Goal: Task Accomplishment & Management: Use online tool/utility

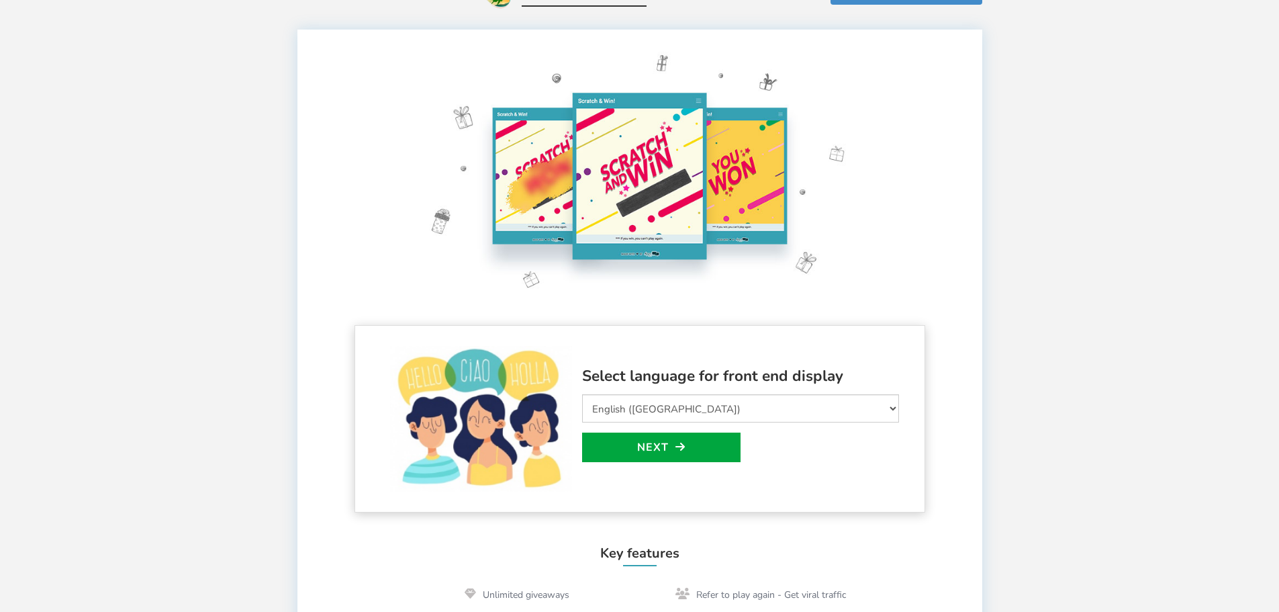
scroll to position [67, 0]
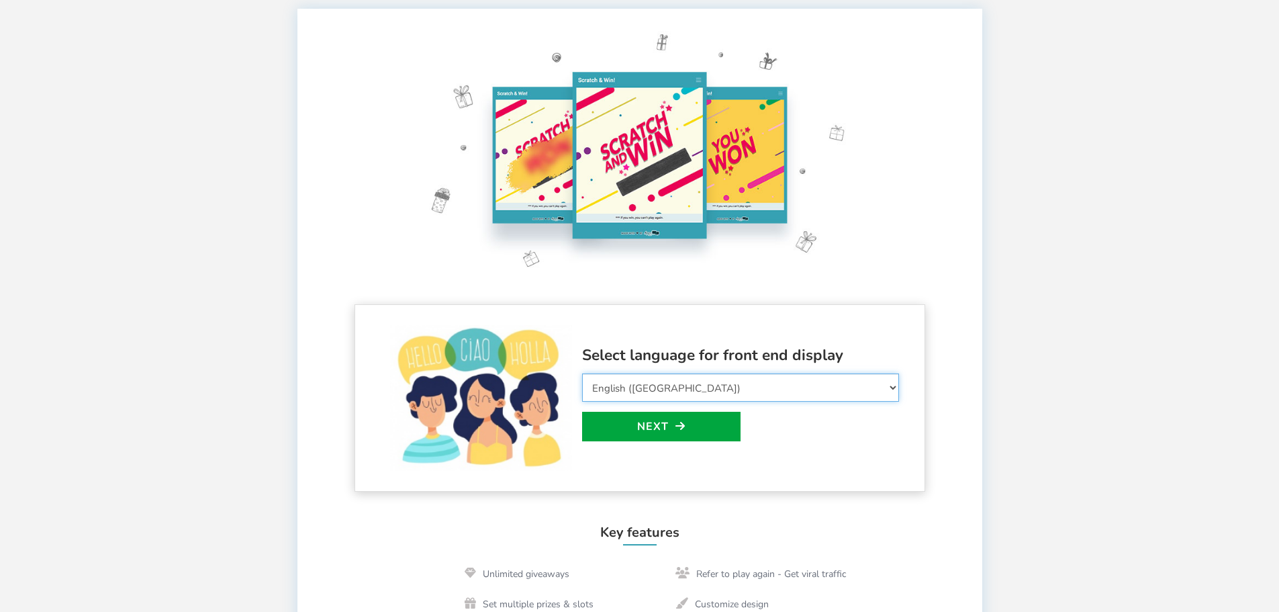
click at [647, 389] on select "Select Language Afrikaans Arabic Azerbaijani Belarusian Bulgarian Bengali Bosni…" at bounding box center [740, 387] width 317 height 28
select select "de_DE"
click at [582, 373] on select "Select Language Afrikaans Arabic Azerbaijani Belarusian Bulgarian Bengali Bosni…" at bounding box center [740, 387] width 317 height 28
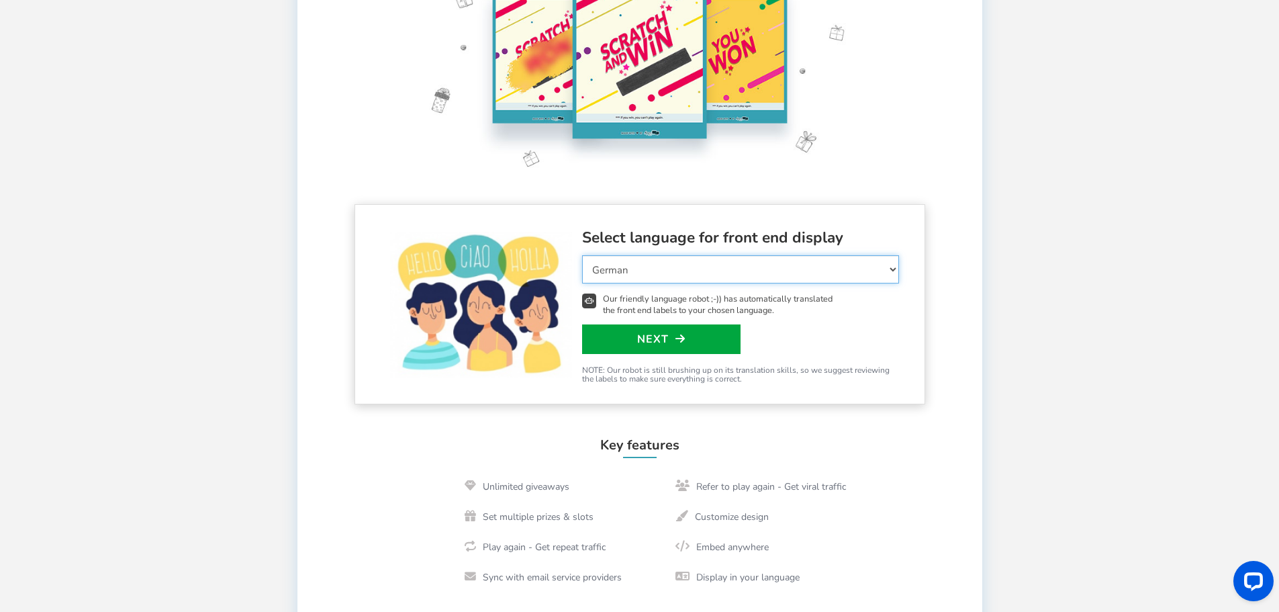
scroll to position [201, 0]
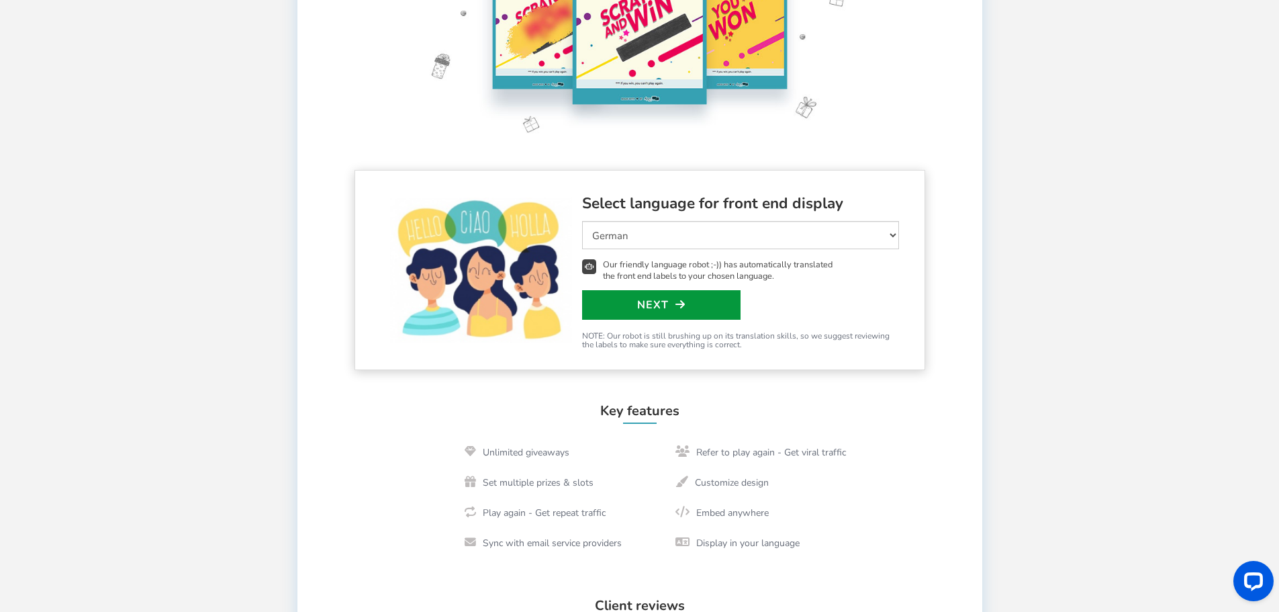
click at [642, 309] on link "Next" at bounding box center [661, 305] width 158 height 30
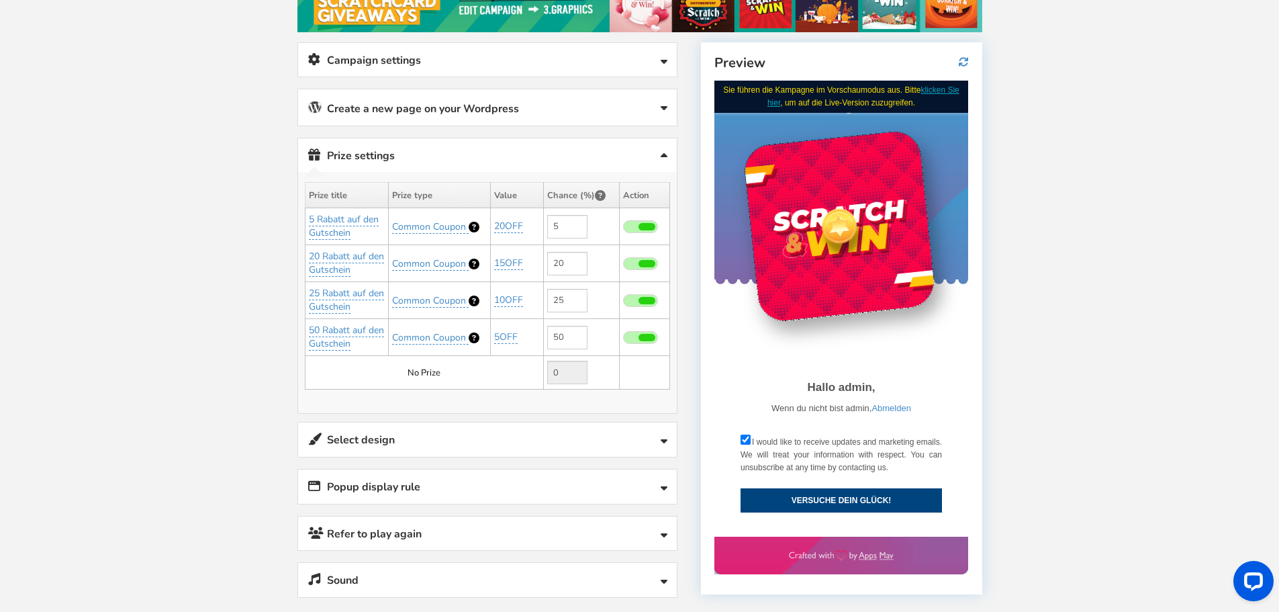
click at [361, 426] on link "Select design" at bounding box center [487, 439] width 379 height 34
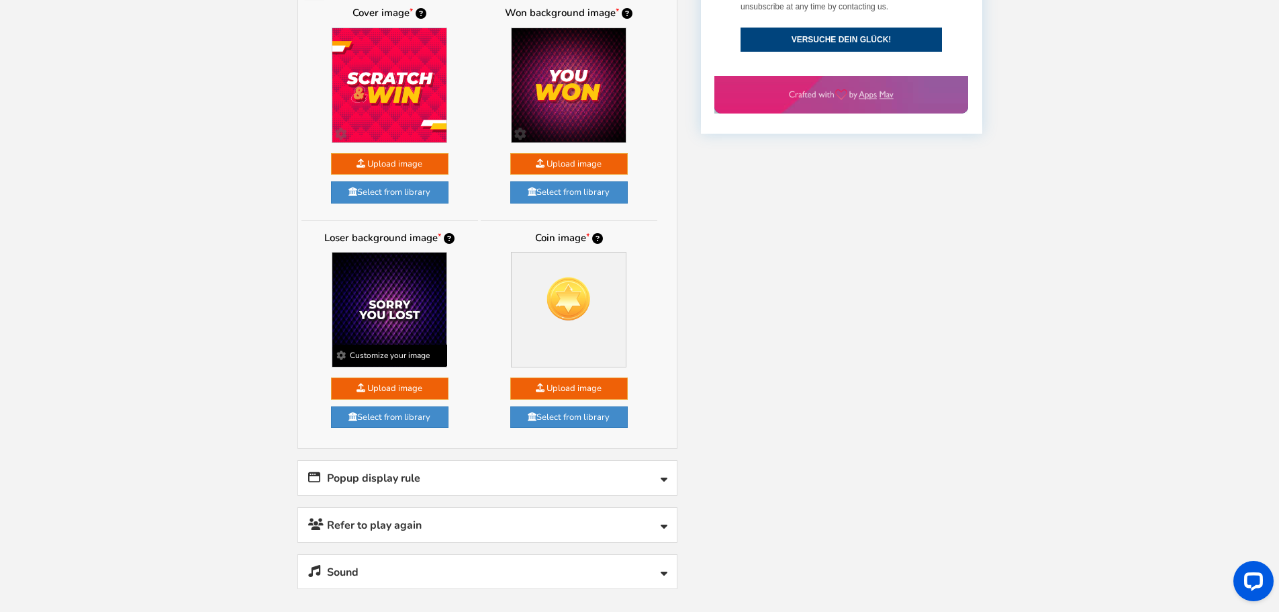
scroll to position [671, 0]
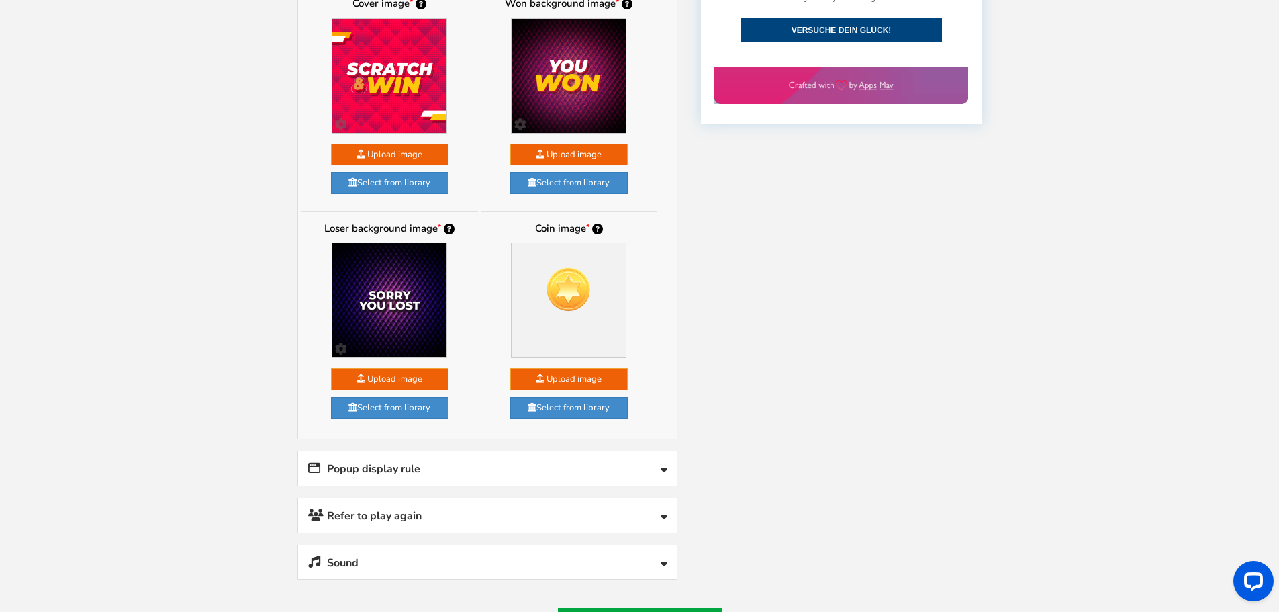
click at [430, 462] on link "Popup display rule" at bounding box center [487, 468] width 379 height 34
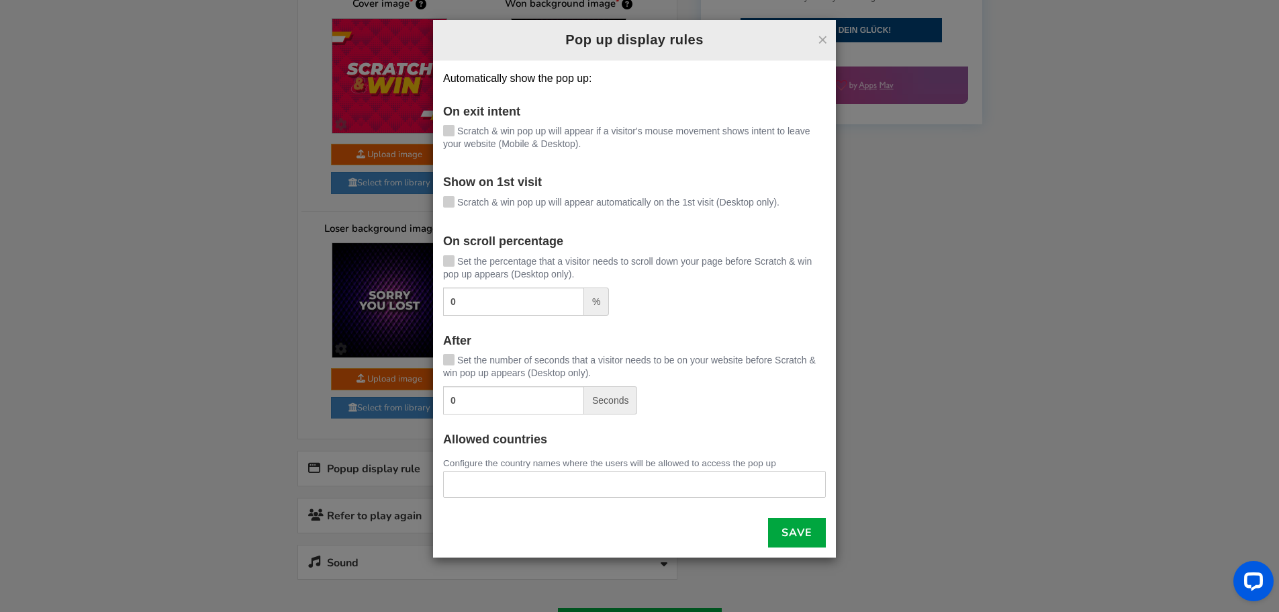
click at [226, 405] on div "× Pop up display rules Automatically show the pop up: On exit intent [PERSON_NA…" at bounding box center [639, 306] width 1279 height 612
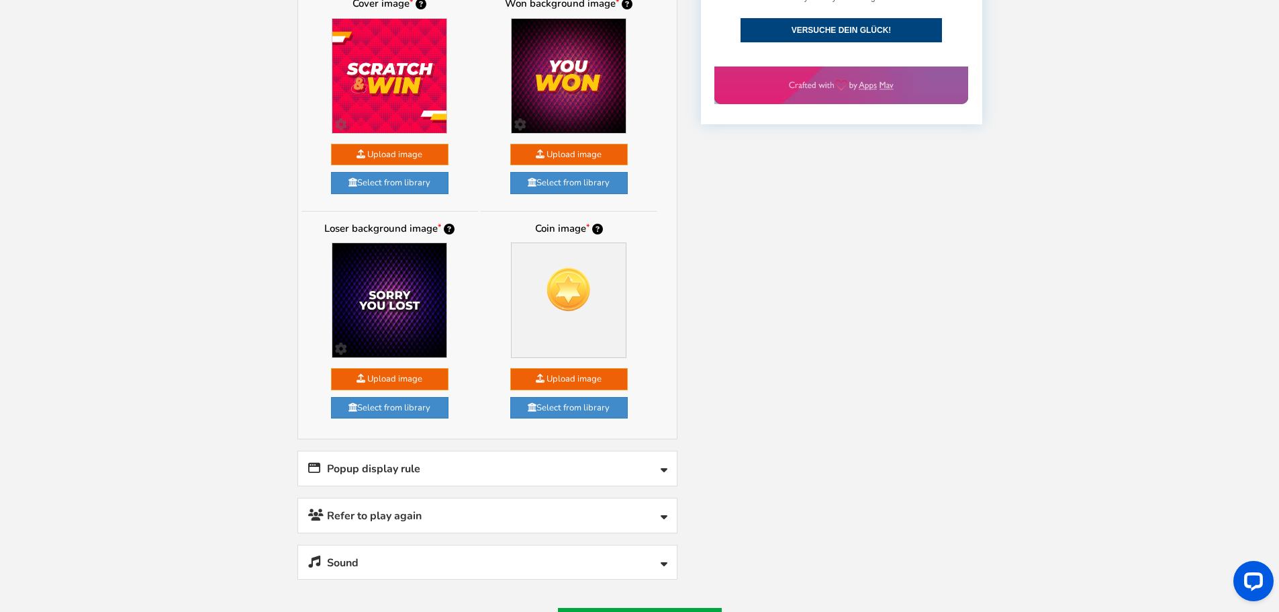
click at [383, 565] on link "Sound" at bounding box center [487, 562] width 379 height 34
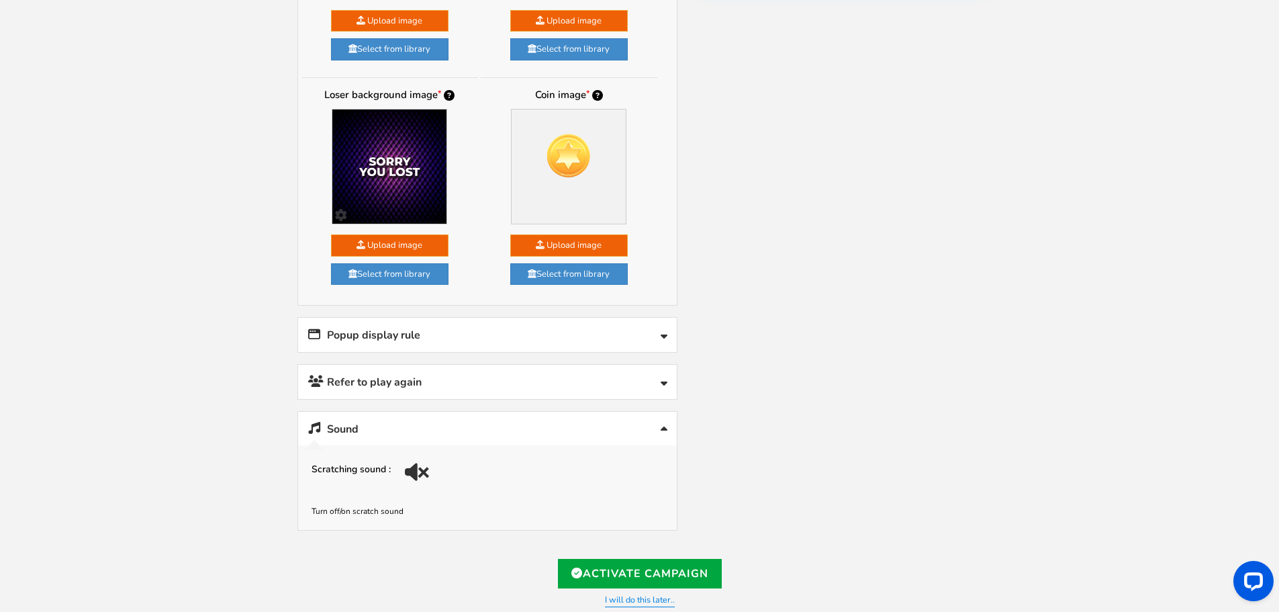
scroll to position [806, 0]
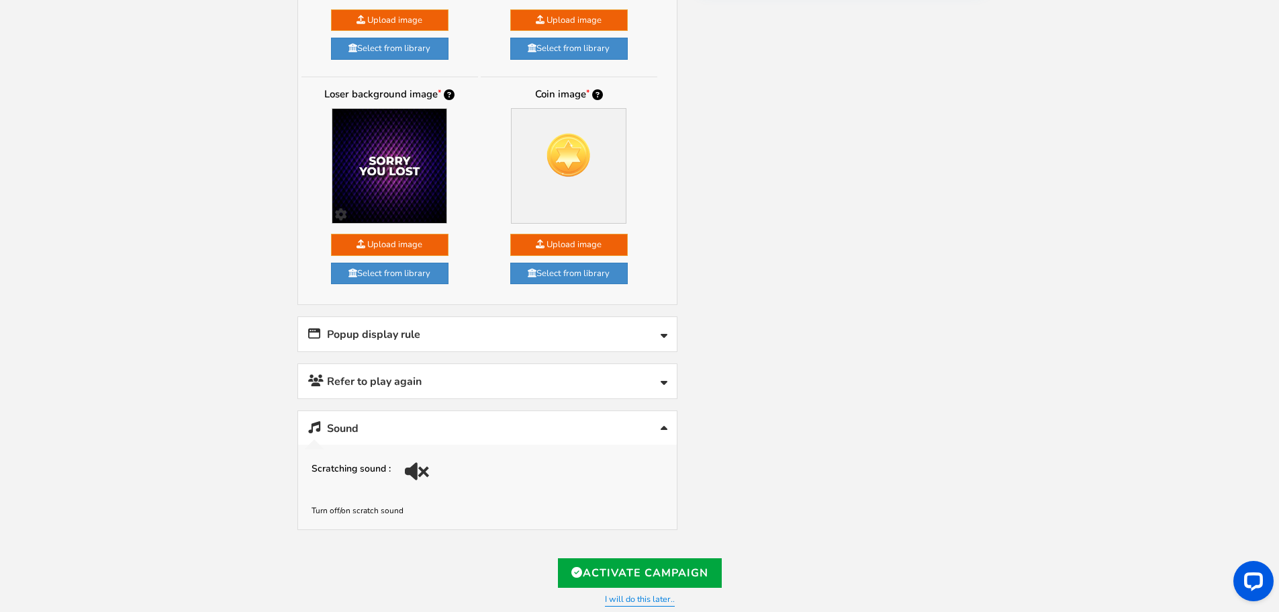
click at [418, 467] on div at bounding box center [419, 476] width 19 height 19
click at [570, 424] on link "Sound" at bounding box center [487, 428] width 379 height 34
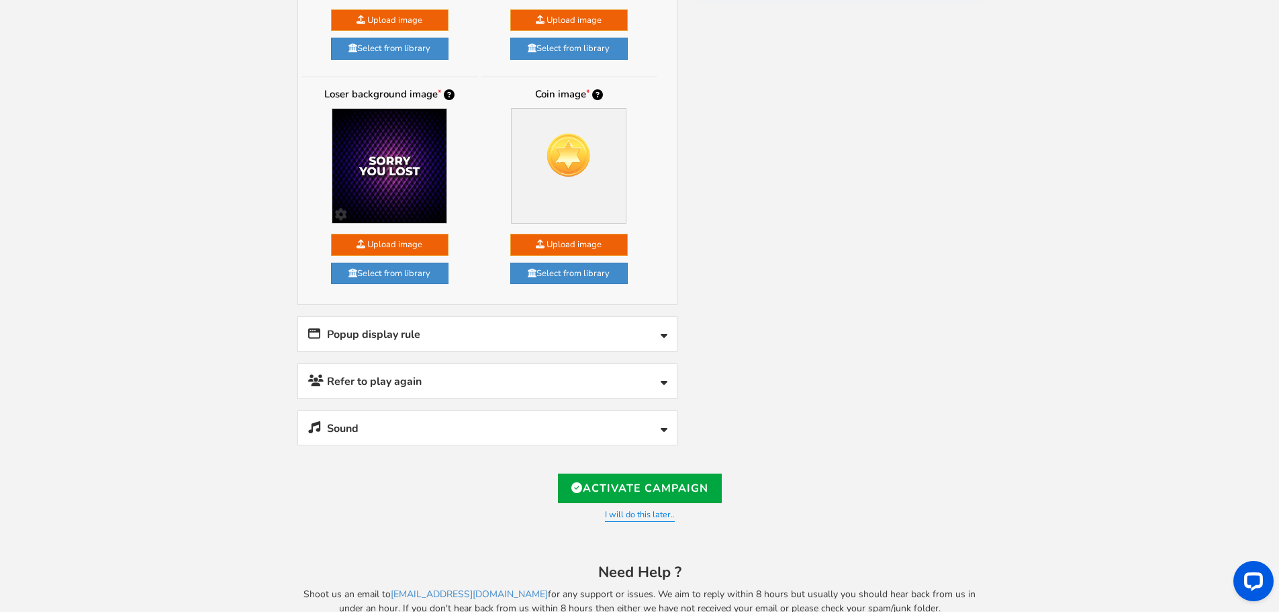
click at [442, 378] on link "Refer to play again" at bounding box center [487, 381] width 379 height 34
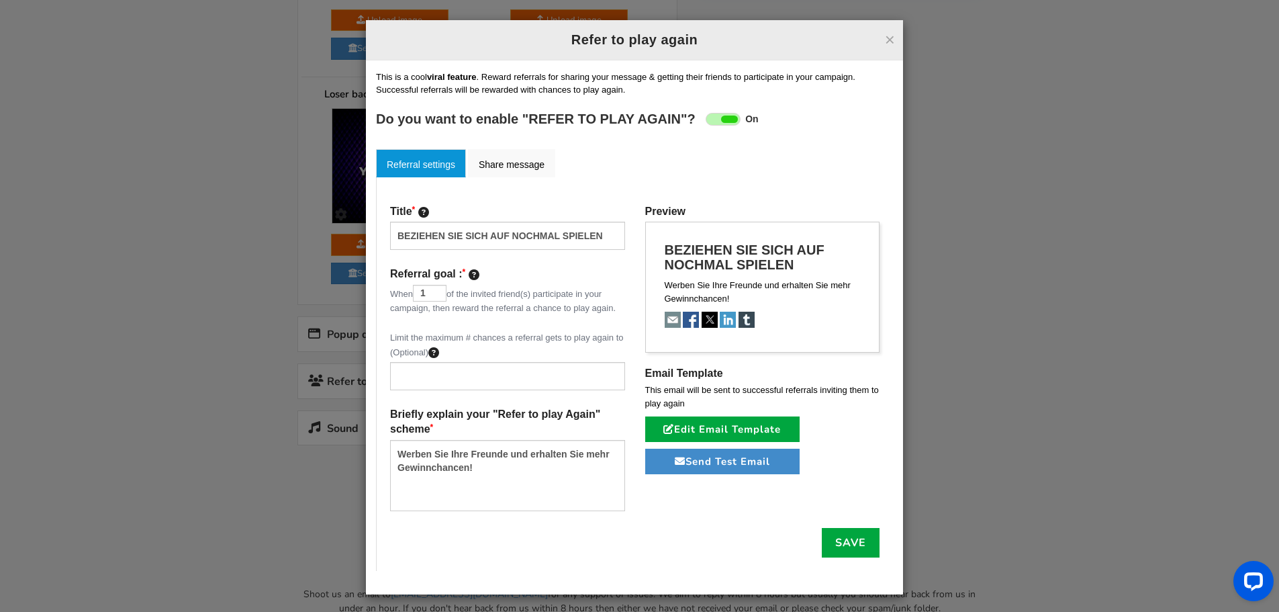
click at [889, 42] on button "×" at bounding box center [890, 39] width 10 height 17
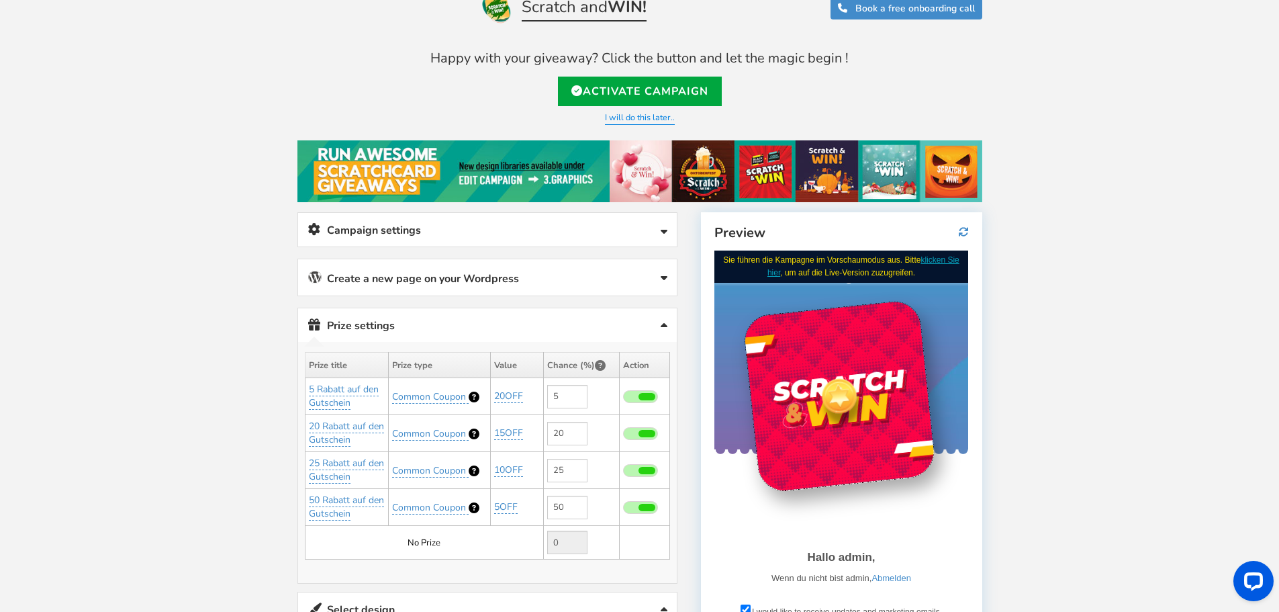
scroll to position [0, 0]
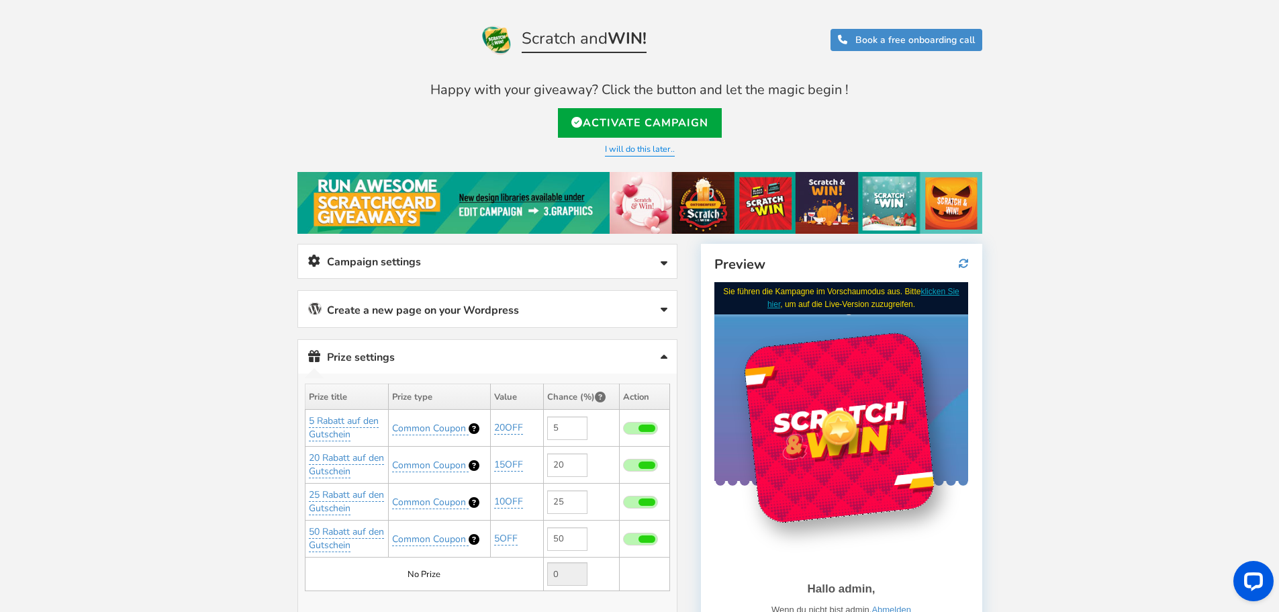
click at [425, 268] on link "Campaign settings" at bounding box center [487, 261] width 379 height 34
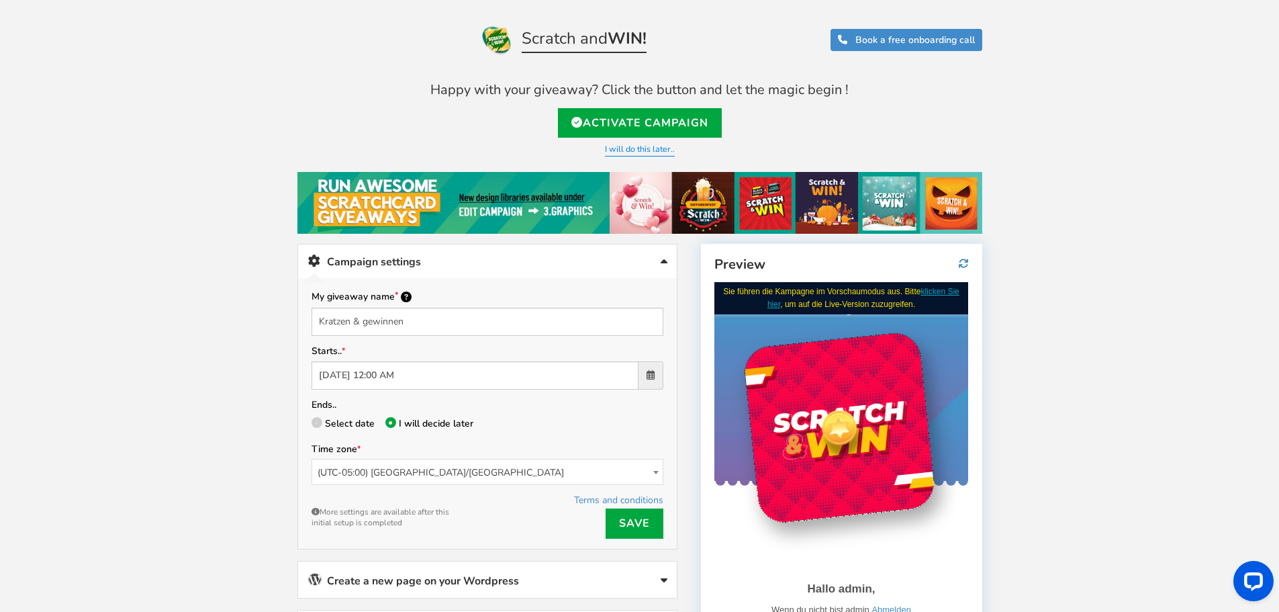
click at [402, 471] on span "(UTC-05:00) [GEOGRAPHIC_DATA]/[GEOGRAPHIC_DATA]" at bounding box center [487, 472] width 350 height 26
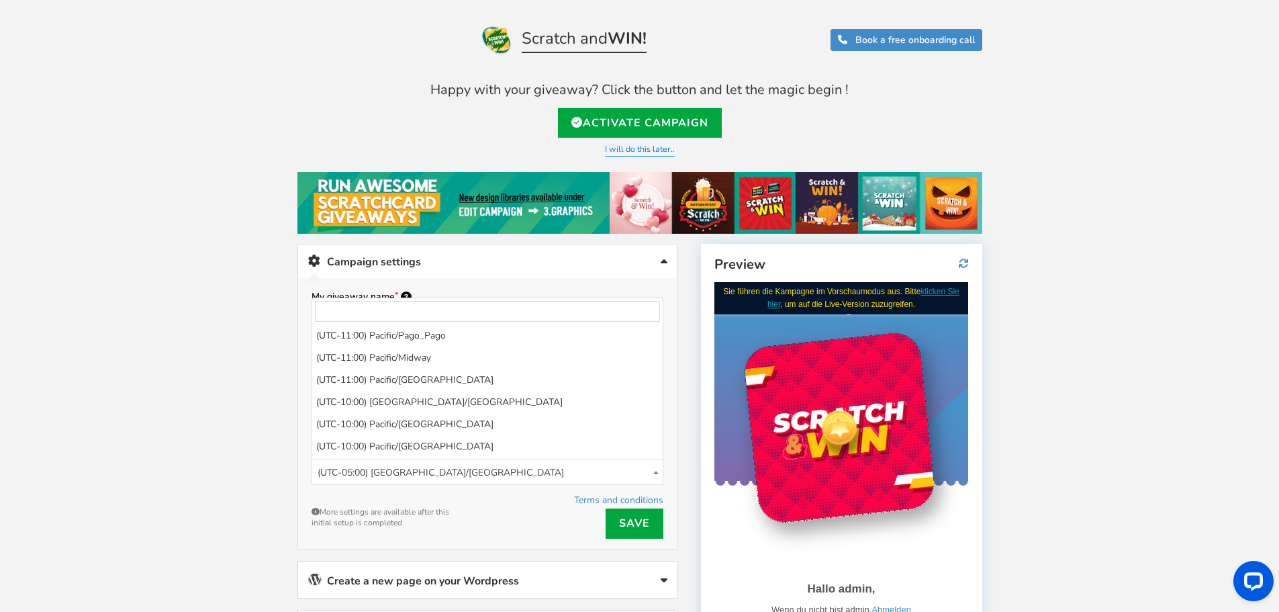
scroll to position [1063, 0]
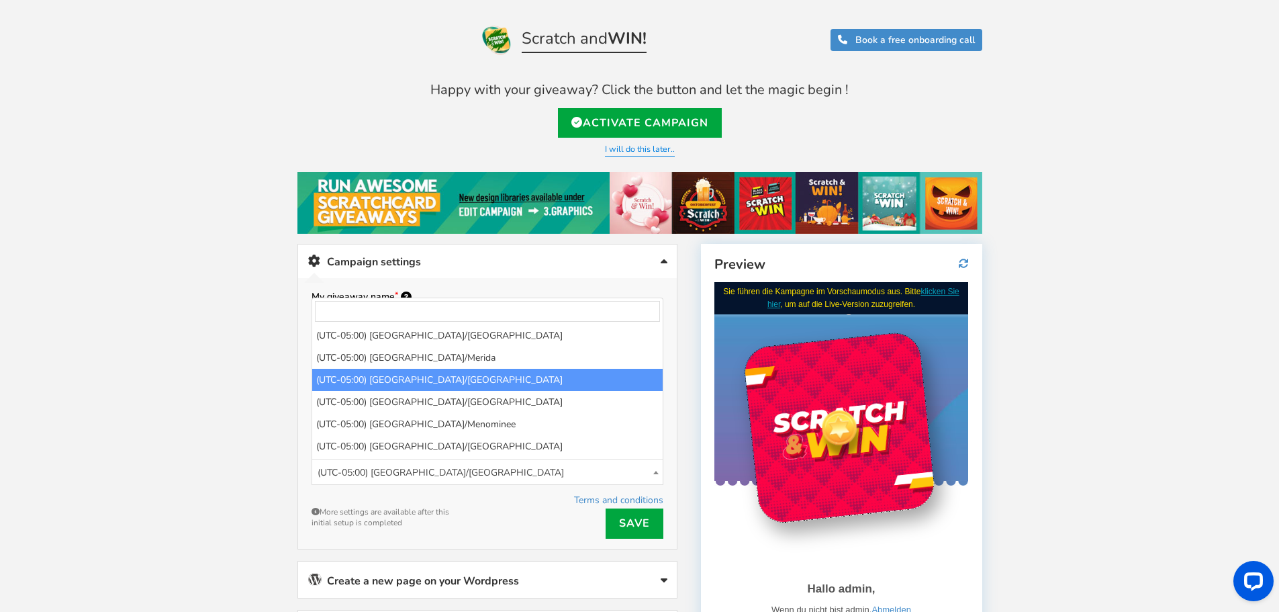
click at [402, 471] on span "(UTC-05:00) [GEOGRAPHIC_DATA]/[GEOGRAPHIC_DATA]" at bounding box center [487, 472] width 350 height 26
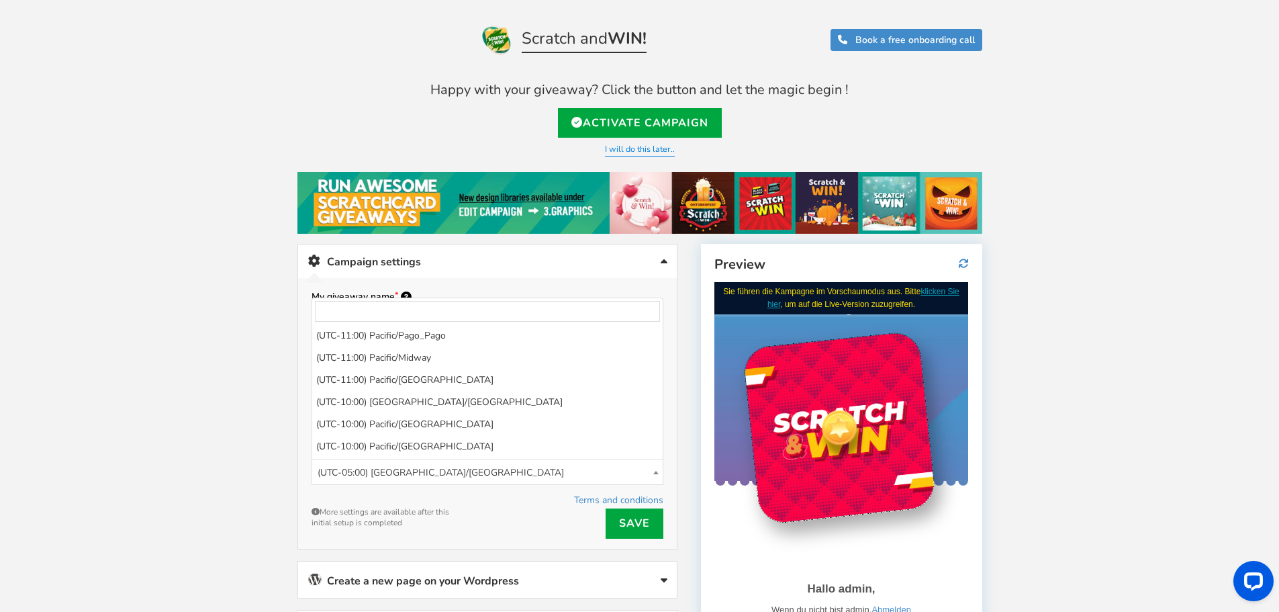
click at [402, 471] on span "(UTC-05:00) [GEOGRAPHIC_DATA]/[GEOGRAPHIC_DATA]" at bounding box center [487, 472] width 350 height 26
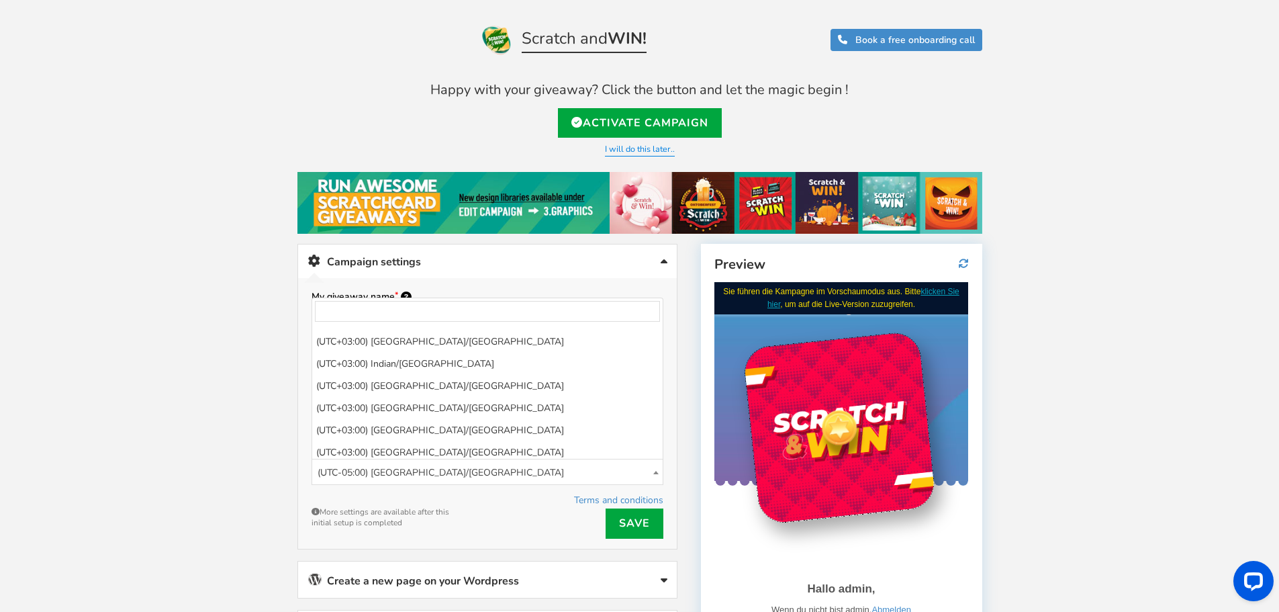
scroll to position [6163, 0]
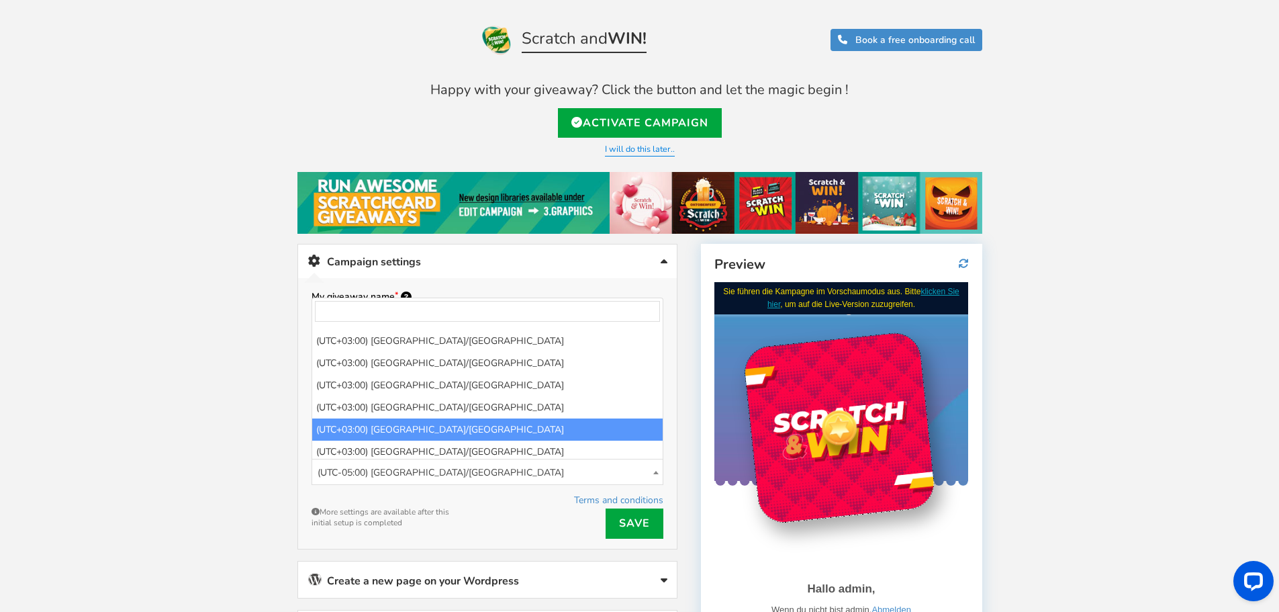
click at [373, 309] on input "search" at bounding box center [487, 311] width 345 height 21
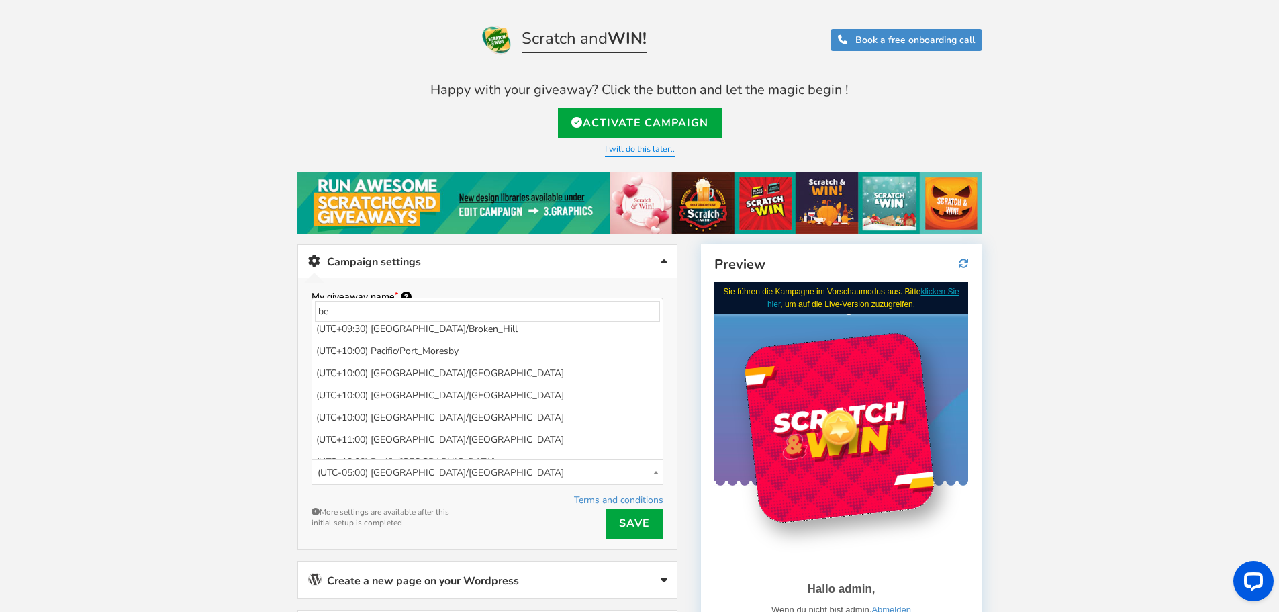
scroll to position [0, 0]
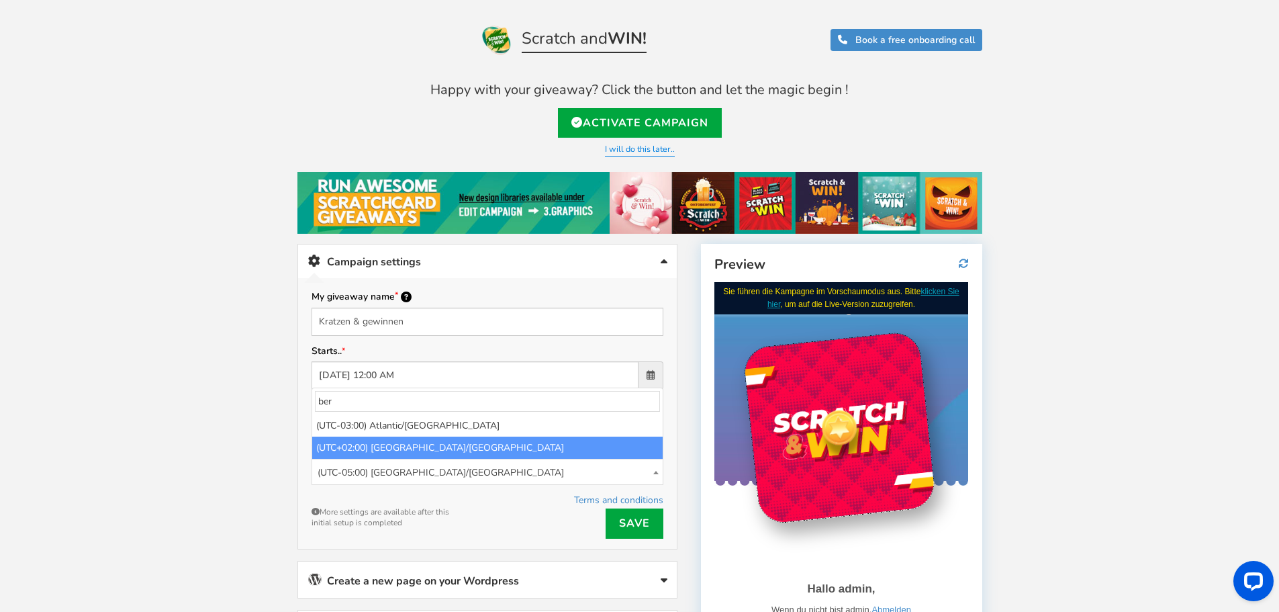
type input "ber"
select select "Europe/[GEOGRAPHIC_DATA]"
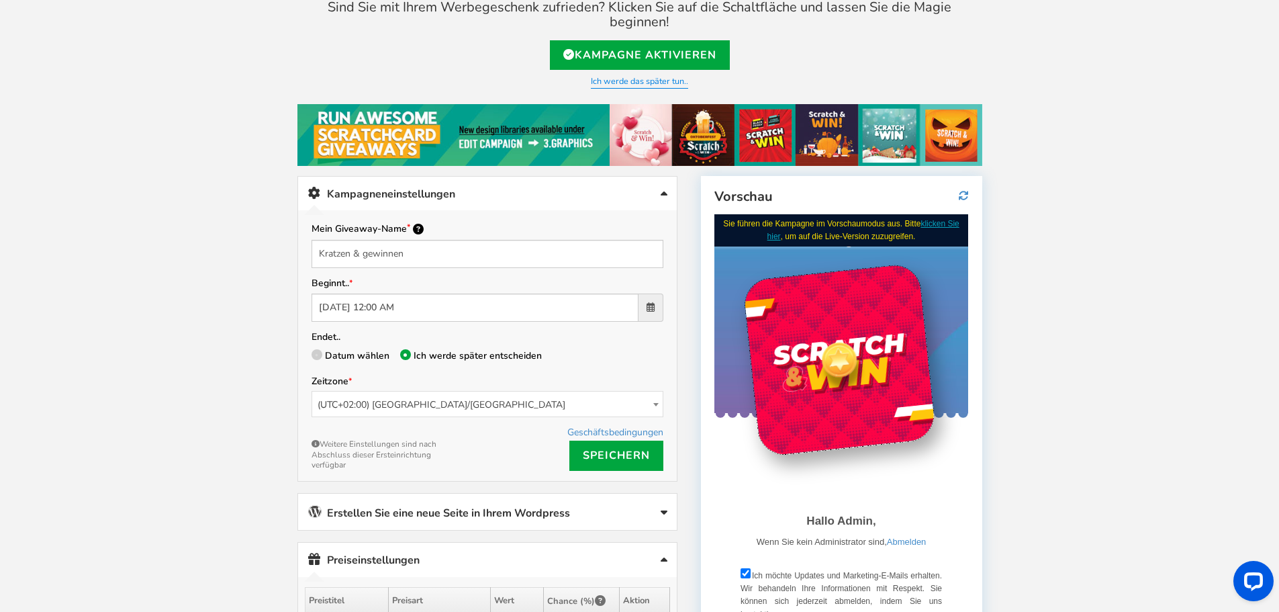
scroll to position [134, 0]
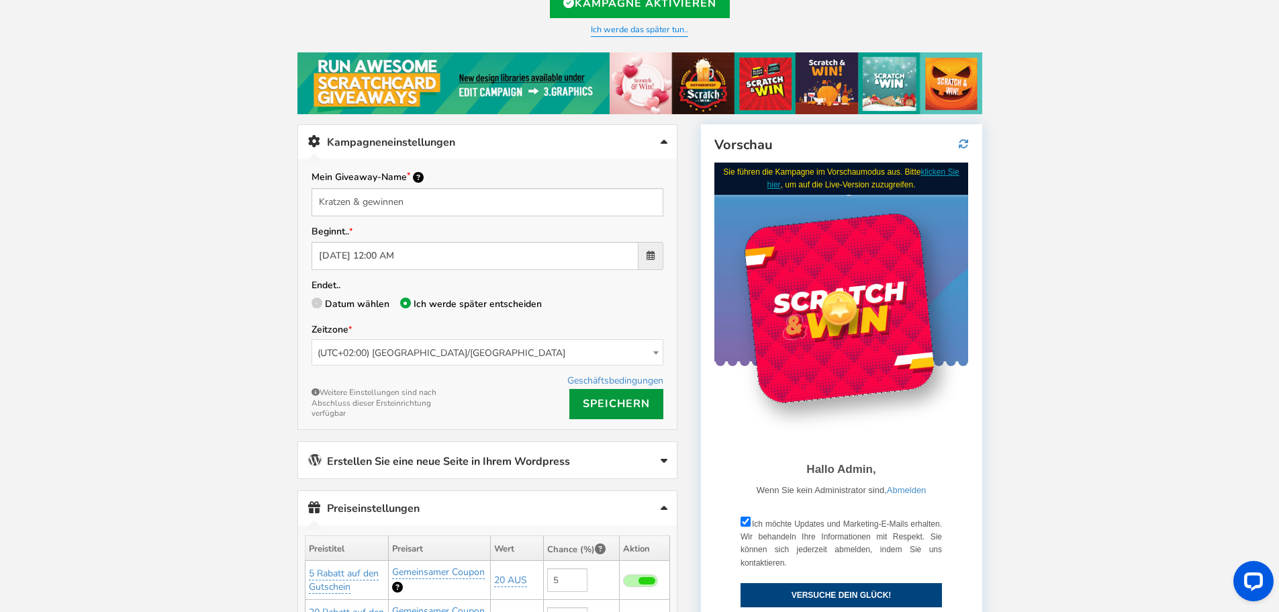
click at [593, 396] on font "Speichern" at bounding box center [616, 403] width 67 height 15
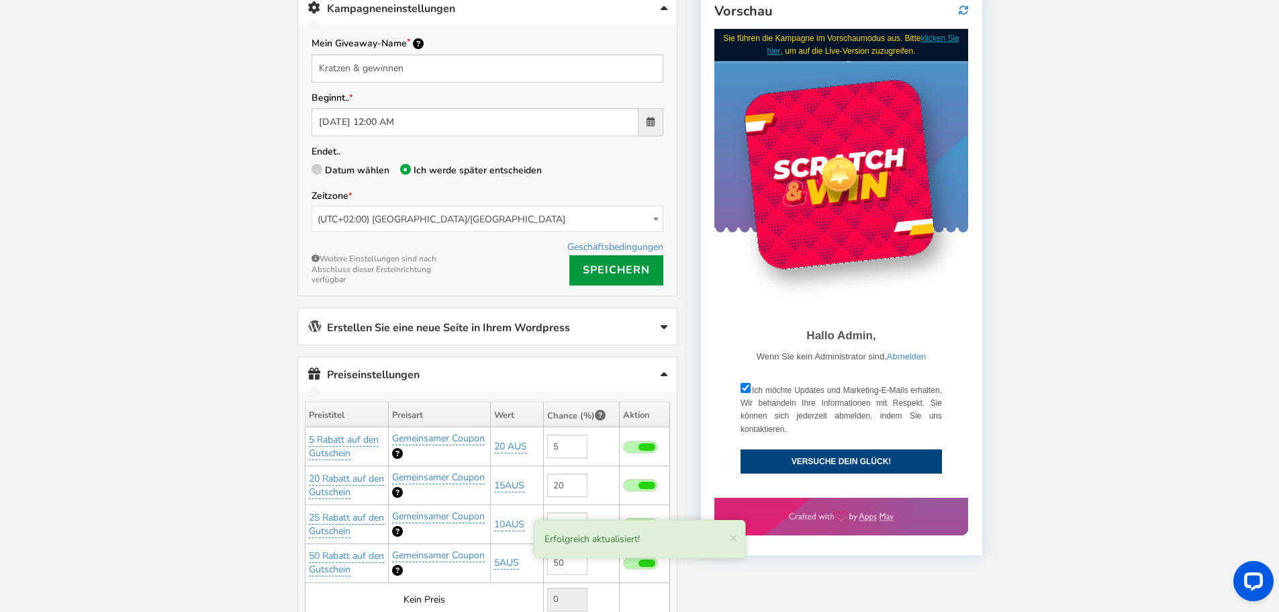
scroll to position [269, 0]
click at [353, 320] on font "Erstellen Sie eine neue Seite in Ihrem Wordpress" at bounding box center [448, 327] width 243 height 15
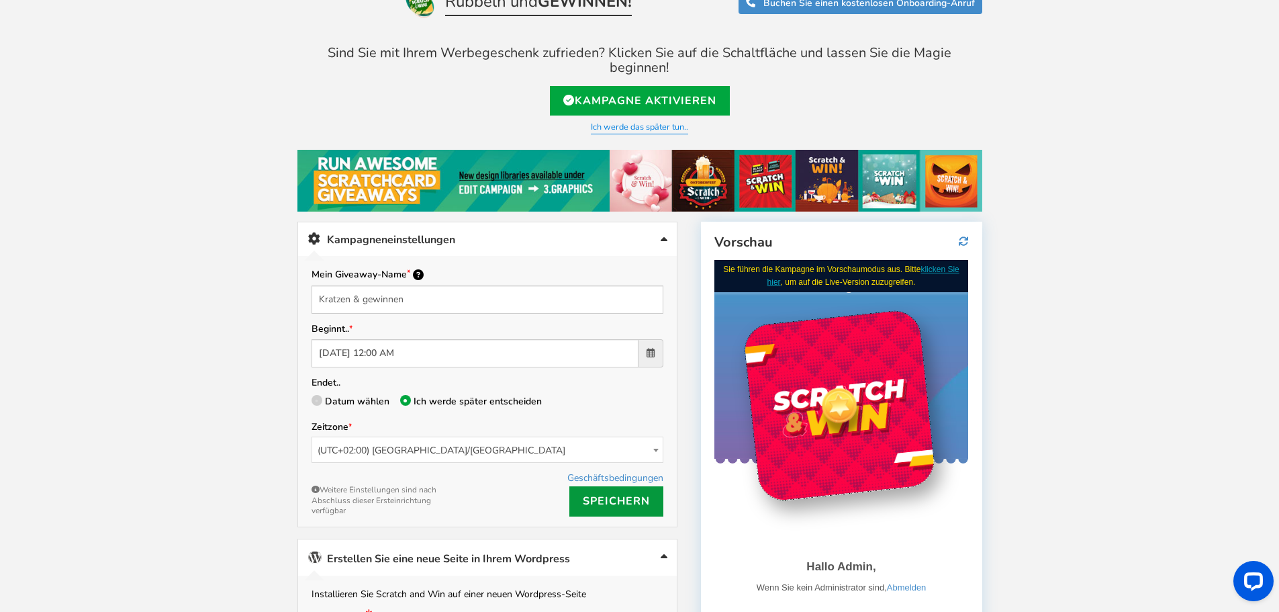
scroll to position [0, 0]
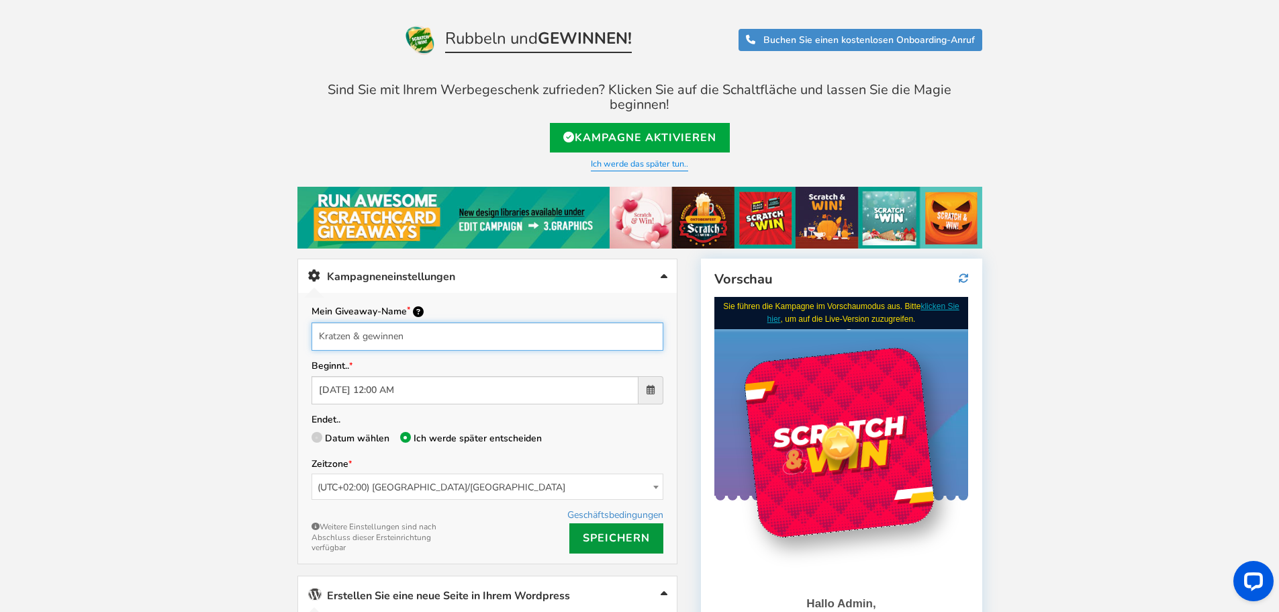
click at [352, 322] on input "Kratzen & gewinnen" at bounding box center [487, 336] width 352 height 28
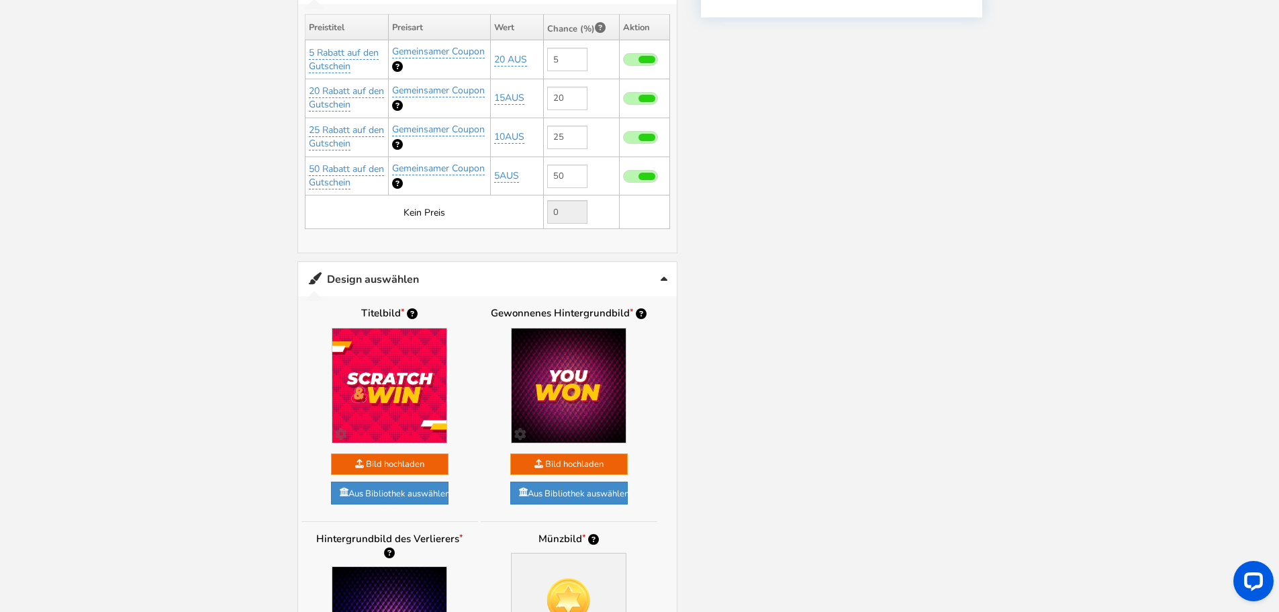
scroll to position [873, 0]
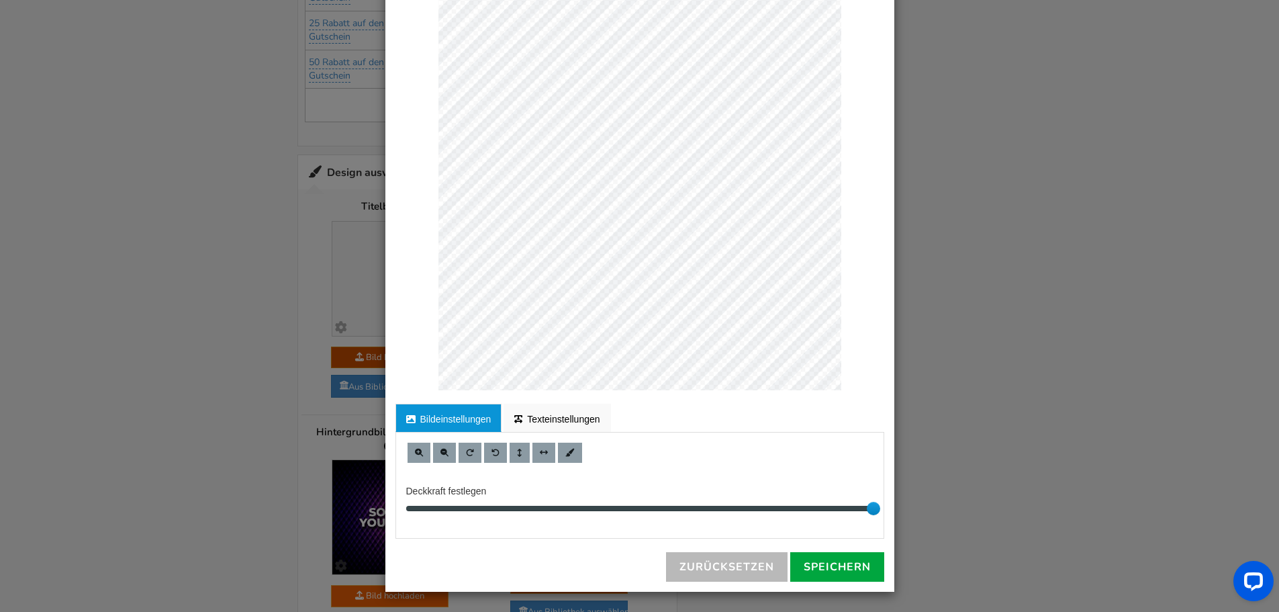
scroll to position [936, 0]
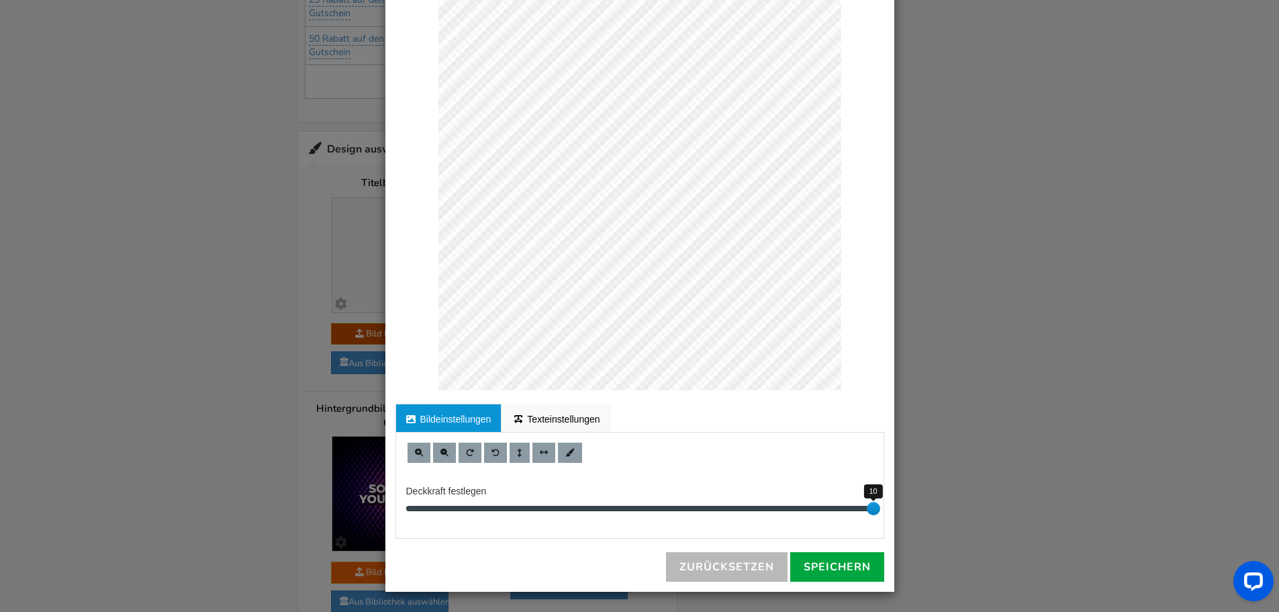
drag, startPoint x: 866, startPoint y: 506, endPoint x: 900, endPoint y: 502, distance: 33.7
click at [888, 506] on div "Überprüfen Sie für die korrekte Bearbeitung die Desktop-Version Bildeinstellung…" at bounding box center [639, 284] width 509 height 615
click at [560, 414] on font "Texteinstellungen" at bounding box center [563, 419] width 73 height 11
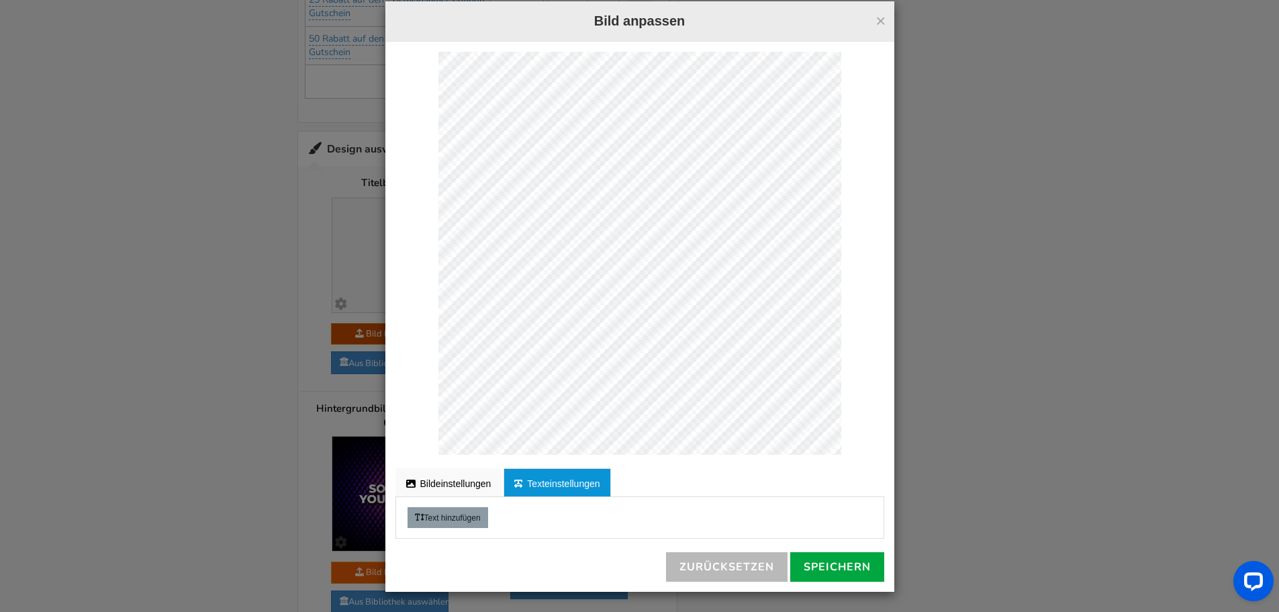
scroll to position [19, 0]
click at [467, 516] on font "Text hinzufügen" at bounding box center [452, 517] width 56 height 9
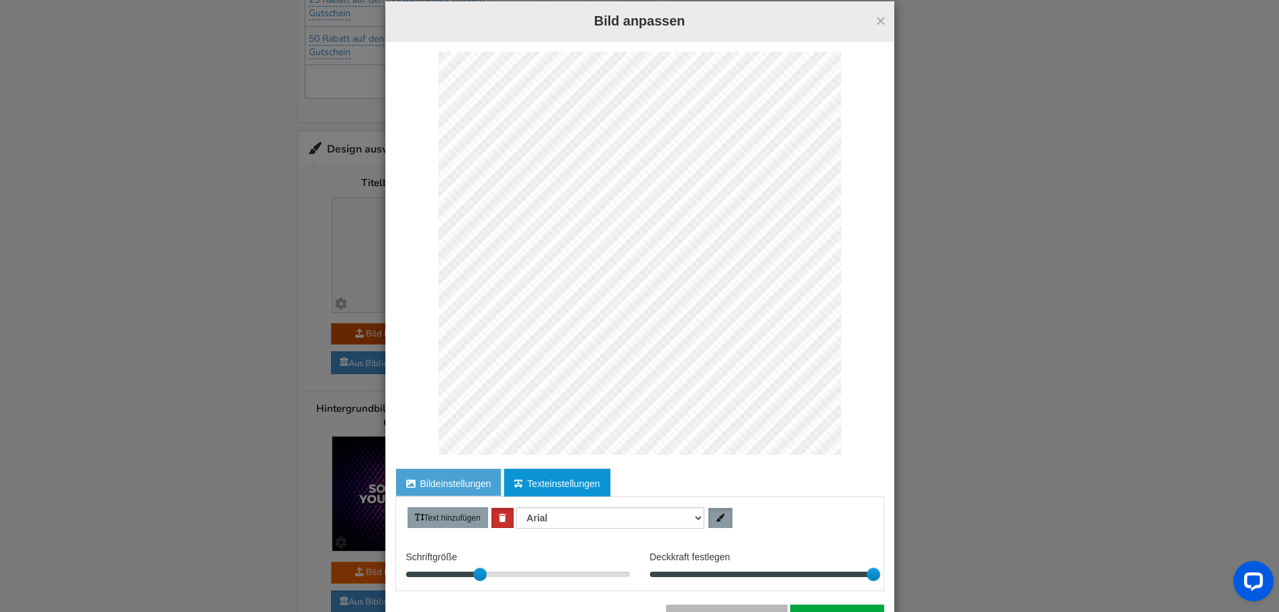
click at [441, 479] on font "Bildeinstellungen" at bounding box center [455, 483] width 71 height 11
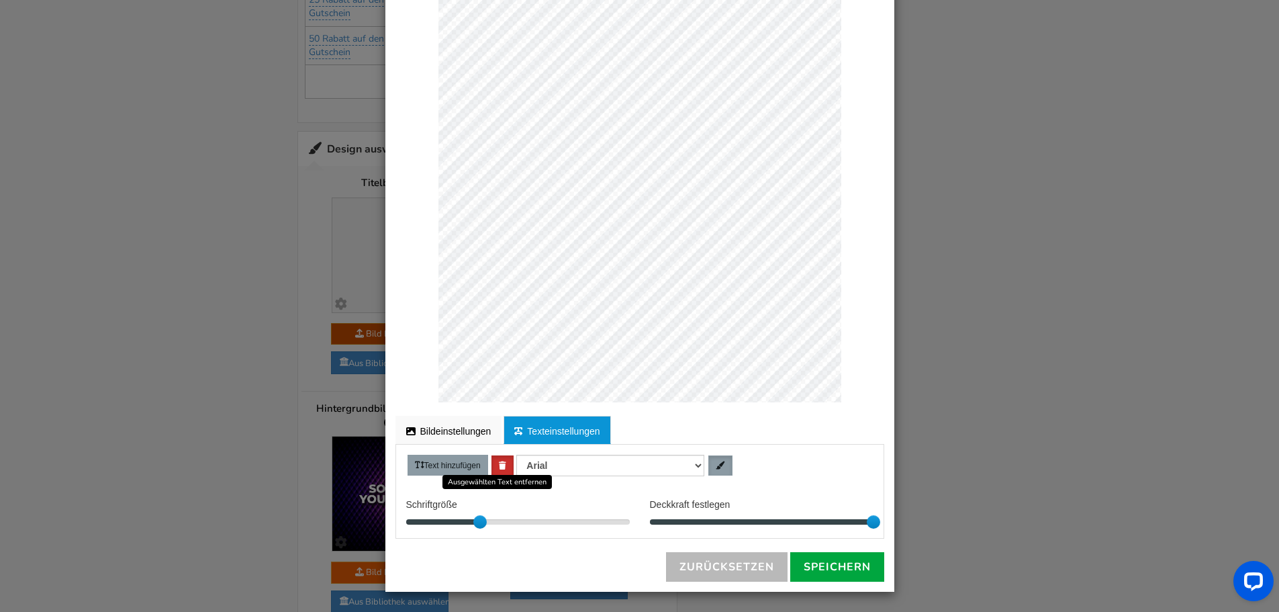
click at [499, 463] on icon at bounding box center [502, 465] width 7 height 8
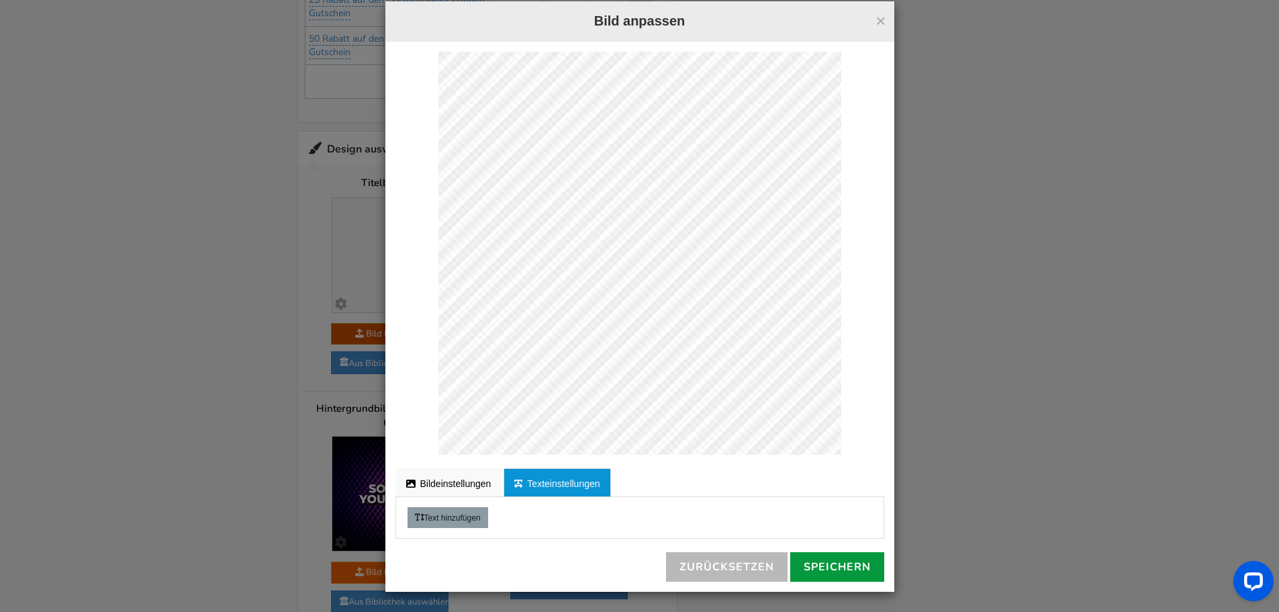
click at [817, 571] on font "Speichern" at bounding box center [837, 566] width 67 height 15
click at [808, 561] on font "Speichern" at bounding box center [837, 566] width 67 height 15
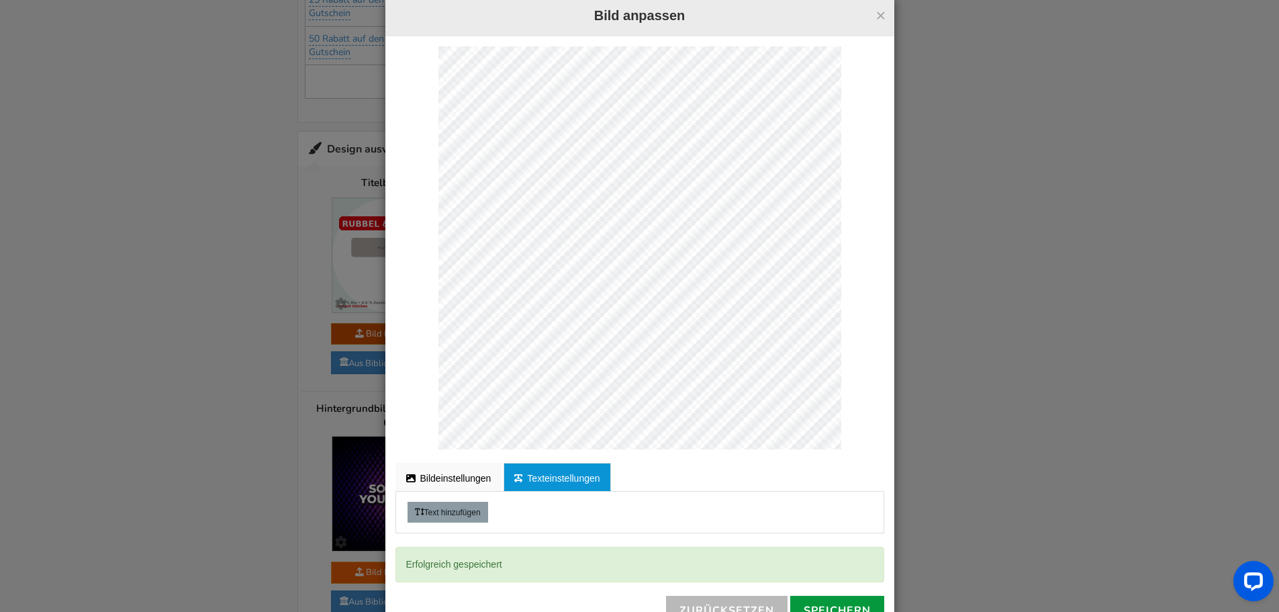
scroll to position [0, 0]
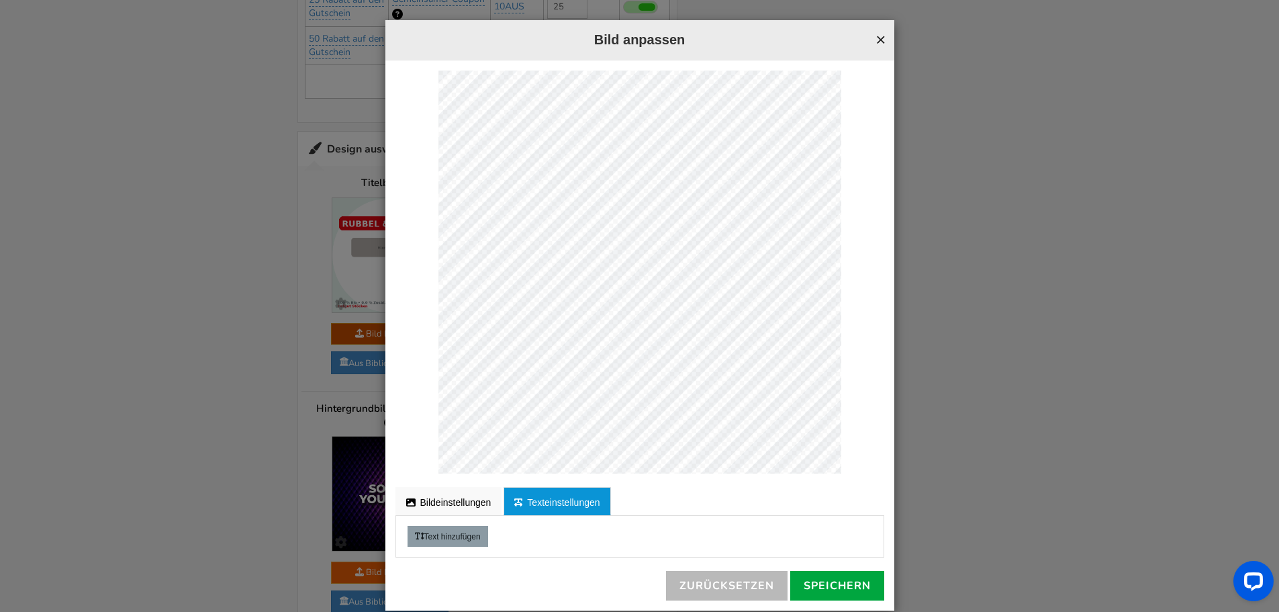
click at [877, 36] on font "×" at bounding box center [880, 40] width 10 height 20
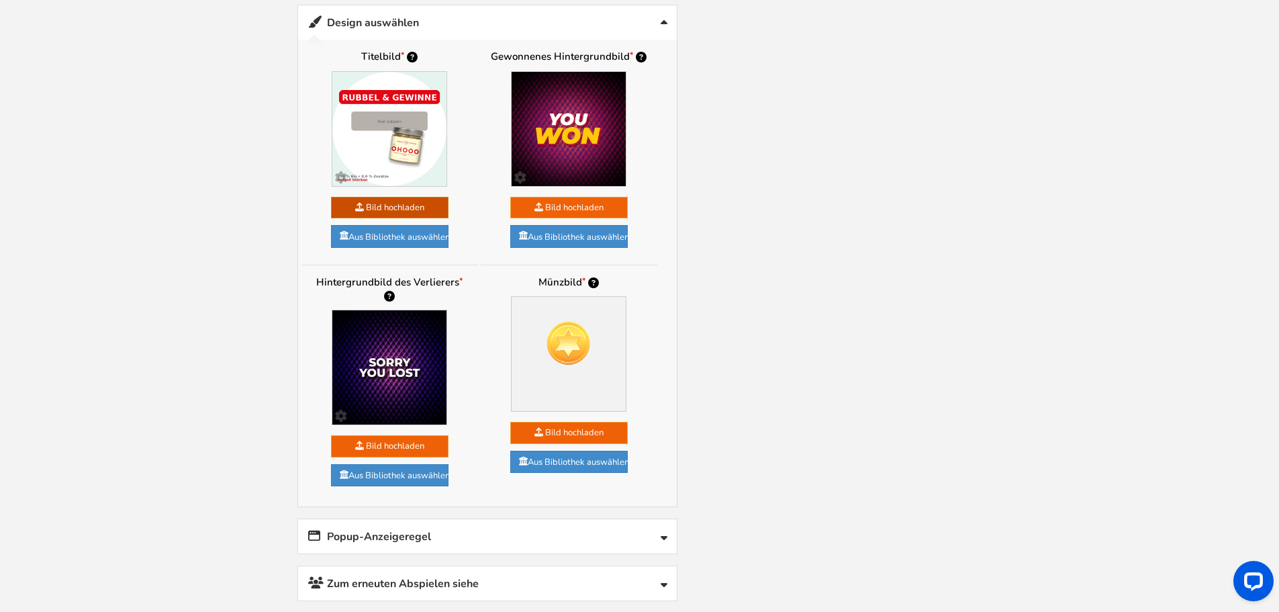
scroll to position [1070, 0]
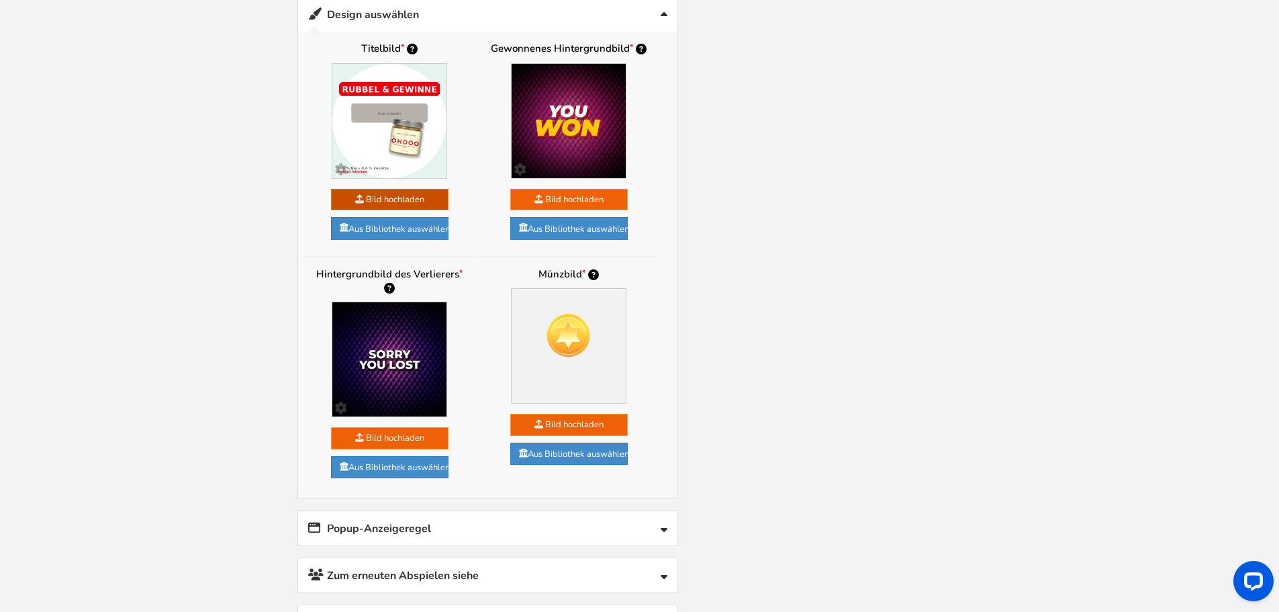
click at [561, 511] on link "Popup-Anzeigeregel" at bounding box center [487, 528] width 379 height 34
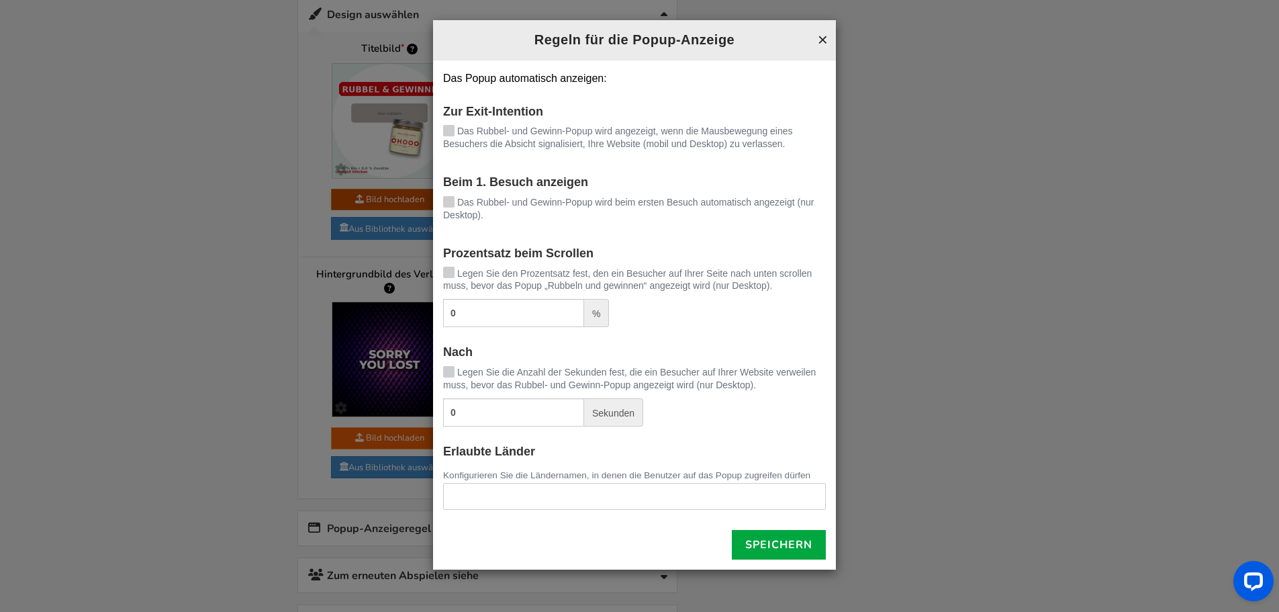
click at [820, 36] on font "×" at bounding box center [823, 40] width 10 height 20
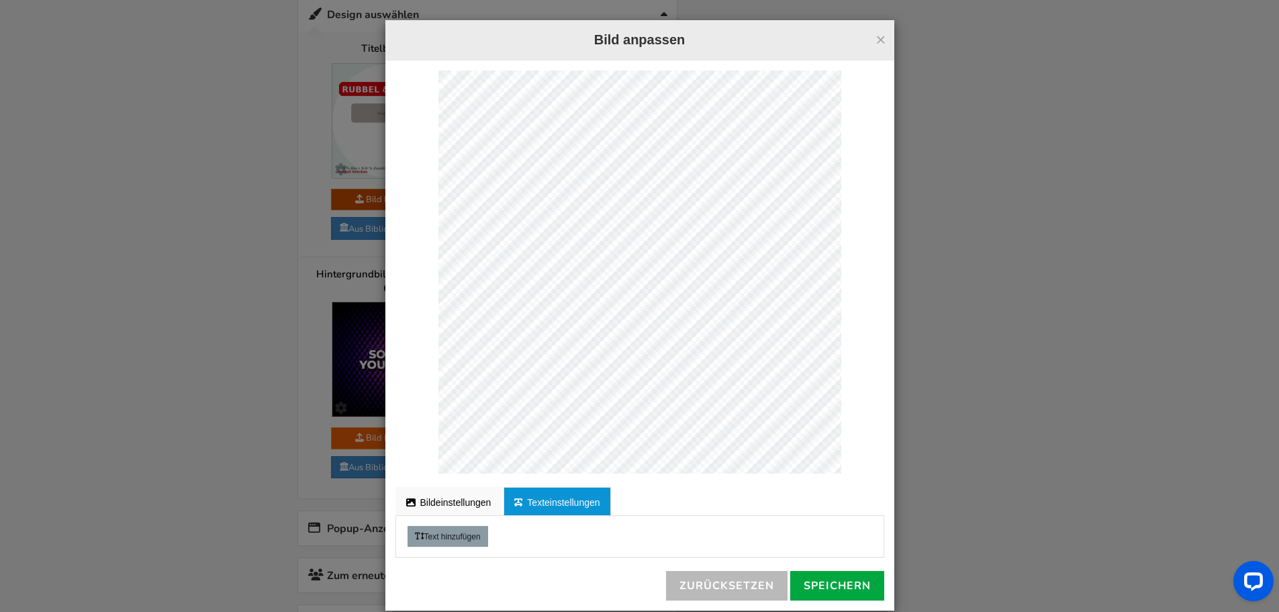
scroll to position [0, 0]
click at [1019, 542] on div "× Bild anpassen Überprüfen Sie für die korrekte Bearbeitung die Desktop-Version…" at bounding box center [639, 306] width 1279 height 612
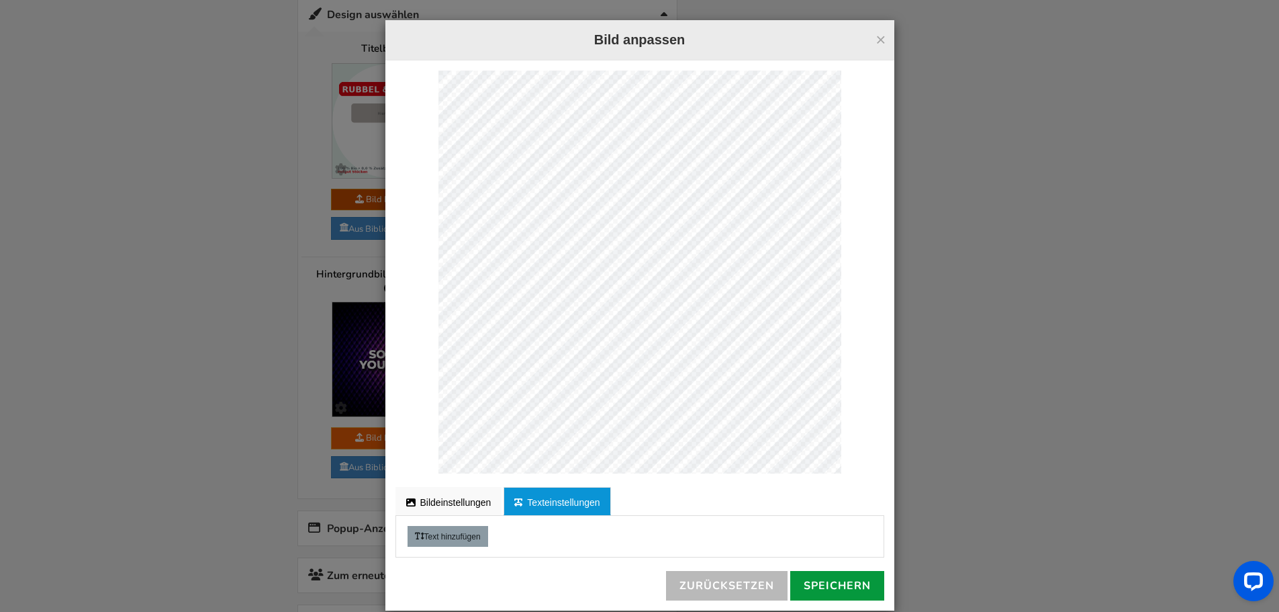
click at [822, 586] on font "Speichern" at bounding box center [837, 585] width 67 height 15
click at [875, 44] on font "×" at bounding box center [880, 40] width 10 height 20
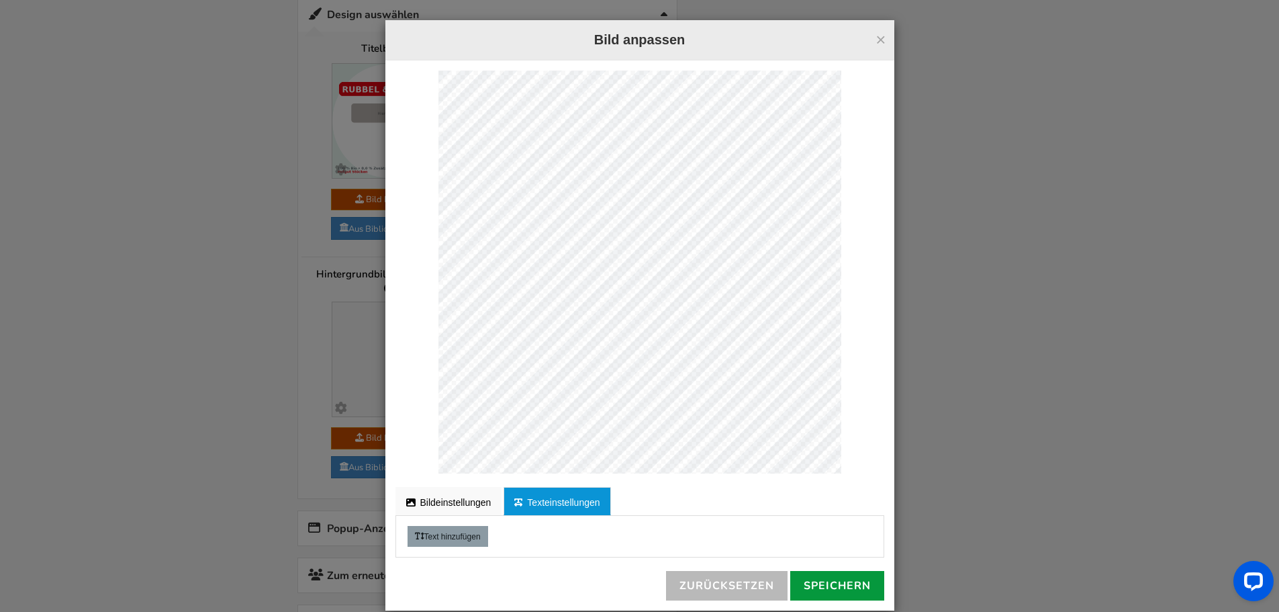
click at [817, 584] on font "Speichern" at bounding box center [837, 585] width 67 height 15
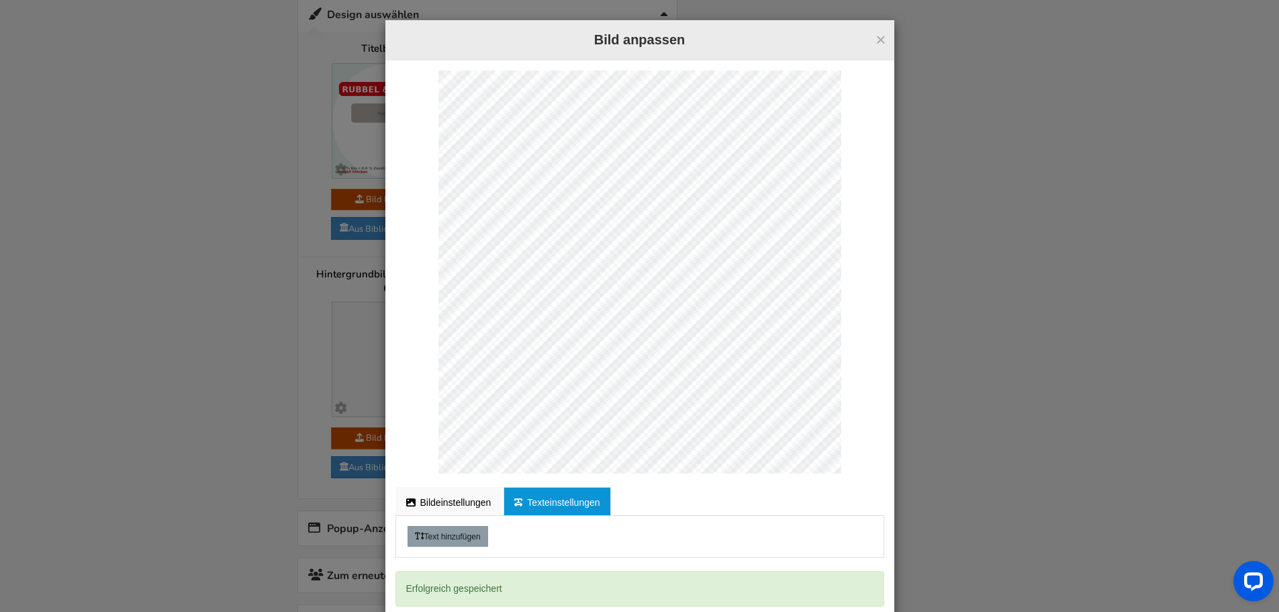
click at [244, 370] on div "× Bild anpassen Überprüfen Sie für die korrekte Bearbeitung die Desktop-Version…" at bounding box center [639, 306] width 1279 height 612
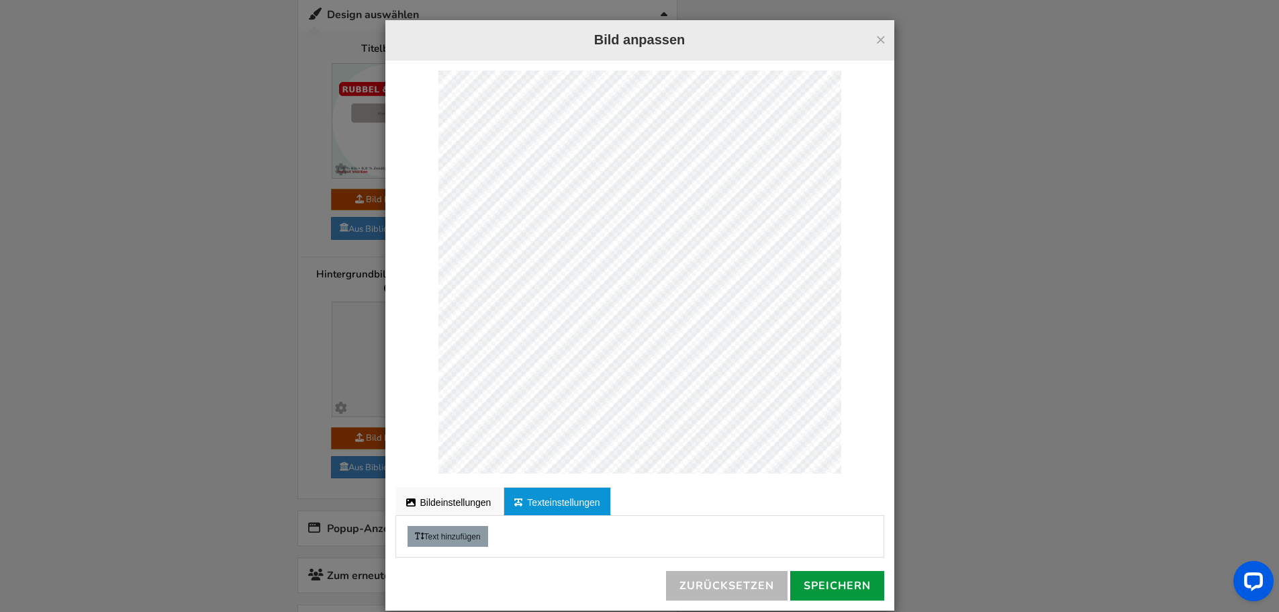
click at [831, 586] on font "Speichern" at bounding box center [837, 585] width 67 height 15
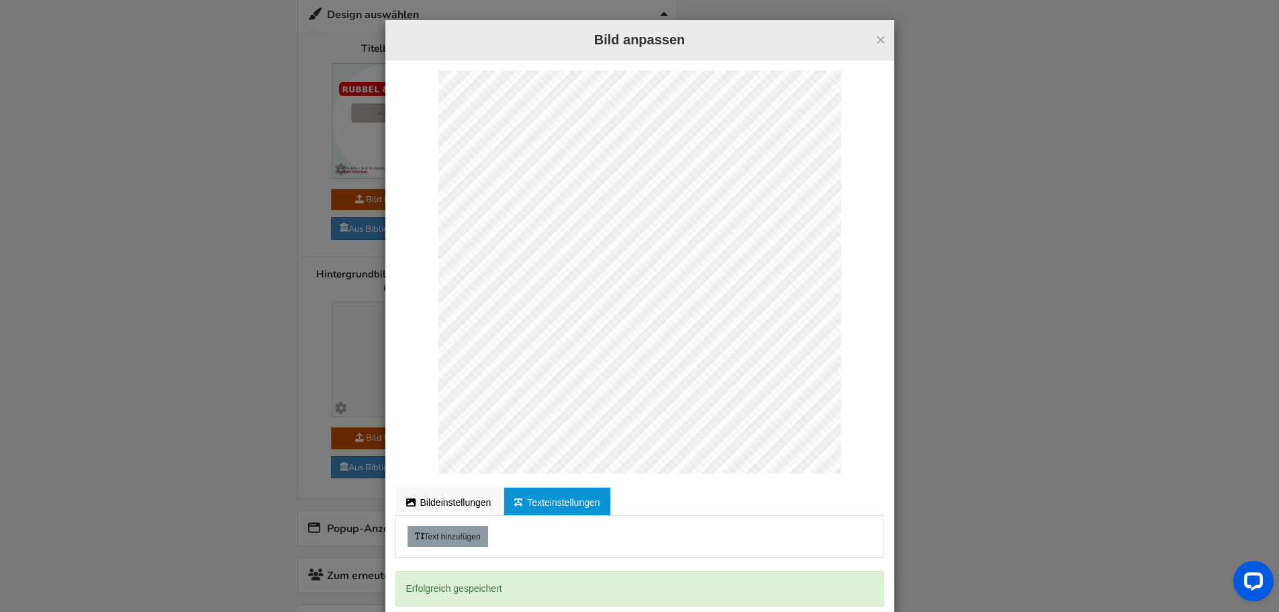
click at [213, 358] on div "× Bild anpassen Überprüfen Sie für die korrekte Bearbeitung die Desktop-Version…" at bounding box center [639, 306] width 1279 height 612
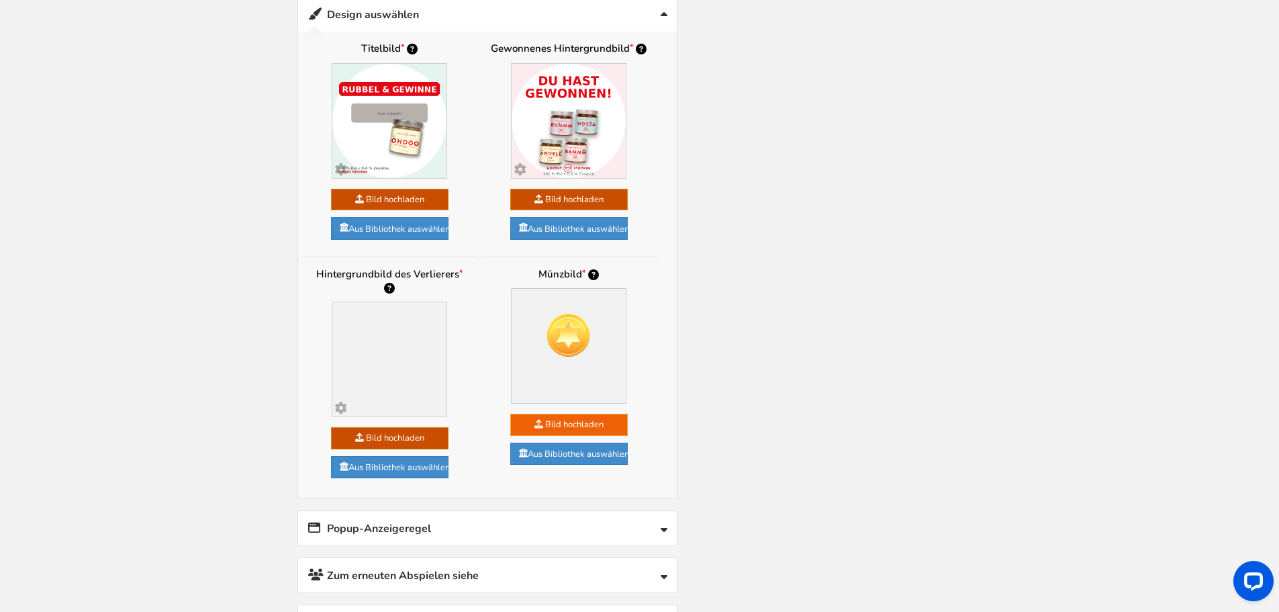
drag, startPoint x: 19, startPoint y: 145, endPoint x: 28, endPoint y: 148, distance: 8.5
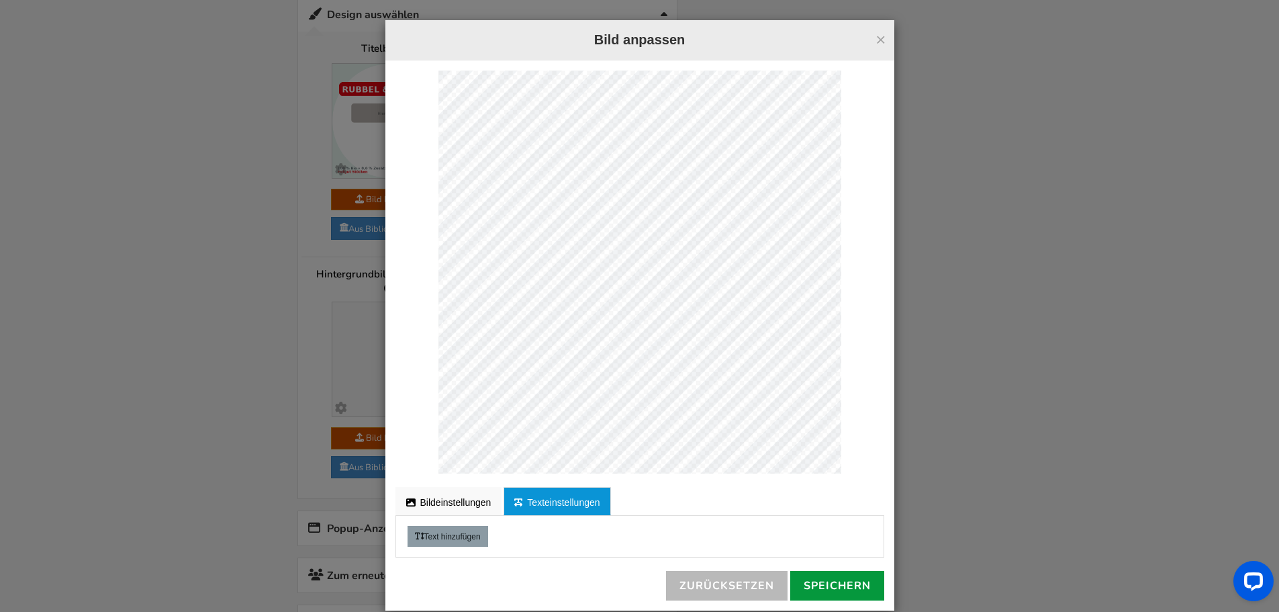
click at [826, 583] on font "Speichern" at bounding box center [837, 585] width 67 height 15
drag, startPoint x: 882, startPoint y: 44, endPoint x: 922, endPoint y: 301, distance: 259.5
click at [922, 294] on div "× Bild anpassen Überprüfen Sie für die korrekte Bearbeitung die Desktop-Version…" at bounding box center [639, 306] width 1279 height 612
click at [822, 586] on font "Speichern" at bounding box center [837, 585] width 67 height 15
click at [830, 582] on font "Speichern" at bounding box center [837, 585] width 67 height 15
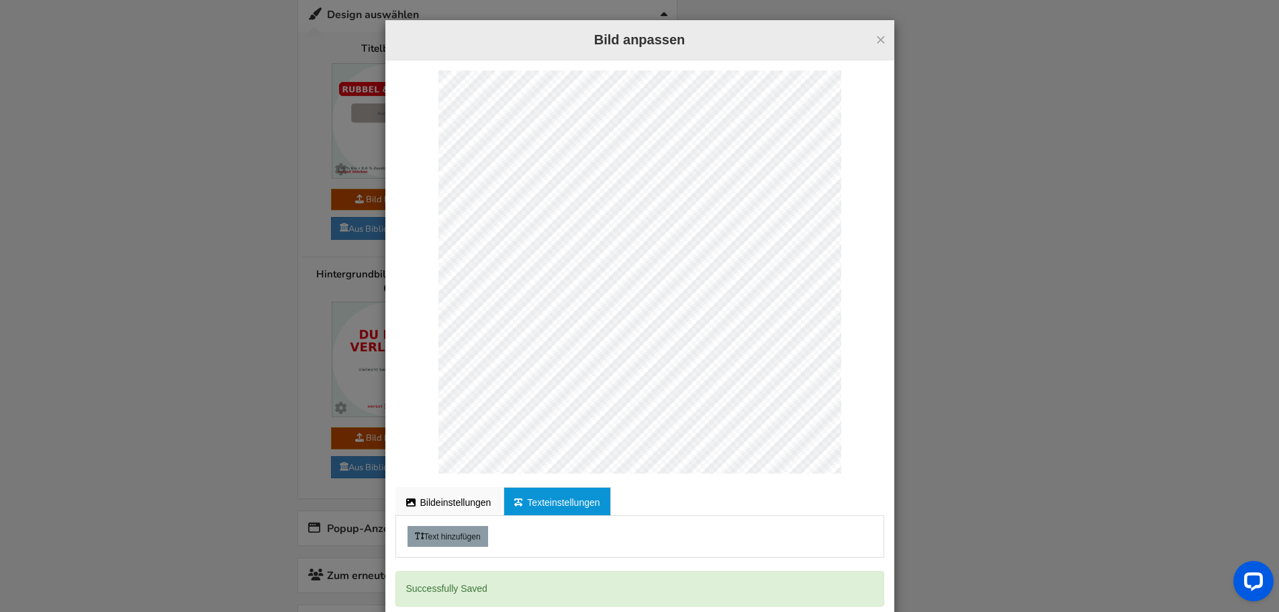
click at [875, 38] on font "×" at bounding box center [880, 40] width 10 height 20
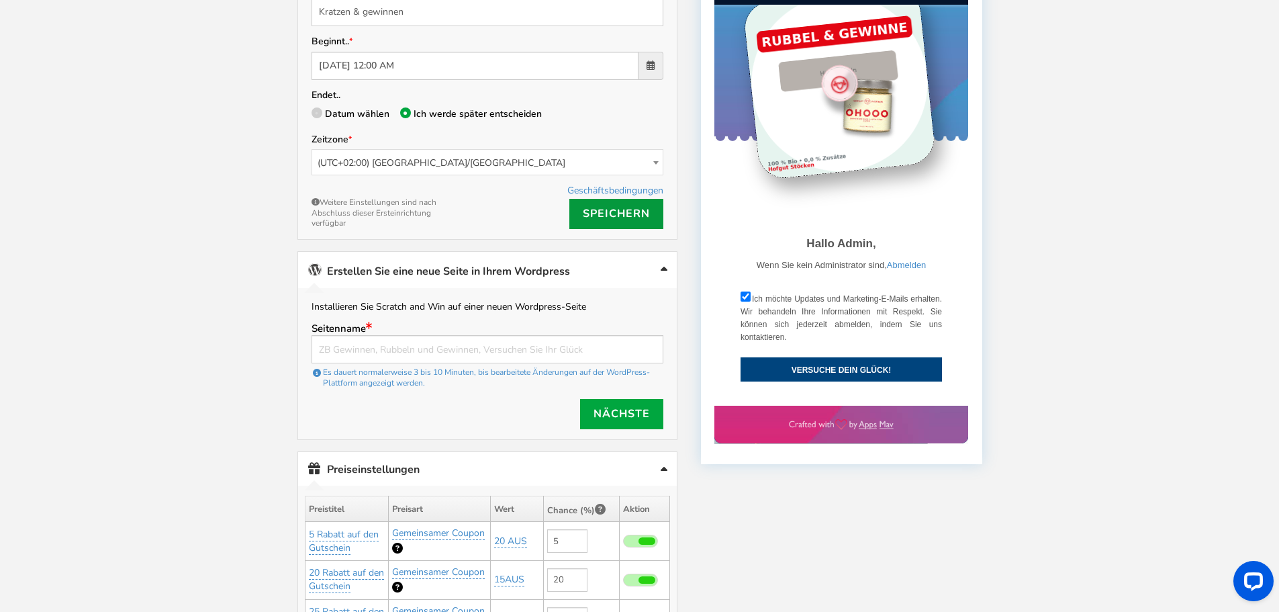
scroll to position [265, 0]
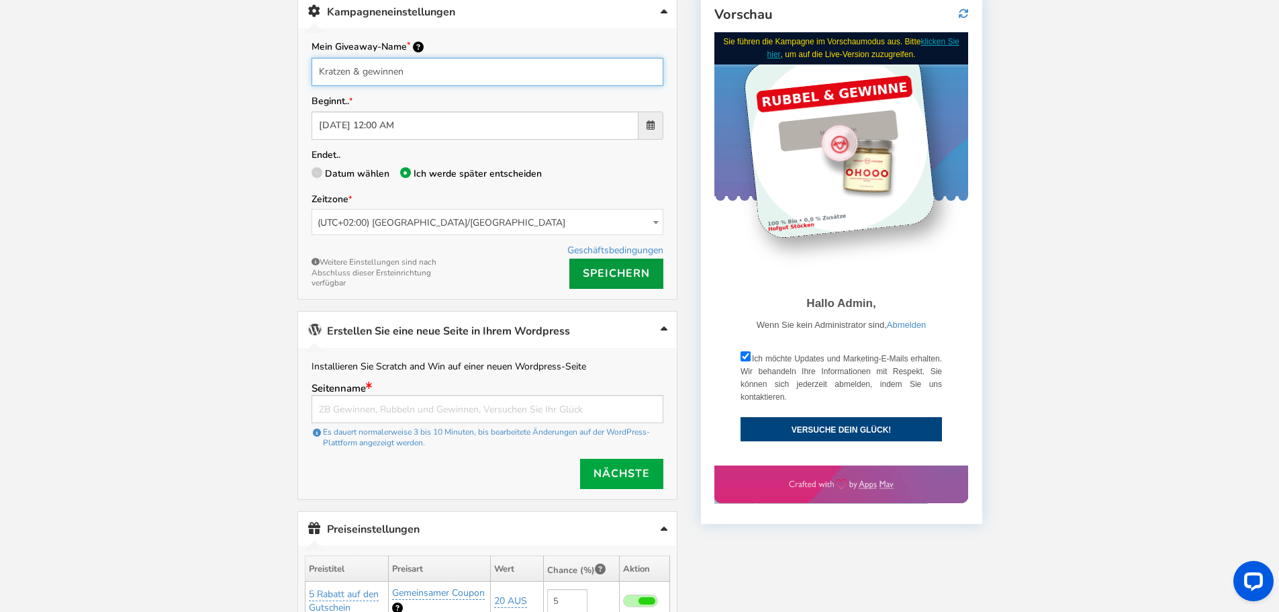
drag, startPoint x: 349, startPoint y: 54, endPoint x: 281, endPoint y: 54, distance: 68.5
type input "Rubbeln & gewinnen"
click at [607, 266] on font "Speichern" at bounding box center [616, 273] width 67 height 15
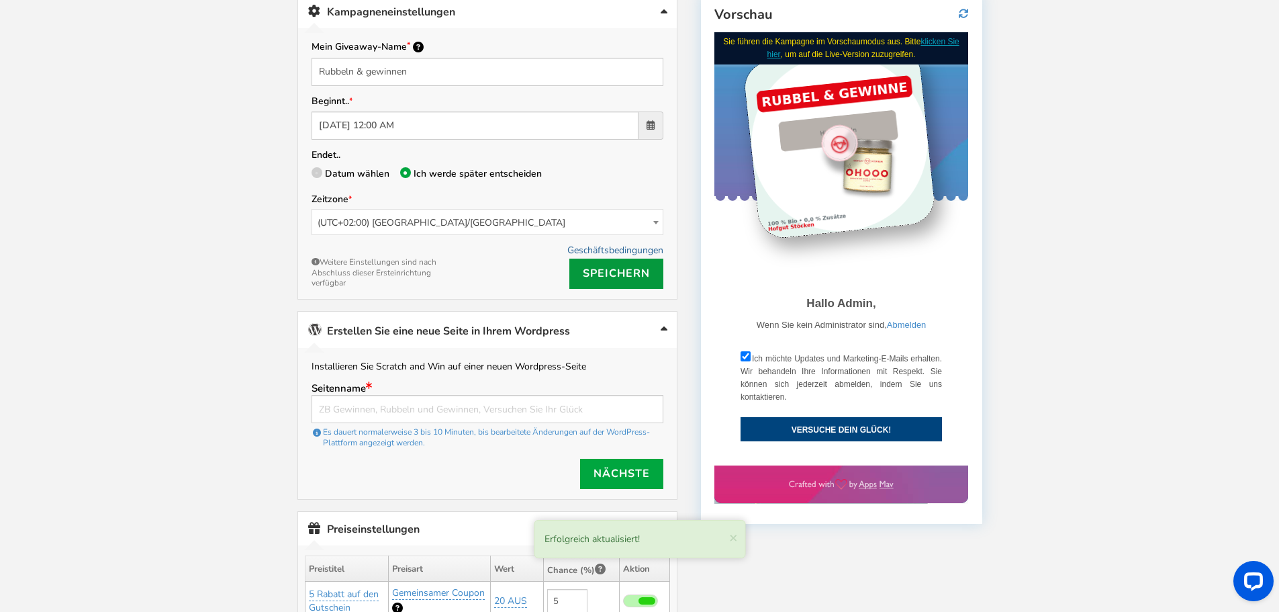
click at [601, 244] on font "Geschäftsbedingungen" at bounding box center [615, 250] width 96 height 13
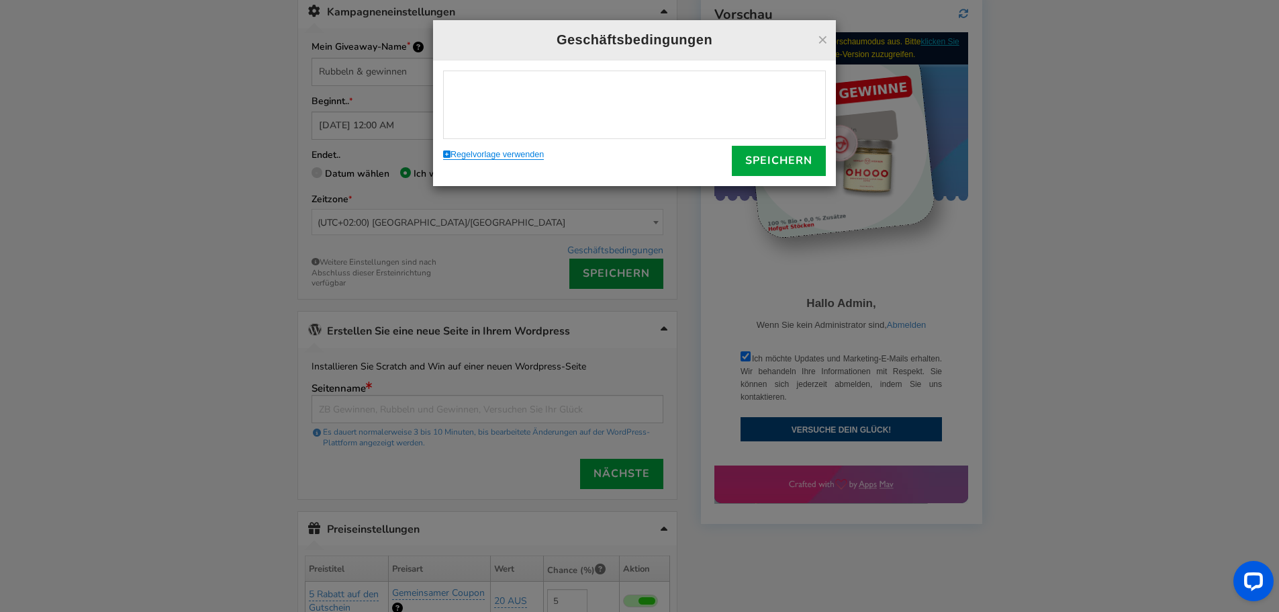
click at [511, 90] on p "WYSIWYG-Editor, Kampagnenbedingungen" at bounding box center [634, 86] width 368 height 17
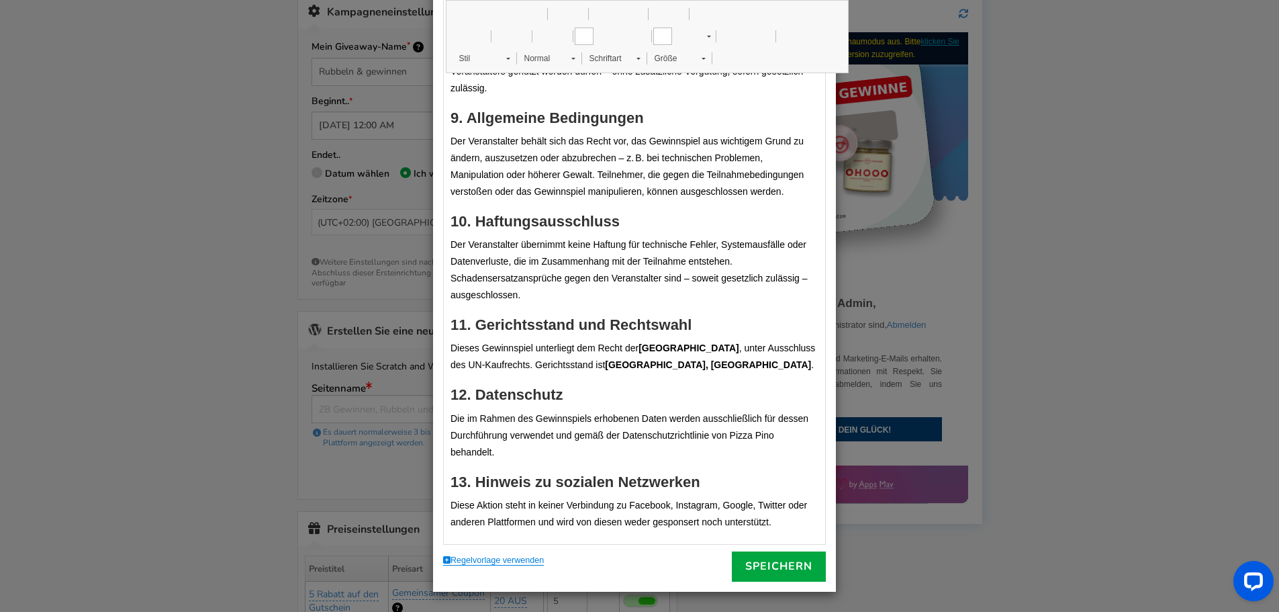
scroll to position [1104, 0]
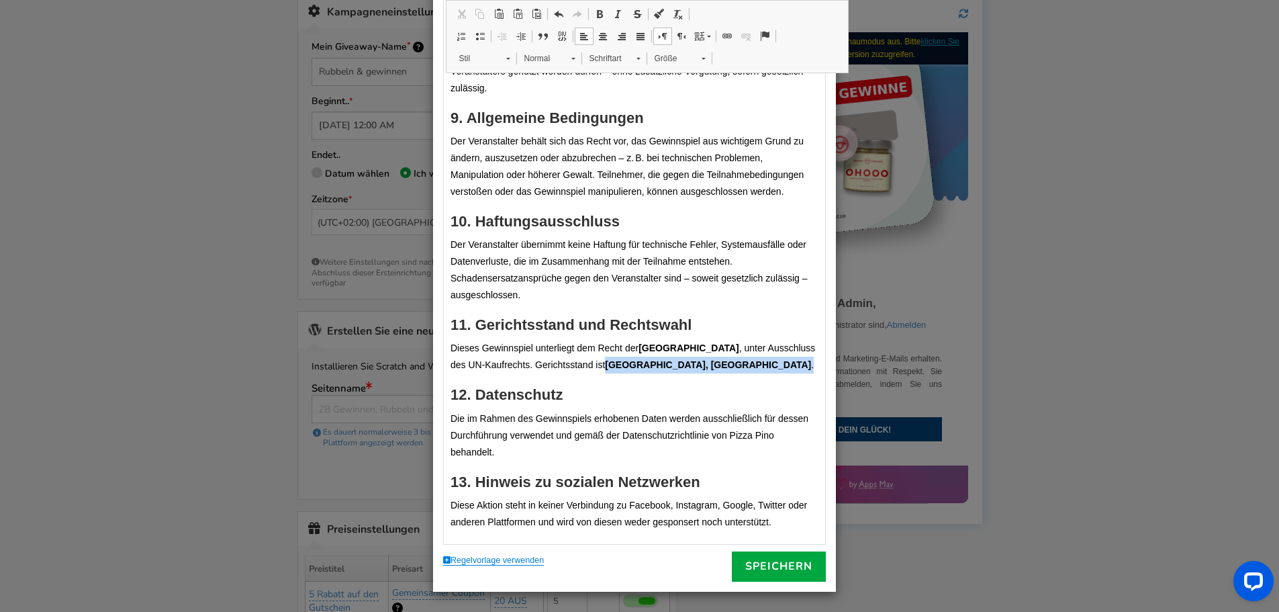
drag, startPoint x: 653, startPoint y: 350, endPoint x: 740, endPoint y: 362, distance: 88.1
click at [740, 362] on p "Dieses Gewinnspiel unterliegt dem Recht der Bundesrepublik Deutschland , unter …" at bounding box center [634, 357] width 368 height 34
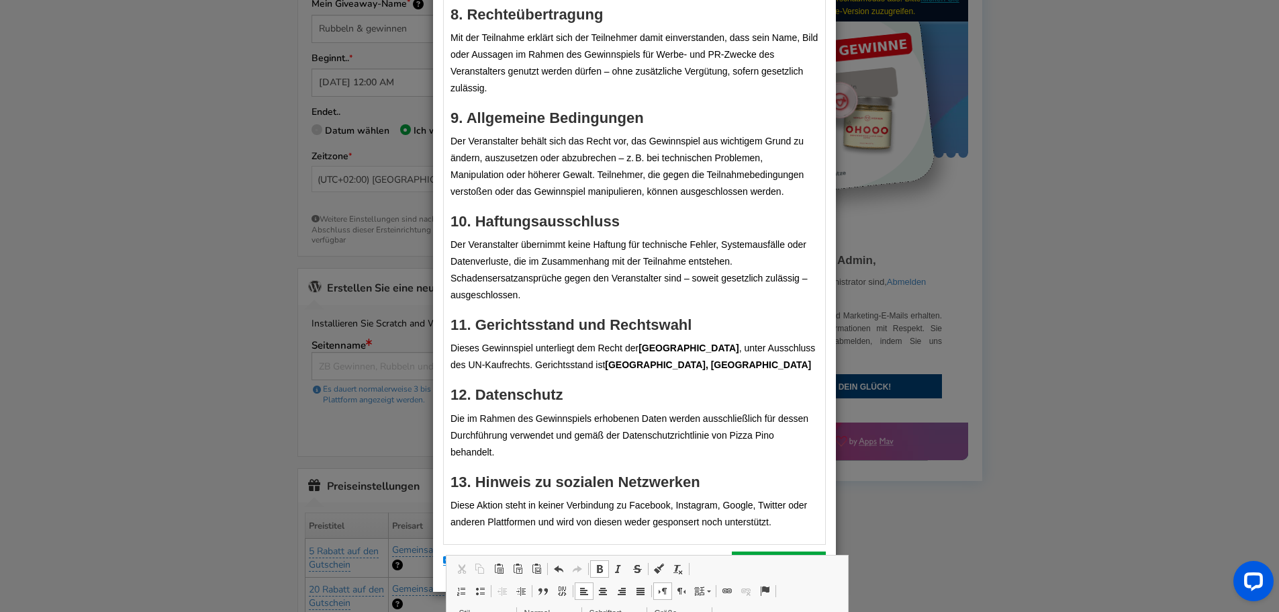
scroll to position [332, 0]
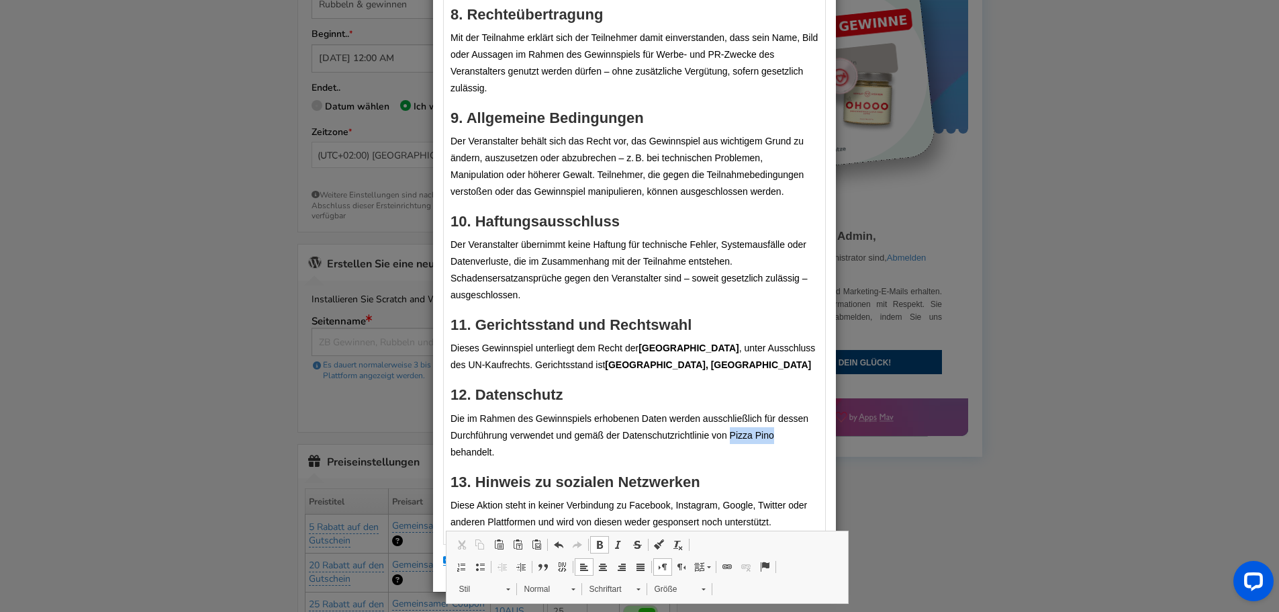
drag, startPoint x: 724, startPoint y: 437, endPoint x: 781, endPoint y: 442, distance: 56.6
click at [781, 442] on p "Die im Rahmen des Gewinnspiels erhobenen Daten werden ausschließlich für dessen…" at bounding box center [634, 435] width 368 height 50
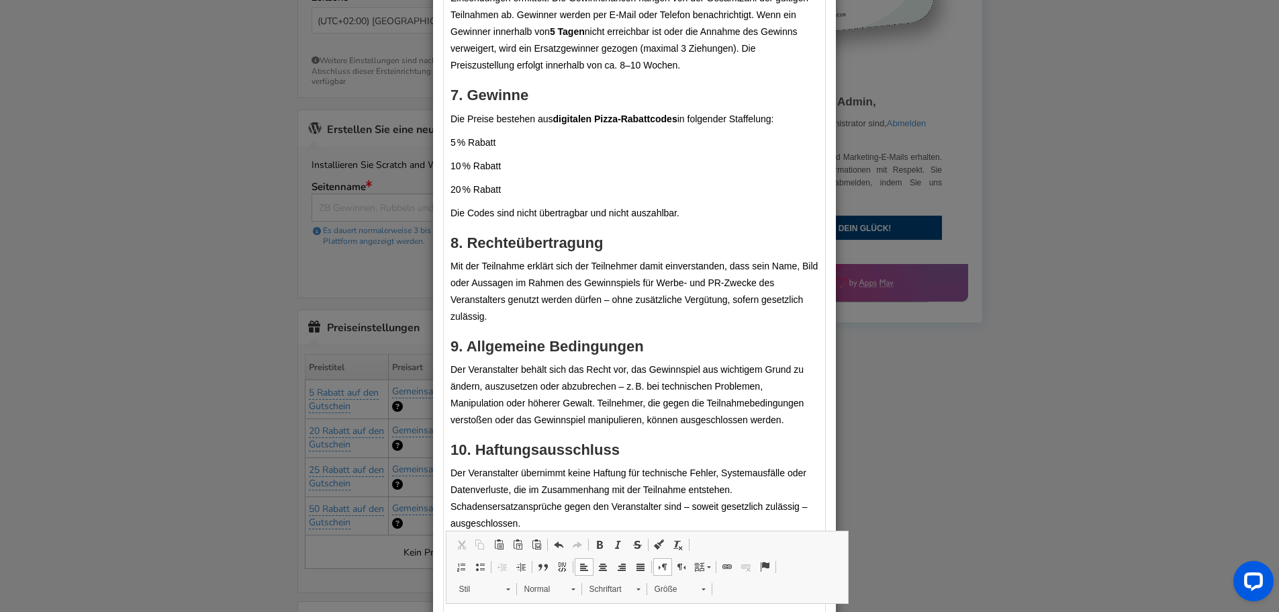
scroll to position [818, 0]
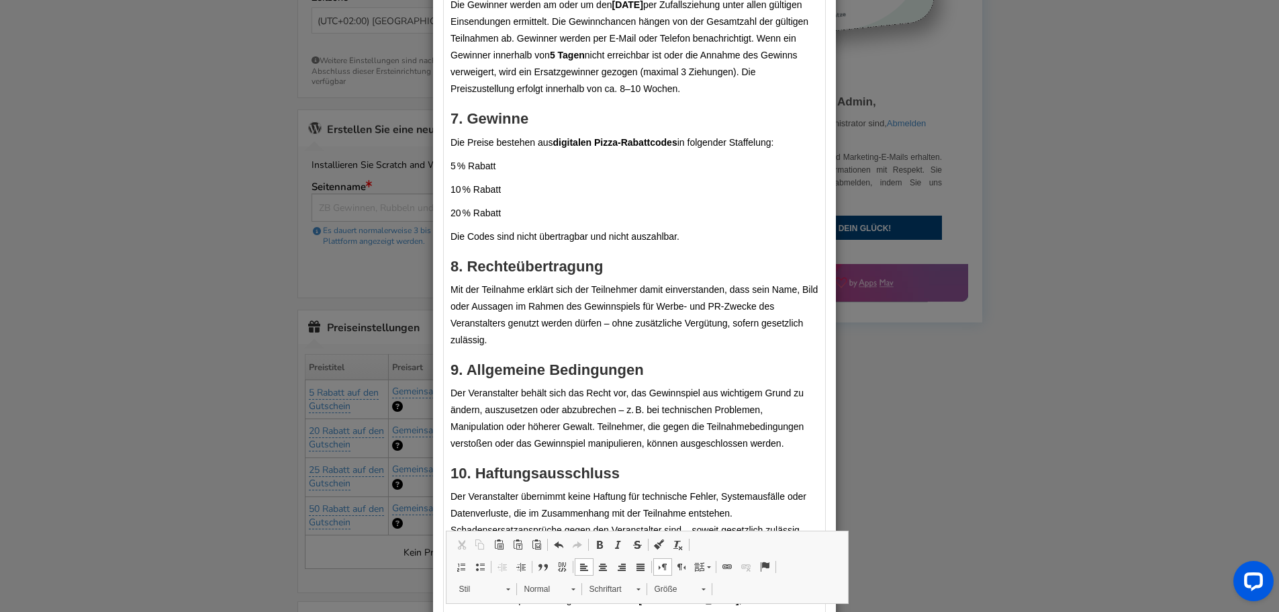
click at [617, 148] on strong "digitalen Pizza-Rabattcodes" at bounding box center [615, 142] width 124 height 11
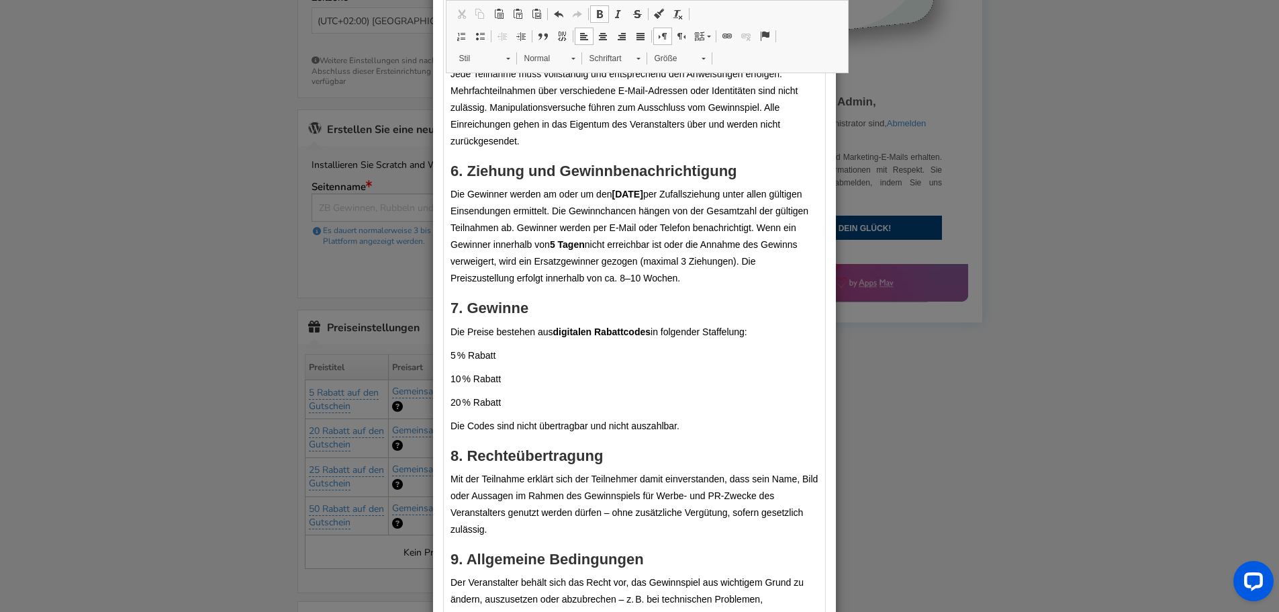
scroll to position [617, 0]
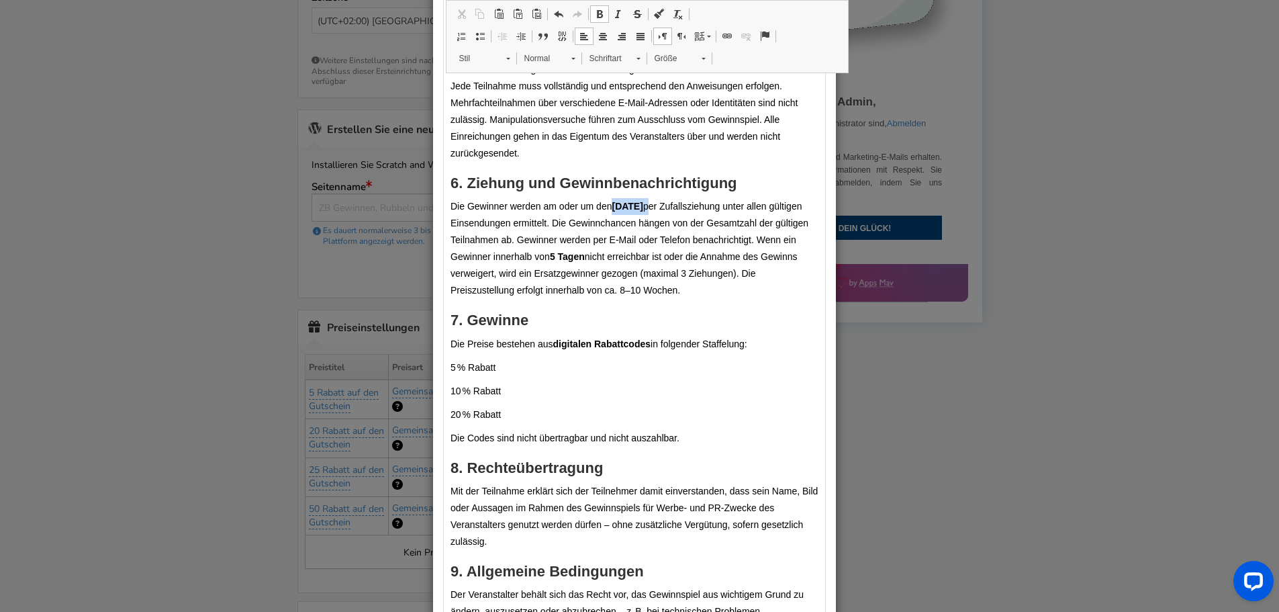
drag, startPoint x: 658, startPoint y: 222, endPoint x: 608, endPoint y: 223, distance: 49.7
click at [608, 223] on p "Die Gewinner werden am oder um den [DATE] per Zufallsziehung unter allen gültig…" at bounding box center [634, 248] width 368 height 101
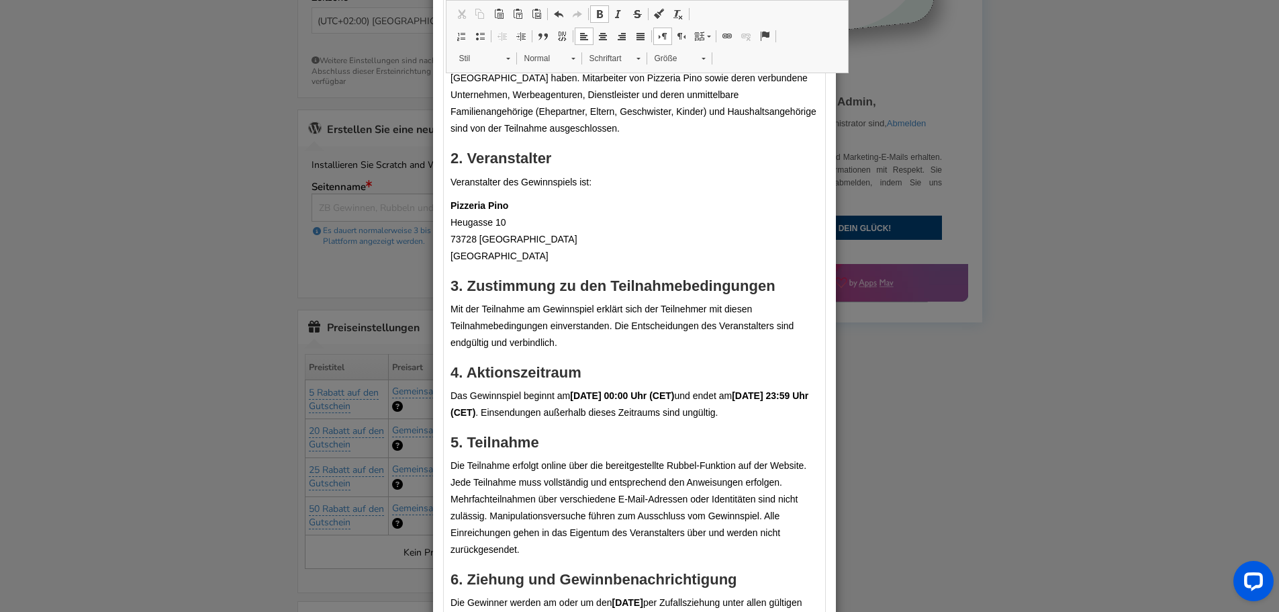
scroll to position [214, 0]
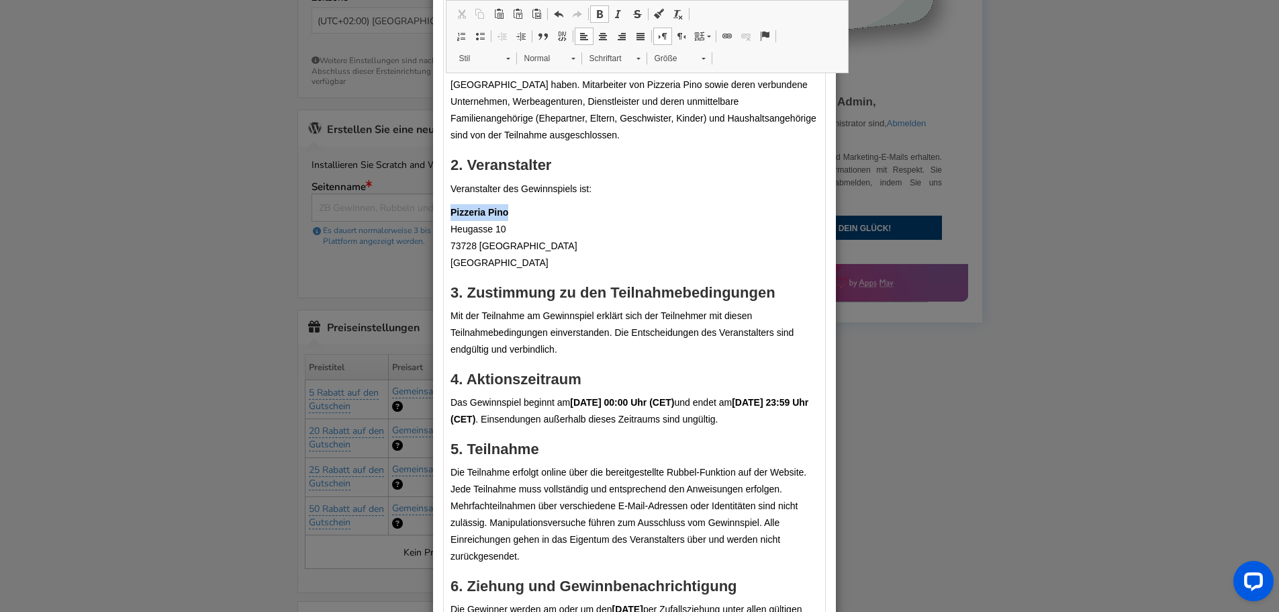
drag, startPoint x: 506, startPoint y: 211, endPoint x: 445, endPoint y: 211, distance: 61.1
click at [450, 211] on p "Pizzeria Pino [STREET_ADDRESS]" at bounding box center [634, 237] width 368 height 67
drag, startPoint x: 445, startPoint y: 228, endPoint x: 545, endPoint y: 262, distance: 105.9
click at [545, 262] on p "Hofgut Stöcken [STREET_ADDRESS]" at bounding box center [634, 237] width 368 height 67
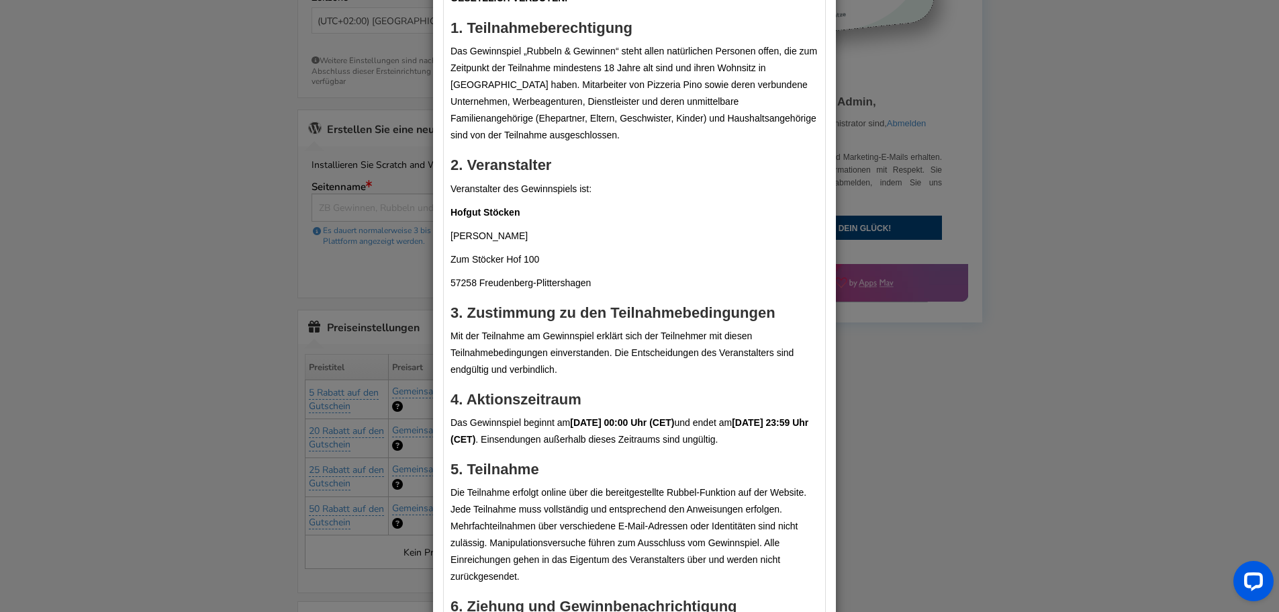
click at [450, 260] on p "Zum Stöcker Hof 100" at bounding box center [634, 259] width 368 height 17
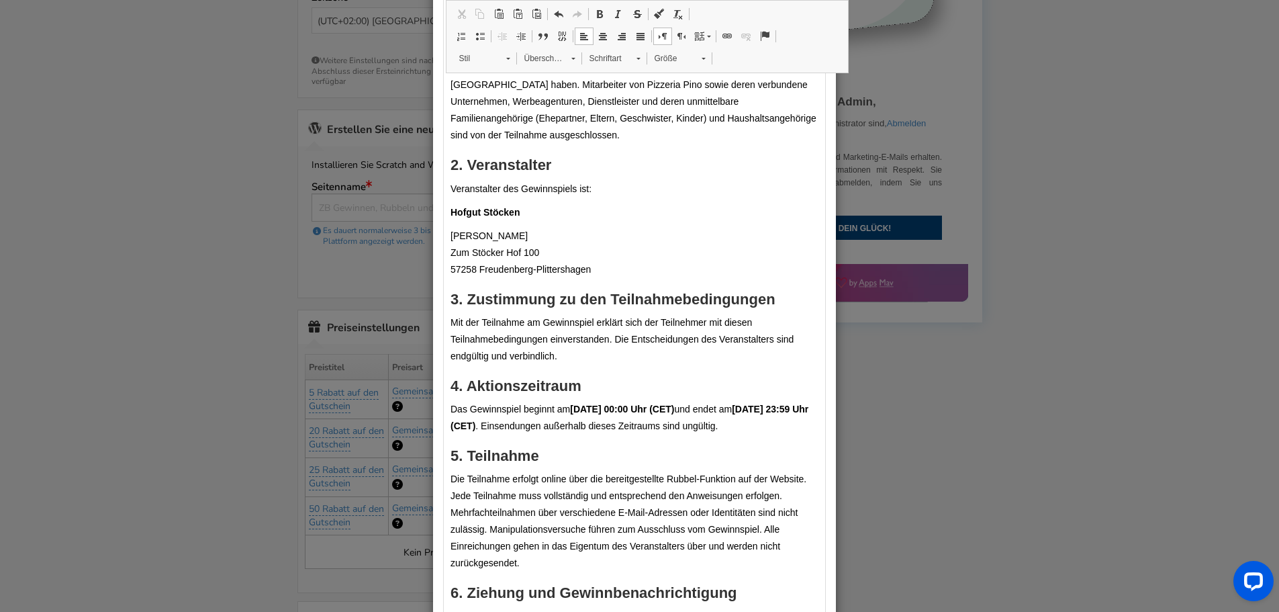
click at [595, 266] on p "[PERSON_NAME] Zum Stöcker Hof 100 ​​​​​​​ 57258 Freudenberg-Plittershagen" at bounding box center [634, 253] width 368 height 50
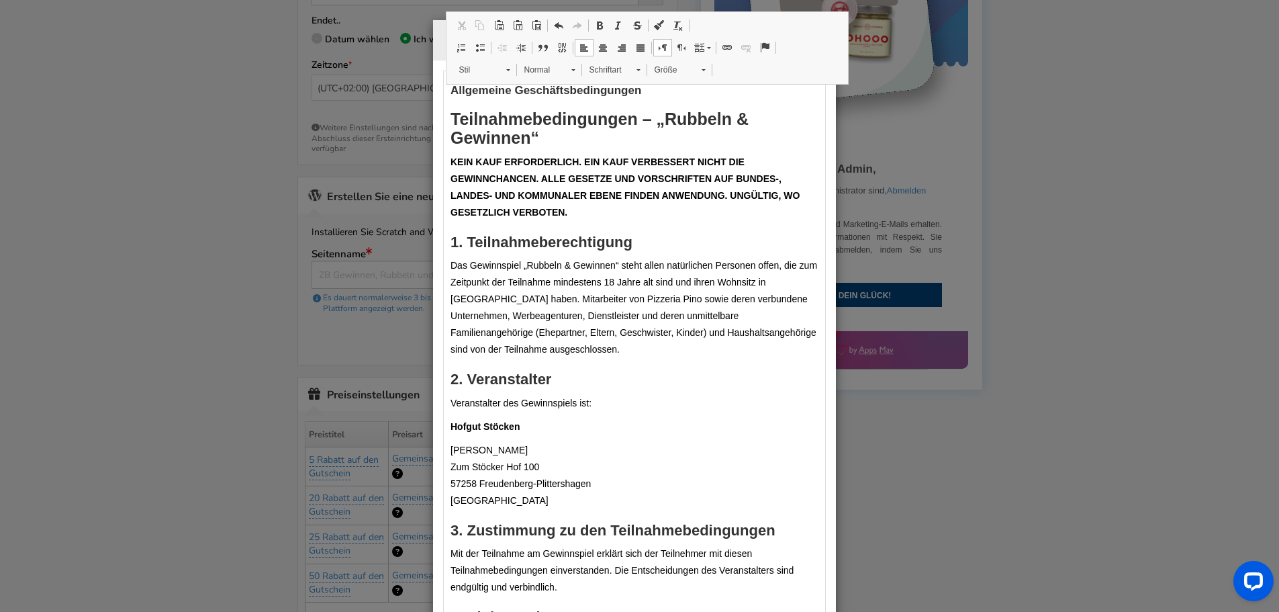
scroll to position [67, 0]
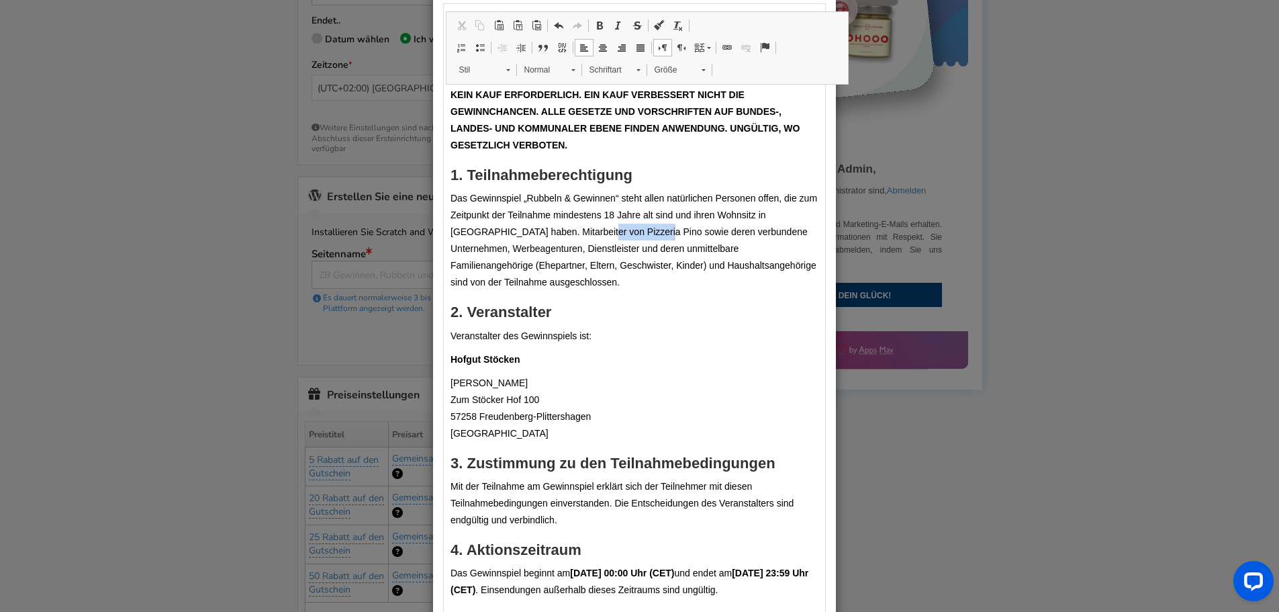
drag, startPoint x: 595, startPoint y: 230, endPoint x: 651, endPoint y: 228, distance: 55.7
click at [651, 228] on p "Das Gewinnspiel „Rubbeln & Gewinnen“ steht allen natürlichen Personen offen, di…" at bounding box center [634, 240] width 368 height 101
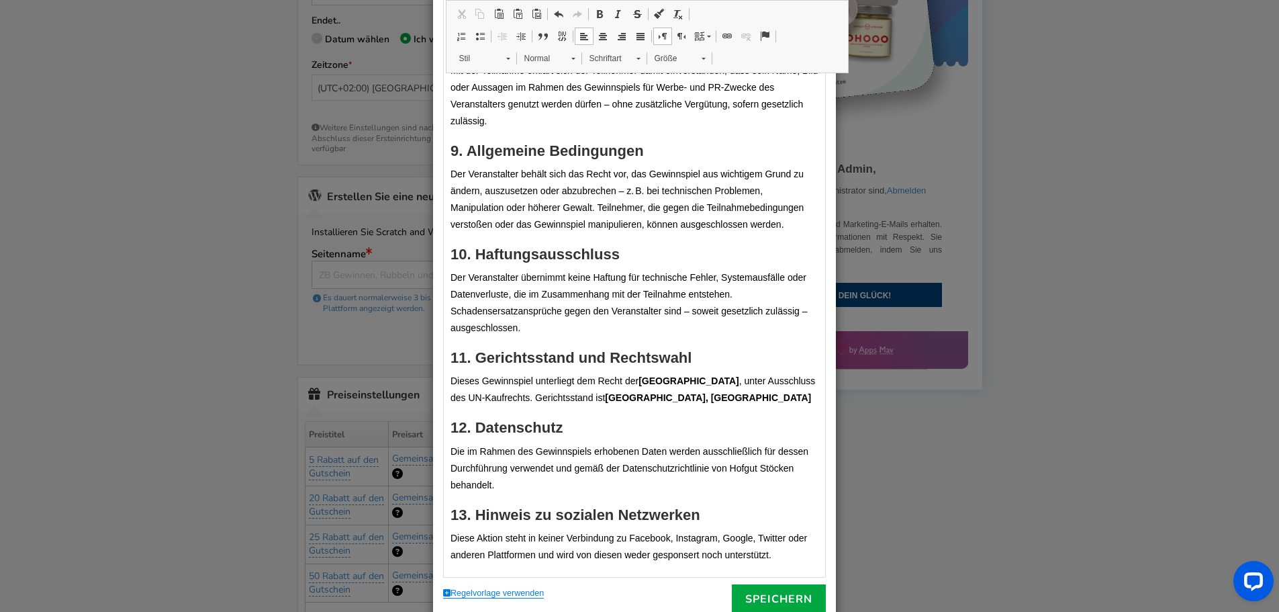
scroll to position [1110, 0]
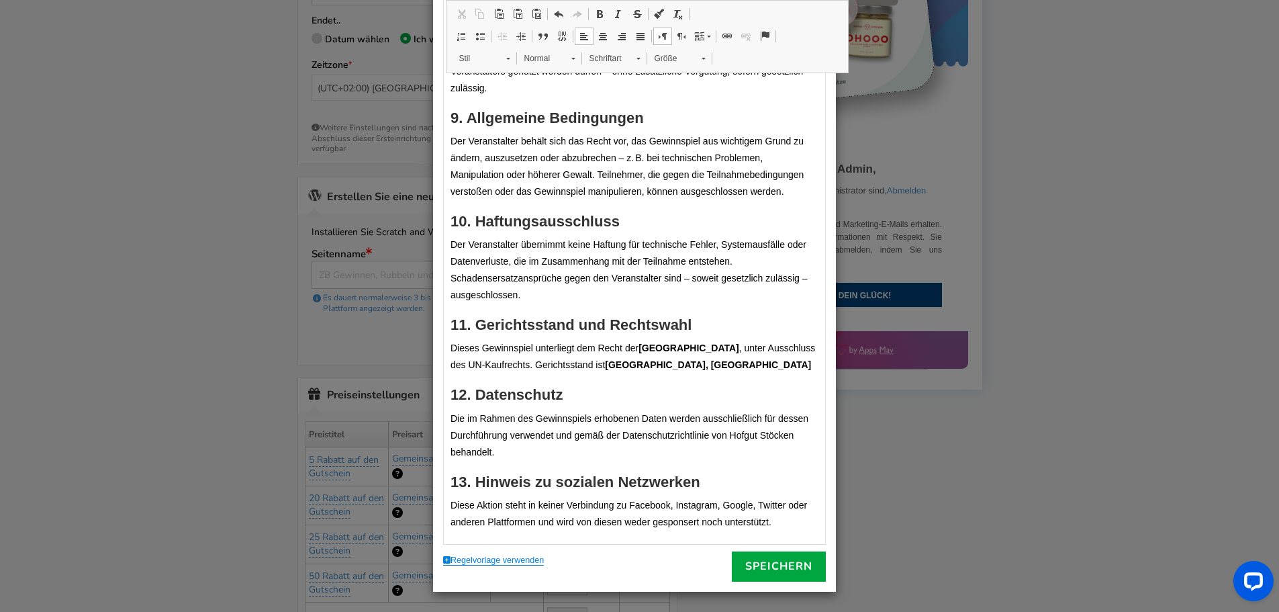
click at [767, 567] on font "Speichern" at bounding box center [778, 566] width 67 height 15
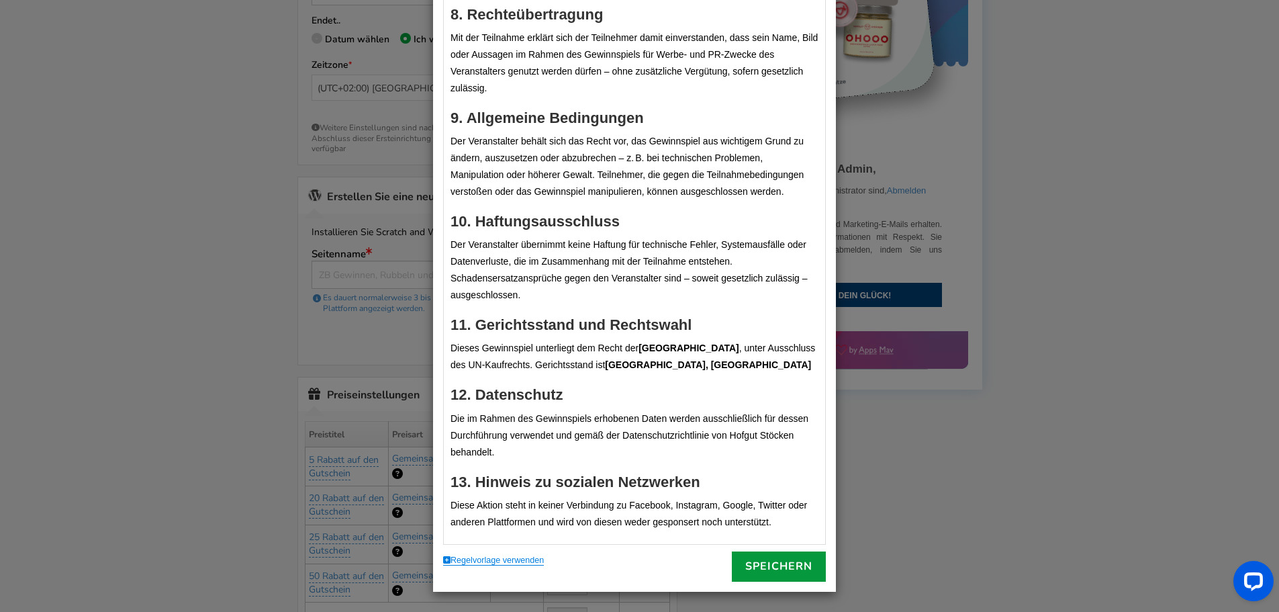
click at [777, 571] on font "Speichern" at bounding box center [778, 566] width 67 height 15
click at [1020, 449] on div "× Geschäftsbedingungen Allgemeine Geschäftsbedingungen Teilnahmebedingungen – „…" at bounding box center [639, 306] width 1279 height 612
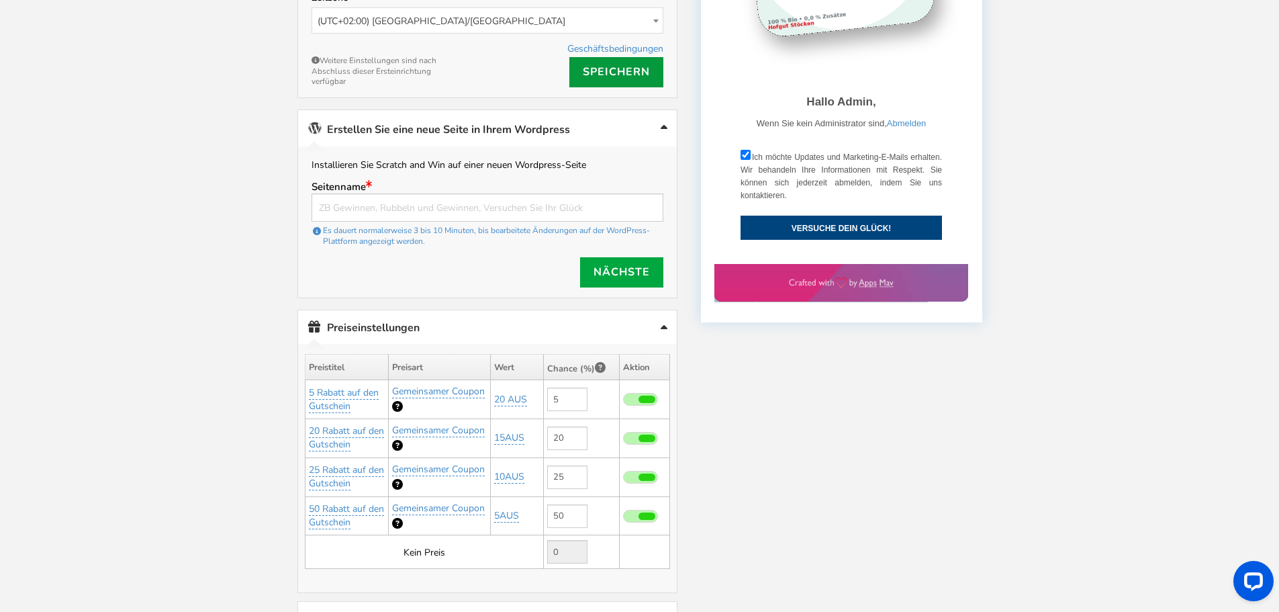
scroll to position [533, 0]
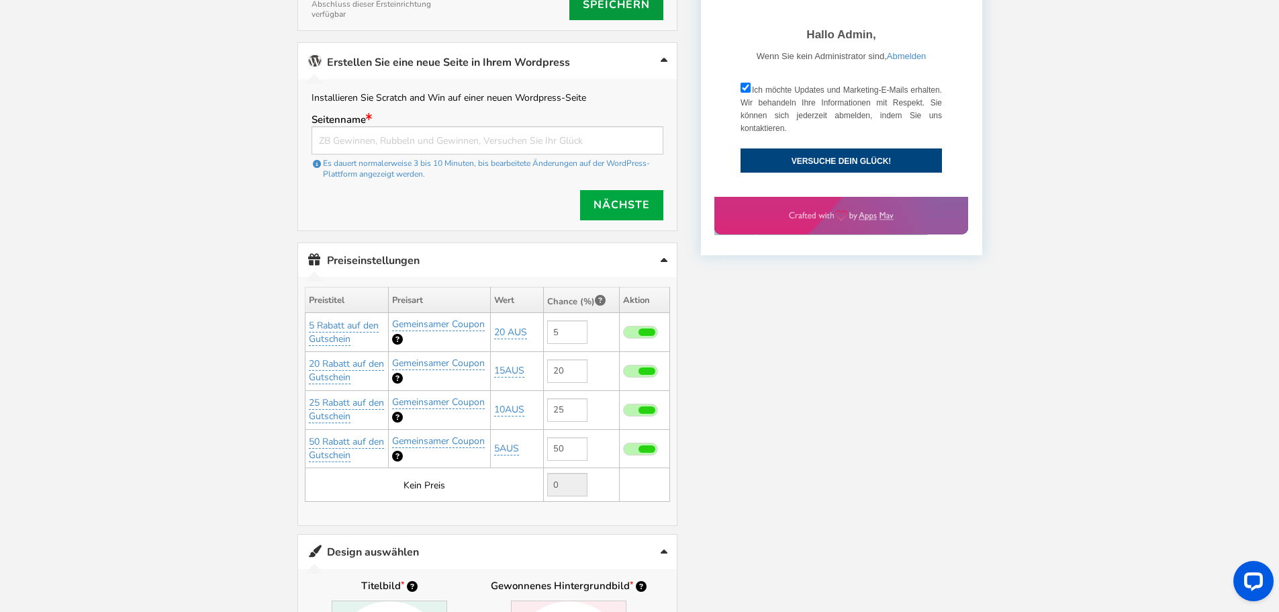
click at [641, 445] on span at bounding box center [646, 448] width 17 height 7
click at [623, 445] on input "checkbox" at bounding box center [623, 449] width 0 height 9
type input "0"
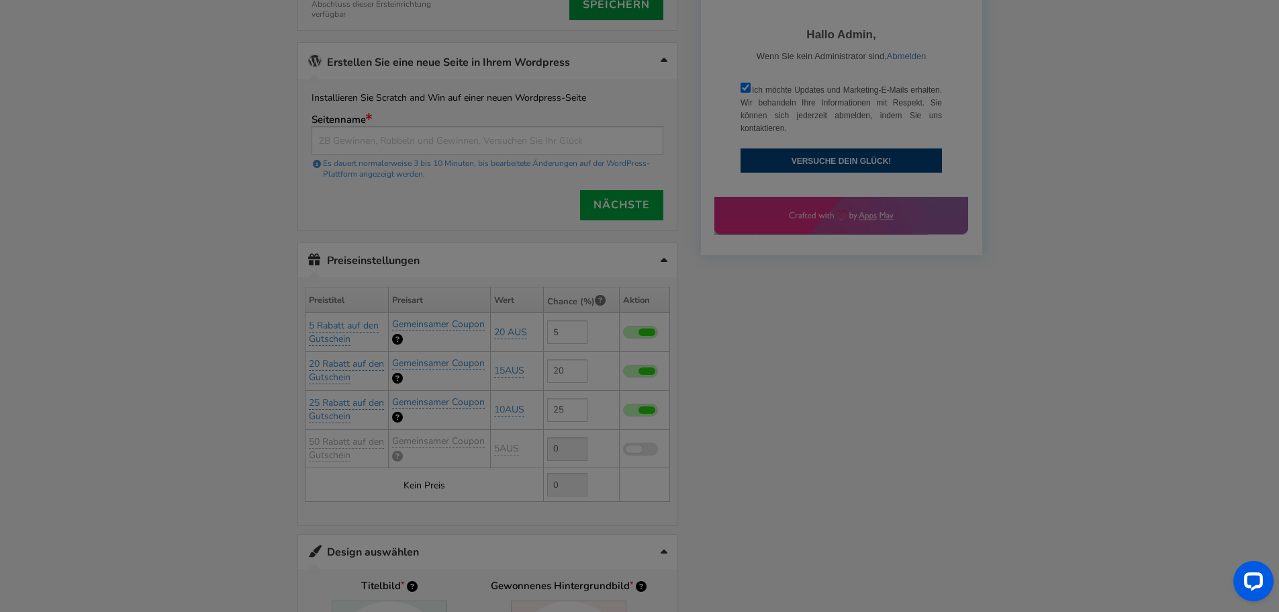
type input "50"
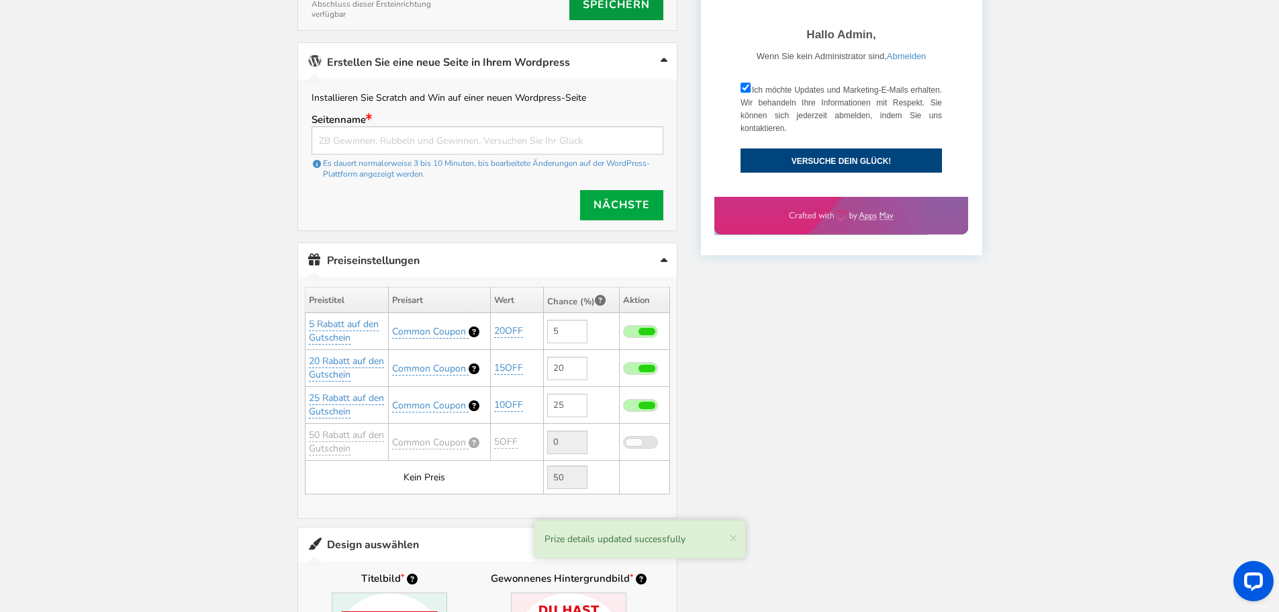
click at [638, 399] on span at bounding box center [640, 405] width 35 height 13
click at [623, 401] on input "checkbox" at bounding box center [623, 405] width 0 height 9
type input "0"
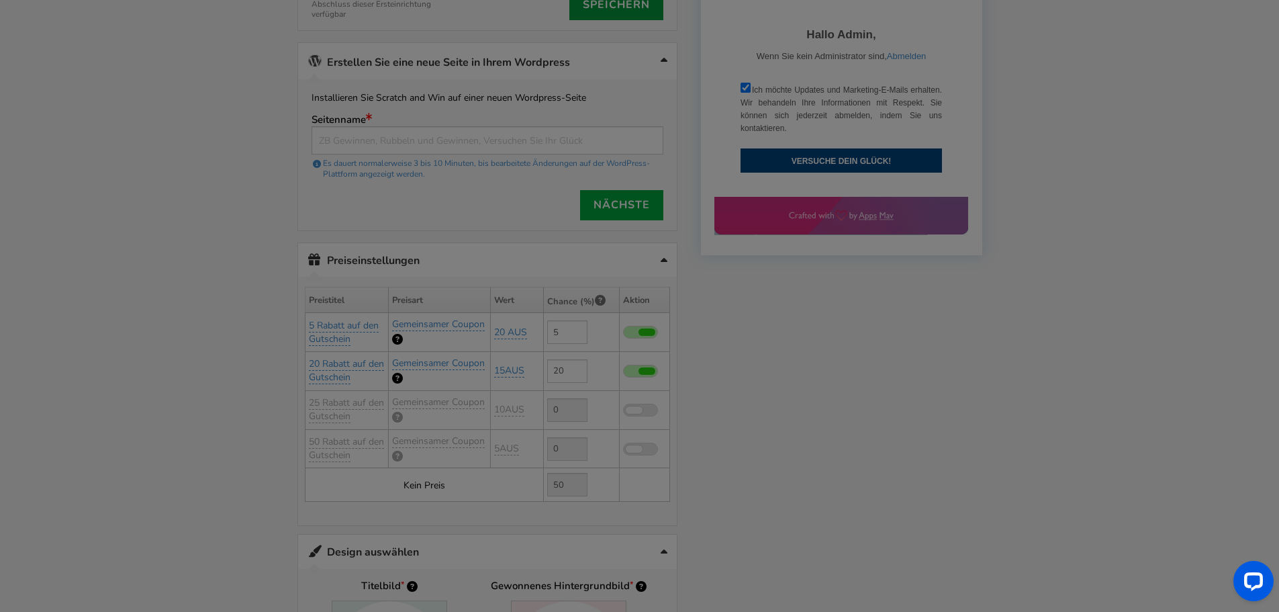
type input "75"
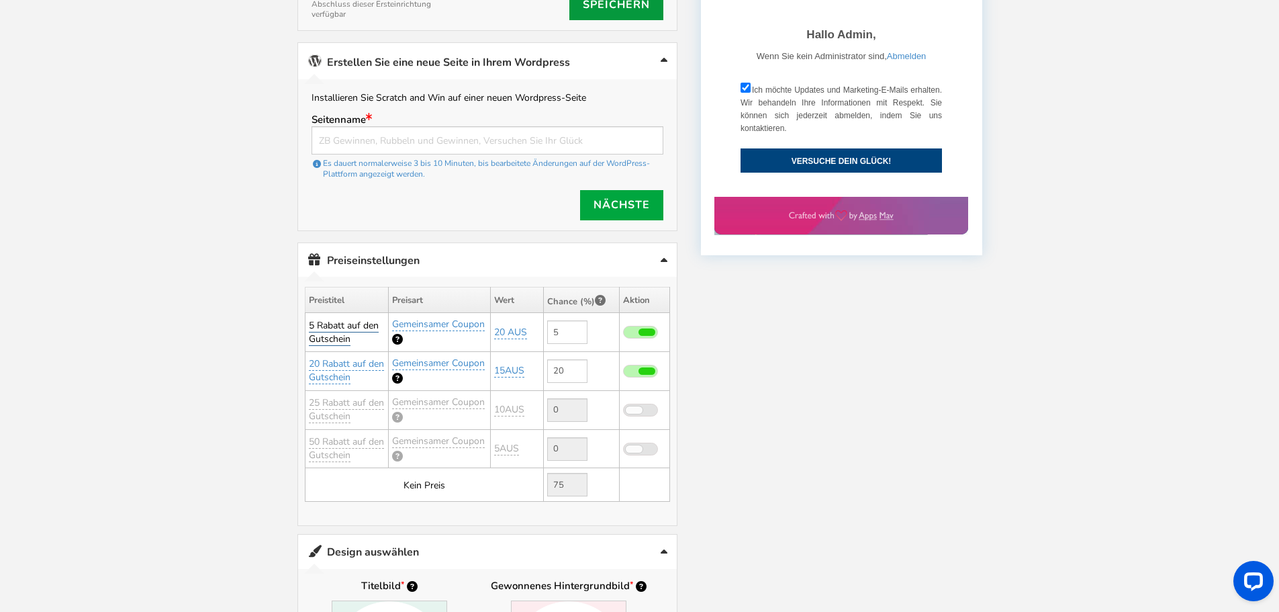
click at [315, 319] on font "5 Rabatt auf den Gutschein" at bounding box center [344, 332] width 70 height 26
click at [328, 360] on input "5 Rabatt auf den Gutschein" at bounding box center [355, 371] width 123 height 23
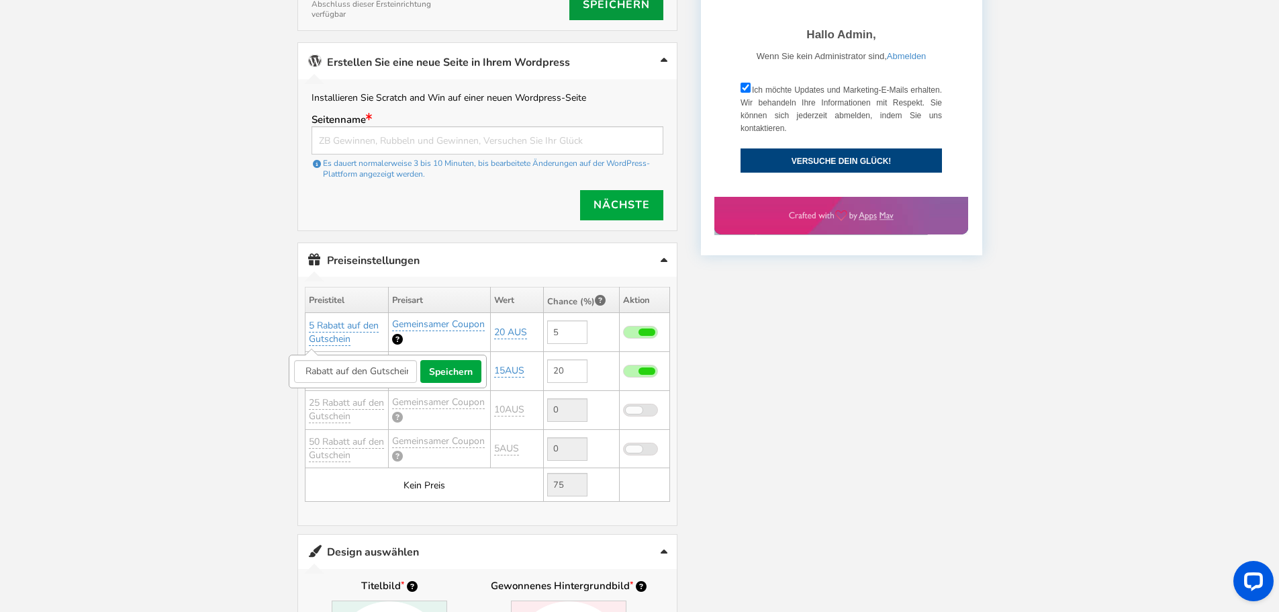
click at [309, 360] on input "5 Rabatt auf den Gutschein" at bounding box center [355, 371] width 123 height 23
click at [302, 360] on input "5 Rabatt auf den Gutschein" at bounding box center [355, 371] width 123 height 23
click at [878, 336] on div at bounding box center [639, 461] width 685 height 1473
click at [407, 318] on font "Gemeinsamer Coupon" at bounding box center [438, 324] width 93 height 13
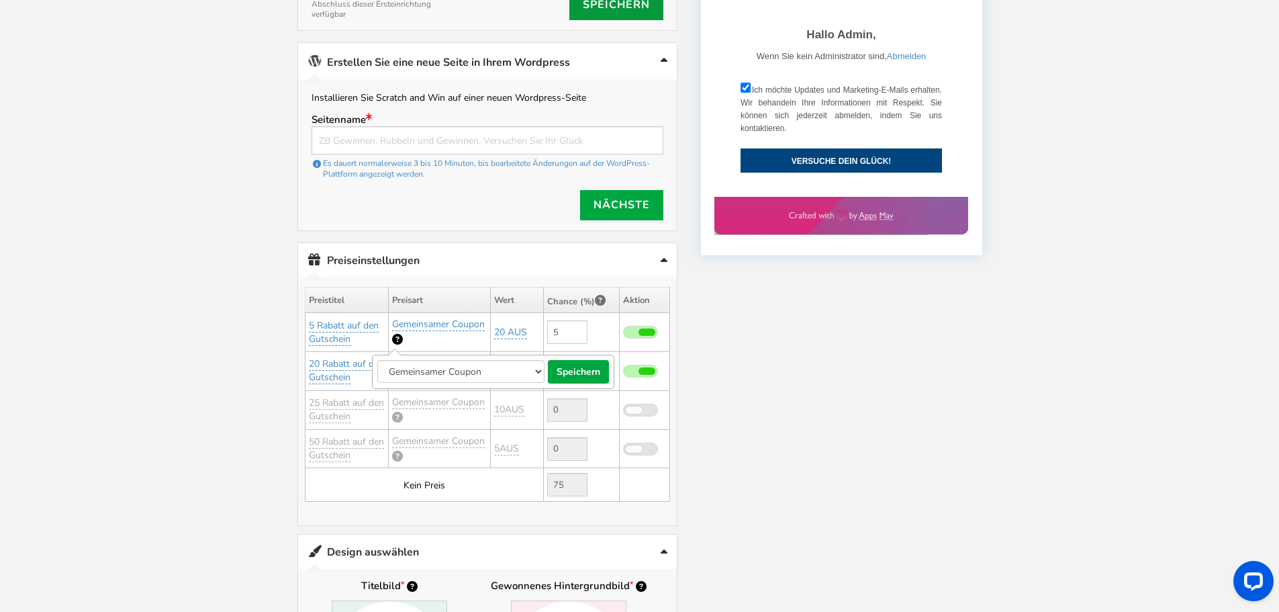
click at [399, 360] on select "Vergünstigungen und Erlebnisse Gemeinsamer Coupon" at bounding box center [460, 371] width 167 height 23
click at [377, 360] on select "Vergünstigungen und Erlebnisse Gemeinsamer Coupon" at bounding box center [460, 371] width 167 height 23
click at [411, 318] on font "Gemeinsamer Coupon" at bounding box center [438, 324] width 93 height 13
click at [806, 316] on div at bounding box center [639, 461] width 685 height 1473
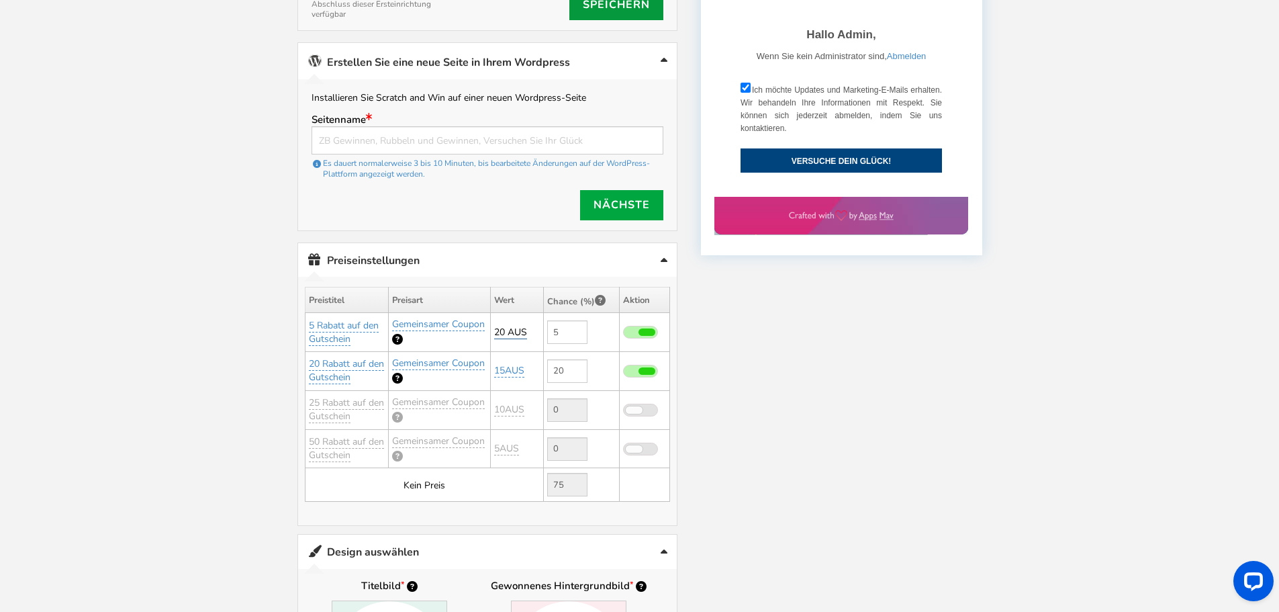
click at [514, 326] on font "20 AUS" at bounding box center [510, 332] width 33 height 13
click at [497, 353] on input "20OFF" at bounding box center [540, 364] width 123 height 23
type input "5OFF"
click at [657, 358] on font "speichern" at bounding box center [636, 364] width 44 height 13
click at [921, 334] on div at bounding box center [639, 461] width 685 height 1473
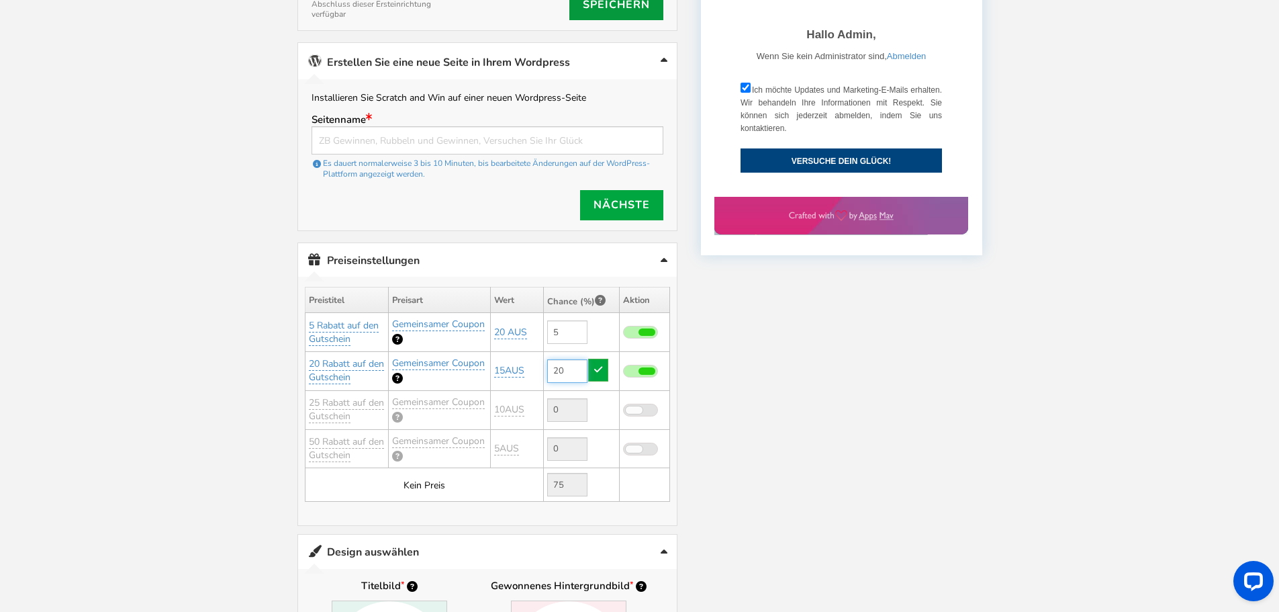
drag, startPoint x: 563, startPoint y: 356, endPoint x: 537, endPoint y: 355, distance: 26.2
click at [537, 355] on tr "20 Rabatt auf den Gutschein Gemeinsamer Coupon Hinzufügen Hinzufügen 15AUS" at bounding box center [487, 370] width 365 height 39
type input "5"
click at [887, 375] on div at bounding box center [639, 461] width 685 height 1473
click at [339, 357] on font "20 Rabatt auf den Gutschein" at bounding box center [346, 370] width 75 height 26
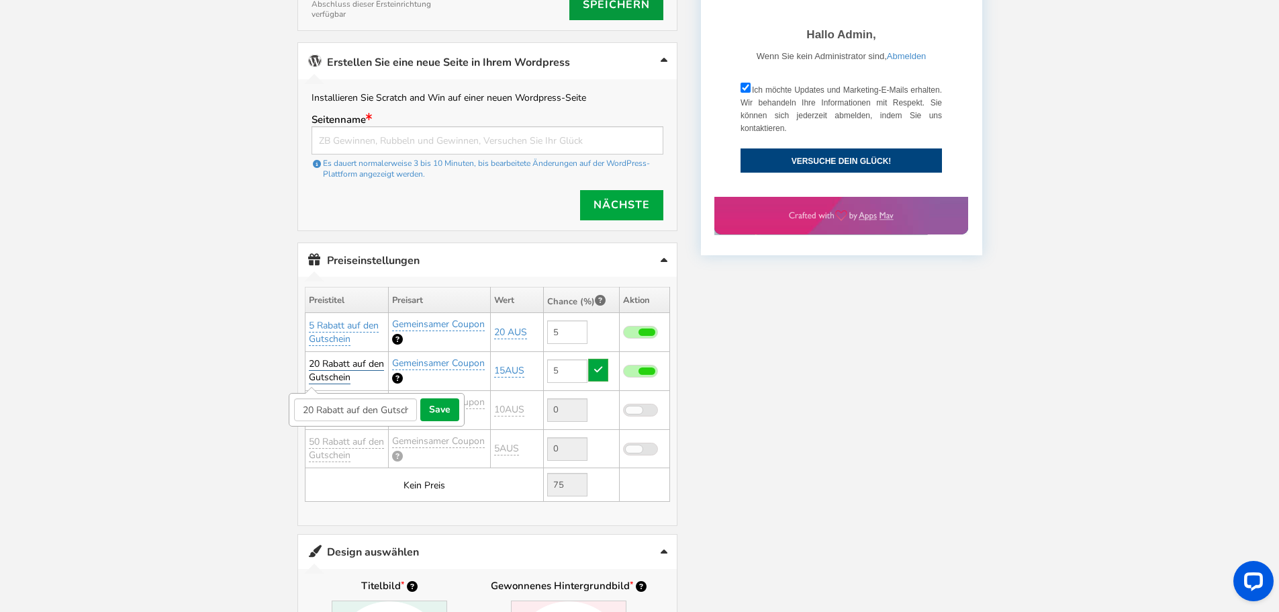
scroll to position [0, 11]
drag, startPoint x: 335, startPoint y: 396, endPoint x: 444, endPoint y: 399, distance: 109.5
click at [444, 403] on span "20 Rabatt auf den Gutschein speichern stornieren" at bounding box center [387, 409] width 187 height 13
type input "20 Rabatt"
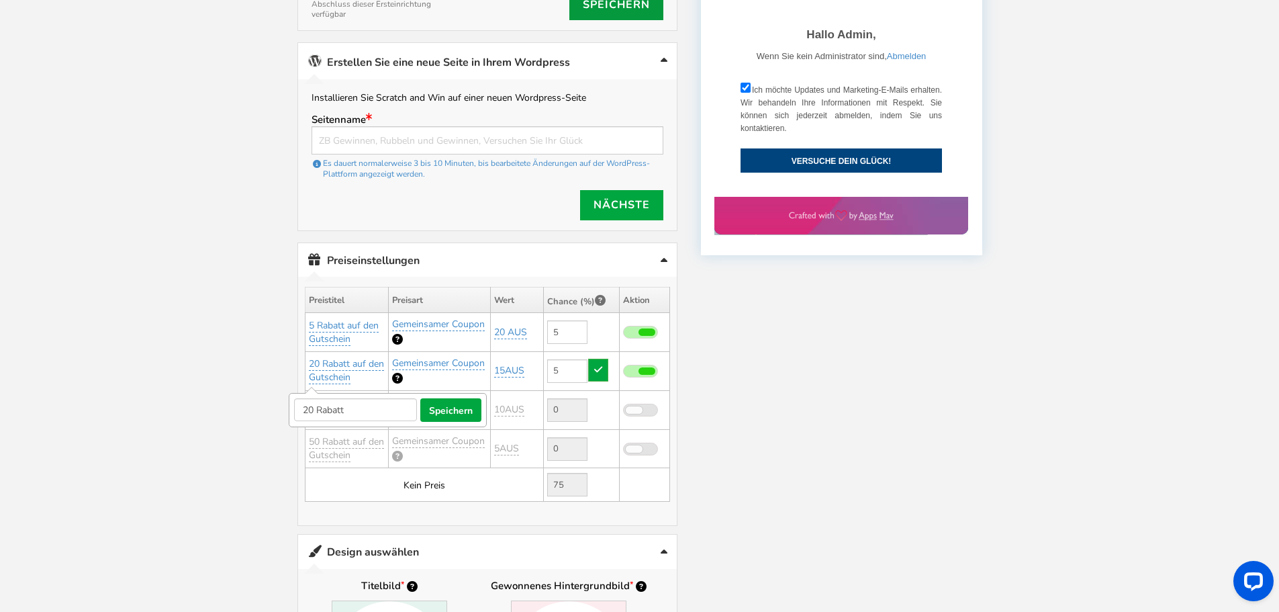
drag, startPoint x: 315, startPoint y: 393, endPoint x: 282, endPoint y: 393, distance: 32.9
click at [282, 393] on div "Willkommen bei Rubbeln und GEWINNEN! Sprache für die Frontend-Anzeige auswählen…" at bounding box center [640, 455] width 738 height 1864
click at [344, 357] on font "20 Rabatt auf den Gutschein" at bounding box center [346, 370] width 75 height 26
click at [326, 398] on input "20 Rabatt auf den Gutschein" at bounding box center [355, 409] width 123 height 23
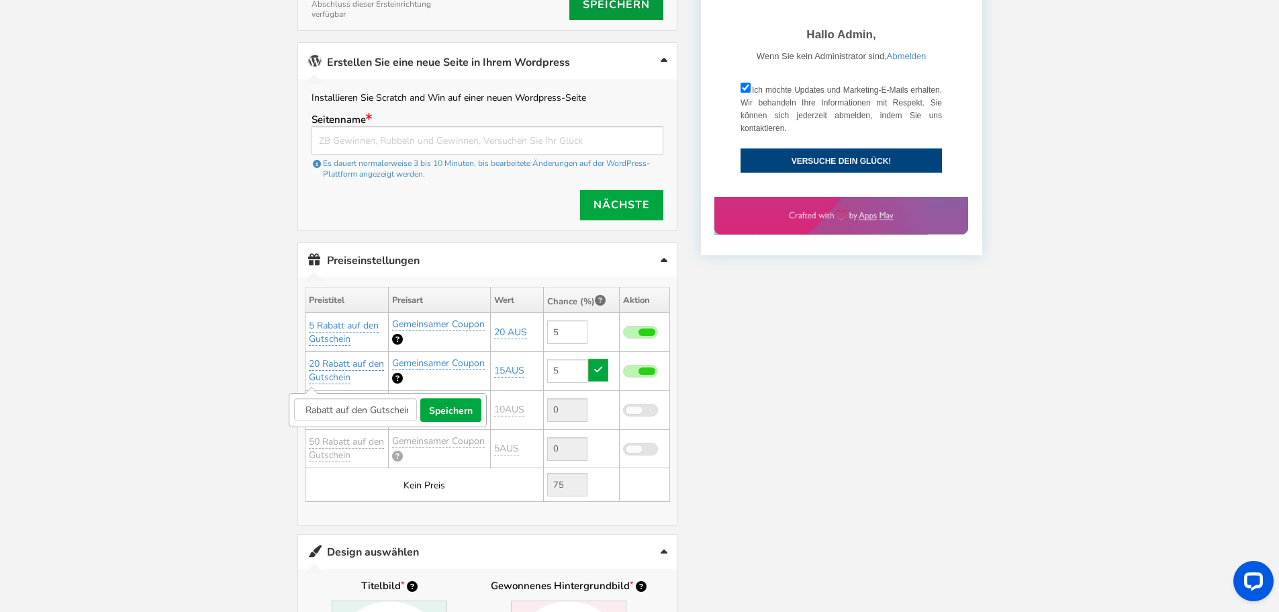
click at [326, 398] on input "20 Rabatt auf den Gutschein" at bounding box center [355, 409] width 123 height 23
click at [330, 357] on font "20 Rabatt auf den Gutschein" at bounding box center [346, 370] width 75 height 26
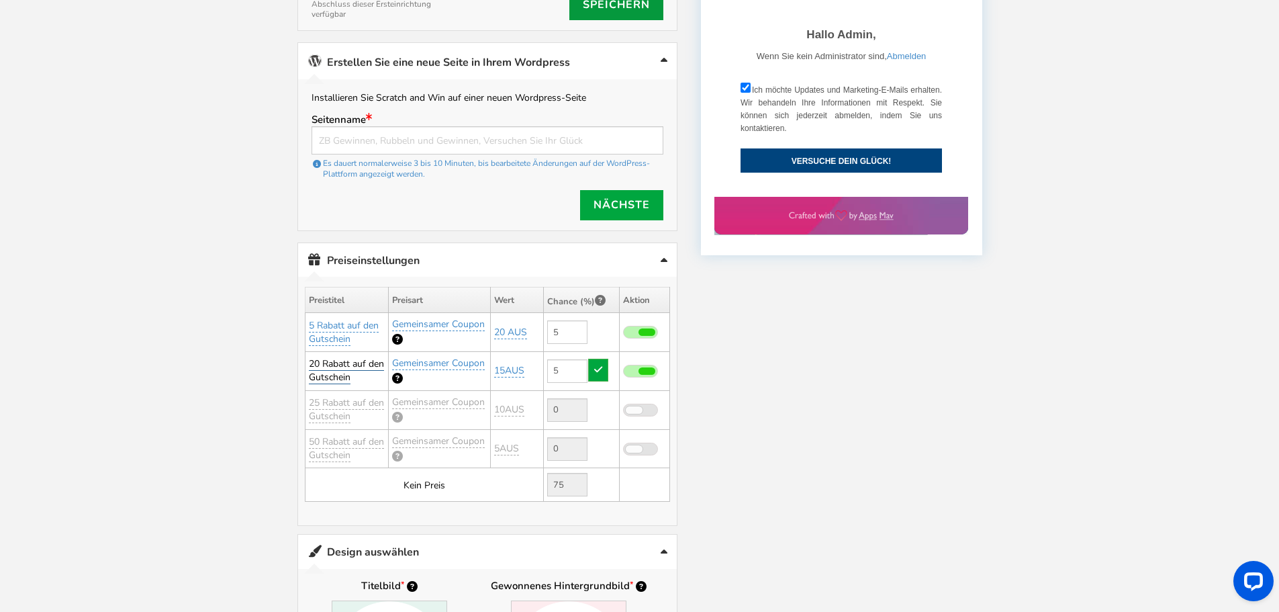
click at [330, 357] on font "20 Rabatt auf den Gutschein" at bounding box center [346, 370] width 75 height 26
click at [321, 357] on font "20 Rabatt auf den Gutschein" at bounding box center [346, 370] width 75 height 26
click at [326, 398] on input "20 Rabatt auf den Gutschein" at bounding box center [355, 409] width 123 height 23
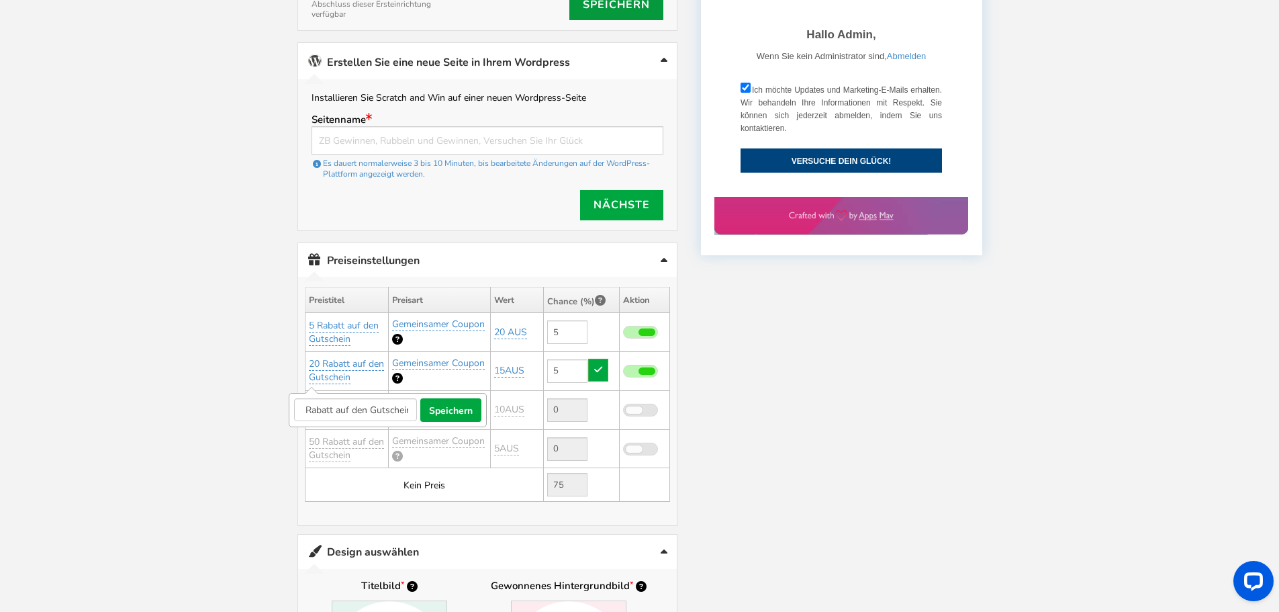
click at [326, 398] on input "20 Rabatt auf den Gutschein" at bounding box center [355, 409] width 123 height 23
type input "10 % Rabatt"
click at [434, 403] on font "speichern" at bounding box center [451, 409] width 44 height 13
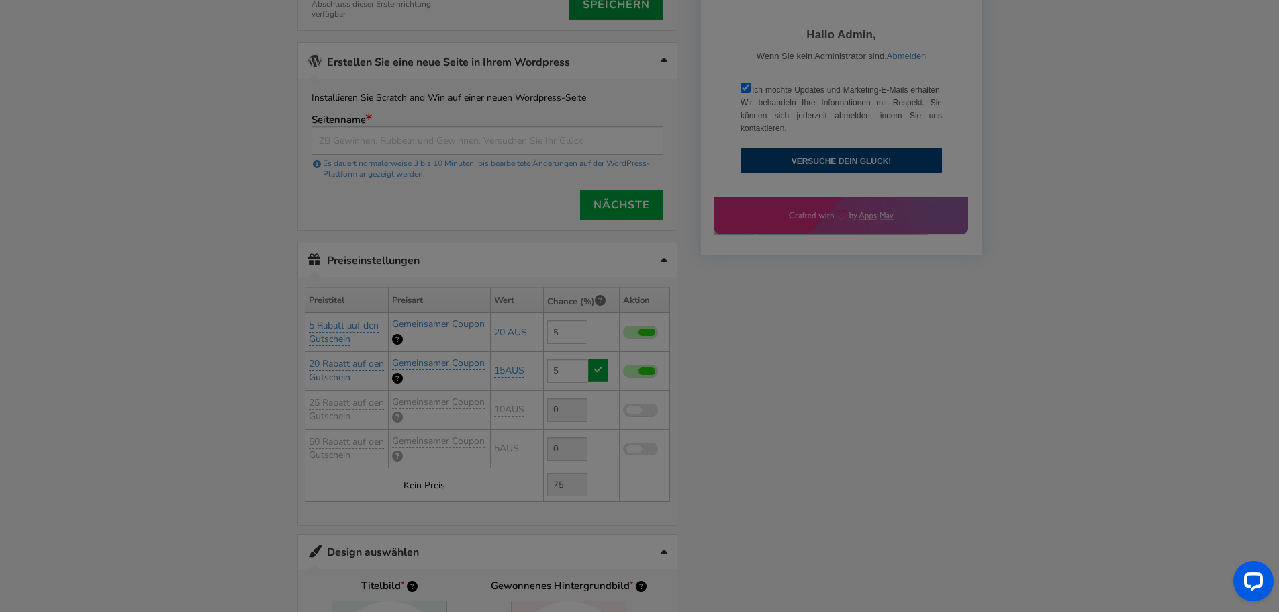
type input "90"
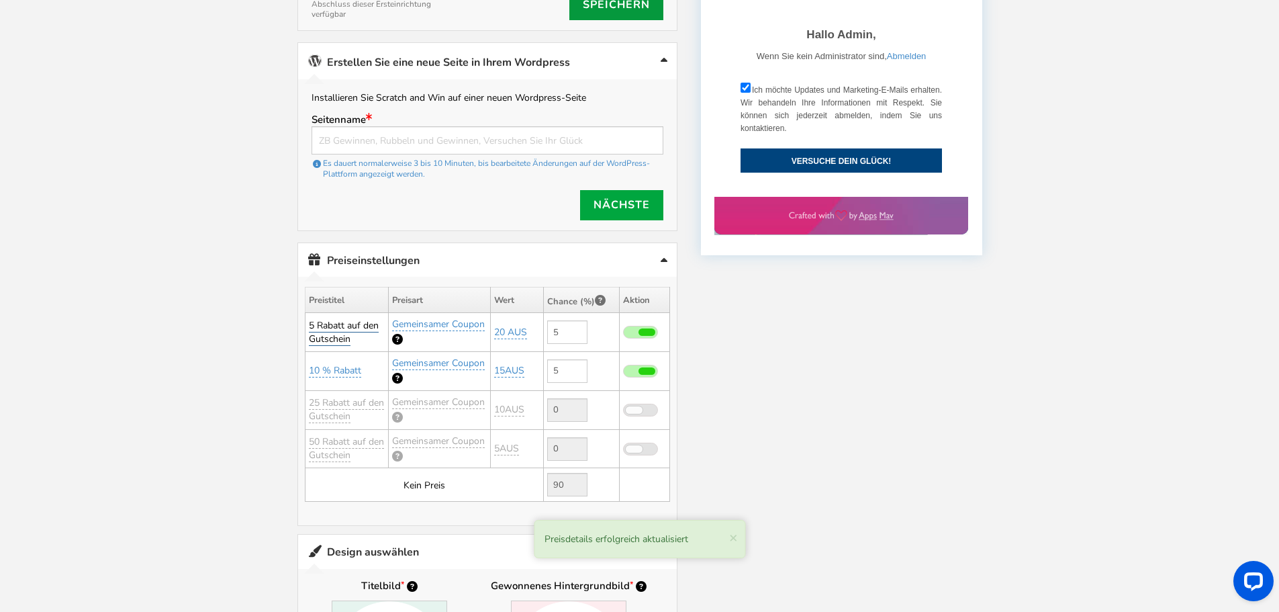
click at [338, 320] on font "5 Rabatt auf den Gutschein" at bounding box center [344, 332] width 70 height 26
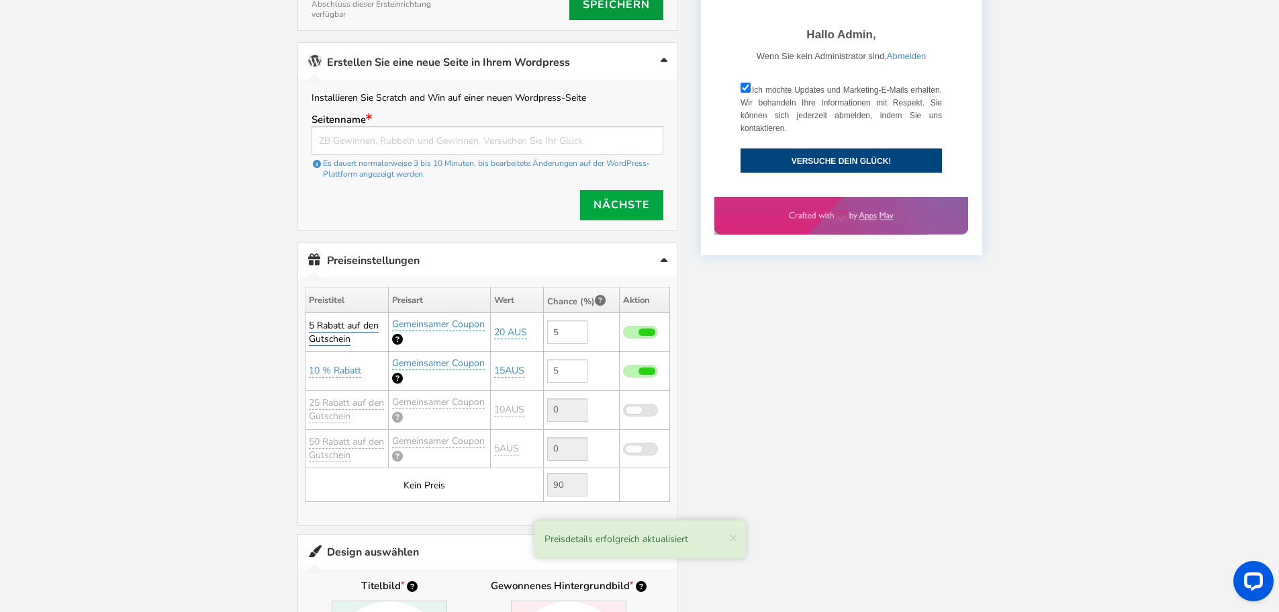
click at [338, 320] on font "5 Rabatt auf den Gutschein" at bounding box center [344, 332] width 70 height 26
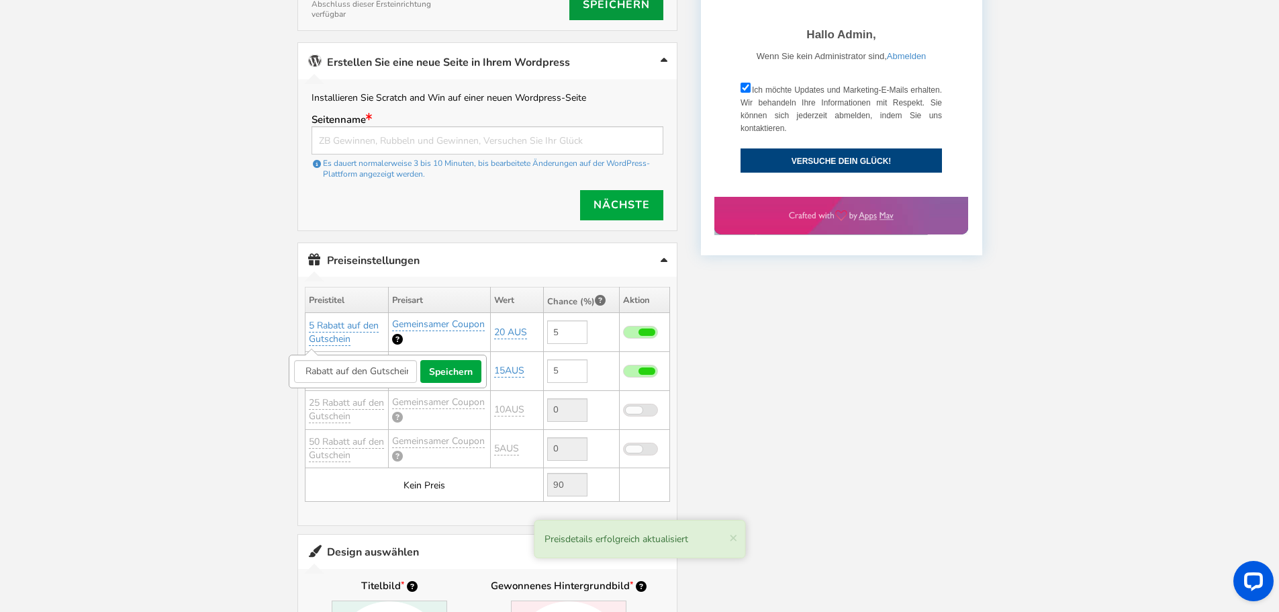
click at [335, 354] on form "5 Rabatt auf den Gutschein speichern stornieren" at bounding box center [388, 371] width 198 height 34
click at [332, 360] on input "5 Rabatt auf den Gutschein" at bounding box center [355, 371] width 123 height 23
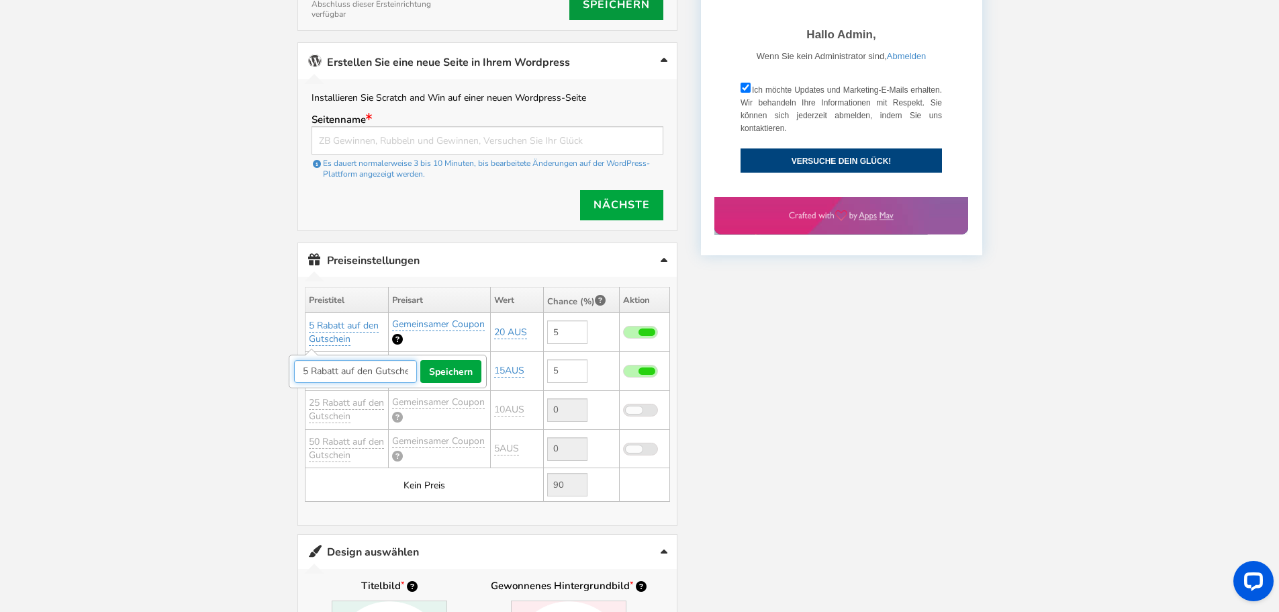
paste input "10 % Rabatt"
drag, startPoint x: 314, startPoint y: 355, endPoint x: 303, endPoint y: 355, distance: 11.4
click at [303, 360] on input "10 % Rabatt" at bounding box center [355, 371] width 123 height 23
click at [373, 360] on input "5 % Rabatt" at bounding box center [355, 371] width 123 height 23
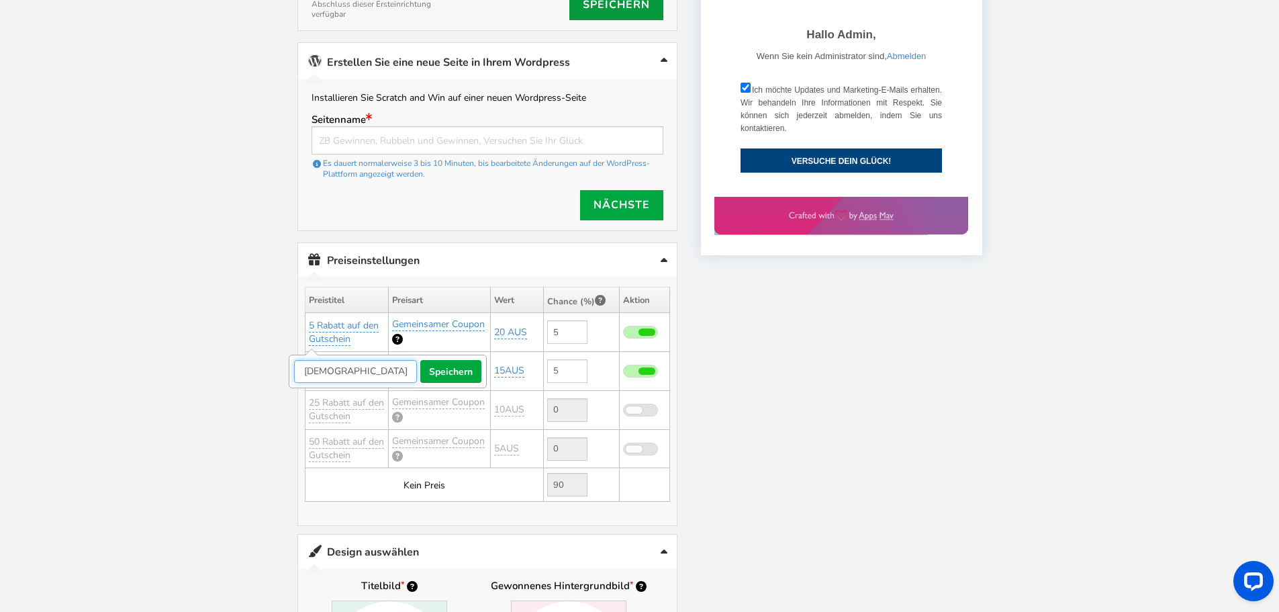
type input "5 % [DEMOGRAPHIC_DATA] auf deinen Einkauf"
click at [453, 365] on font "speichern" at bounding box center [451, 371] width 44 height 13
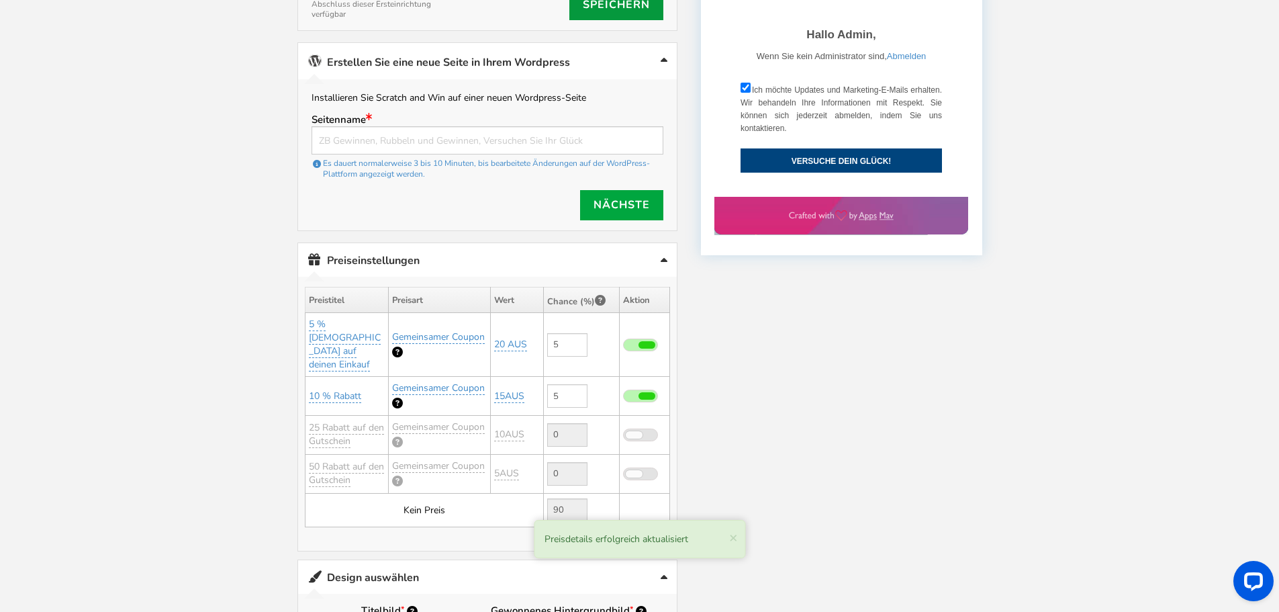
click at [351, 377] on td "10 % Rabatt" at bounding box center [347, 396] width 84 height 39
click at [351, 389] on font "10 % Rabatt" at bounding box center [335, 395] width 52 height 13
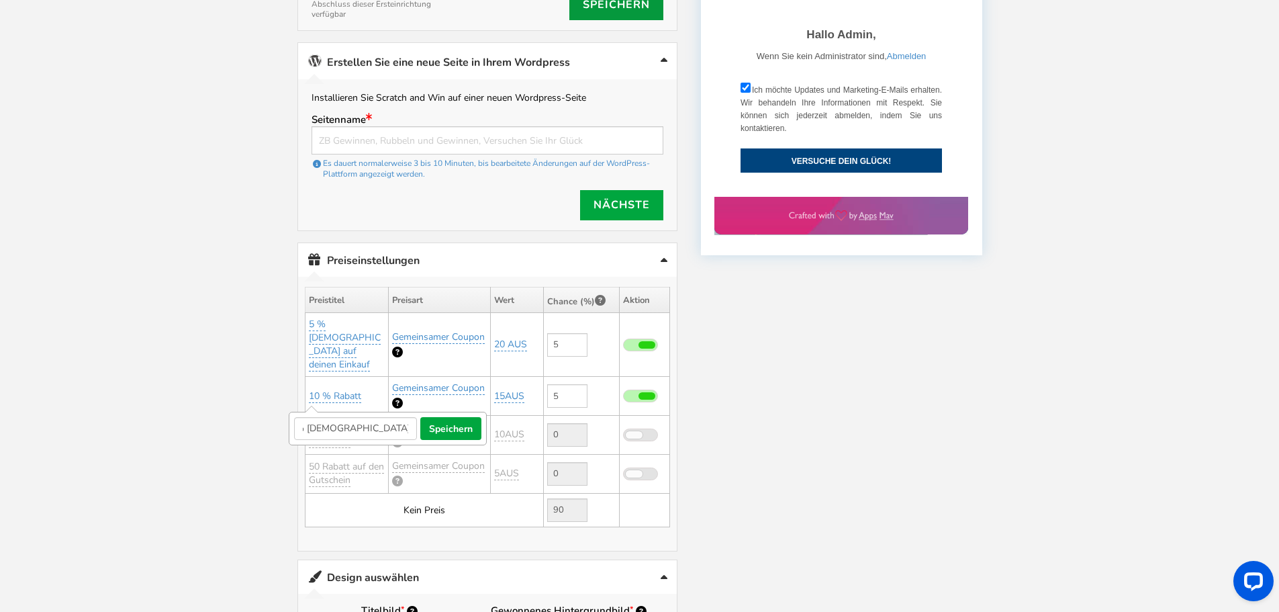
scroll to position [0, 23]
type input "10 % [DEMOGRAPHIC_DATA] auf deinen Einkauf"
click at [450, 422] on font "speichern" at bounding box center [451, 428] width 44 height 13
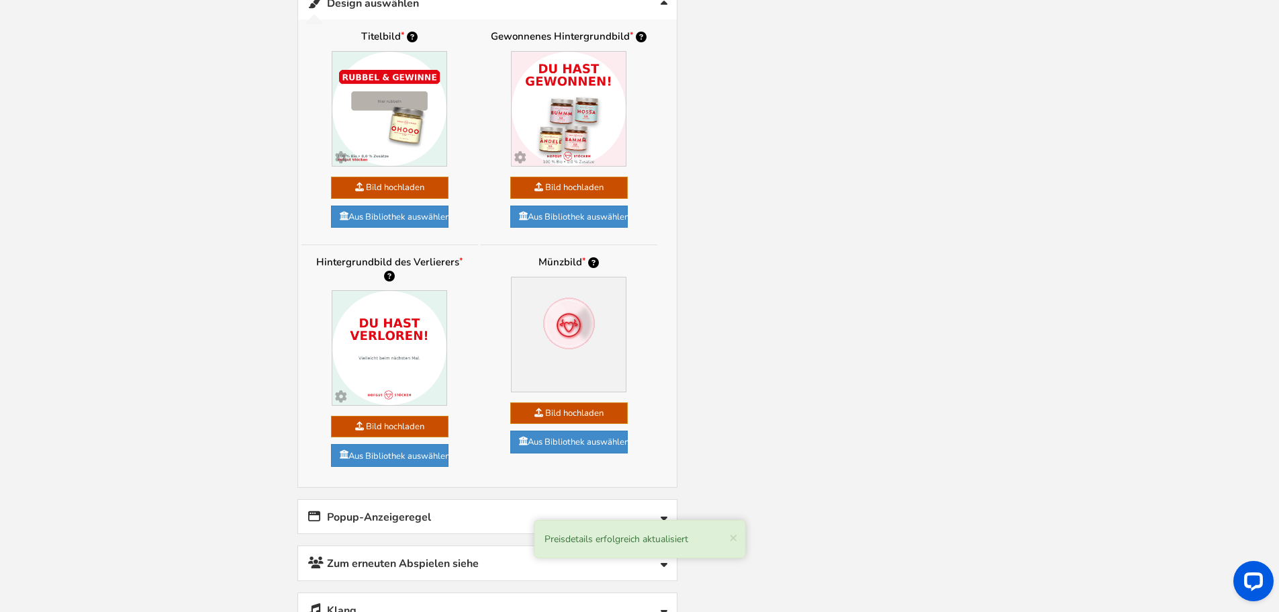
scroll to position [1204, 0]
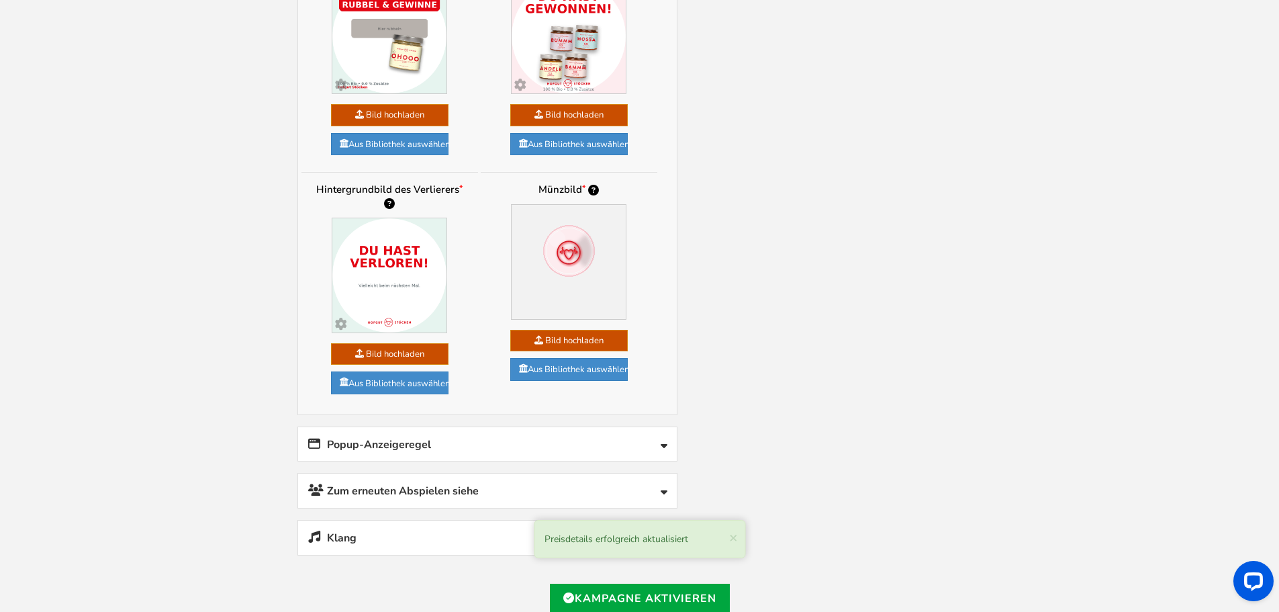
click at [340, 437] on font "Popup-Anzeigeregel" at bounding box center [379, 444] width 104 height 15
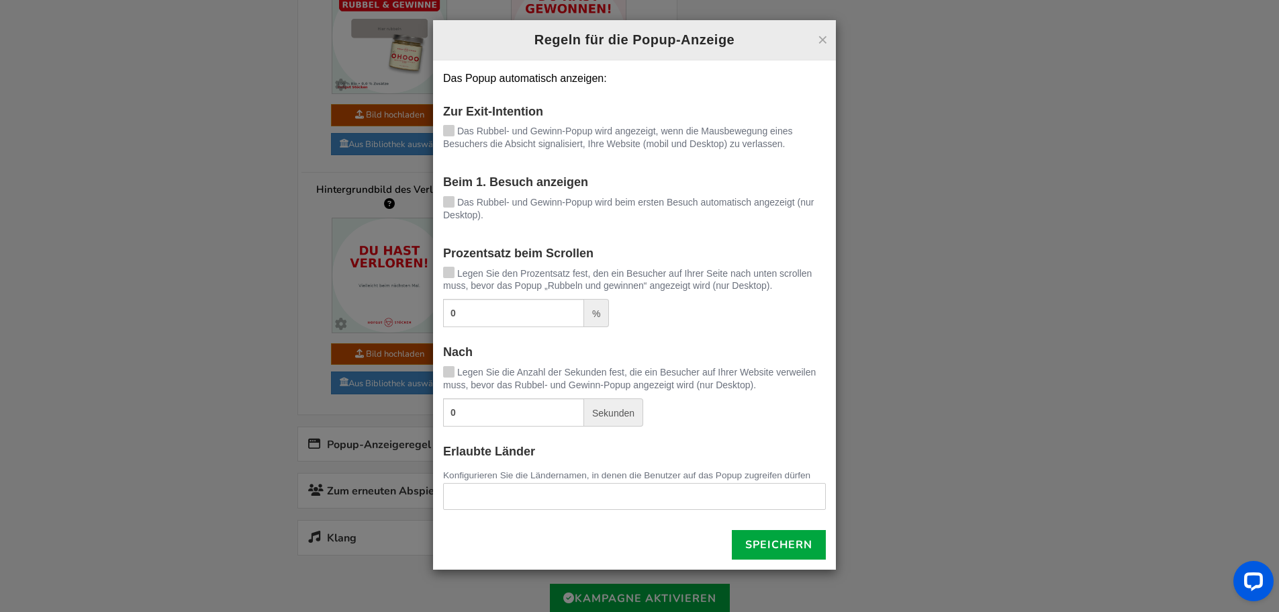
click at [193, 256] on div "× Regeln für die Popup-Anzeige Das Popup automatisch anzeigen: Zur Exit-Intenti…" at bounding box center [639, 306] width 1279 height 612
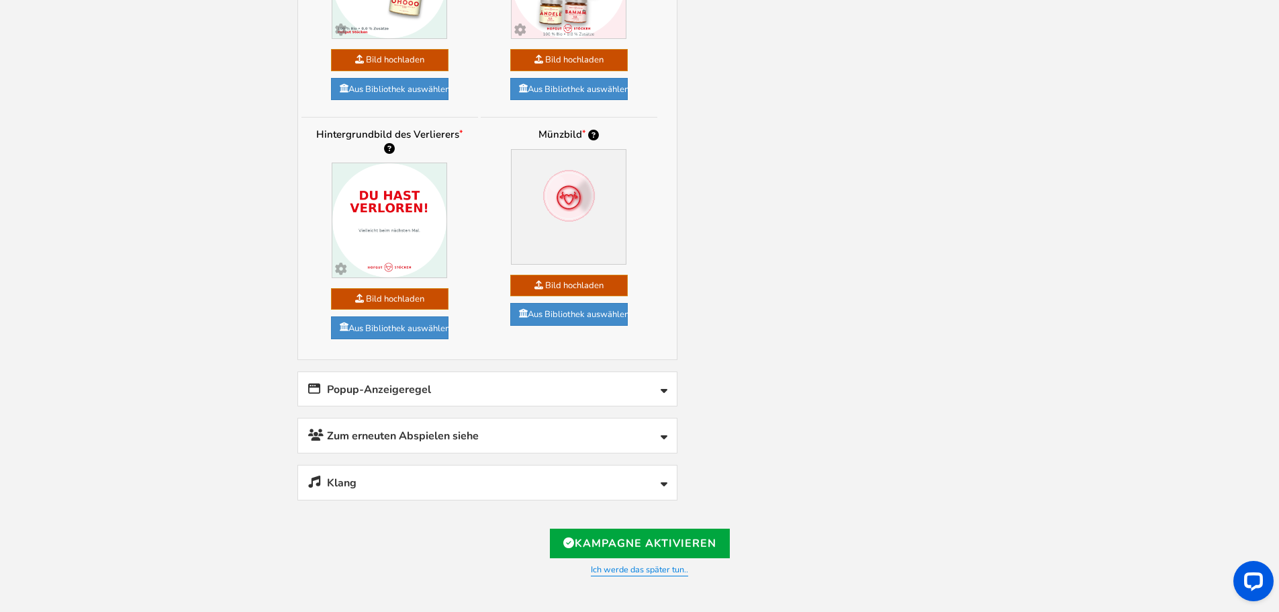
scroll to position [1271, 0]
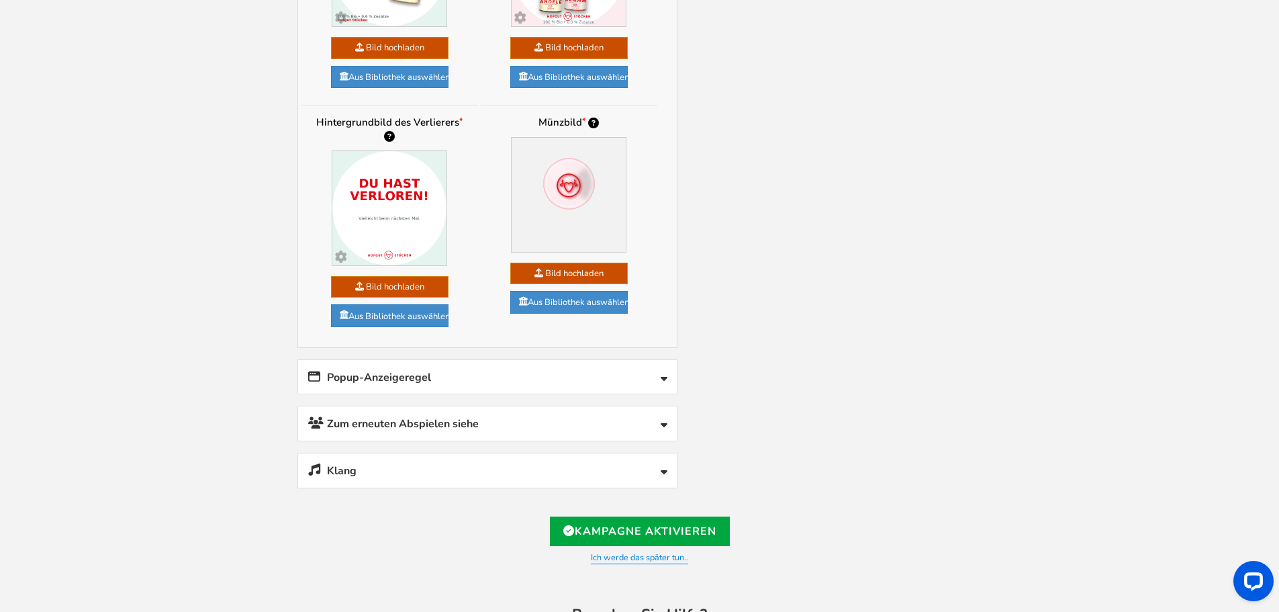
click at [454, 360] on link "Popup-Anzeigeregel" at bounding box center [487, 377] width 379 height 34
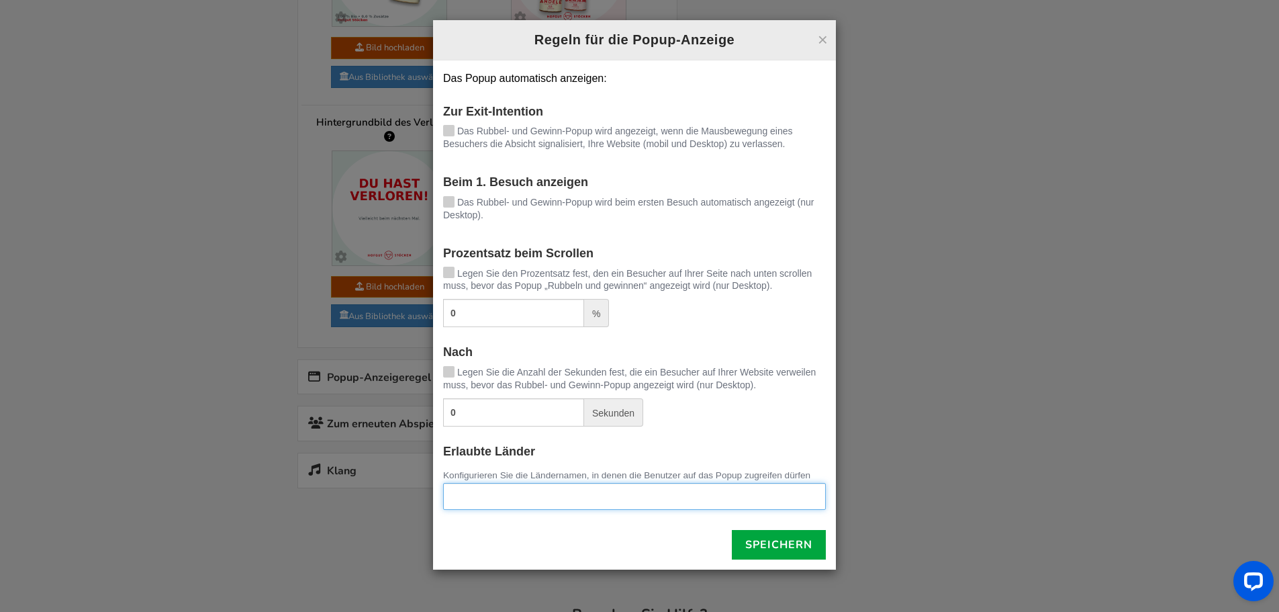
click at [479, 494] on ul at bounding box center [634, 493] width 381 height 21
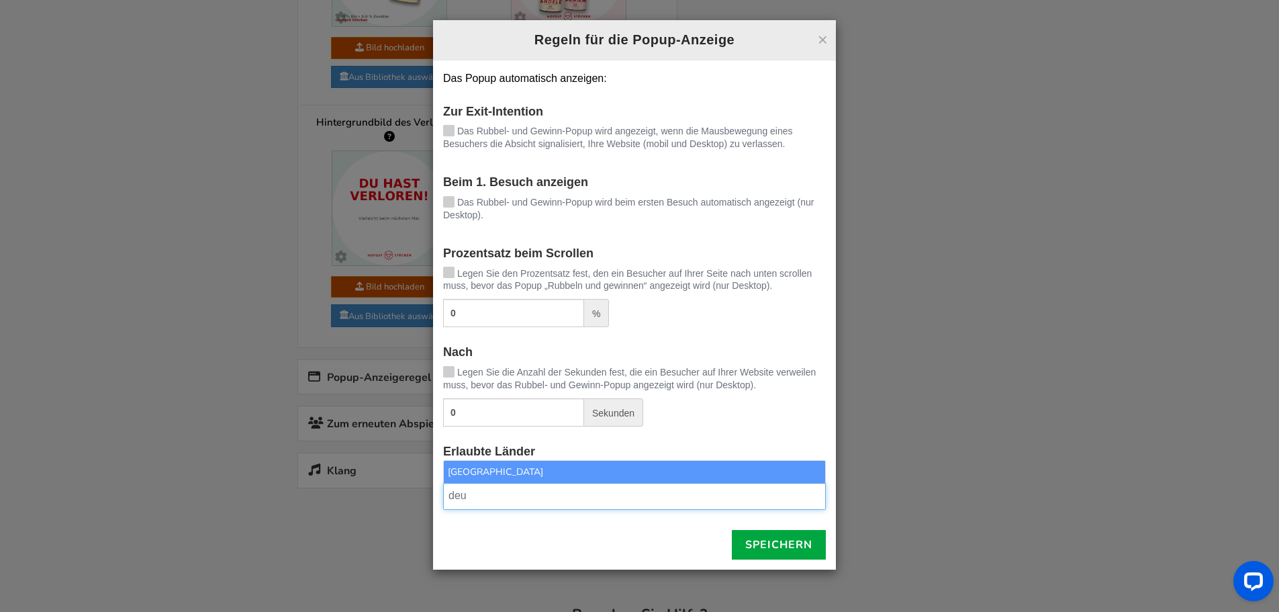
type input "deu"
select select "DE"
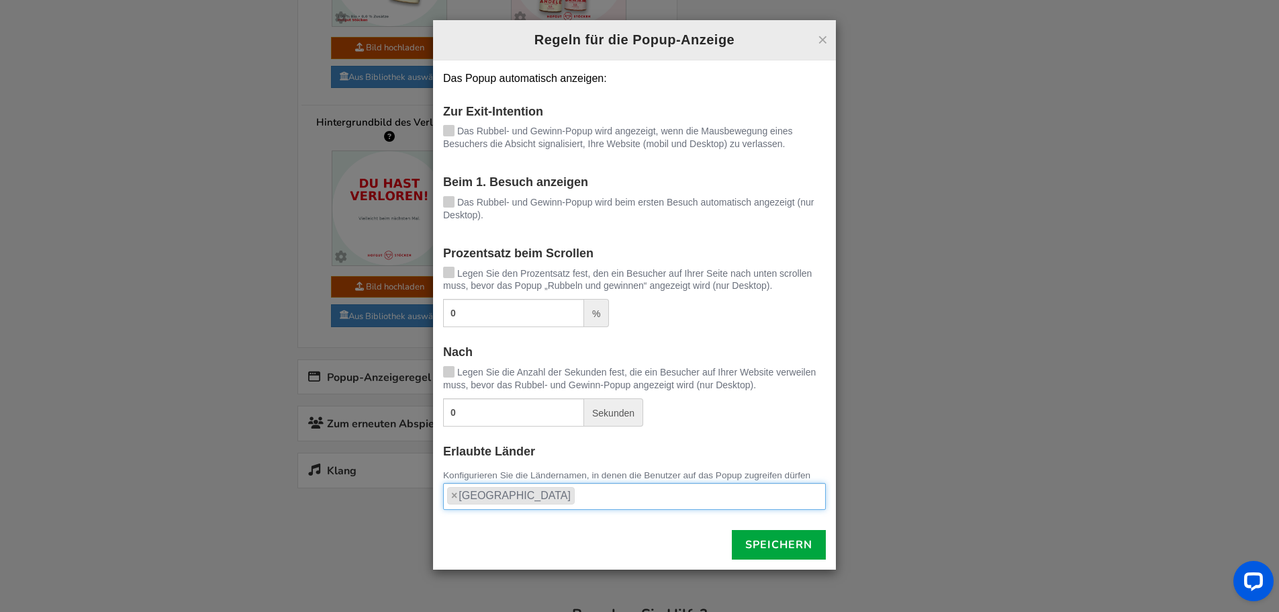
type input "S"
click at [453, 494] on font "×" at bounding box center [454, 494] width 6 height 11
select select "DE"
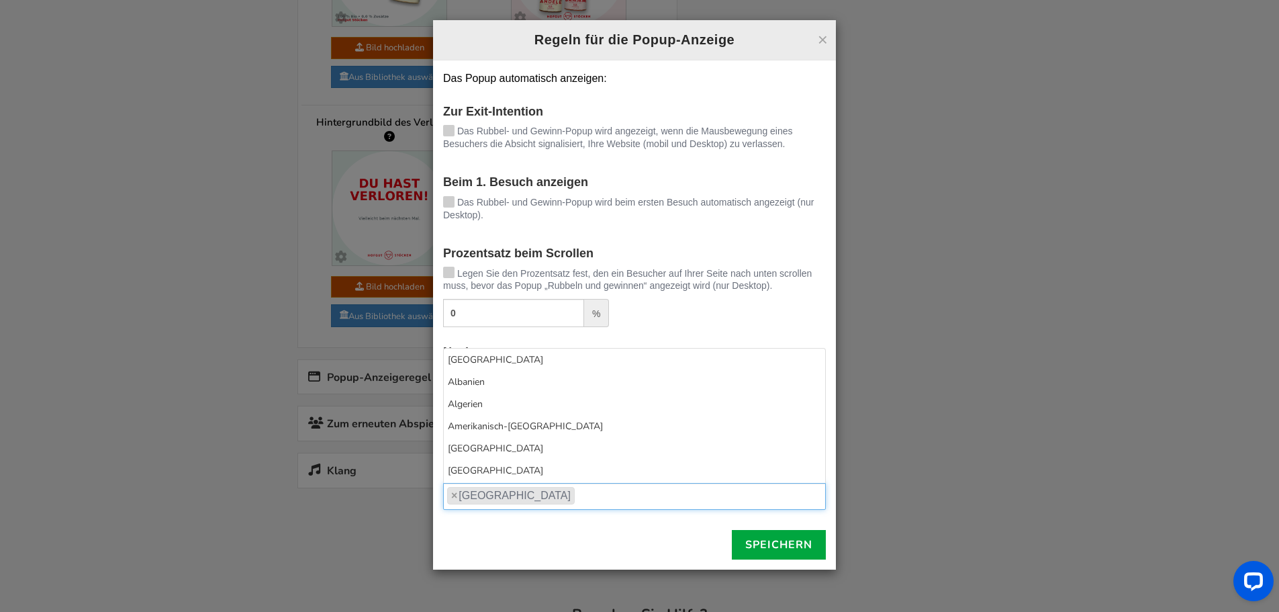
scroll to position [1706, 0]
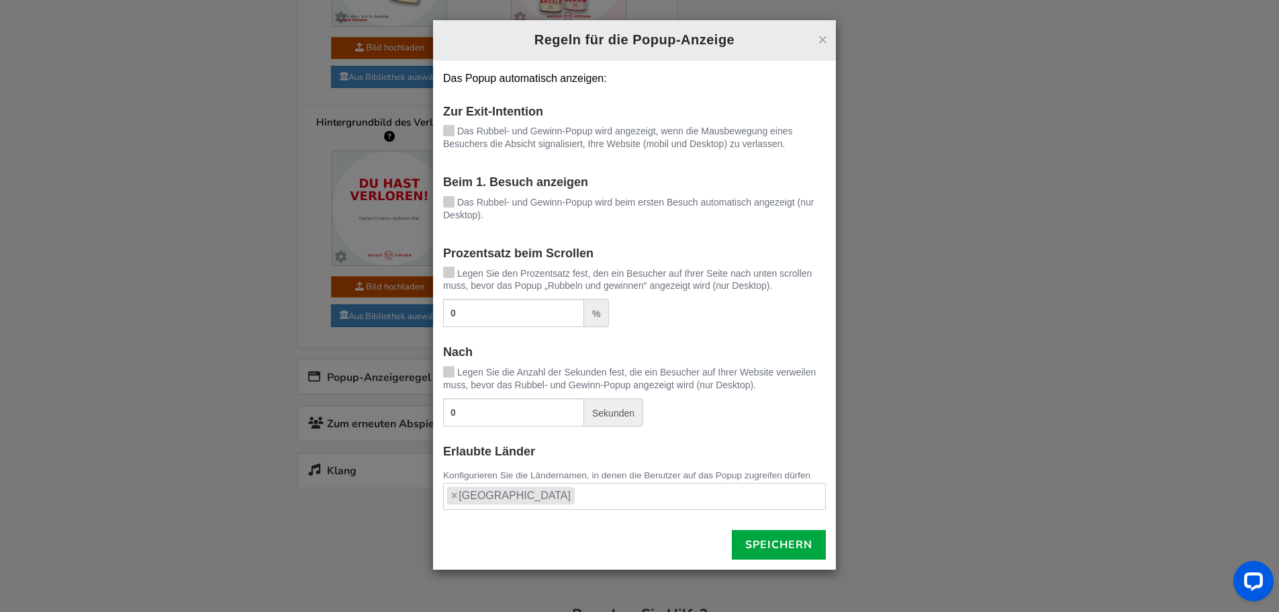
click at [1057, 368] on div "× Regeln für die Popup-Anzeige Das Popup automatisch anzeigen: Zur Exit-Intenti…" at bounding box center [639, 306] width 1279 height 612
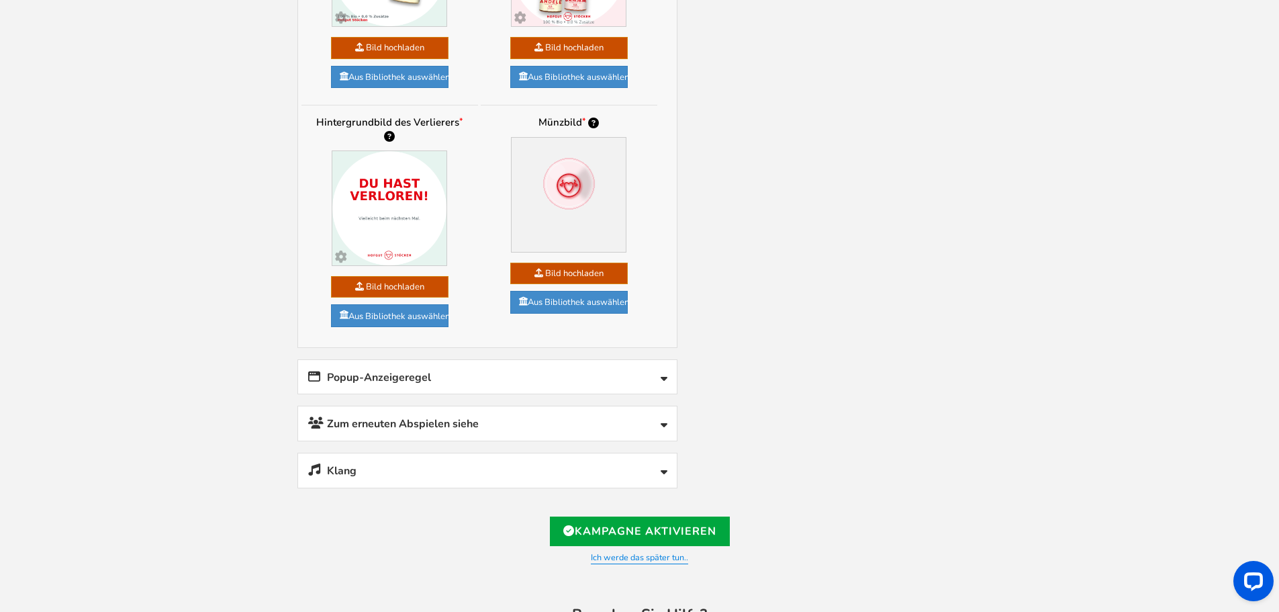
click at [413, 370] on font "Popup-Anzeigeregel" at bounding box center [379, 377] width 104 height 15
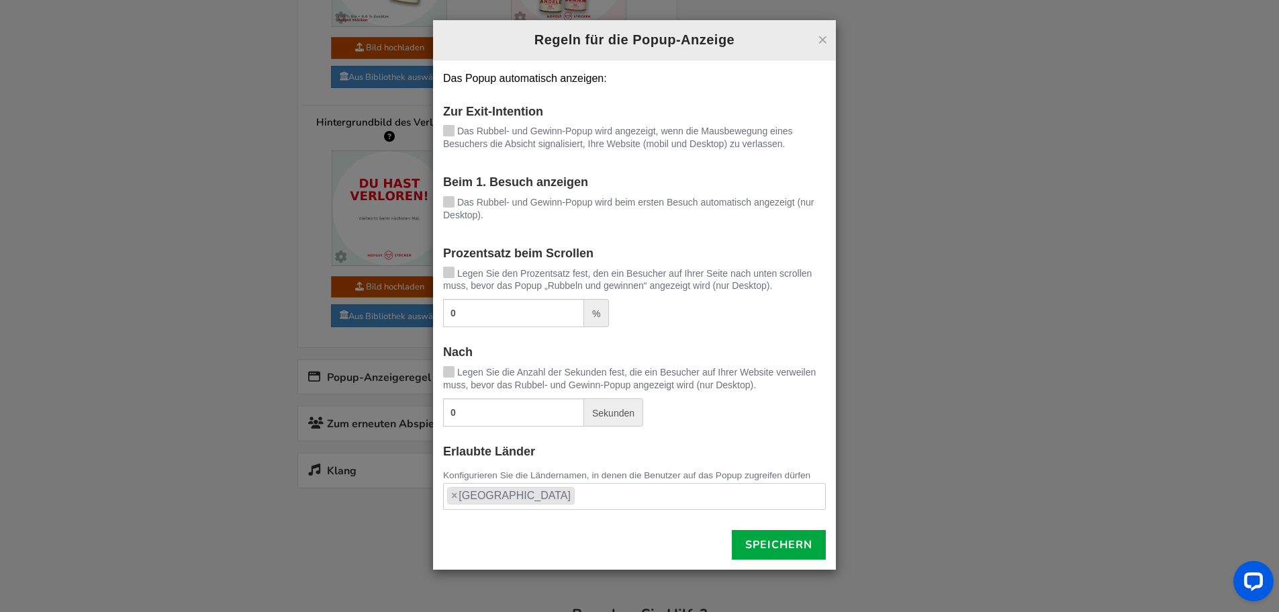
click at [448, 125] on icon at bounding box center [448, 130] width 9 height 10
click at [430, 128] on input "Das Rubbel- und Gewinn-Popup wird angezeigt, wenn die Mausbewegung eines Besuch…" at bounding box center [430, 132] width 0 height 9
click at [164, 227] on div "× Regeln für die Popup-Anzeige Das Popup automatisch anzeigen: Zur Exit-Intenti…" at bounding box center [639, 306] width 1279 height 612
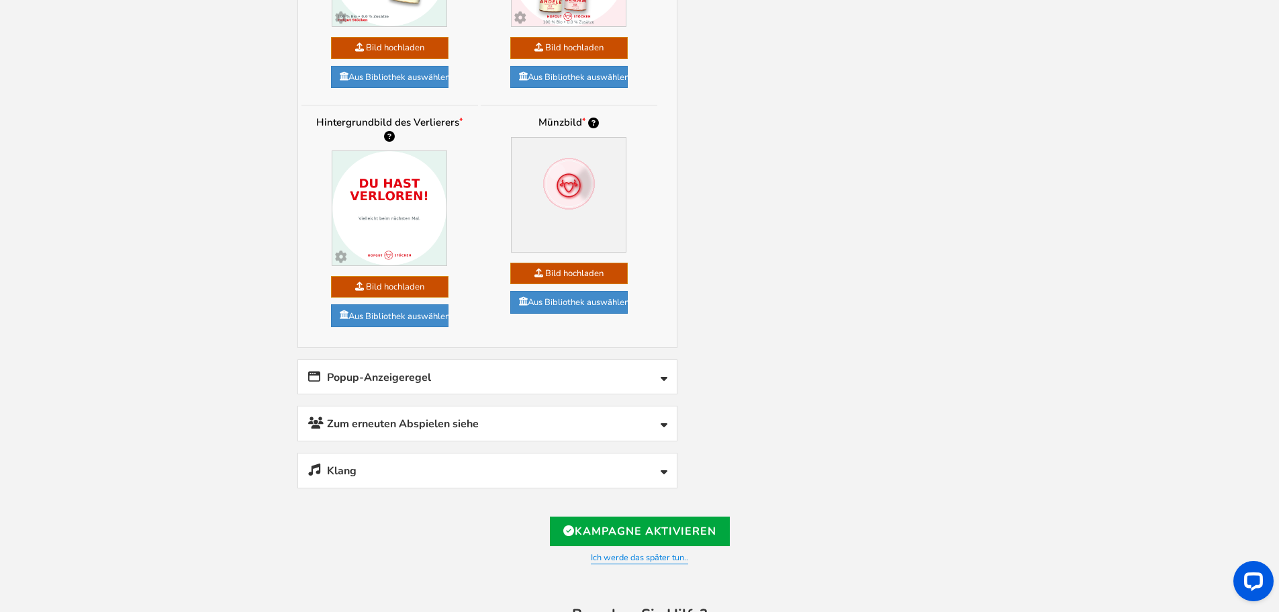
click at [381, 370] on font "Popup-Anzeigeregel" at bounding box center [379, 377] width 104 height 15
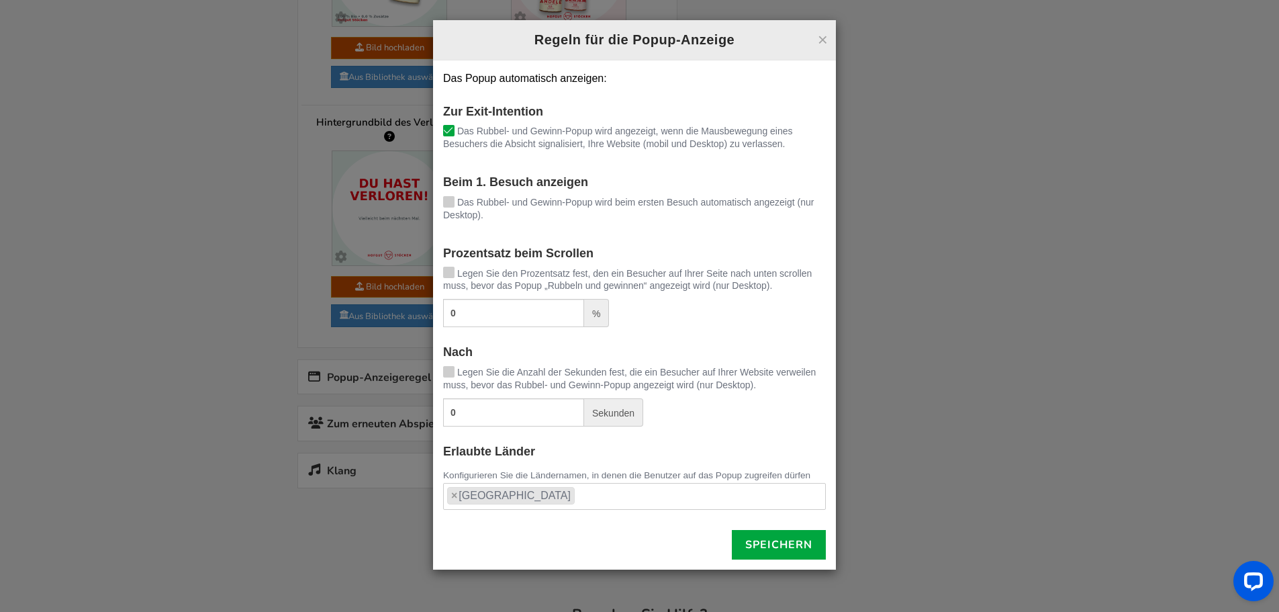
click at [447, 268] on icon at bounding box center [448, 272] width 9 height 10
click at [430, 270] on input "Legen Sie den Prozentsatz fest, den ein Besucher auf Ihrer Seite nach unten scr…" at bounding box center [430, 274] width 0 height 9
drag, startPoint x: 468, startPoint y: 311, endPoint x: 428, endPoint y: 314, distance: 39.7
click at [428, 314] on div "× Regeln für die Popup-Anzeige Das Popup automatisch anzeigen: Zur Exit-Intenti…" at bounding box center [639, 306] width 1279 height 612
type input "45"
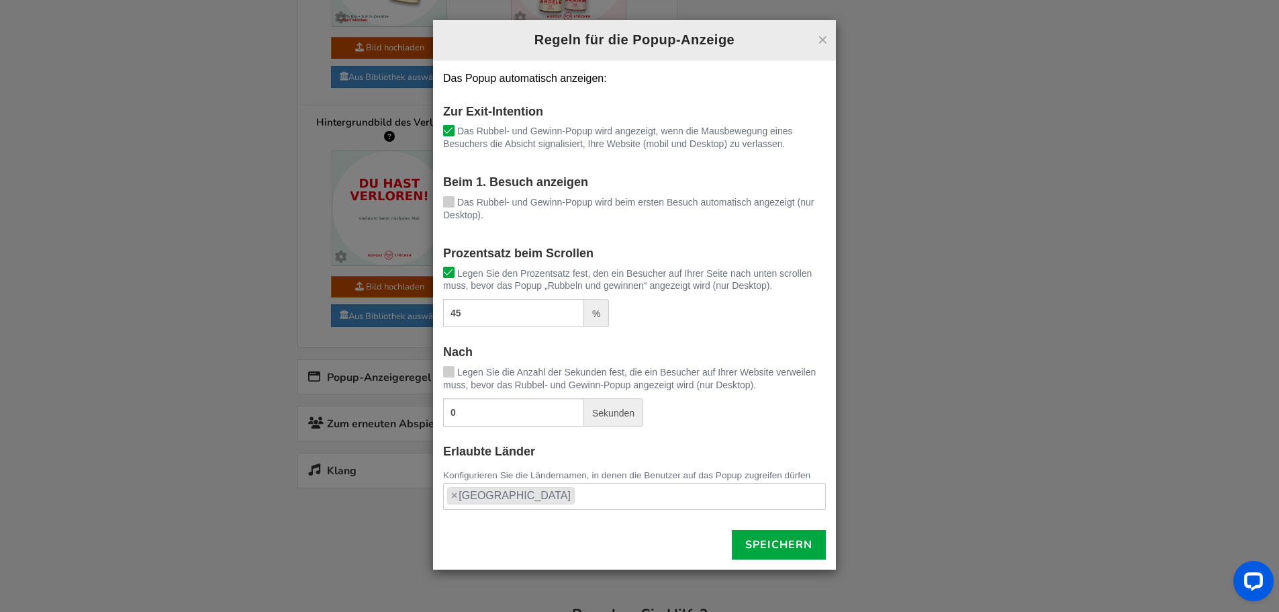
click at [450, 373] on icon at bounding box center [448, 370] width 9 height 10
click at [430, 373] on input "Legen Sie die Anzahl der Sekunden fest, die ein Besucher auf Ihrer Website verw…" at bounding box center [430, 373] width 0 height 9
drag, startPoint x: 479, startPoint y: 418, endPoint x: 420, endPoint y: 413, distance: 58.6
click at [420, 413] on div "× Regeln für die Popup-Anzeige Das Popup automatisch anzeigen: Zur Exit-Intenti…" at bounding box center [639, 306] width 1279 height 612
type input "18"
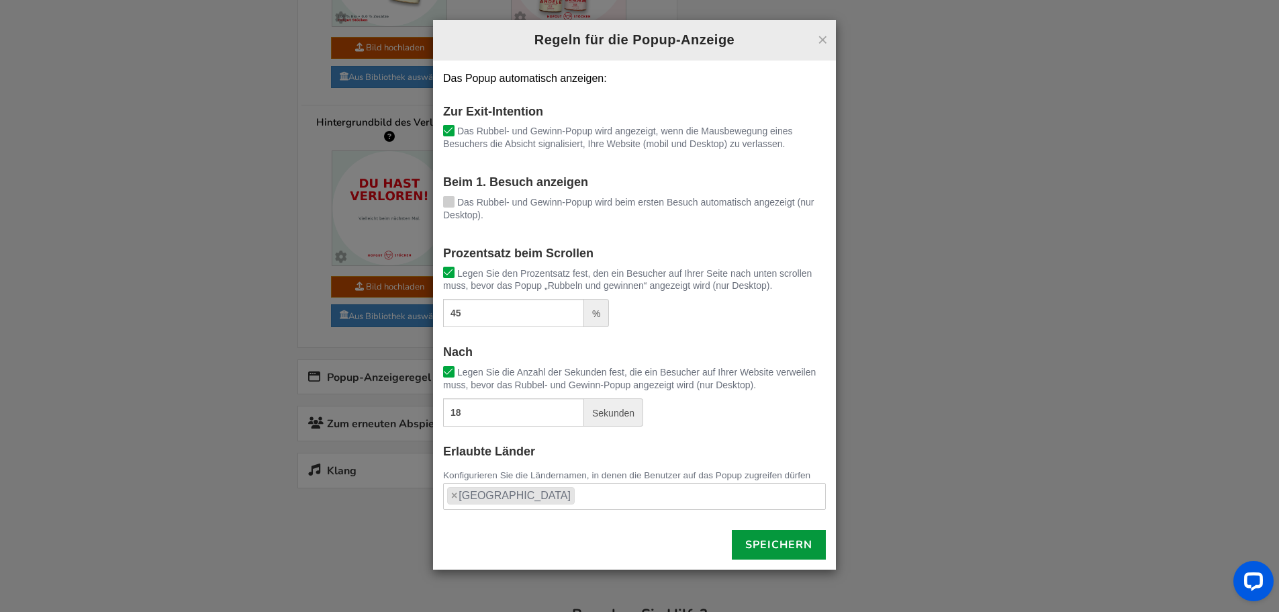
click at [785, 539] on font "Speichern" at bounding box center [778, 544] width 67 height 15
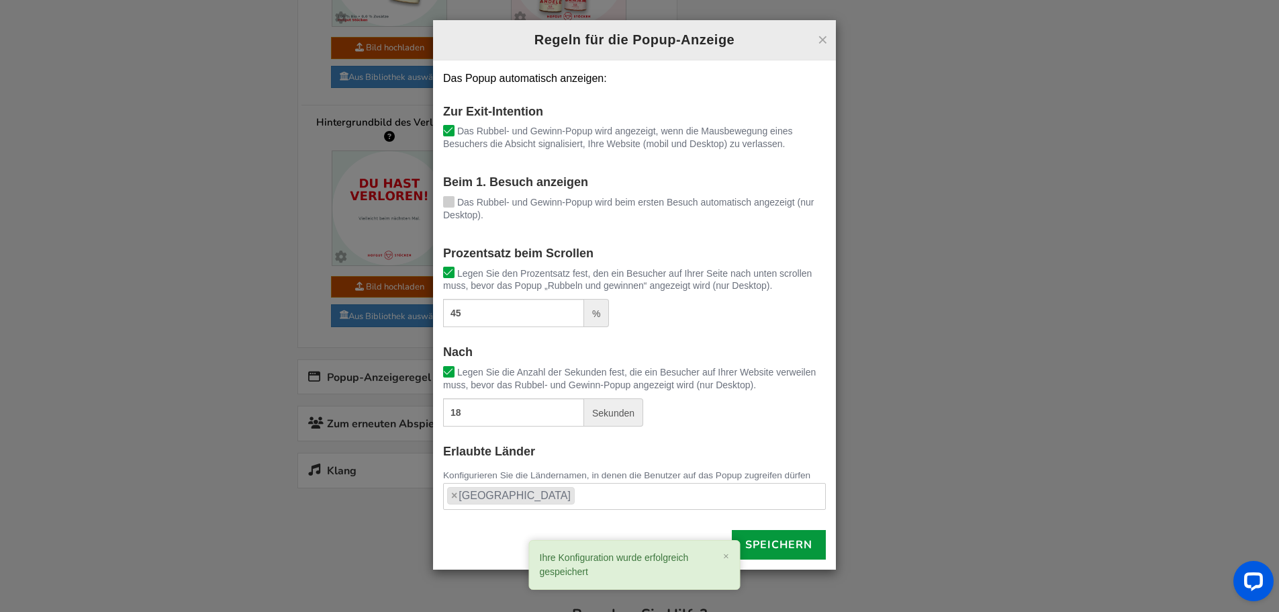
click at [374, 303] on div "× Regeln für die Popup-Anzeige Das Popup automatisch anzeigen: Zur Exit-Intenti…" at bounding box center [639, 306] width 1279 height 612
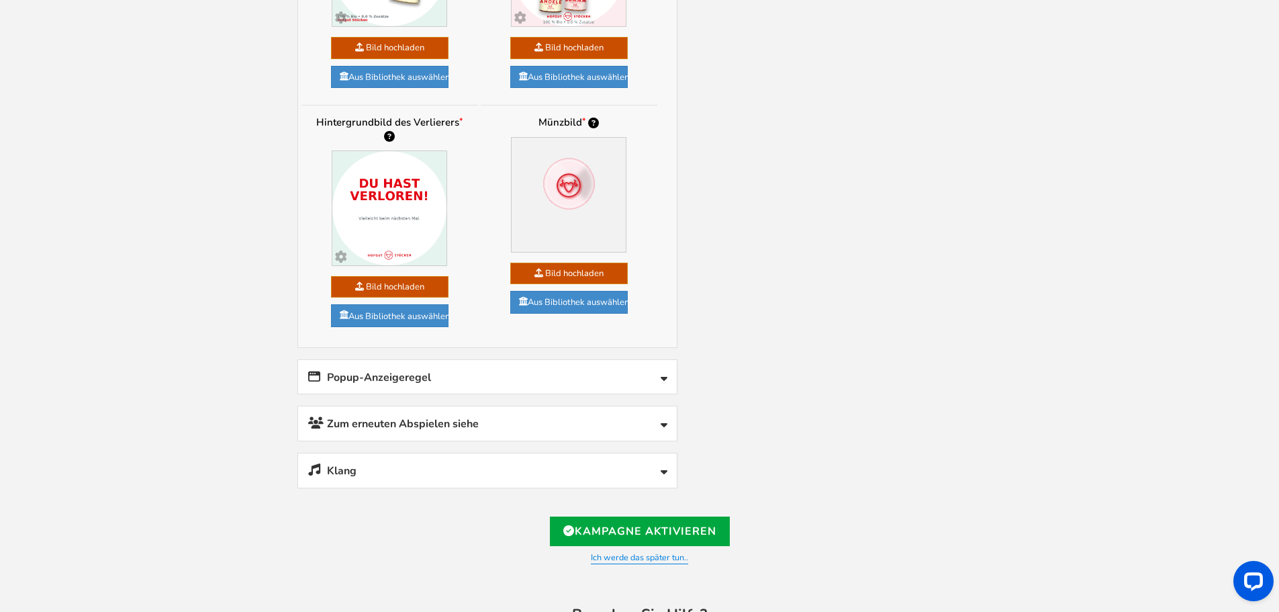
click at [374, 370] on font "Popup-Anzeigeregel" at bounding box center [379, 377] width 104 height 15
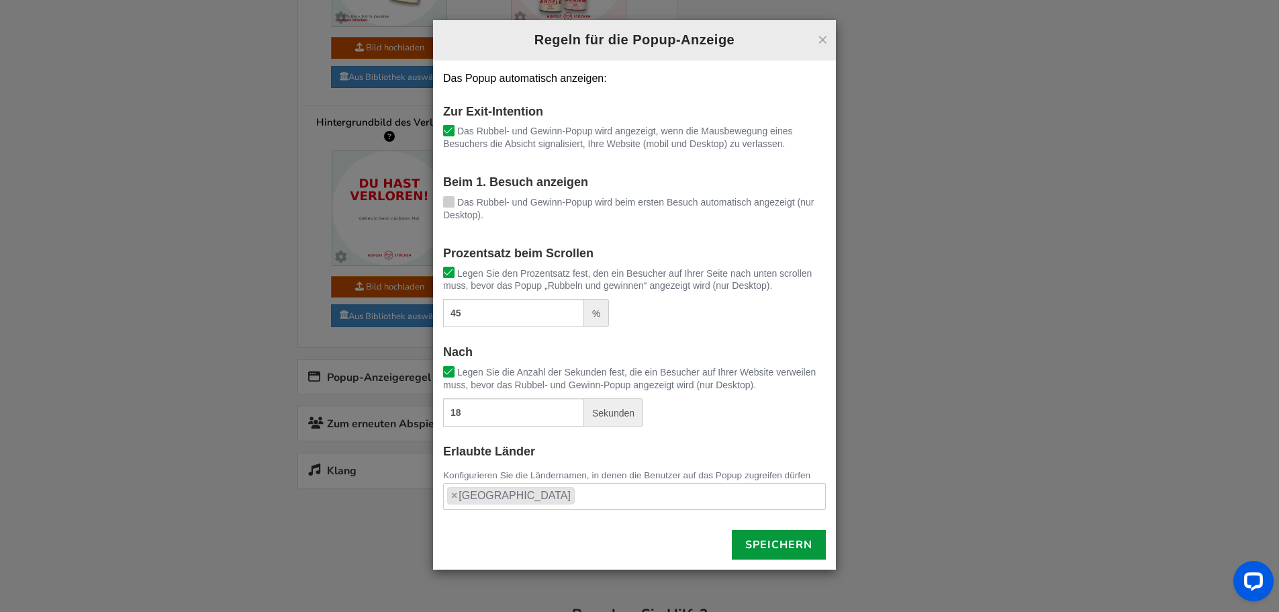
click at [778, 541] on font "Speichern" at bounding box center [778, 544] width 67 height 15
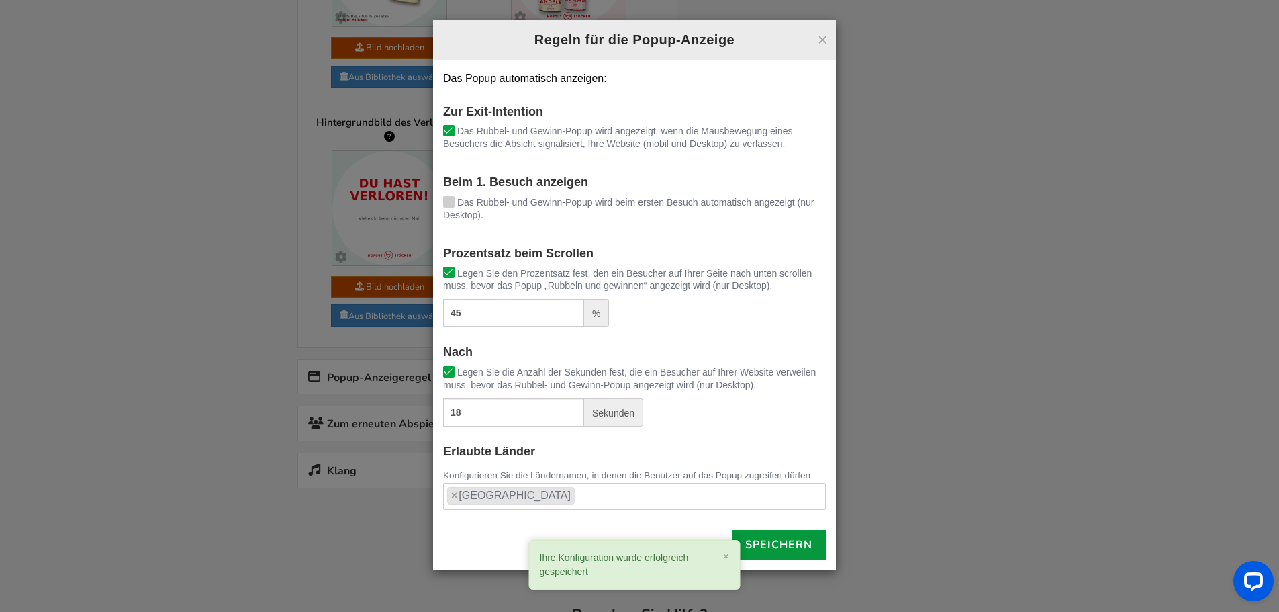
click at [346, 342] on div "× Regeln für die Popup-Anzeige Das Popup automatisch anzeigen: Zur Exit-Intenti…" at bounding box center [639, 306] width 1279 height 612
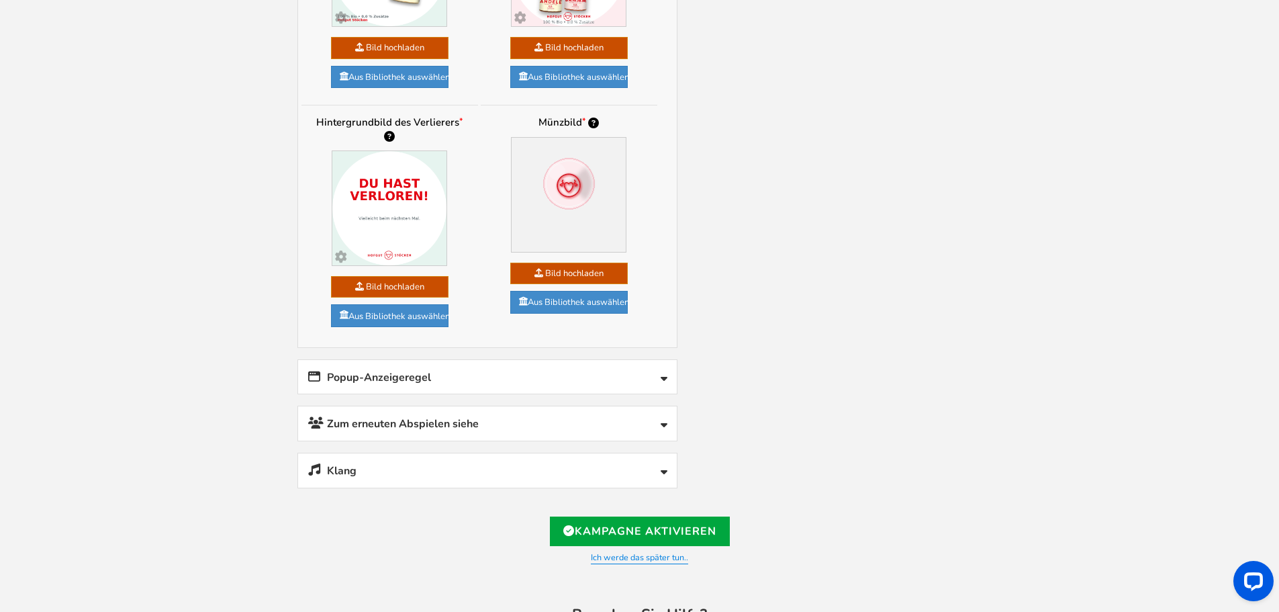
click at [346, 416] on font "Zum erneuten Abspielen siehe" at bounding box center [403, 423] width 152 height 15
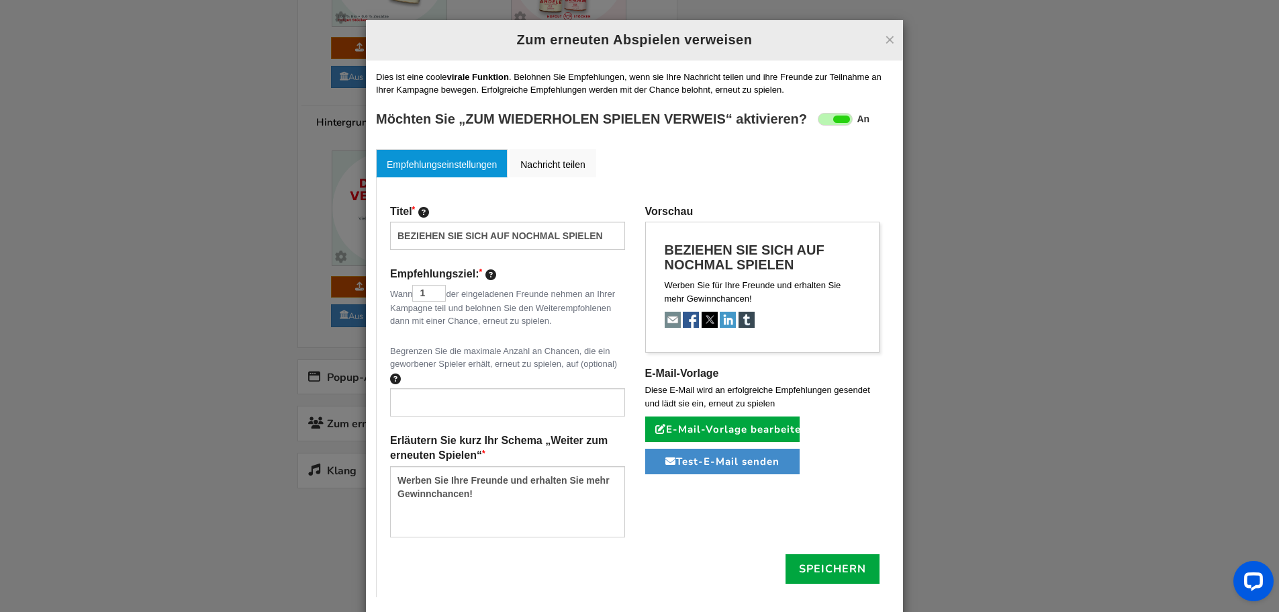
click at [226, 305] on div "× Zum erneuten Abspielen verweisen Zum erneuten Abspielen verweisen Empfehlungs…" at bounding box center [639, 306] width 1279 height 612
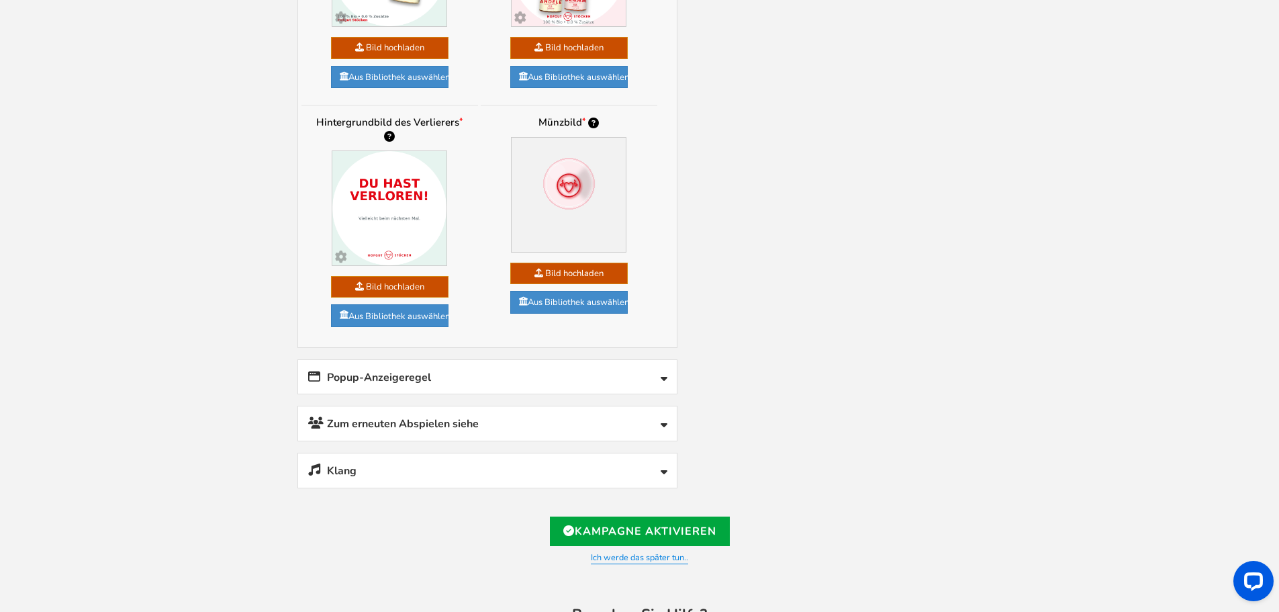
click at [357, 370] on font "Popup-Anzeigeregel" at bounding box center [379, 377] width 104 height 15
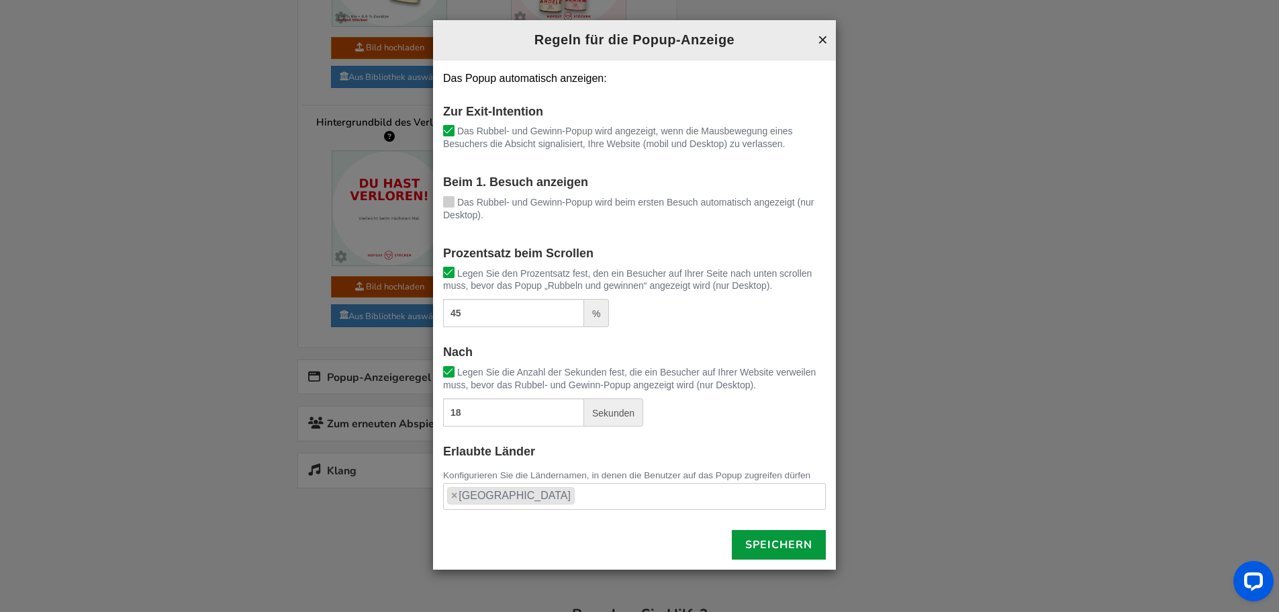
click at [818, 34] on font "×" at bounding box center [823, 40] width 10 height 20
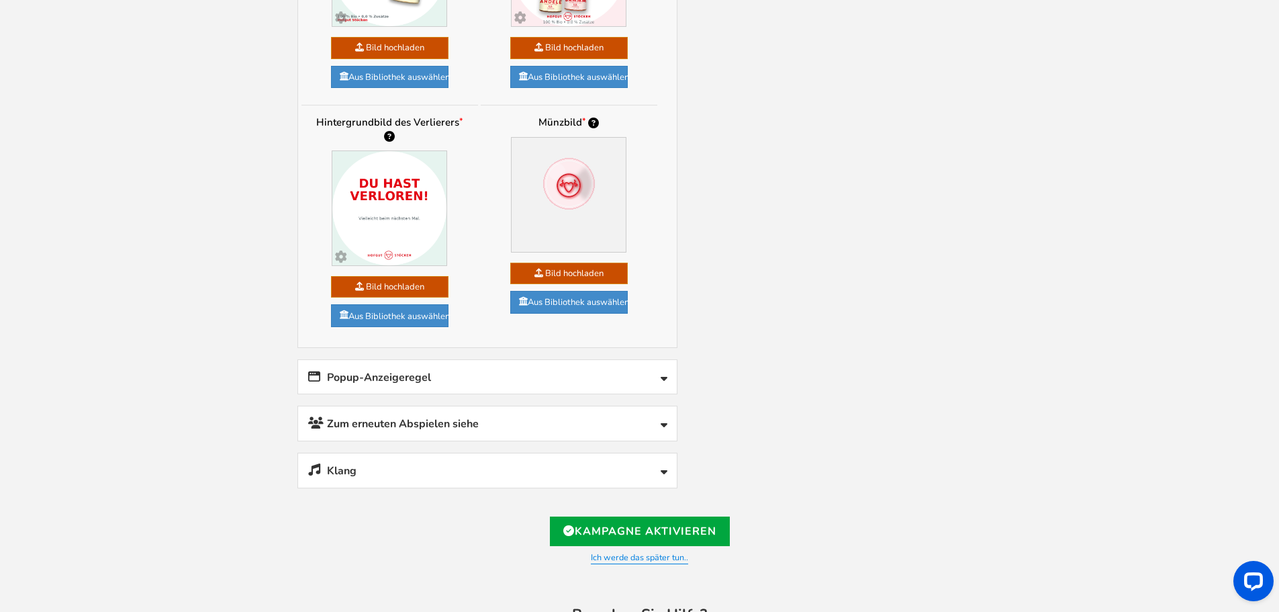
click at [407, 416] on font "Zum erneuten Abspielen siehe" at bounding box center [403, 423] width 152 height 15
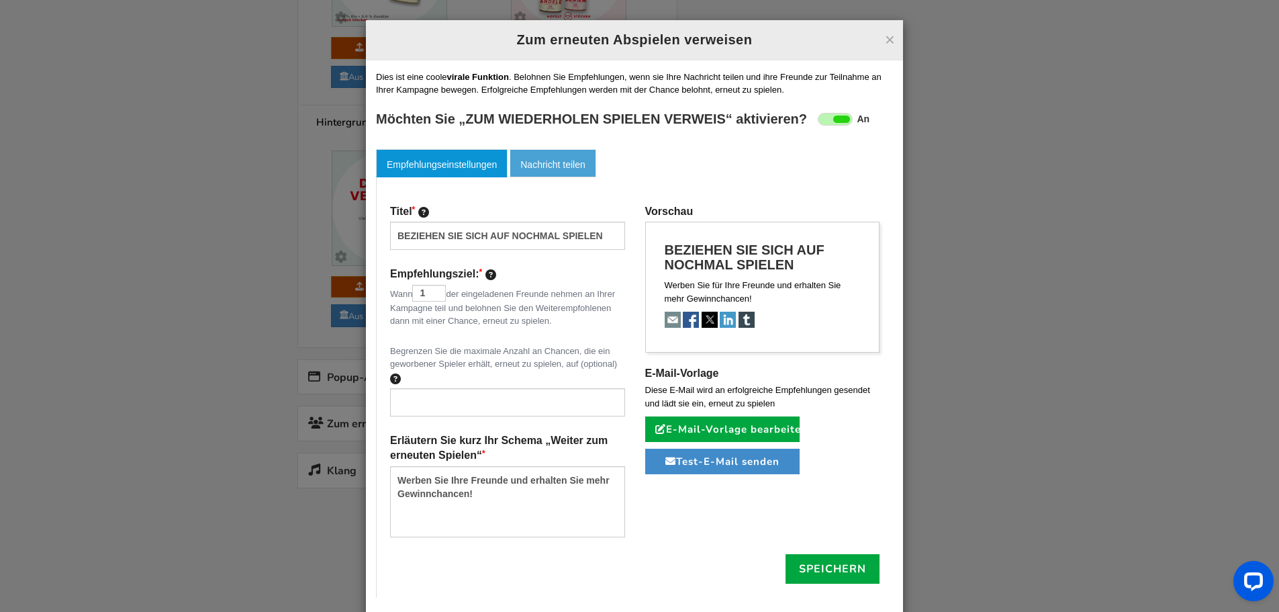
click at [537, 165] on font "Nachricht teilen" at bounding box center [552, 164] width 65 height 11
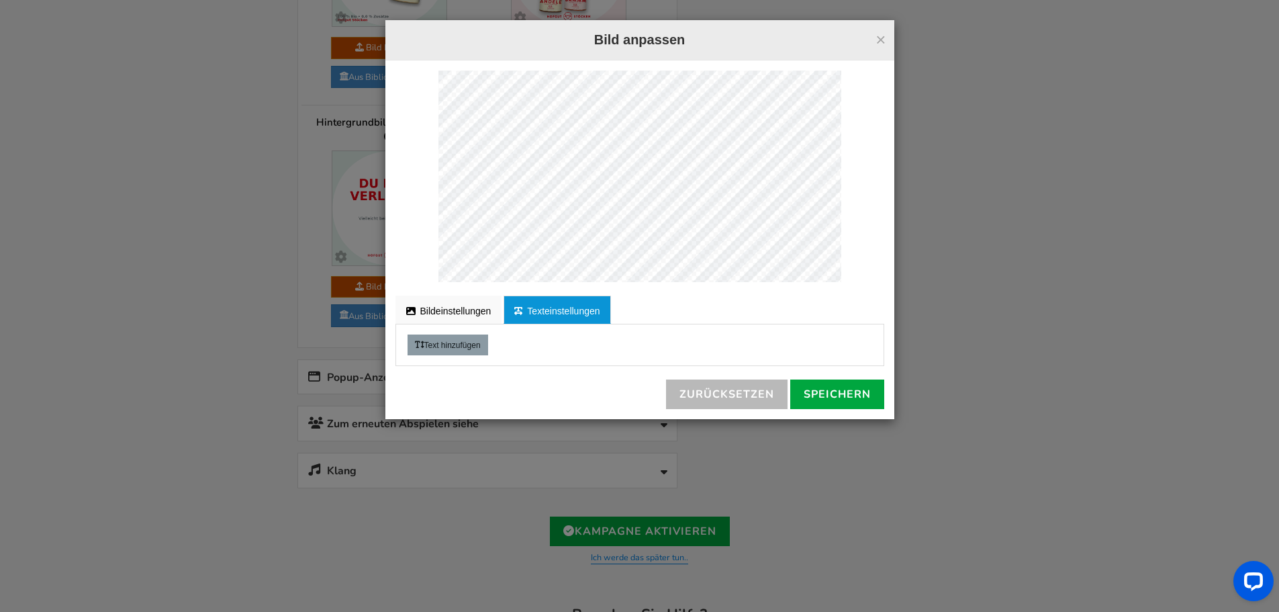
scroll to position [1281, 0]
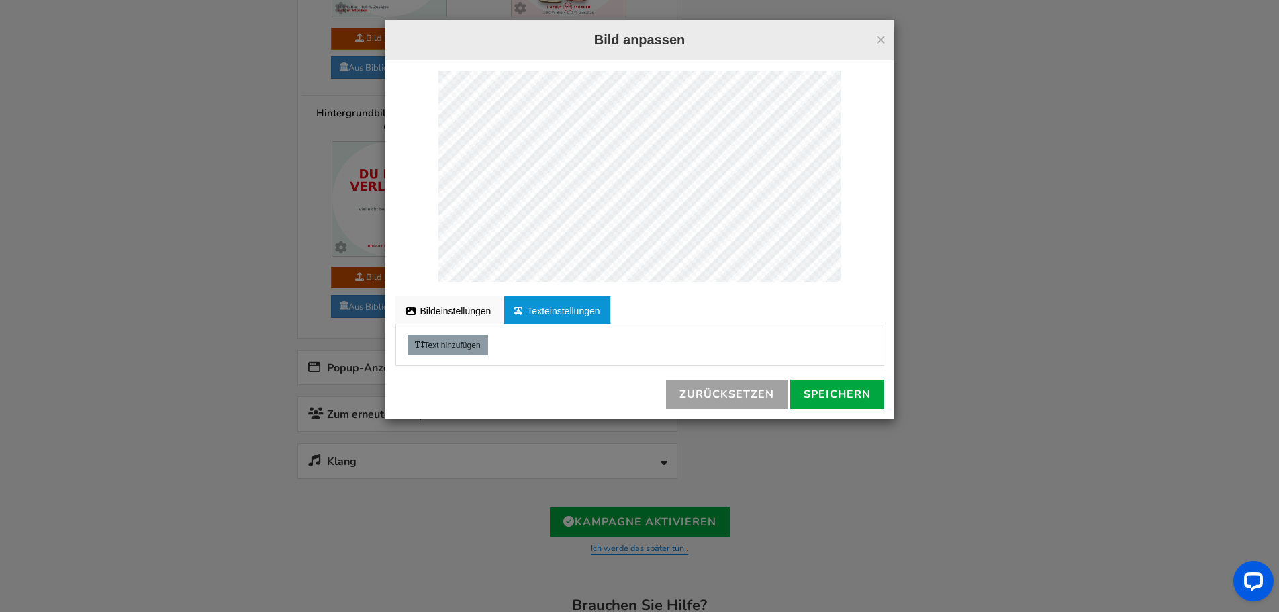
click at [702, 389] on font "Zurücksetzen" at bounding box center [726, 394] width 95 height 15
click at [834, 390] on font "Speichern" at bounding box center [837, 394] width 67 height 15
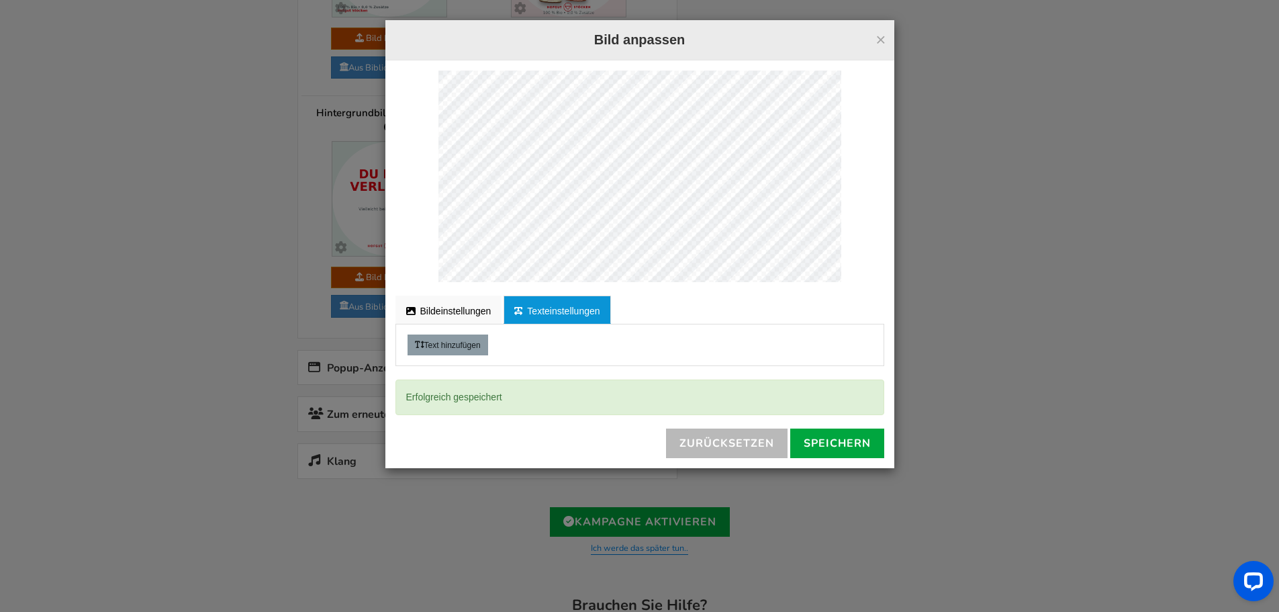
scroll to position [0, 0]
click at [152, 264] on div "× Bild anpassen Überprüfen Sie für die korrekte Bearbeitung die Desktop-Version…" at bounding box center [639, 306] width 1279 height 612
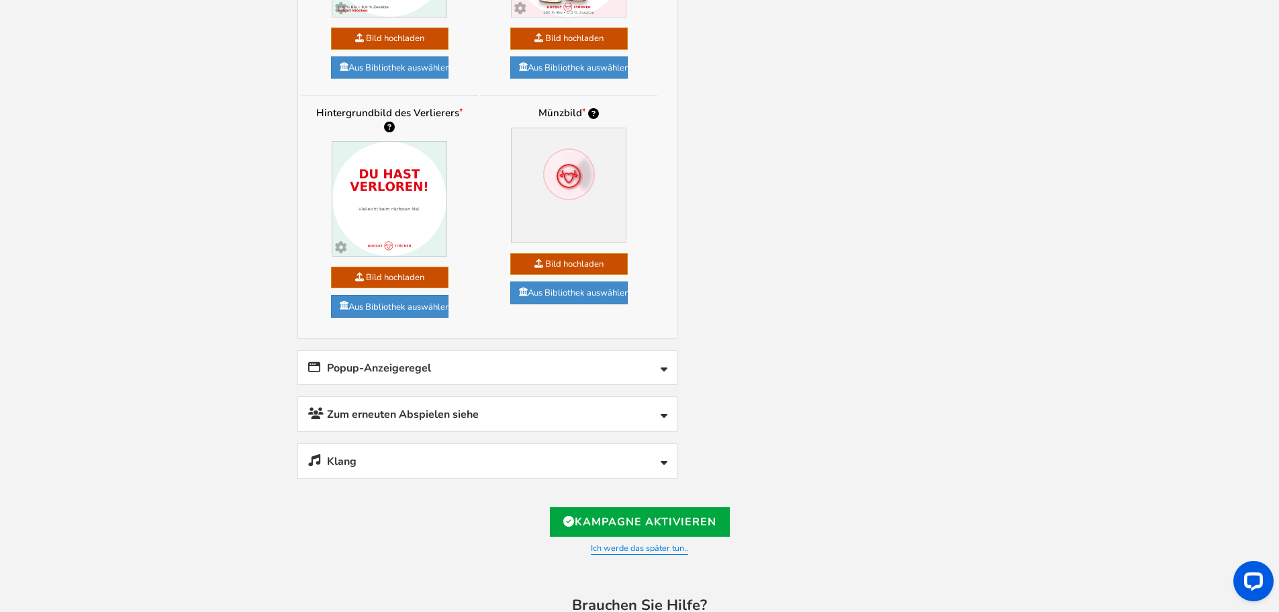
click at [377, 407] on font "Zum erneuten Abspielen siehe" at bounding box center [403, 414] width 152 height 15
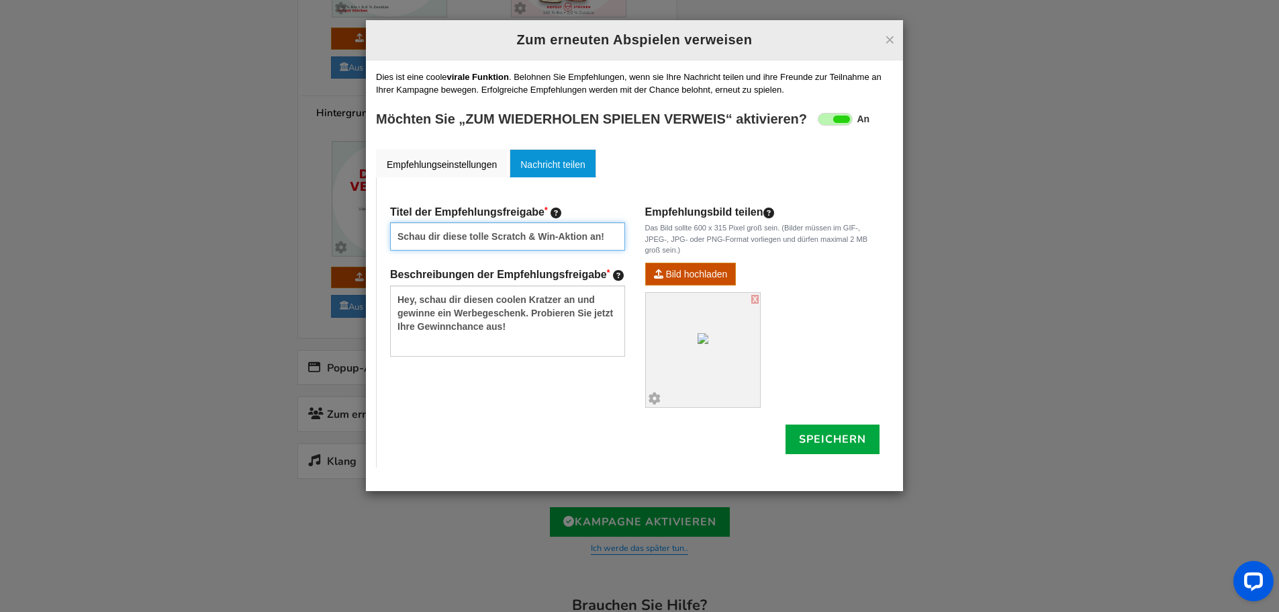
drag, startPoint x: 526, startPoint y: 235, endPoint x: 496, endPoint y: 238, distance: 29.7
click at [496, 238] on input "Schau dir diese tolle Scratch & Win-Aktion an!" at bounding box center [507, 236] width 235 height 28
drag, startPoint x: 555, startPoint y: 233, endPoint x: 493, endPoint y: 235, distance: 61.8
click at [493, 235] on input "Schau dir diese tolle Scratch & Win-Aktion an!" at bounding box center [507, 236] width 235 height 28
type input "Schau dir diese tolle Rubbel & Gewinne-Aktion an!"
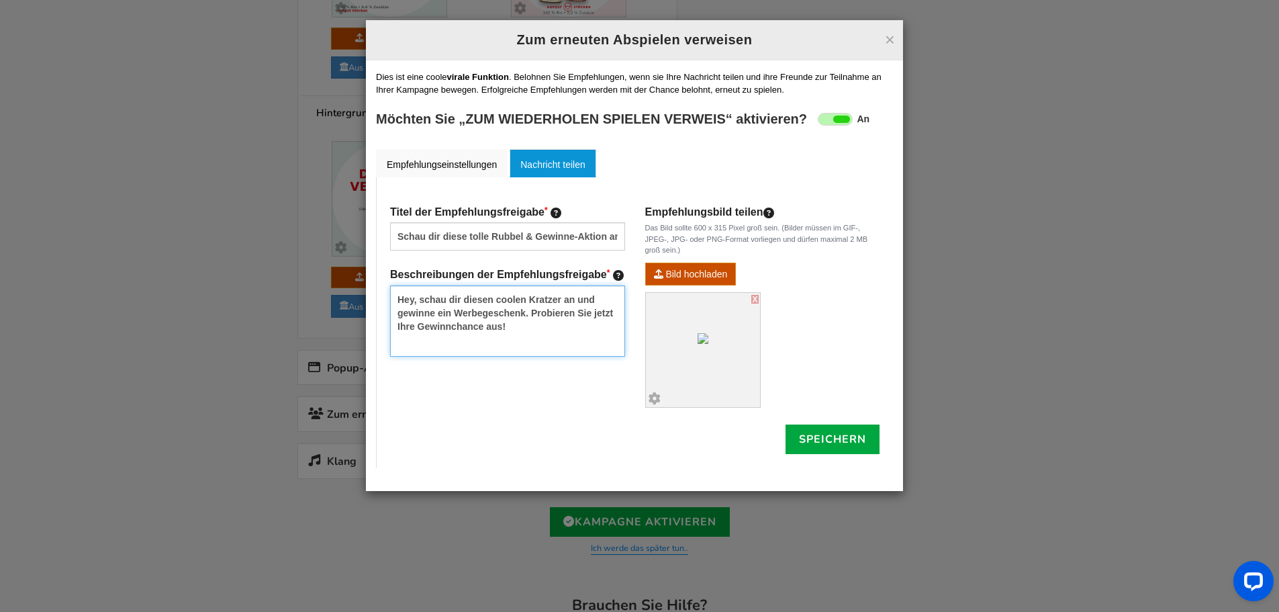
drag, startPoint x: 523, startPoint y: 310, endPoint x: 455, endPoint y: 318, distance: 68.3
click at [455, 318] on textarea "Hey, checkout this cool scratch and win giveaway. Try now for your chance to wi…" at bounding box center [507, 320] width 235 height 71
drag, startPoint x: 589, startPoint y: 311, endPoint x: 569, endPoint y: 313, distance: 20.2
click at [569, 313] on textarea "Hey, checkout this cool scratch and win giveaway. Try now for your chance to wi…" at bounding box center [507, 320] width 235 height 71
drag, startPoint x: 591, startPoint y: 313, endPoint x: 569, endPoint y: 311, distance: 22.2
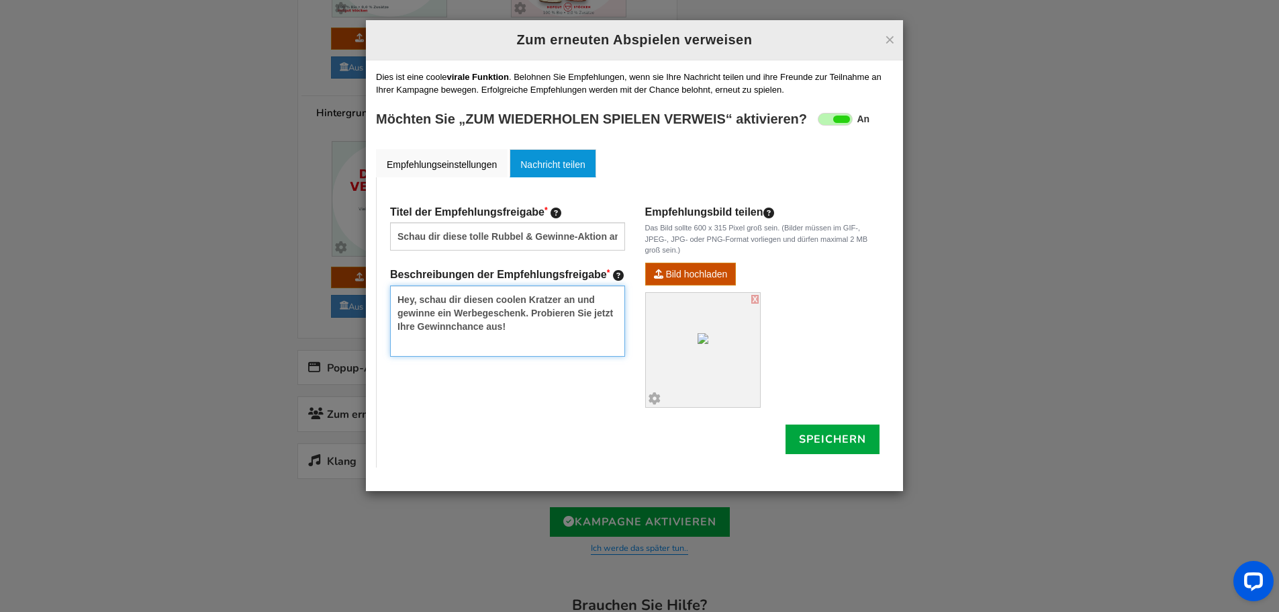
click at [569, 311] on textarea "Hey, checkout this cool scratch and win giveaway. Try now for your chance to wi…" at bounding box center [507, 320] width 235 height 71
click at [570, 311] on textarea "Hey, checkout this cool scratch and win giveaway. Try now for your chance to wi…" at bounding box center [507, 320] width 235 height 71
drag, startPoint x: 464, startPoint y: 325, endPoint x: 422, endPoint y: 334, distance: 43.2
click at [422, 334] on textarea "Hey, checkout this cool scratch and win giveaway. Try now for your chance to wi…" at bounding box center [507, 320] width 235 height 71
type textarea "Hey, schau dir diesen coolen Kratzer an und gewinne ein Werbegeschenk. Probiere…"
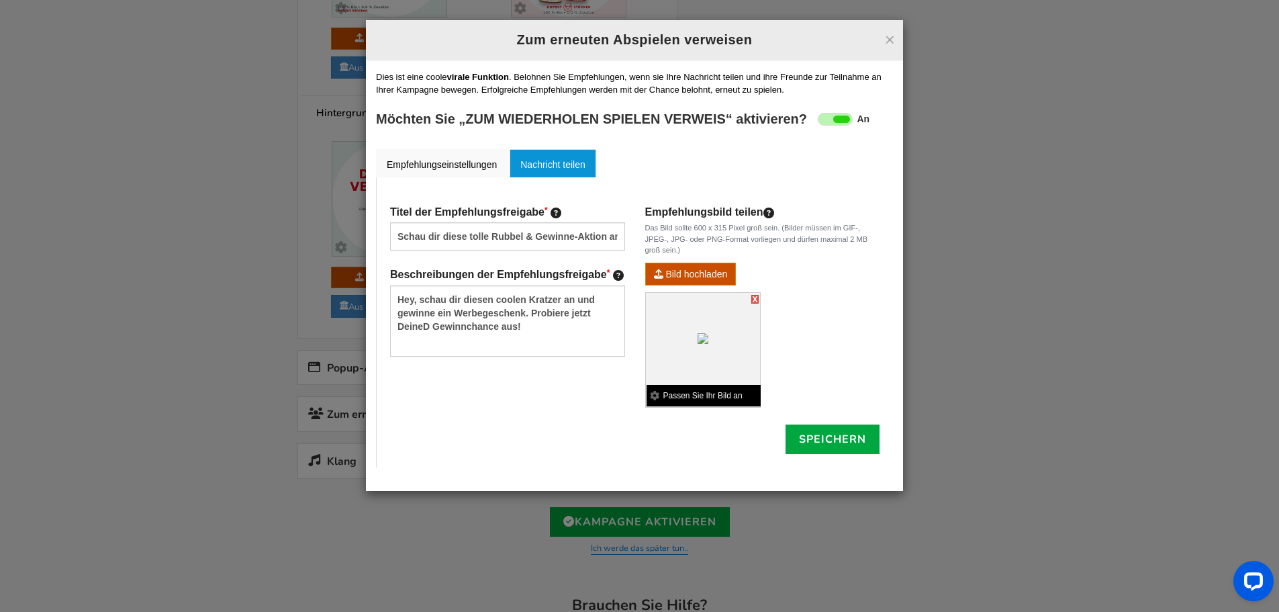
click at [665, 395] on font "Passen Sie Ihr Bild an" at bounding box center [702, 395] width 79 height 9
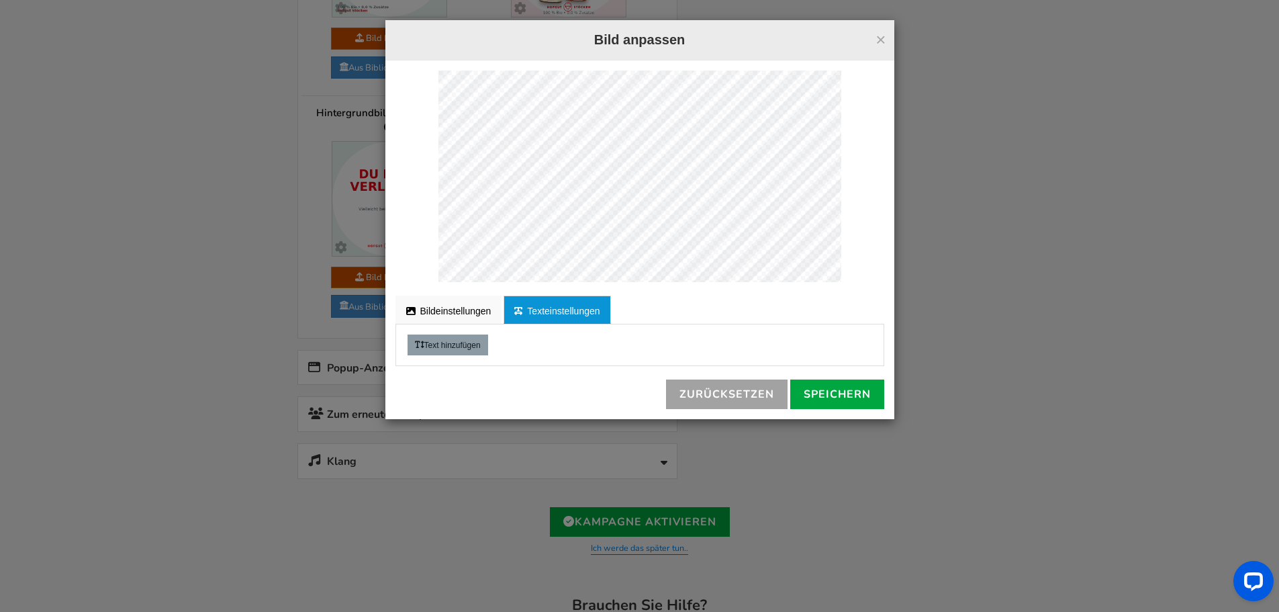
click at [706, 396] on font "Zurücksetzen" at bounding box center [726, 394] width 95 height 15
click at [879, 42] on font "×" at bounding box center [880, 40] width 10 height 20
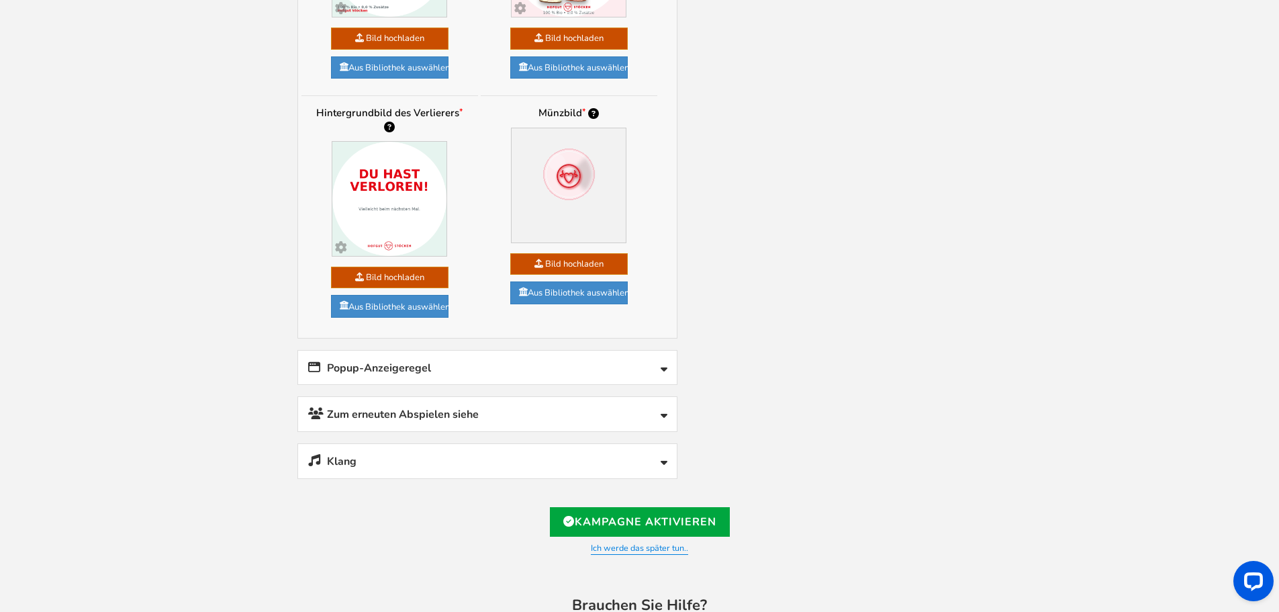
click at [391, 407] on font "Zum erneuten Abspielen siehe" at bounding box center [403, 414] width 152 height 15
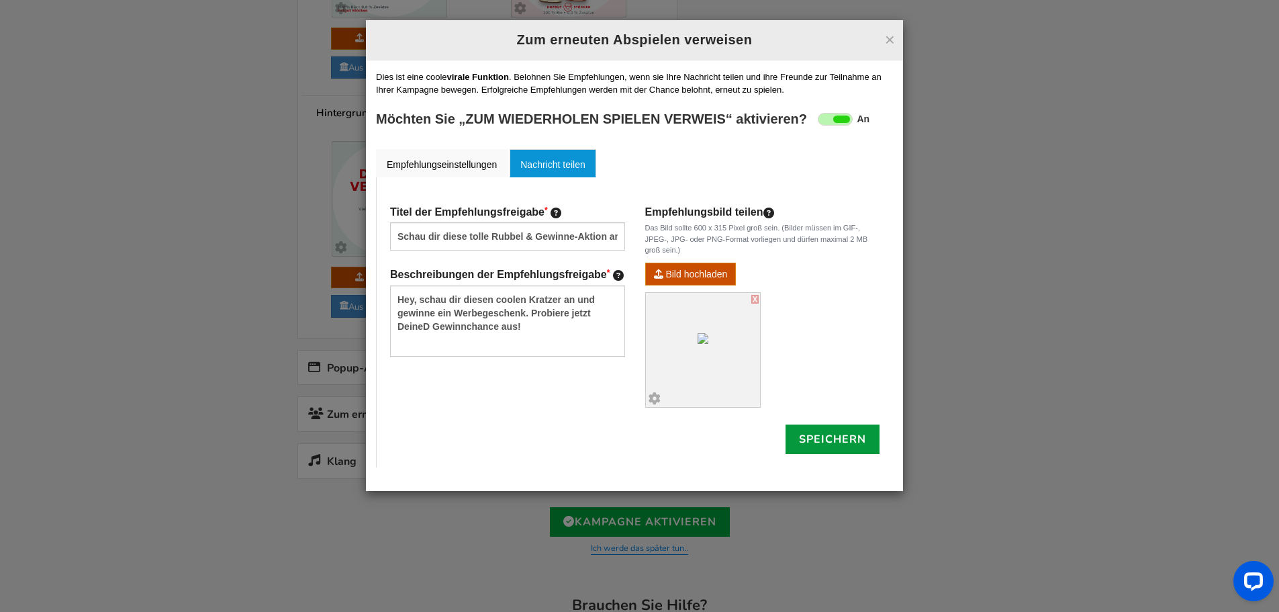
click at [824, 442] on font "Speichern" at bounding box center [832, 439] width 67 height 15
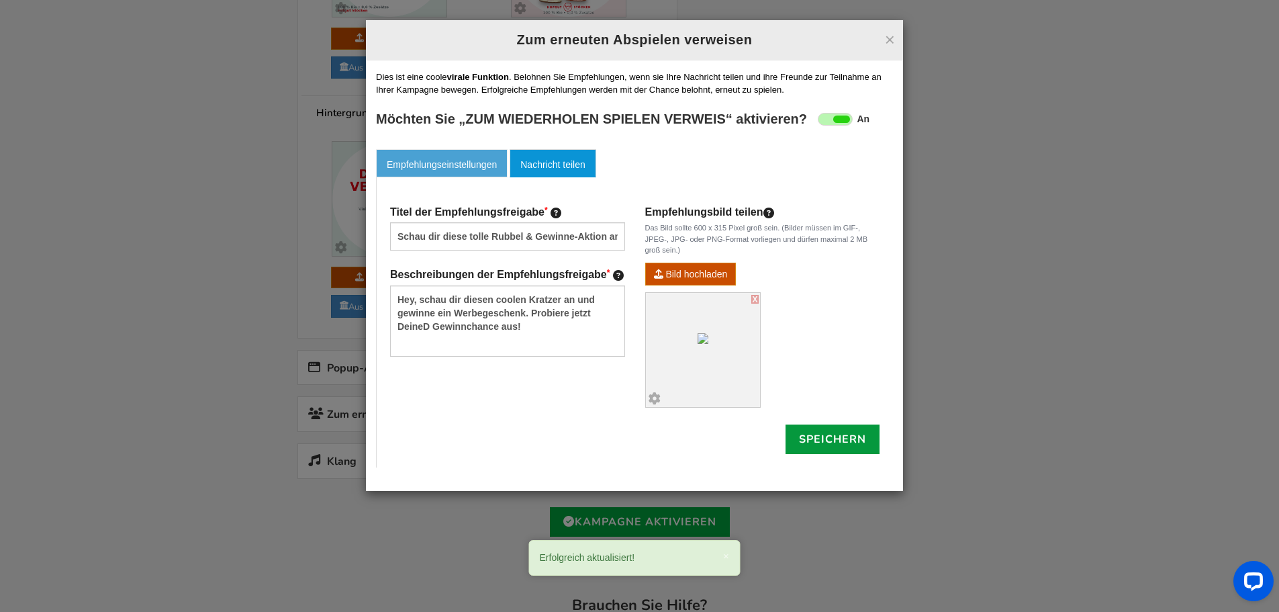
click at [416, 170] on link "Empfehlungseinstellungen" at bounding box center [442, 163] width 132 height 28
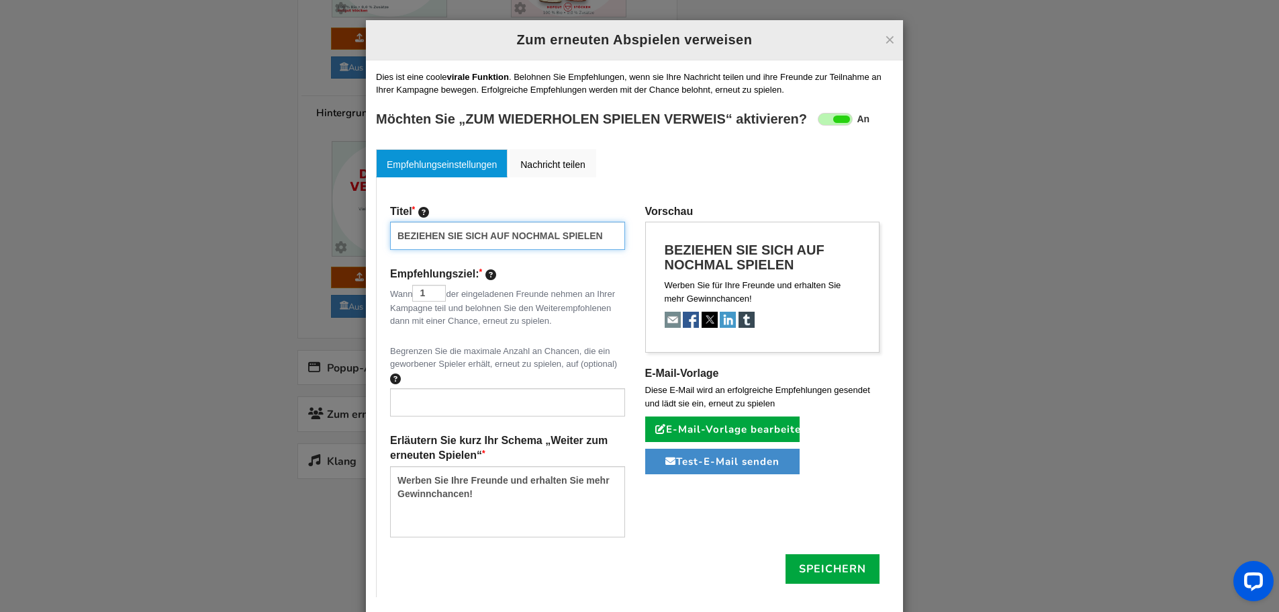
click at [423, 232] on input "BEZIEHEN SIE SICH AUF NOCHMAL SPIELEN" at bounding box center [507, 236] width 235 height 28
paste input "Noch eine Chance? Lade 1 Freund:in ein"
type input "Noch eine Chance? Lade 1 Freund:in ein"
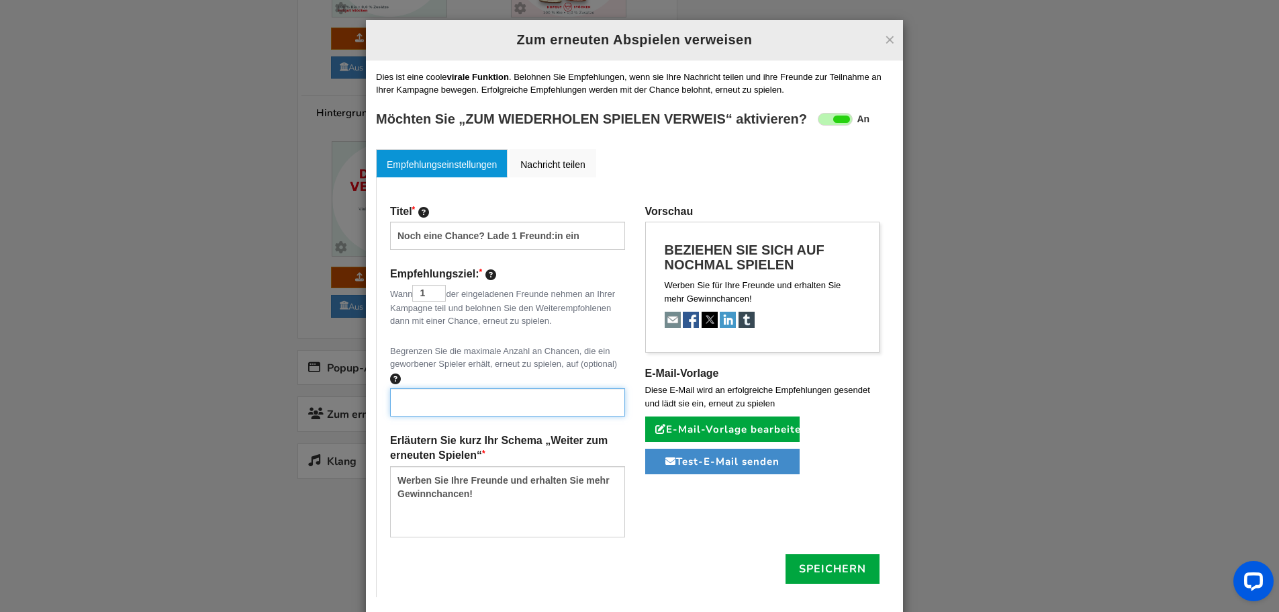
click at [420, 399] on input "text" at bounding box center [507, 402] width 235 height 28
type input "2"
click at [376, 442] on div "Titel Noch eine Chance? Lade 1 Freund:in ein Empfehlungsziel: Wann 1 der eingel…" at bounding box center [634, 387] width 517 height 420
click at [459, 497] on textarea "Werben Sie Ihre Freunde und erhalten Sie mehr Gewinnchancen!" at bounding box center [507, 501] width 235 height 71
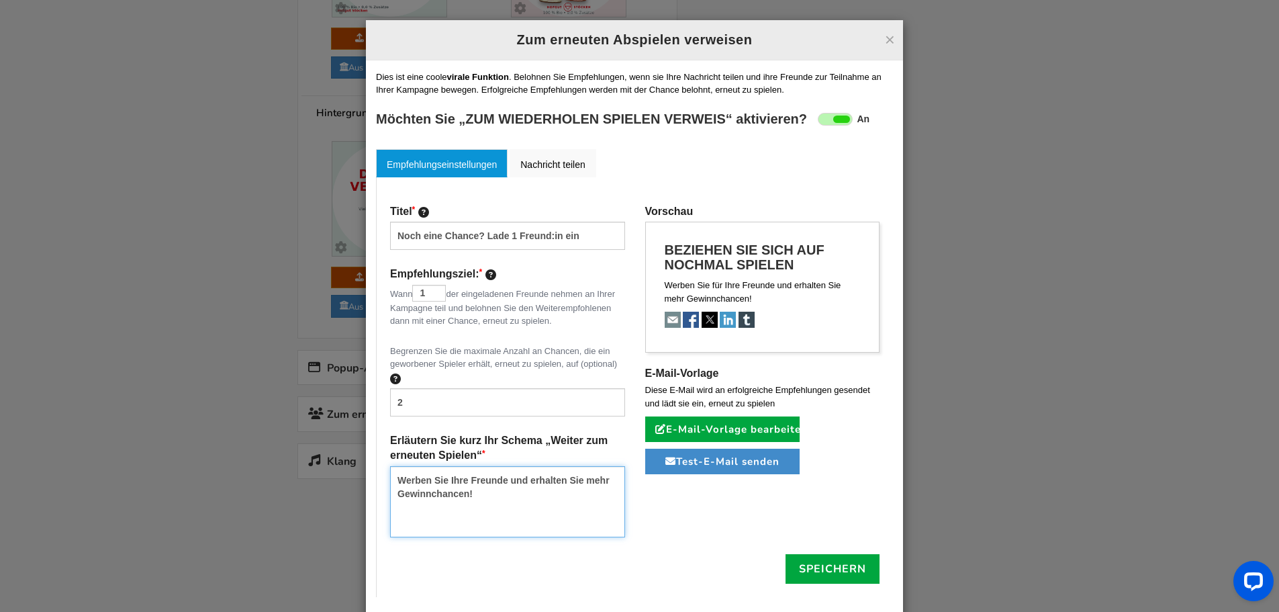
click at [459, 497] on textarea "Werben Sie Ihre Freunde und erhalten Sie mehr Gewinnchancen!" at bounding box center [507, 501] width 235 height 71
paste textarea "So geht’s: Teile deinen persönlichen Link. Sobald 1 Freund:in über deinen Link …"
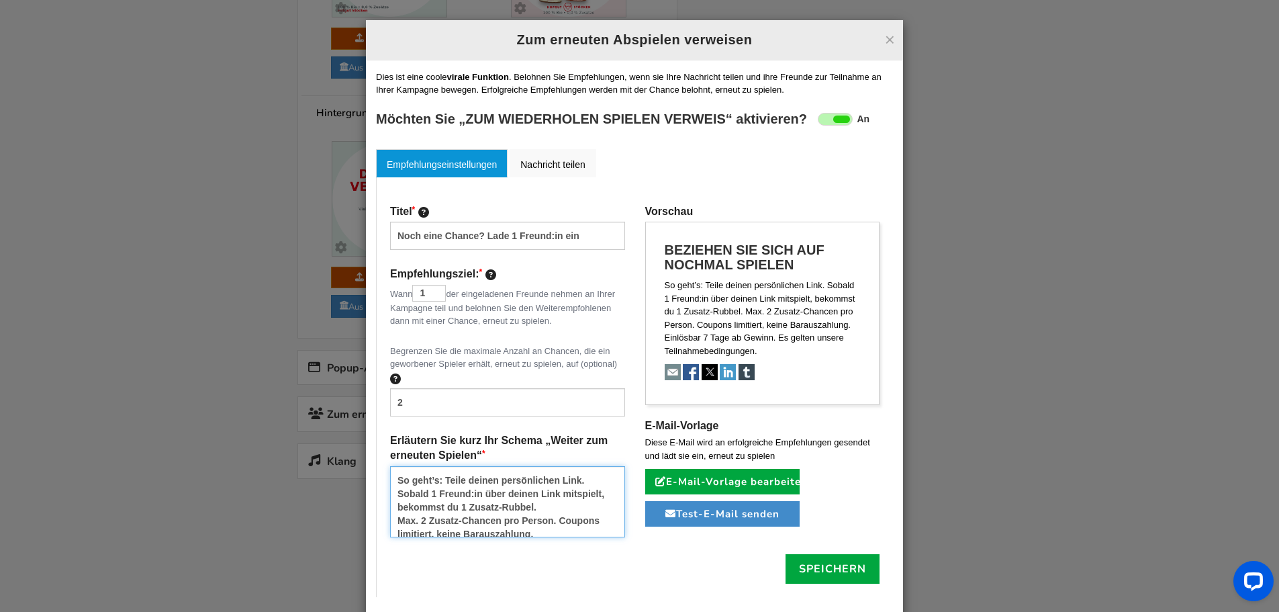
scroll to position [30, 0]
click at [394, 533] on textarea "So geht’s: Teile deinen persönlichen Link. Sobald 1 Freund:in über deinen Link …" at bounding box center [507, 501] width 235 height 71
type textarea "So geht’s: Teile deinen persönlichen Link. Sobald 1 Freund:in über deinen Link …"
click at [803, 571] on font "Speichern" at bounding box center [832, 568] width 67 height 15
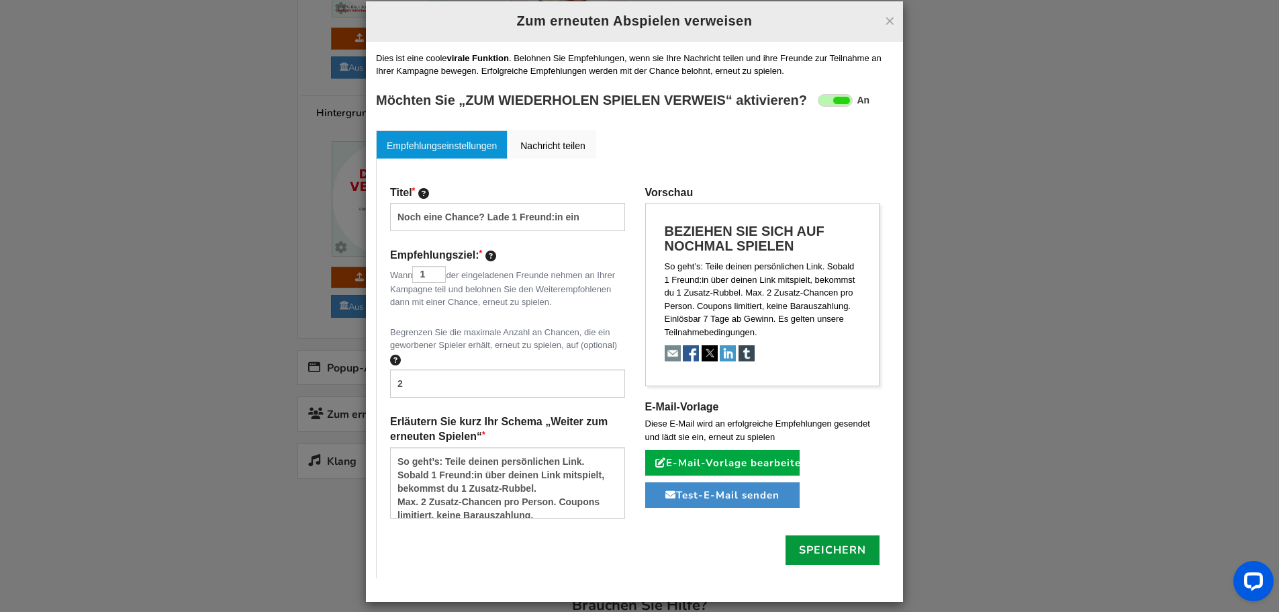
scroll to position [29, 0]
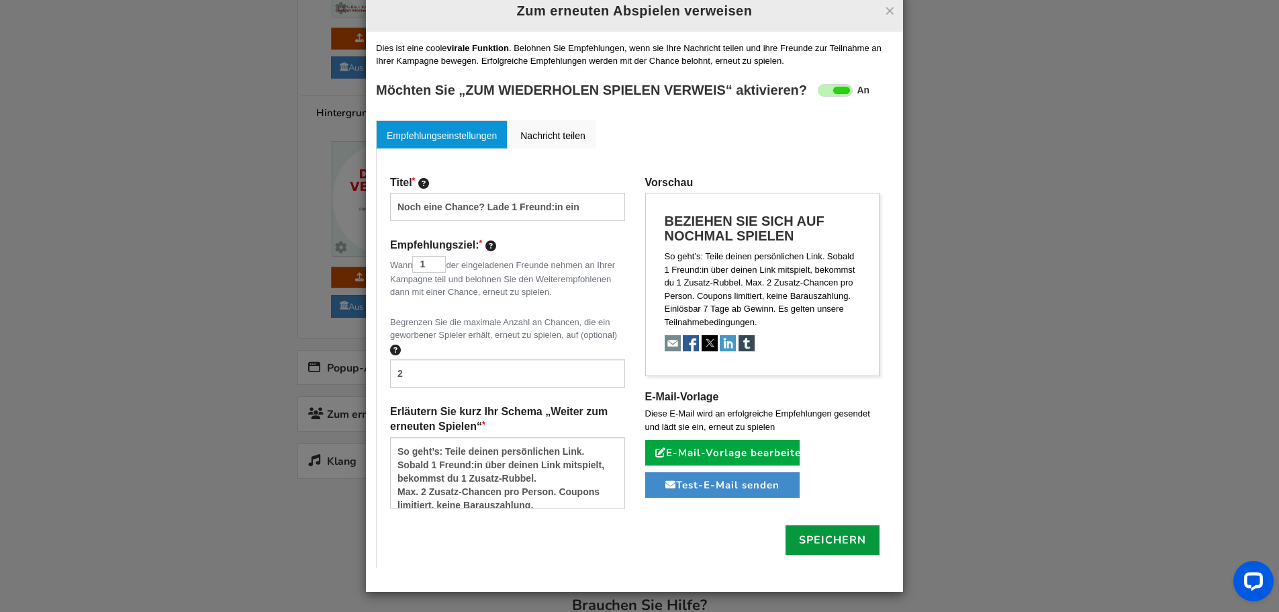
click at [816, 541] on font "Speichern" at bounding box center [832, 539] width 67 height 15
click at [688, 450] on font "E-Mail-Vorlage bearbeiten" at bounding box center [737, 452] width 142 height 13
type input "[[Name]], Herzlichen Glückwunsch- Sie haben eine weitere Gewinnchance!"
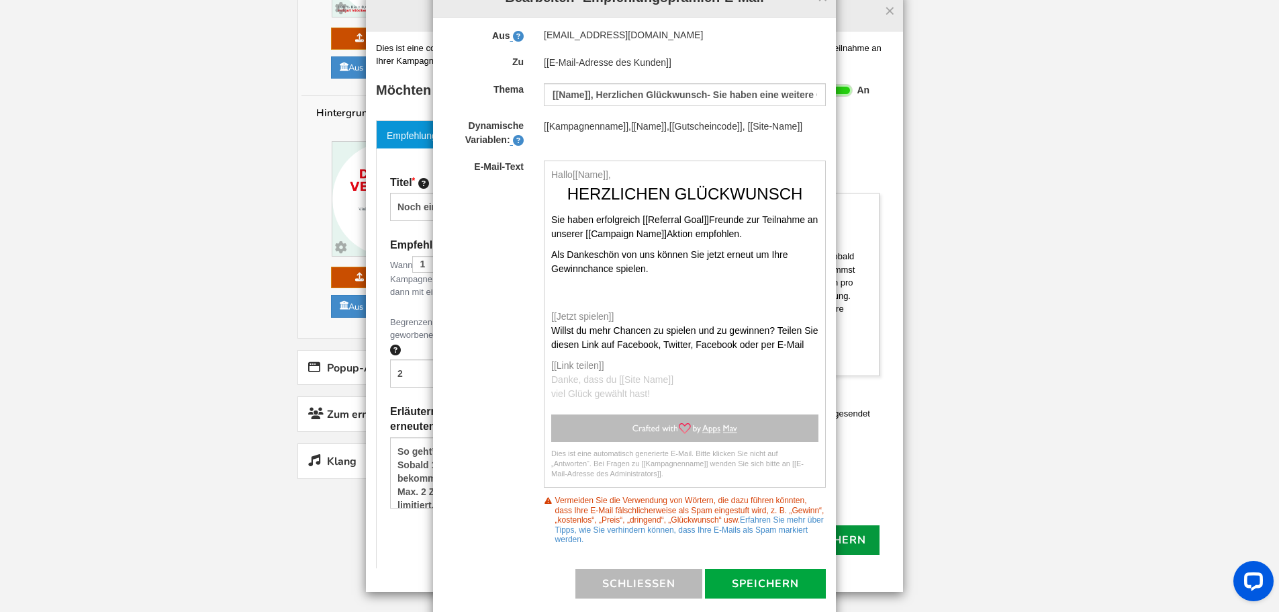
scroll to position [12, 0]
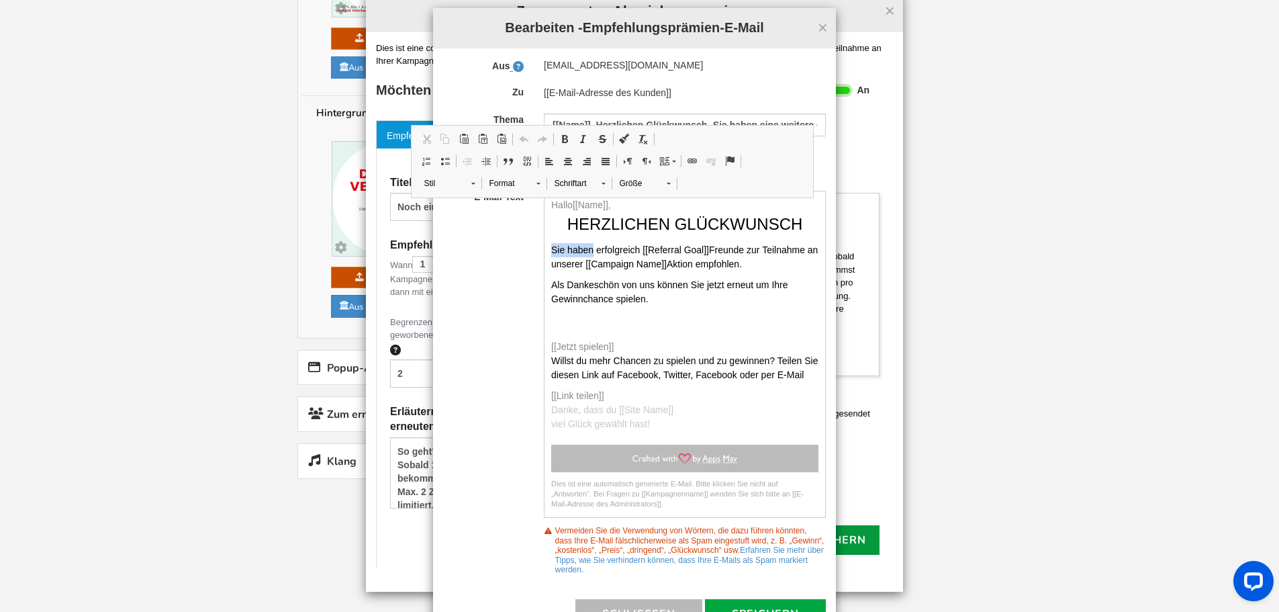
drag, startPoint x: 587, startPoint y: 249, endPoint x: 536, endPoint y: 254, distance: 51.9
click at [536, 254] on div "Hallo[[Name]], Herzlichen Glückwunsch Sie haben erfolgreich [[Referral Goal]]Fr…" at bounding box center [685, 355] width 302 height 328
drag, startPoint x: 700, startPoint y: 284, endPoint x: 655, endPoint y: 291, distance: 45.5
click at [655, 291] on p "Als Dankeschön von uns können Sie jetzt erneut um Ihre Gewinnchance spielen." at bounding box center [684, 292] width 267 height 28
drag, startPoint x: 761, startPoint y: 285, endPoint x: 783, endPoint y: 285, distance: 22.2
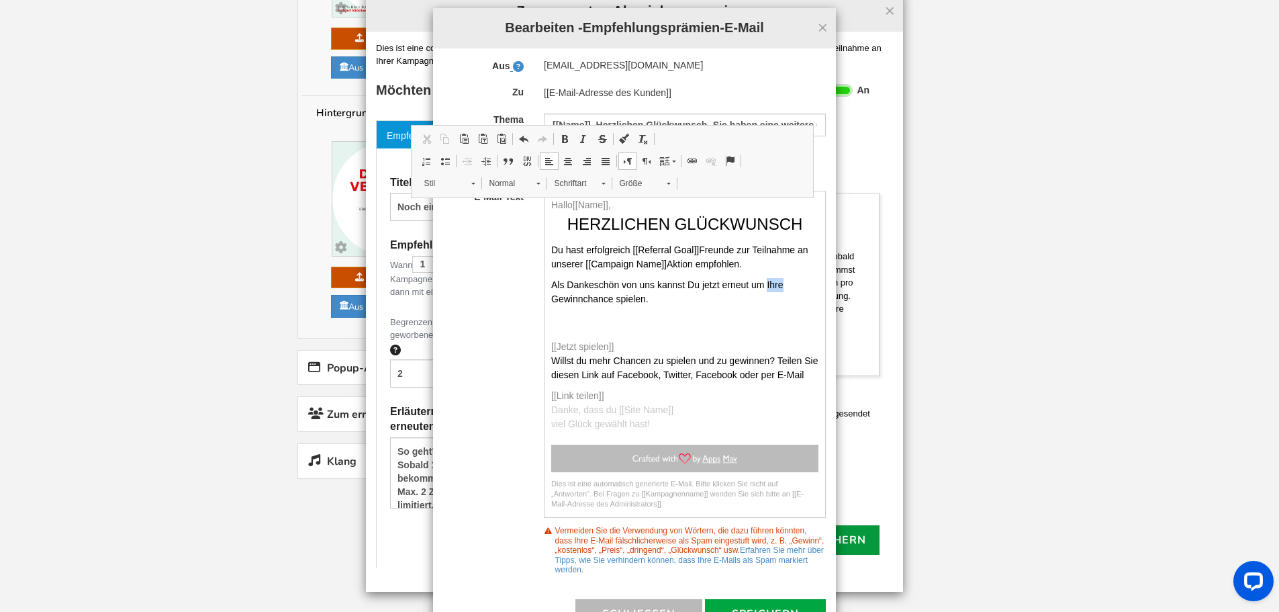
click at [783, 285] on p "Als Dankeschön von uns kannst Du jetzt erneut um Ihre Gewinnchance spielen." at bounding box center [684, 292] width 267 height 28
click at [651, 327] on p "WYSIWYG-Editor, aemail_editor" at bounding box center [684, 323] width 267 height 20
drag, startPoint x: 791, startPoint y: 361, endPoint x: 816, endPoint y: 361, distance: 24.2
click at [816, 361] on div "Hallo[[Name]], Herzlichen Glückwunsch Du hast erfolgreich [[Referral Goal]]Freu…" at bounding box center [684, 314] width 281 height 233
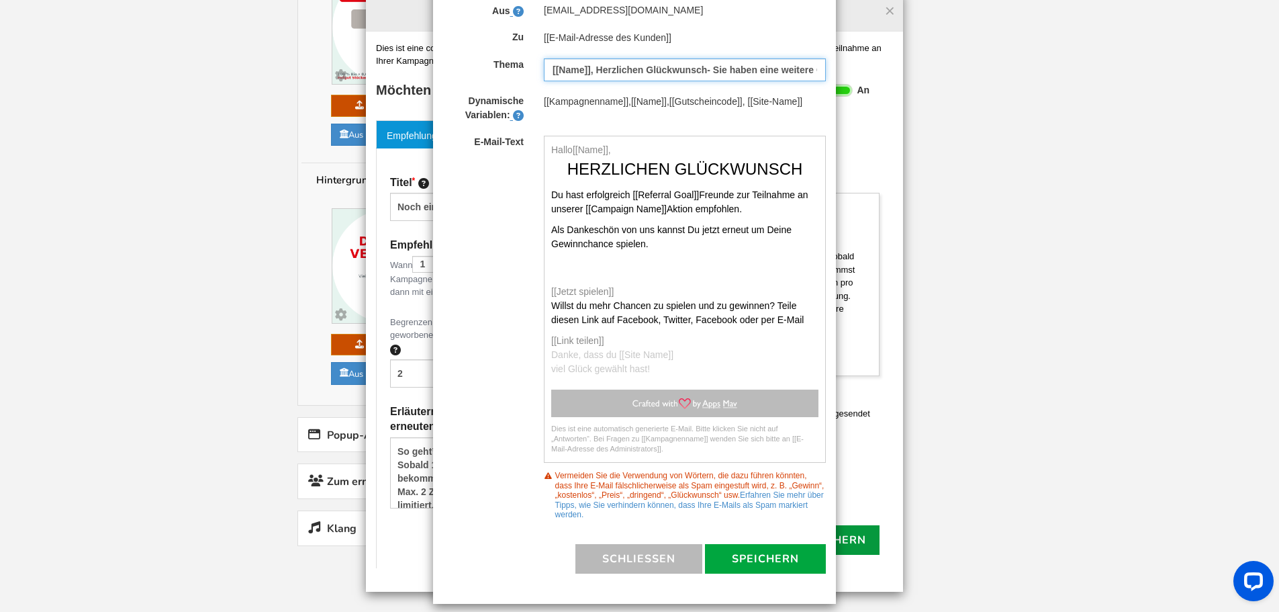
scroll to position [0, 68]
drag, startPoint x: 708, startPoint y: 70, endPoint x: 822, endPoint y: 75, distance: 114.2
click at [822, 75] on div "[[Name]], Herzlichen Glückwunsch- Sie haben eine weitere Gewinnchance!" at bounding box center [685, 69] width 302 height 23
click at [681, 66] on input "[[Name]], Herzlichen Glückwunsch- Sie haben eine weitere Gewinnchance!" at bounding box center [685, 69] width 282 height 23
drag, startPoint x: 686, startPoint y: 70, endPoint x: 640, endPoint y: 76, distance: 46.0
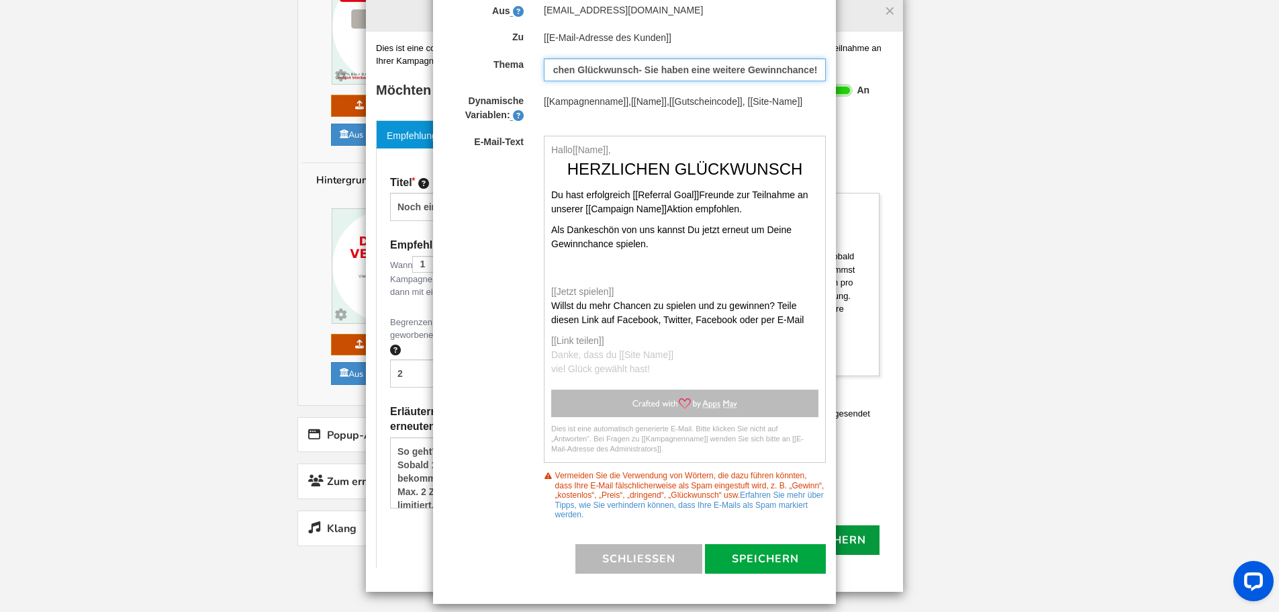
click at [640, 76] on input "[[Name]], Herzlichen Glückwunsch- Sie haben eine weitere Gewinnchance!" at bounding box center [685, 69] width 282 height 23
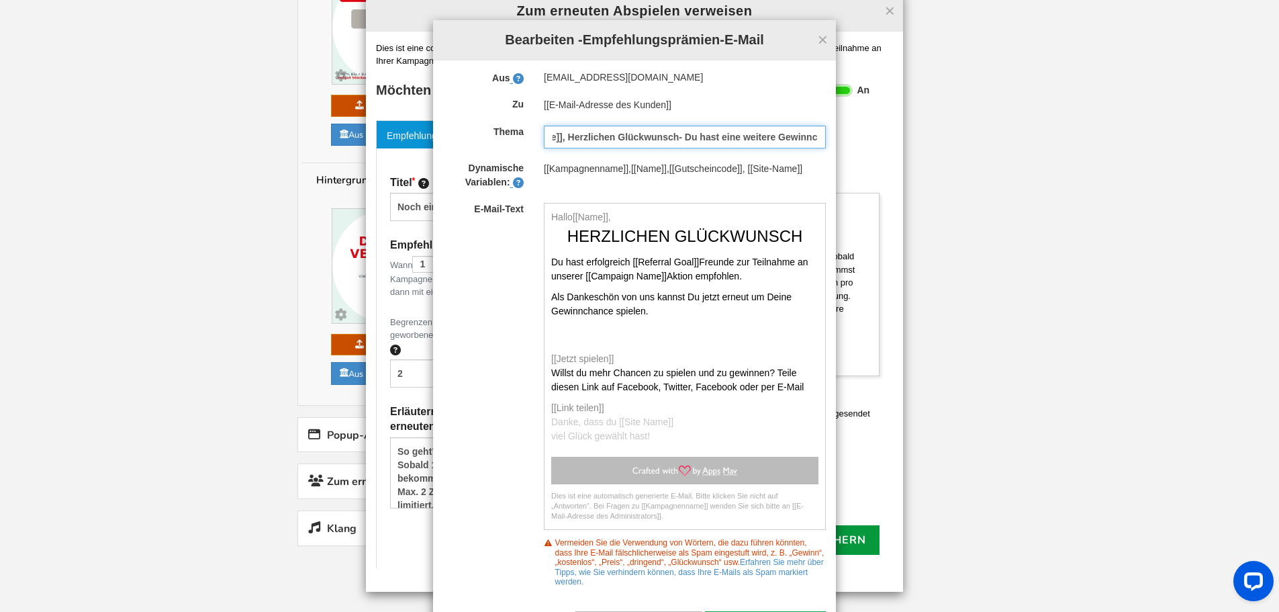
scroll to position [67, 0]
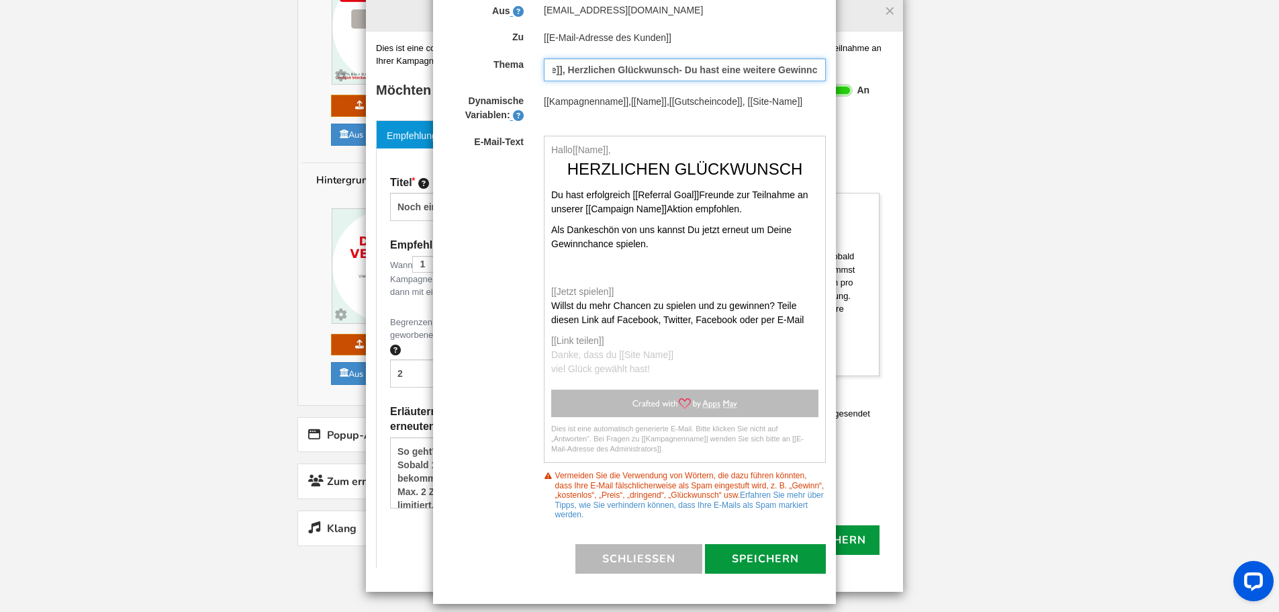
type input "[[Name]], Herzlichen Glückwunsch- Du hast eine weitere Gewinnchance!"
click at [743, 561] on font "Speichern" at bounding box center [765, 558] width 67 height 15
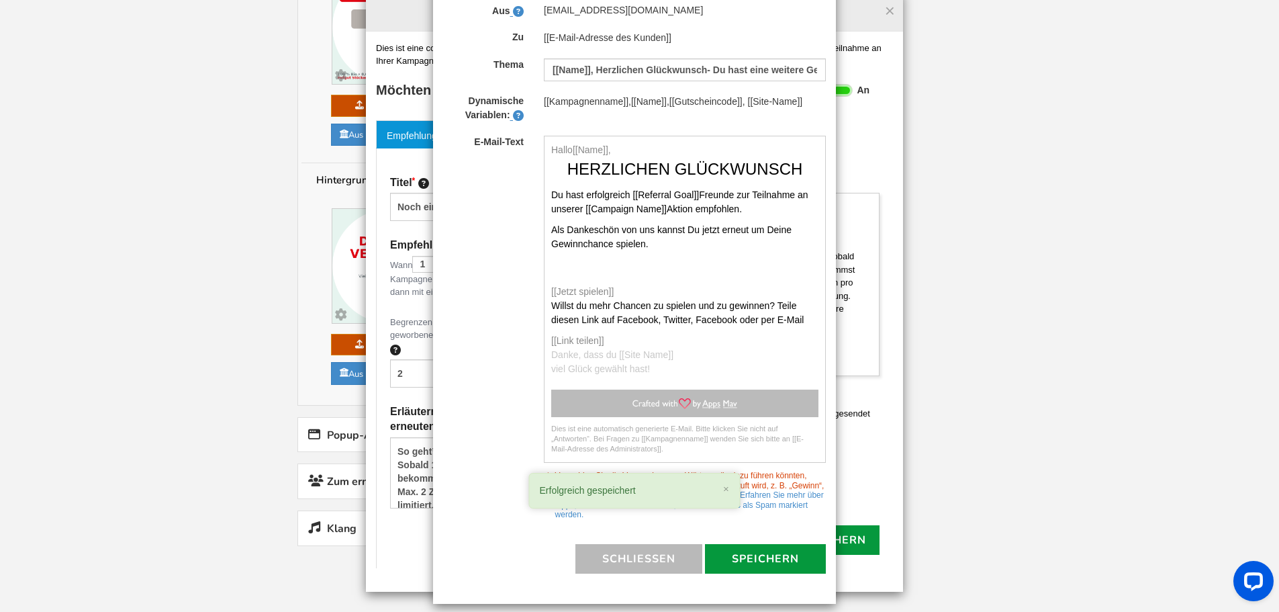
click at [749, 549] on button "Speichern" at bounding box center [765, 559] width 121 height 30
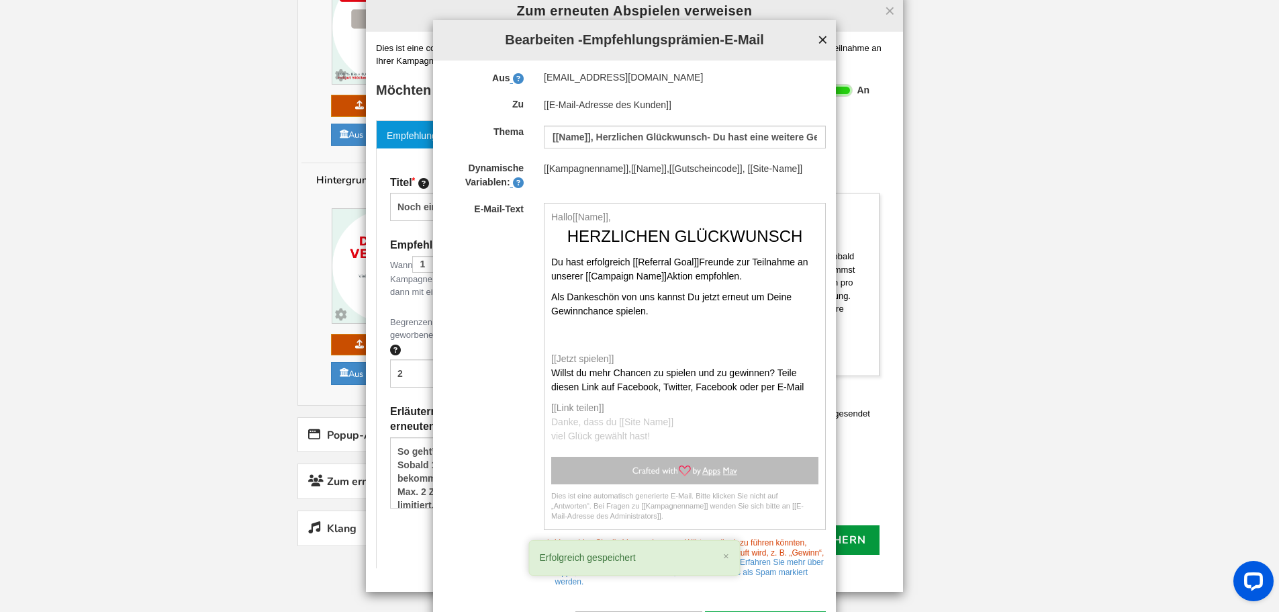
click at [820, 37] on font "×" at bounding box center [823, 40] width 10 height 20
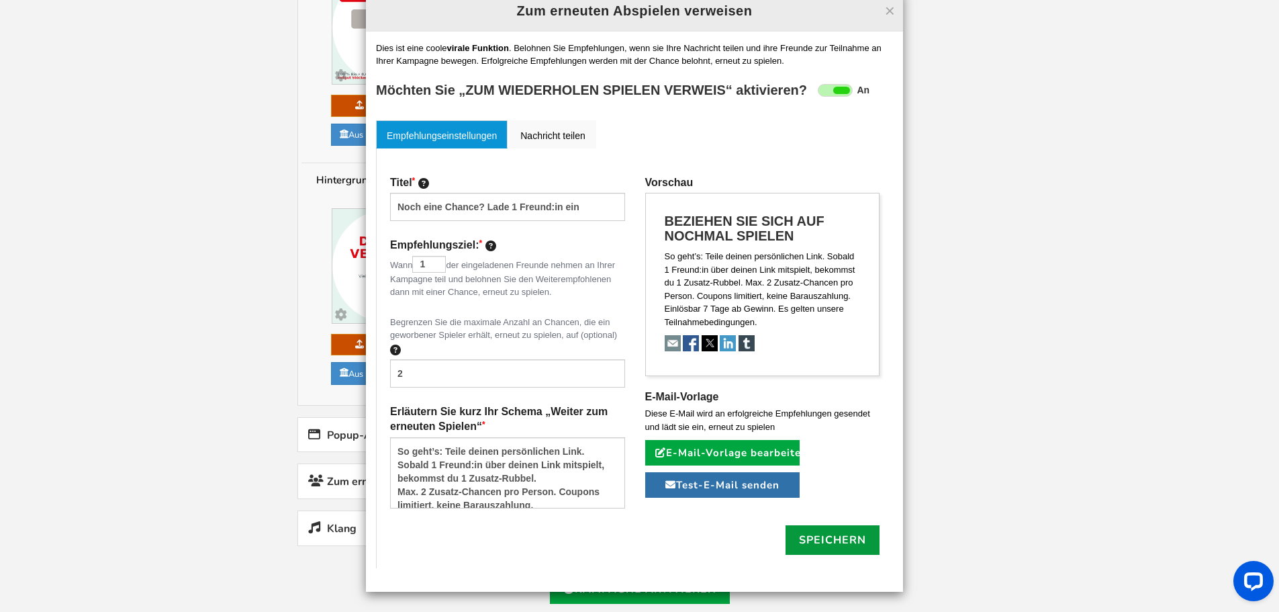
click at [706, 489] on font "Test-E-Mail senden" at bounding box center [727, 484] width 103 height 13
click at [540, 132] on font "Nachricht teilen" at bounding box center [552, 135] width 65 height 11
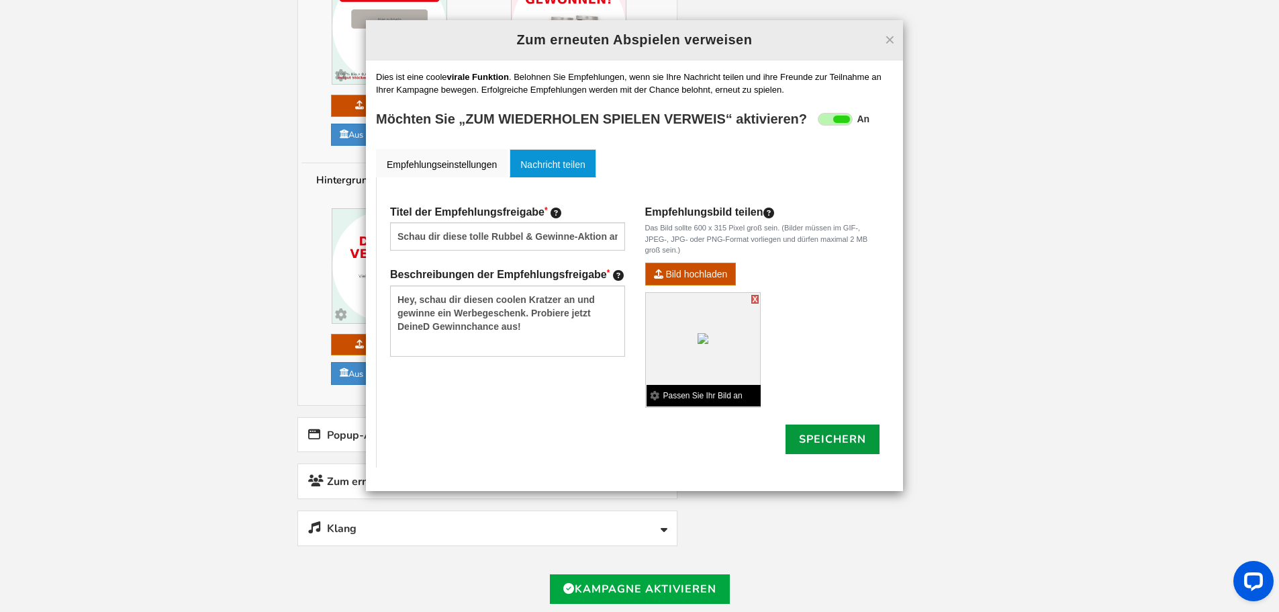
click at [689, 389] on b "Passen Sie Ihr Bild an" at bounding box center [703, 395] width 114 height 21
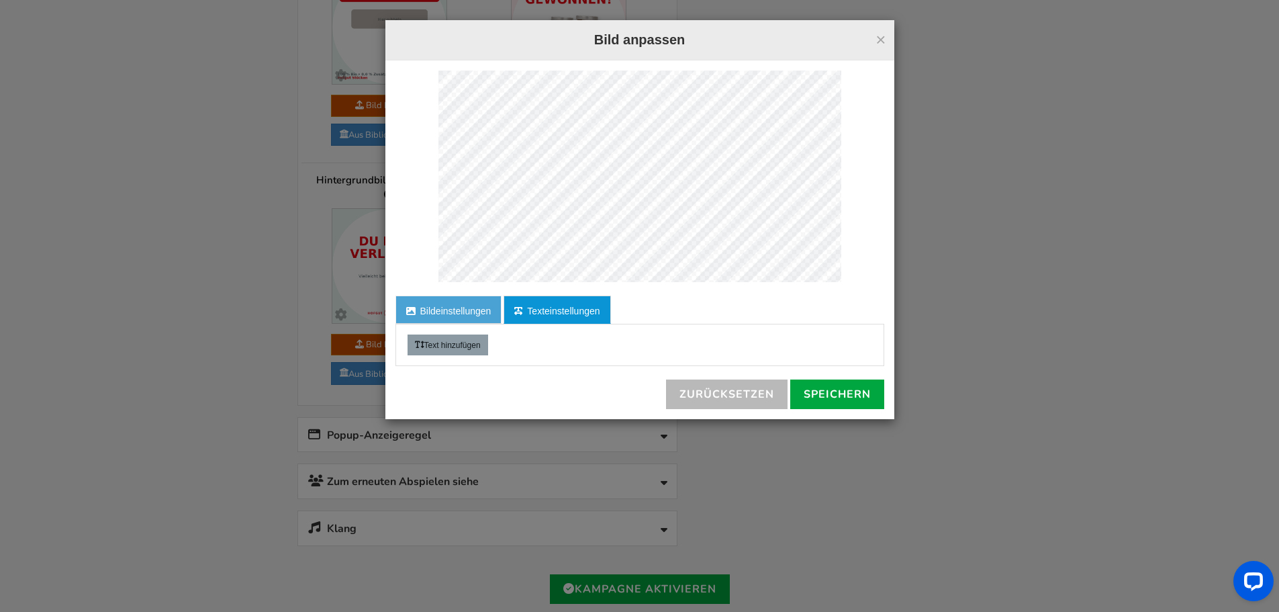
click at [463, 303] on link "Bildeinstellungen" at bounding box center [448, 309] width 107 height 28
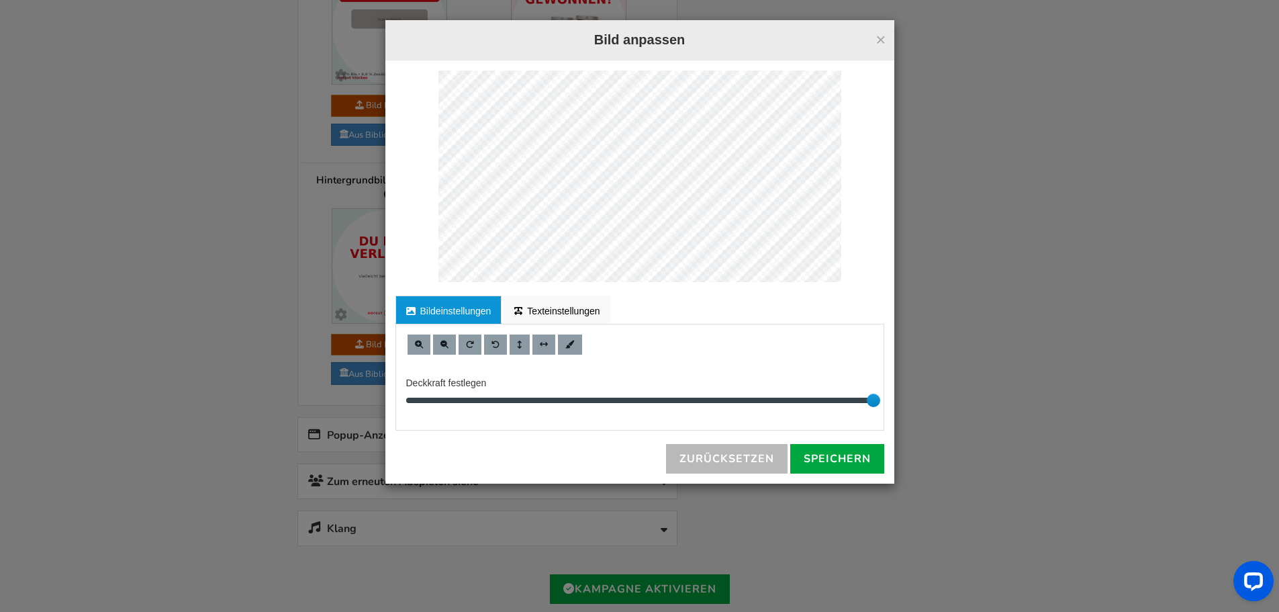
click at [454, 309] on font "Bildeinstellungen" at bounding box center [455, 310] width 71 height 11
click at [817, 450] on link "Speichern" at bounding box center [837, 459] width 94 height 30
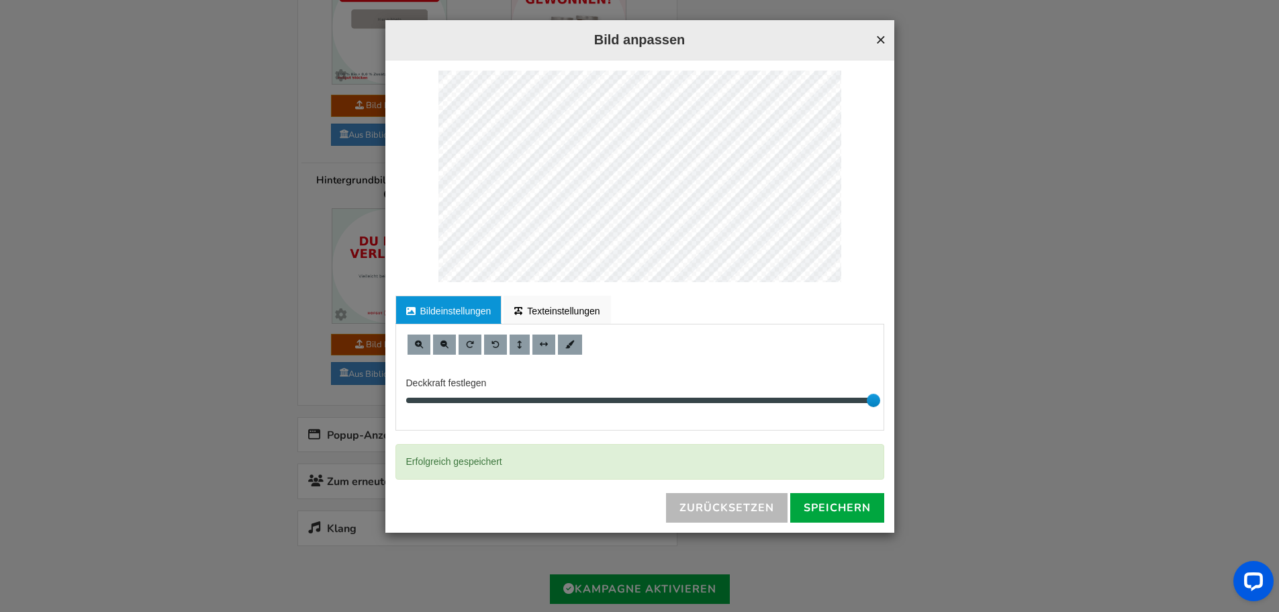
click at [876, 40] on font "×" at bounding box center [880, 40] width 10 height 20
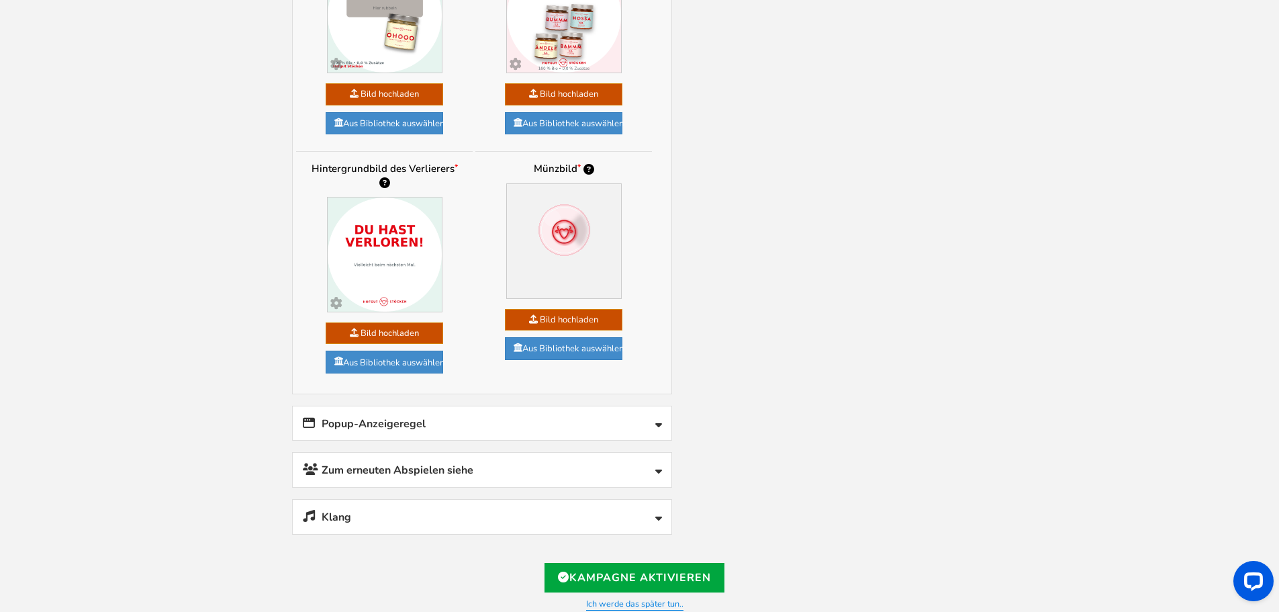
scroll to position [1281, 0]
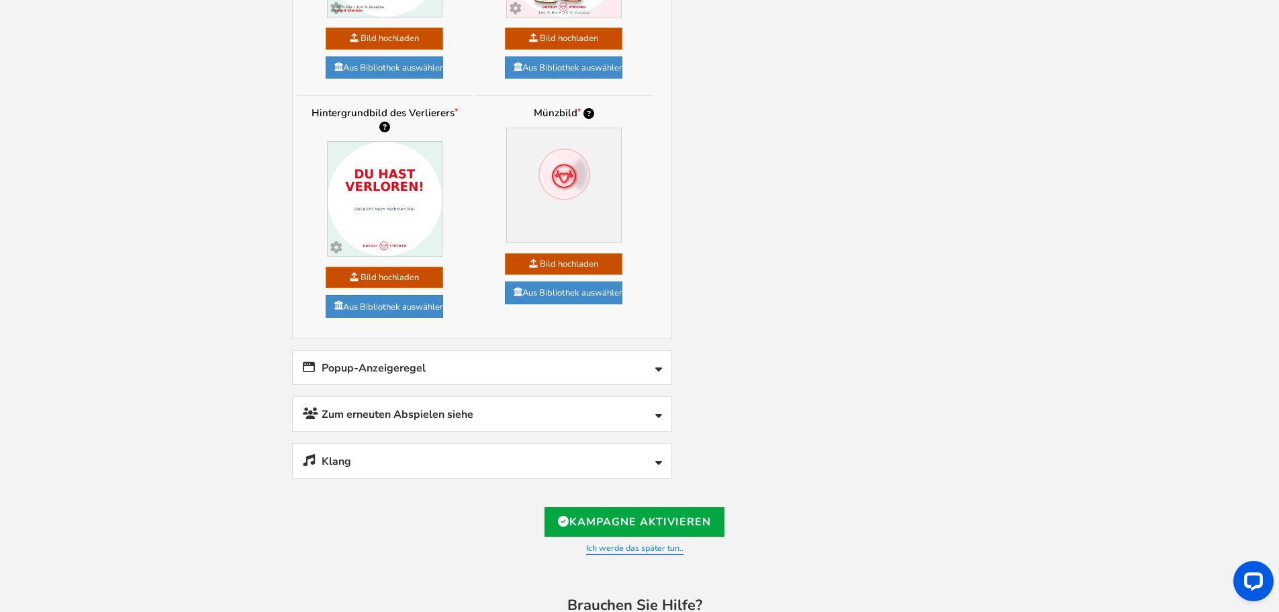
click at [450, 407] on font "Zum erneuten Abspielen siehe" at bounding box center [398, 414] width 152 height 15
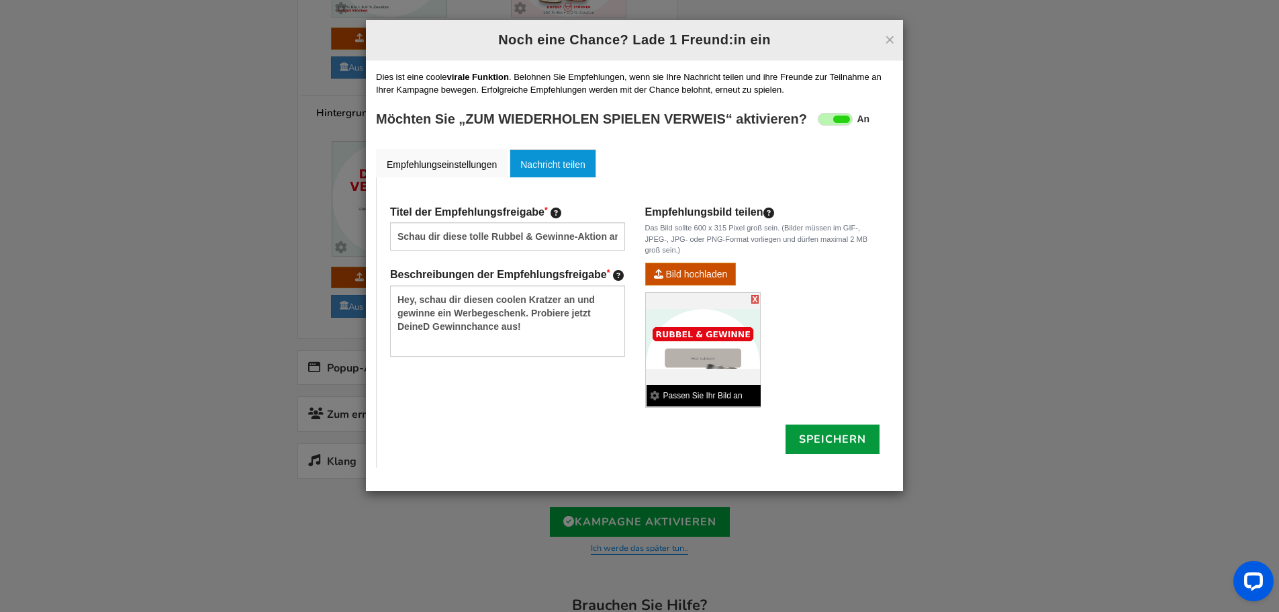
click at [663, 398] on font "Passen Sie Ihr Bild an" at bounding box center [702, 395] width 79 height 9
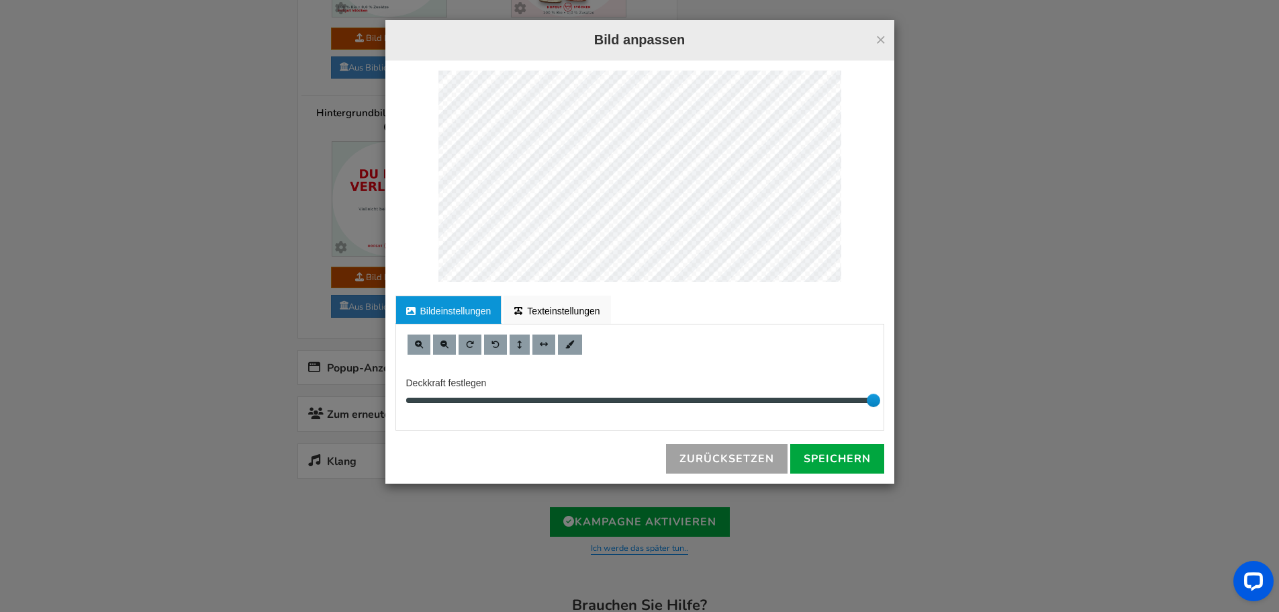
click at [698, 459] on font "Zurücksetzen" at bounding box center [726, 458] width 95 height 15
click at [876, 34] on font "×" at bounding box center [880, 40] width 10 height 20
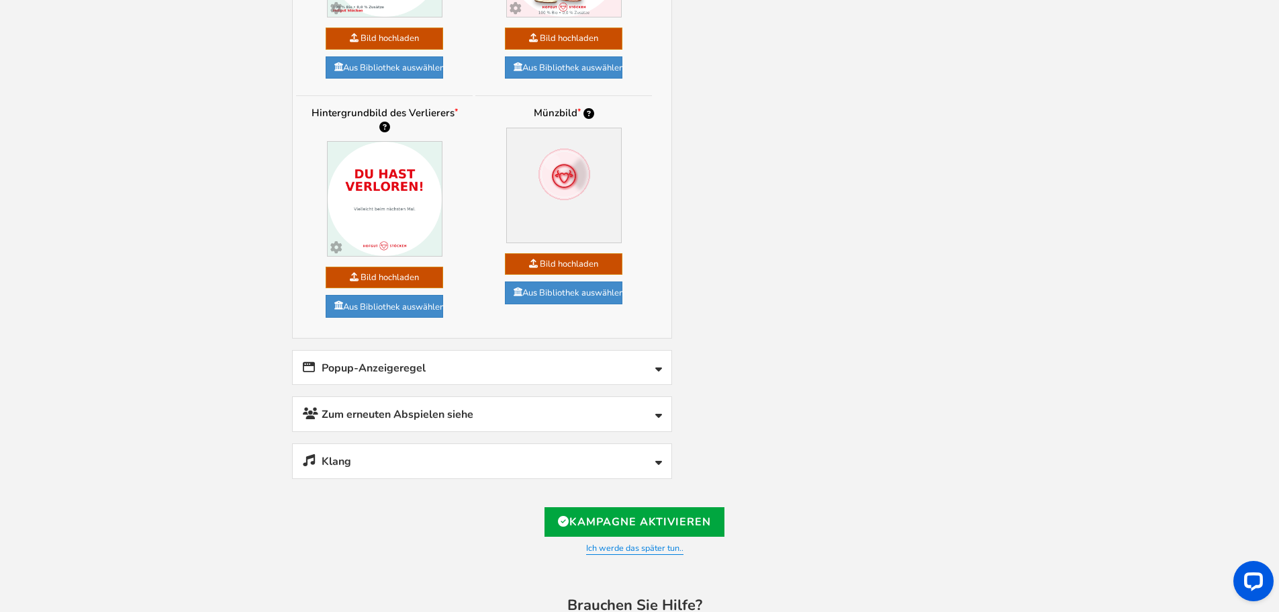
click at [448, 407] on font "Zum erneuten Abspielen siehe" at bounding box center [398, 414] width 152 height 15
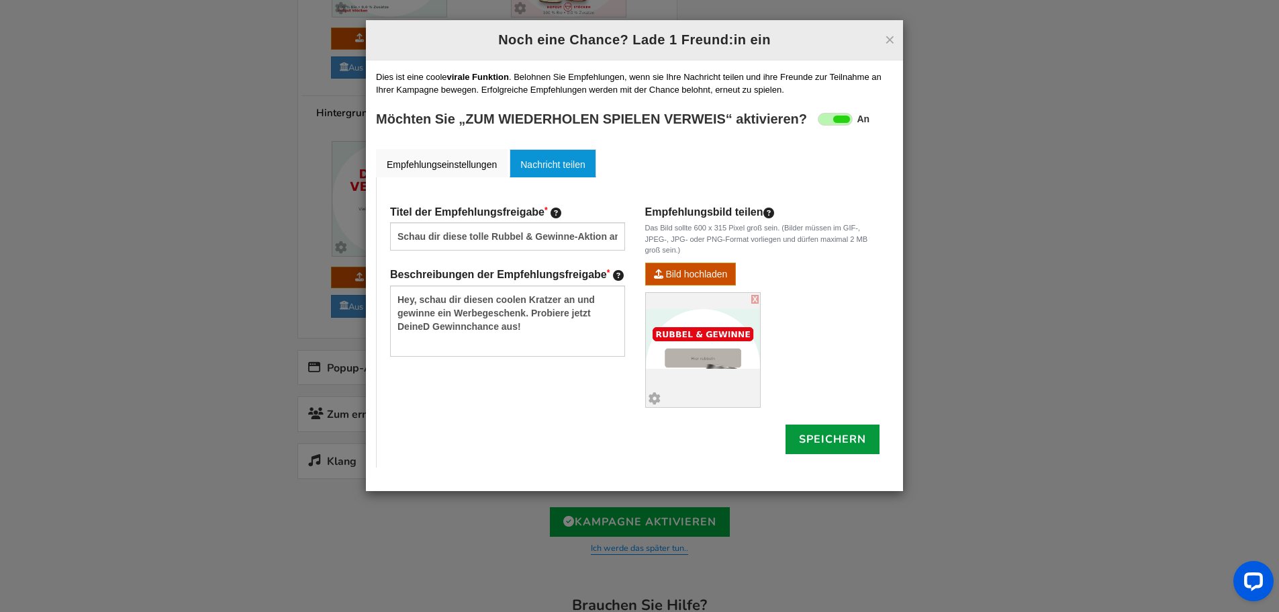
click at [846, 444] on font "Speichern" at bounding box center [832, 439] width 67 height 15
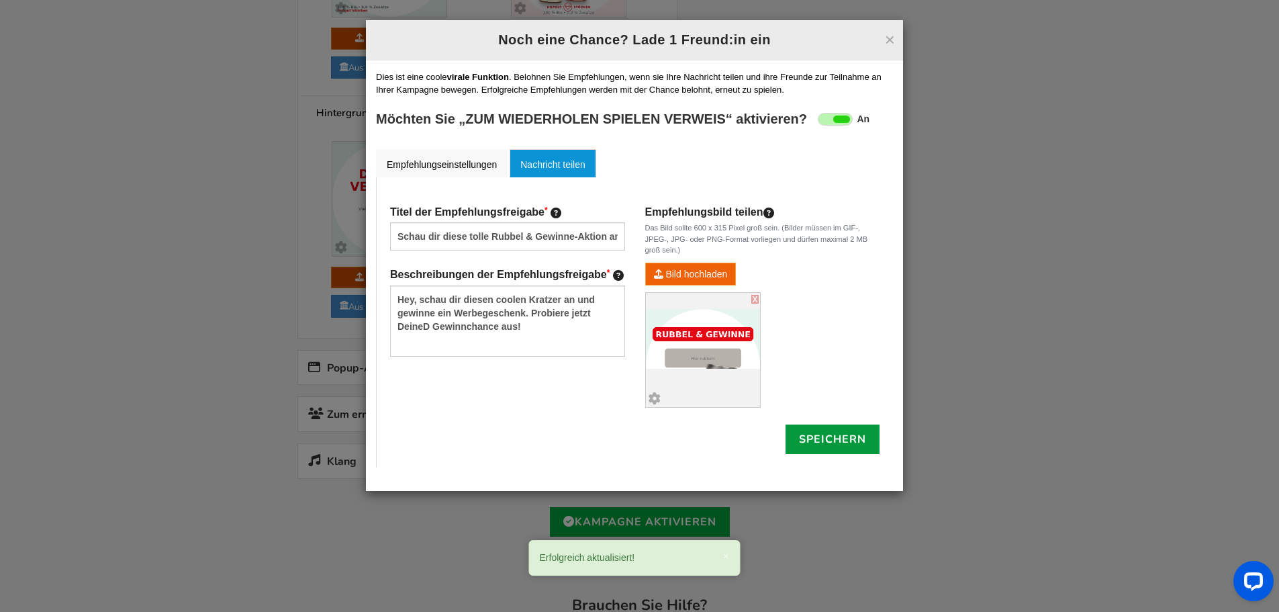
click at [270, 426] on div "× Noch eine Chance? Lade 1 Freund:in ein Noch eine Chance? Lade 1 Freund:in ein…" at bounding box center [639, 306] width 1279 height 612
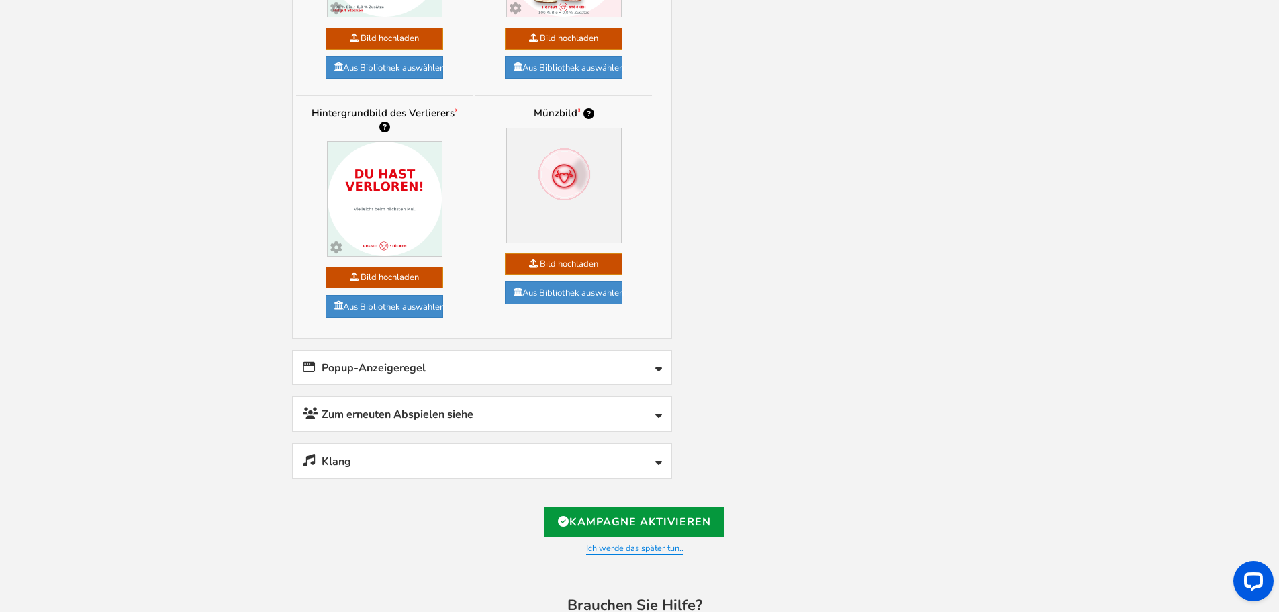
click at [614, 507] on link "Kampagne aktivieren" at bounding box center [634, 522] width 180 height 30
type input "[URL][DOMAIN_NAME]"
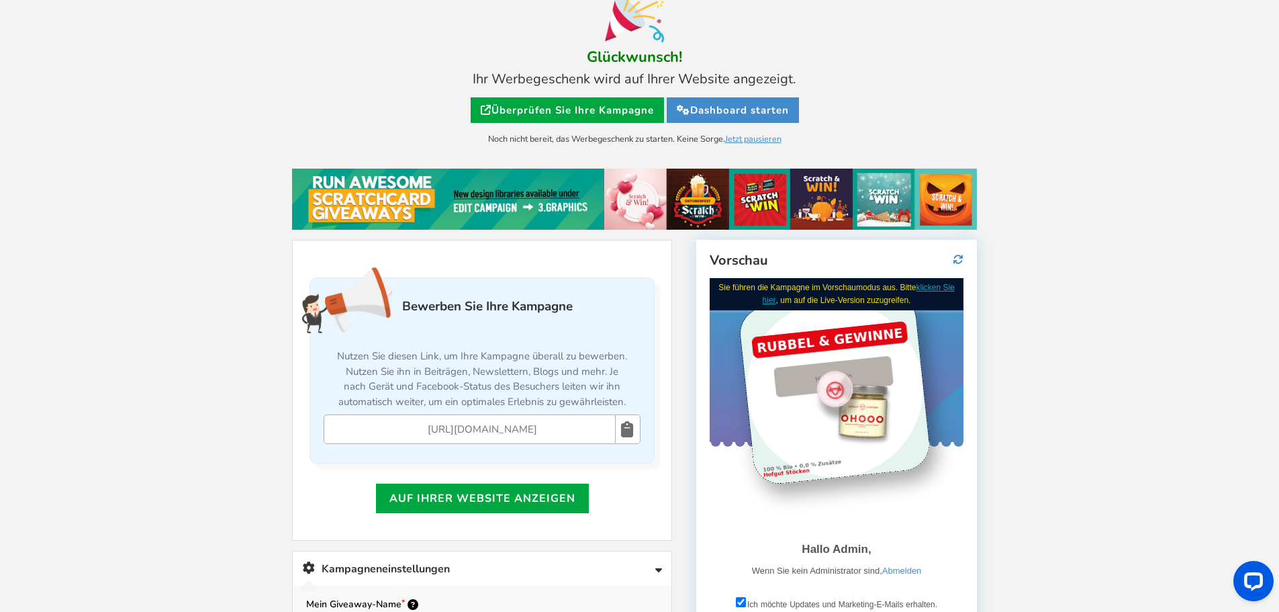
scroll to position [34, 0]
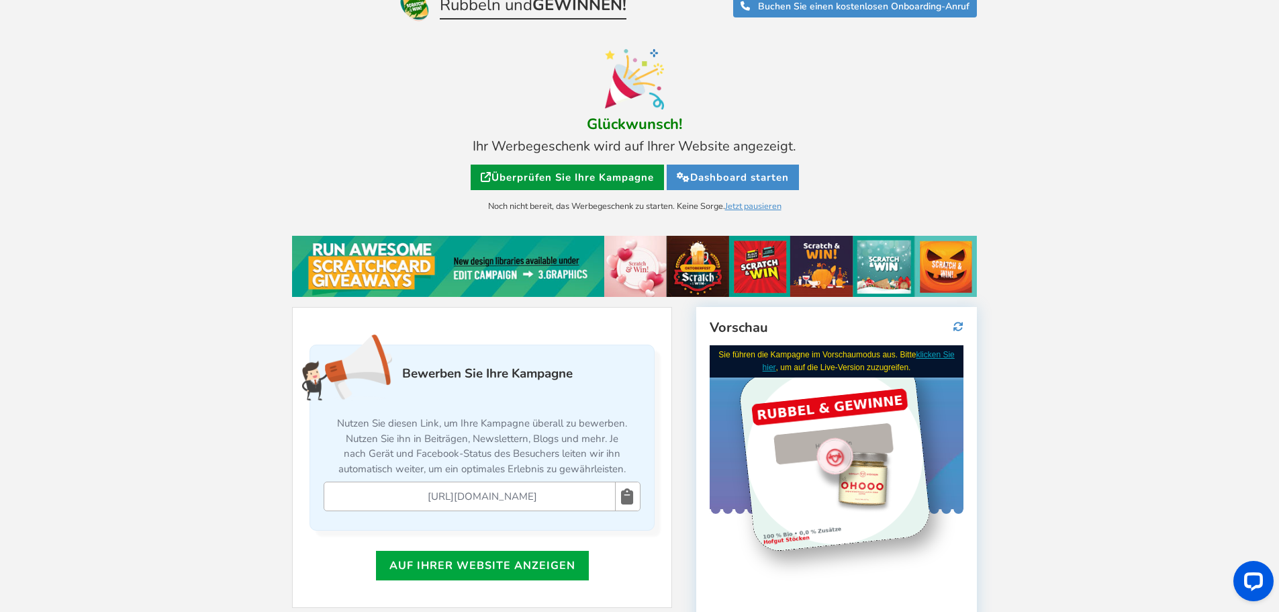
click at [559, 177] on font "Überprüfen Sie Ihre Kampagne" at bounding box center [572, 177] width 162 height 13
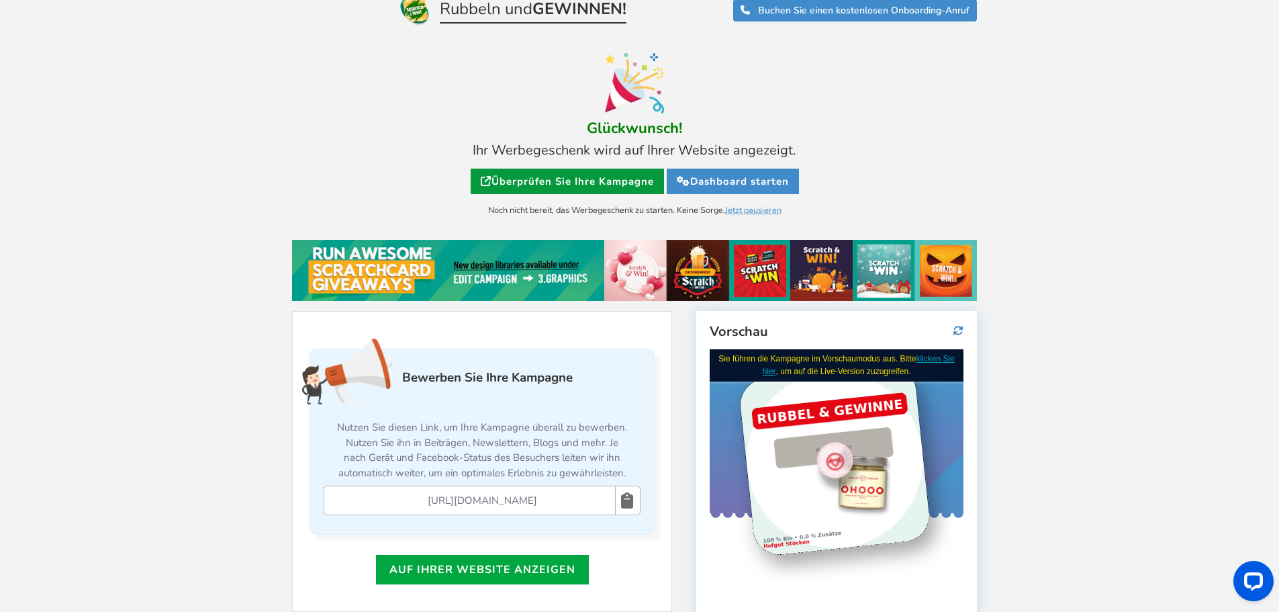
scroll to position [0, 0]
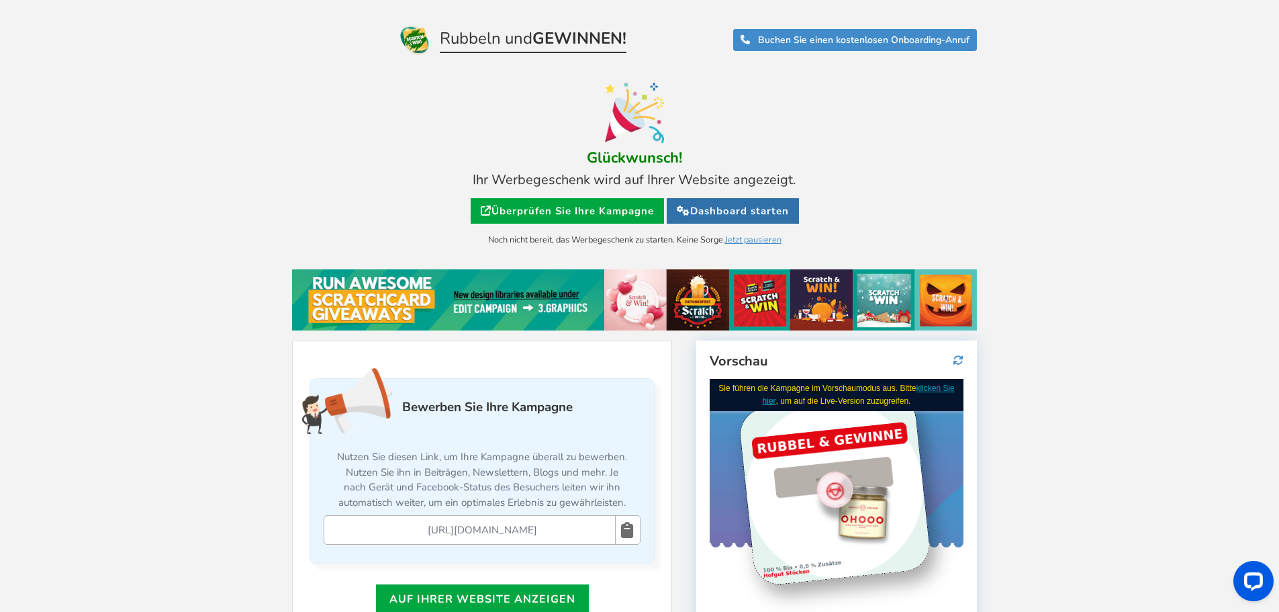
click at [753, 209] on font "Dashboard starten" at bounding box center [739, 210] width 99 height 13
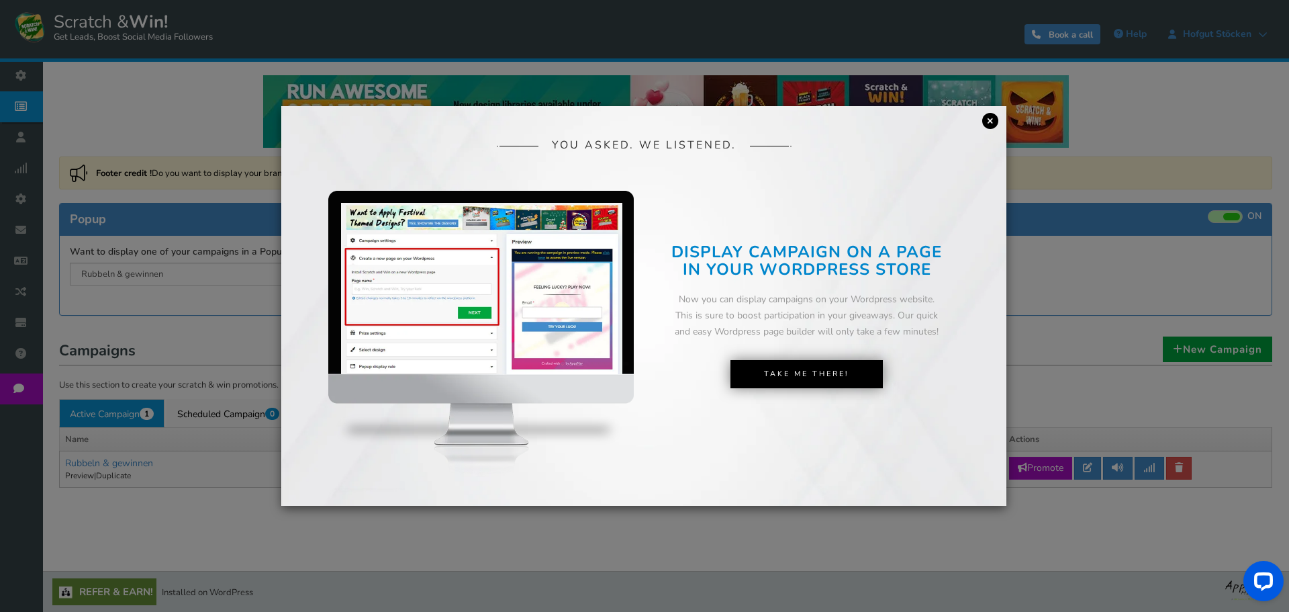
click at [990, 121] on link "×" at bounding box center [990, 121] width 16 height 16
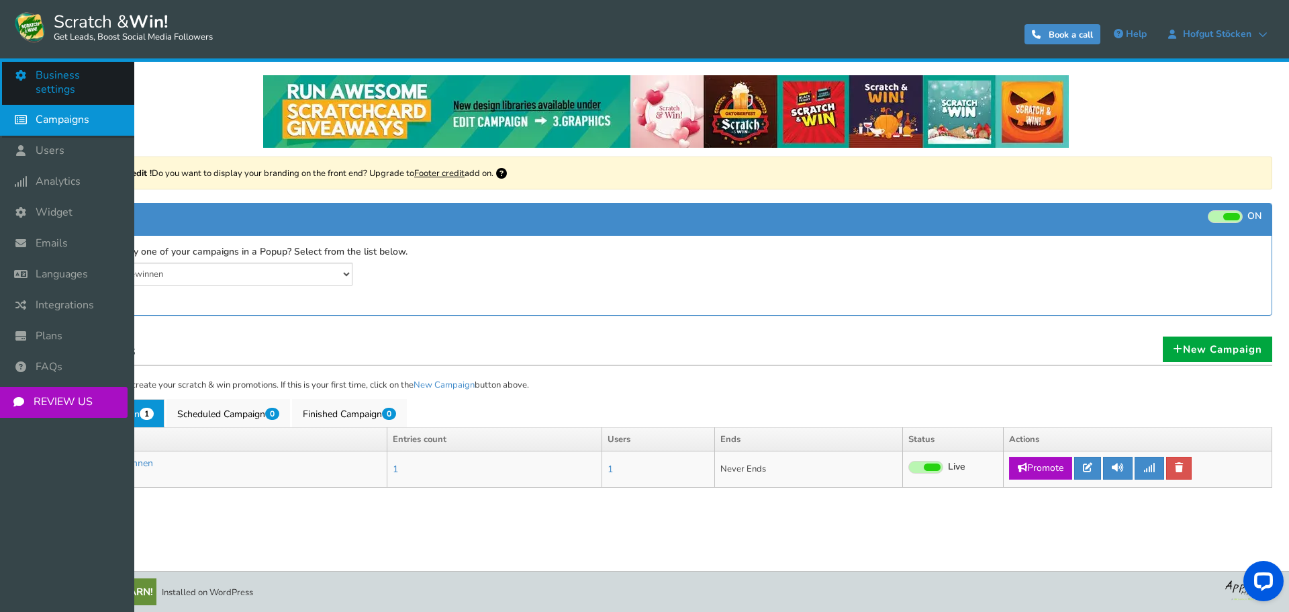
click at [20, 77] on icon at bounding box center [24, 75] width 26 height 30
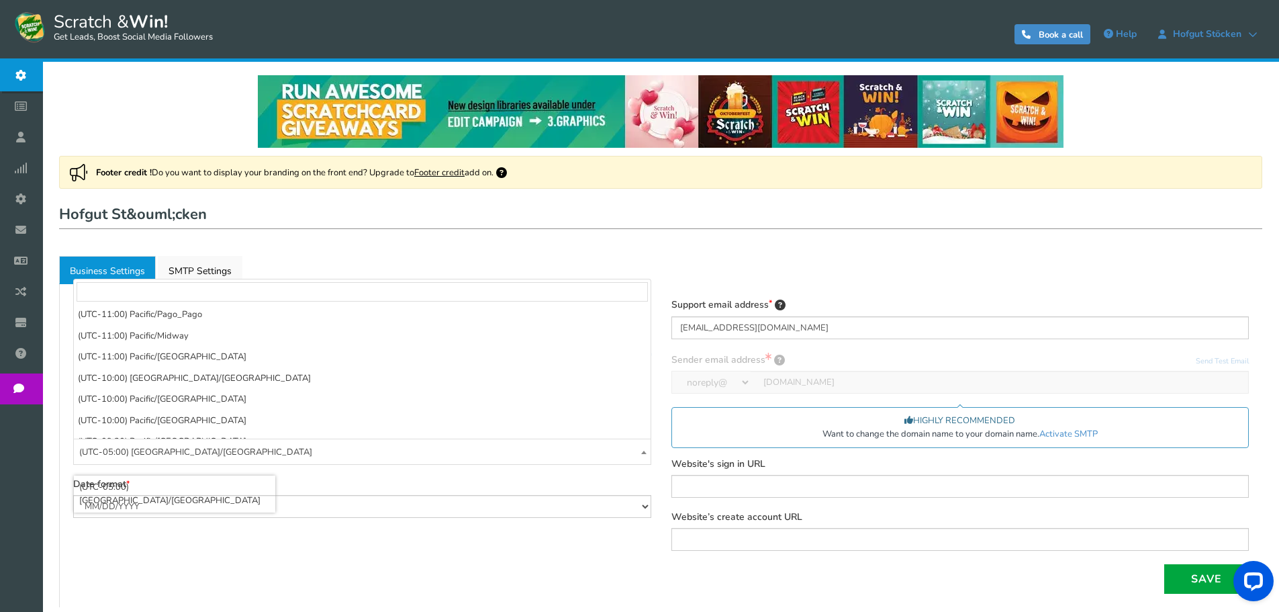
click at [227, 450] on span "(UTC-05:00) [GEOGRAPHIC_DATA]/[GEOGRAPHIC_DATA]" at bounding box center [362, 452] width 577 height 26
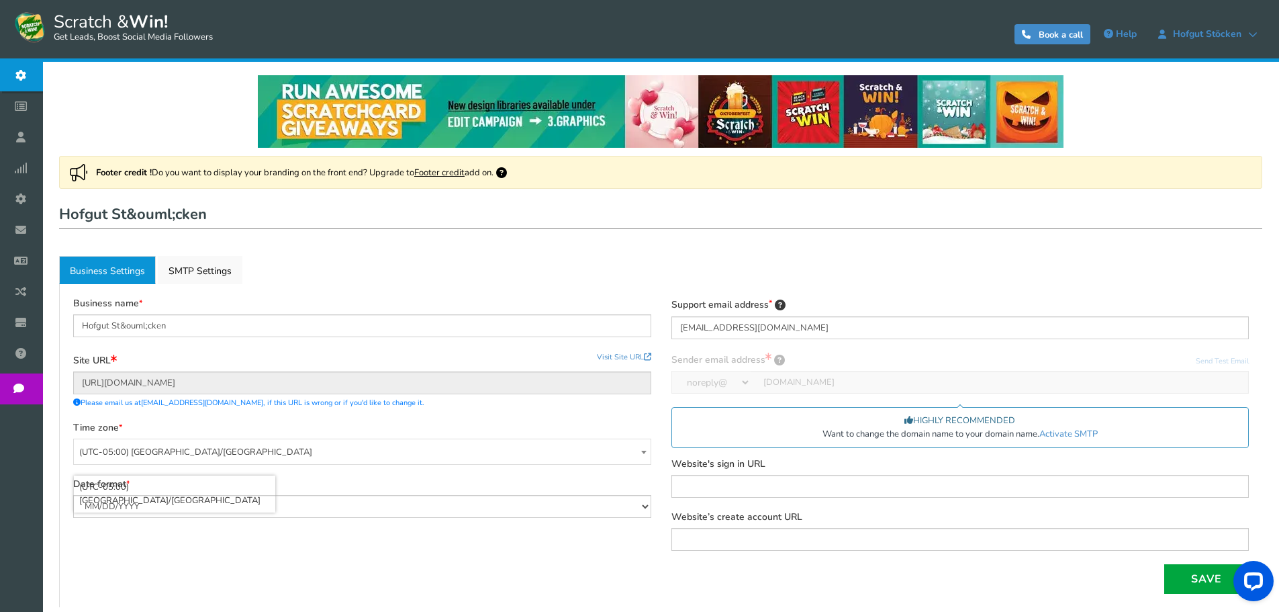
click at [227, 450] on span "(UTC-05:00) [GEOGRAPHIC_DATA]/[GEOGRAPHIC_DATA]" at bounding box center [362, 452] width 577 height 26
click at [238, 450] on span "(UTC-05:00) [GEOGRAPHIC_DATA]/[GEOGRAPHIC_DATA]" at bounding box center [362, 452] width 577 height 26
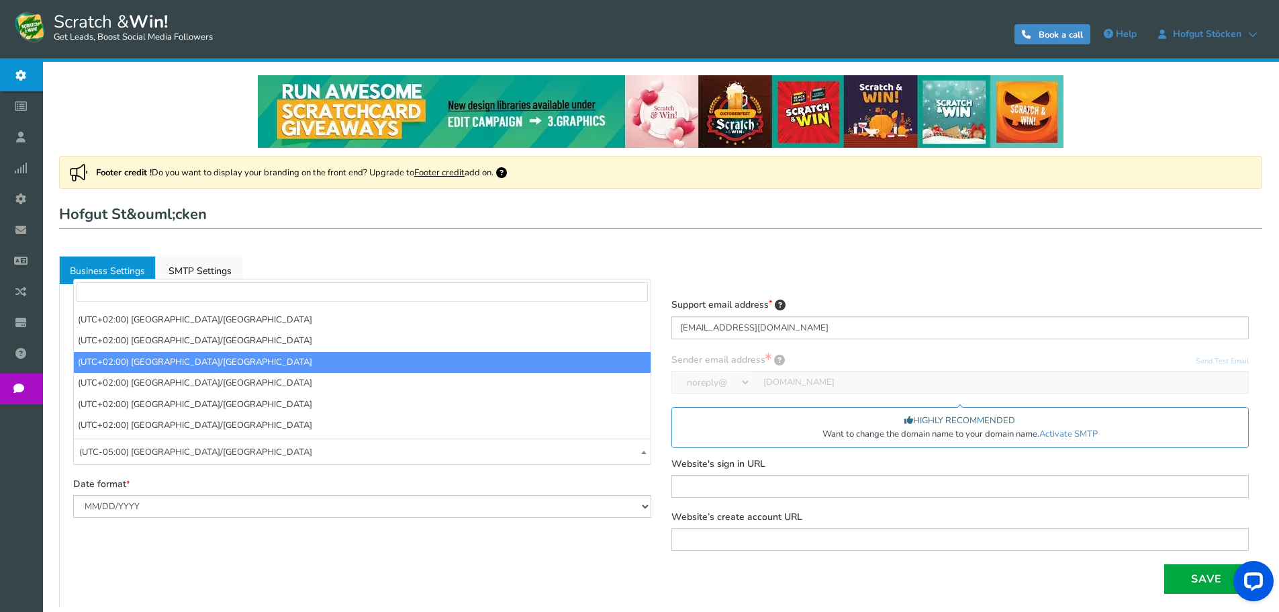
scroll to position [4573, 0]
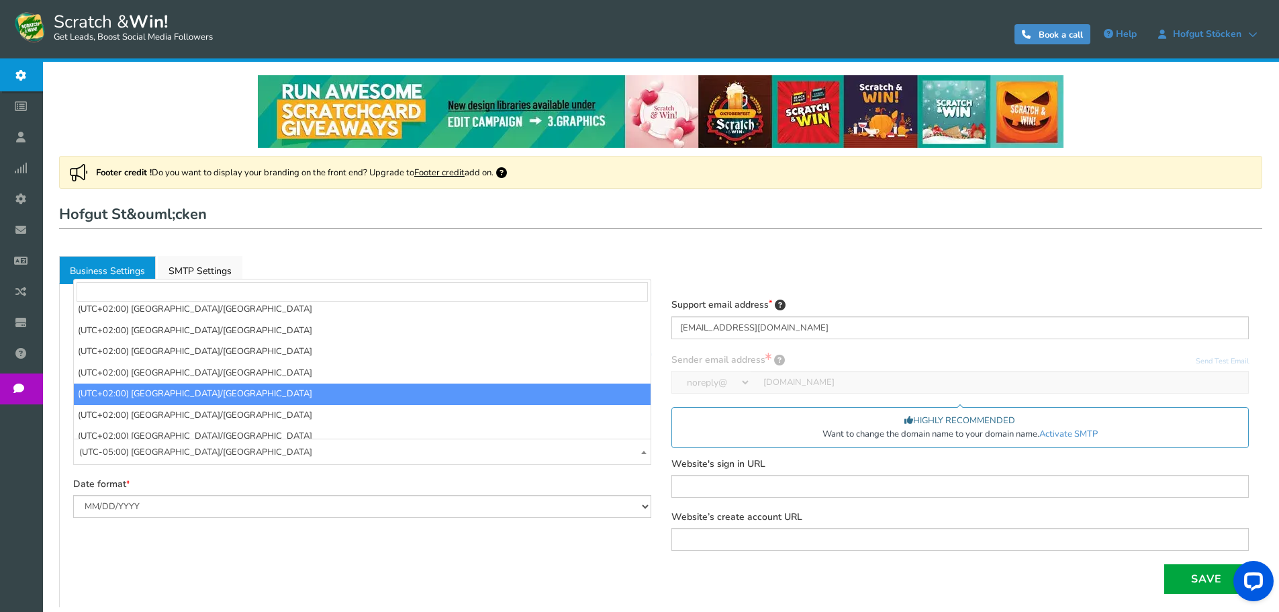
select select "Europe/[GEOGRAPHIC_DATA]"
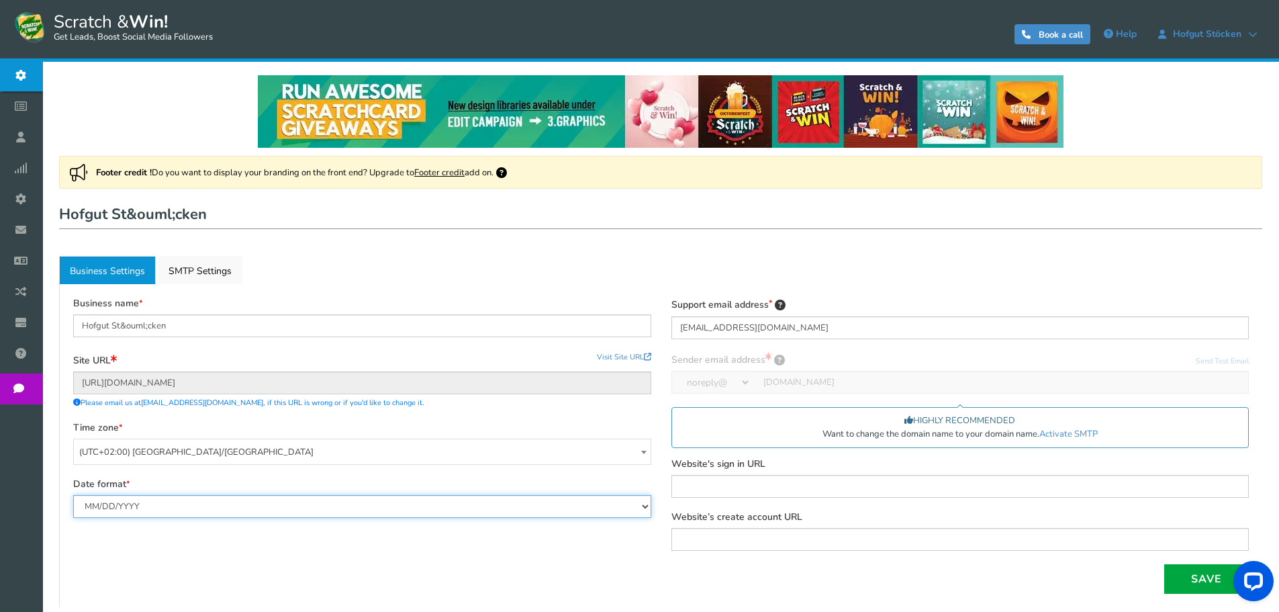
click at [101, 512] on select "MM/DD/YYYY DD/MM/YYYY" at bounding box center [362, 506] width 578 height 23
select select "d/m/Y"
click at [73, 495] on select "MM/DD/YYYY DD/MM/YYYY" at bounding box center [362, 506] width 578 height 23
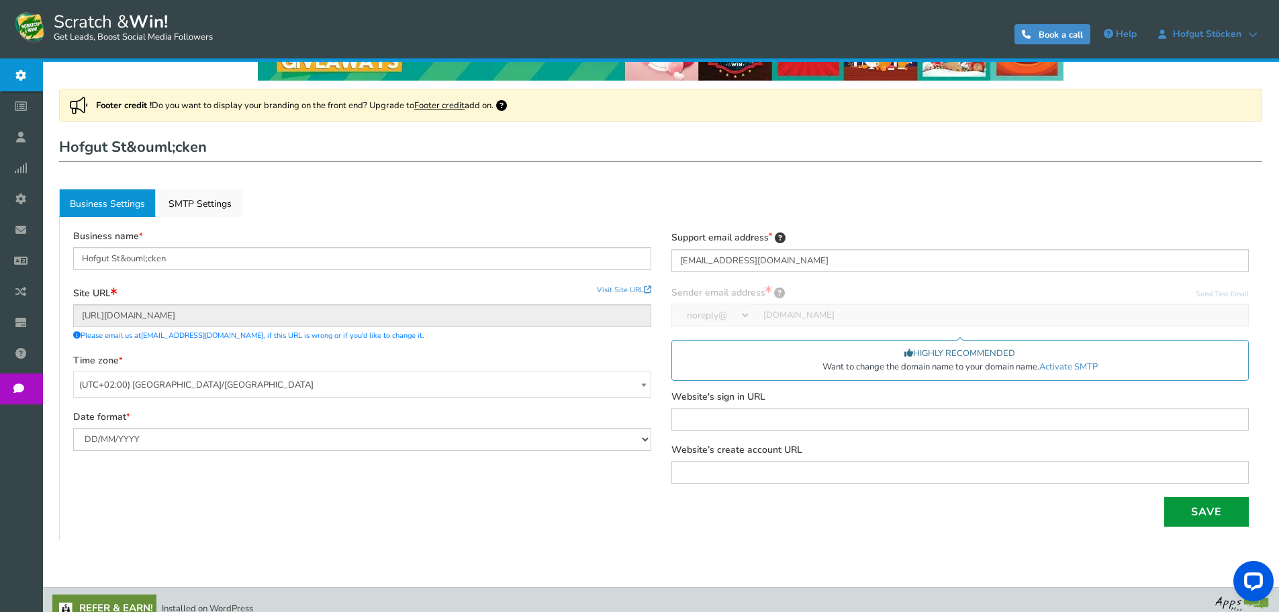
click at [1188, 510] on button "Save" at bounding box center [1206, 512] width 85 height 30
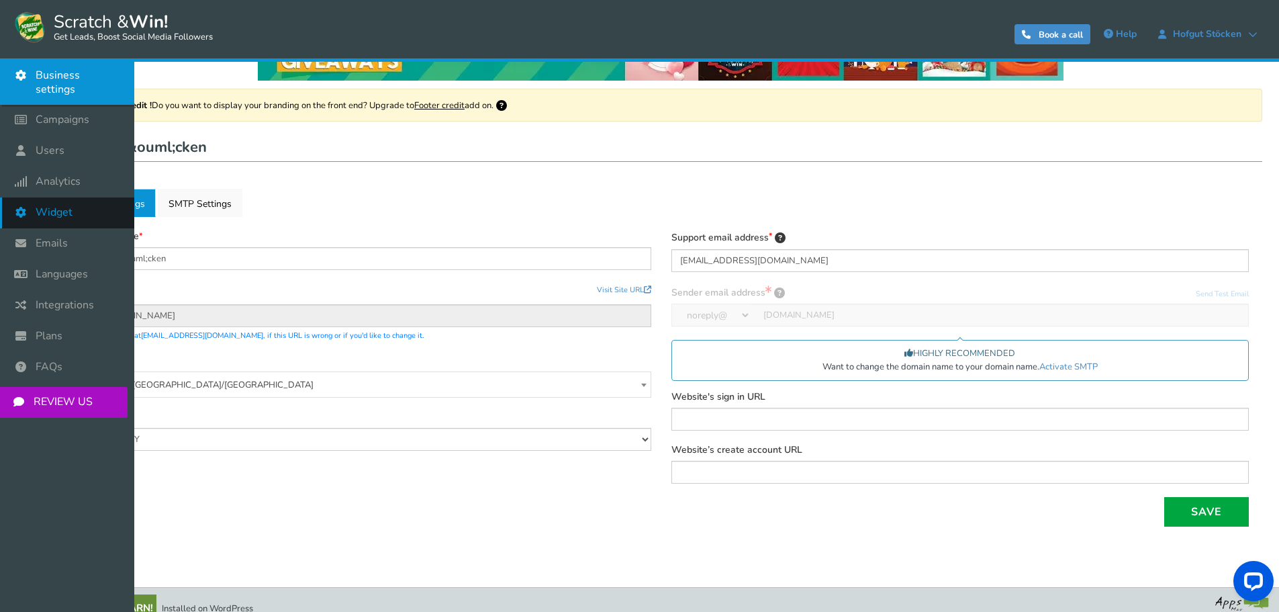
click at [60, 205] on span "Widget" at bounding box center [54, 212] width 37 height 14
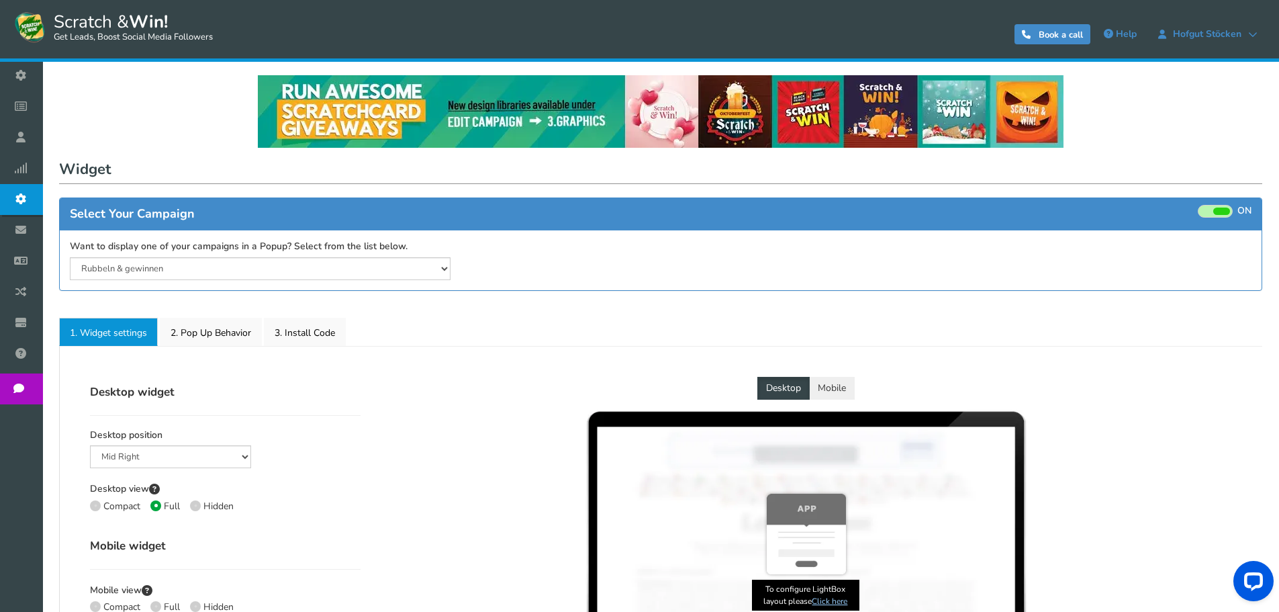
select select "mid-bottom-bar"
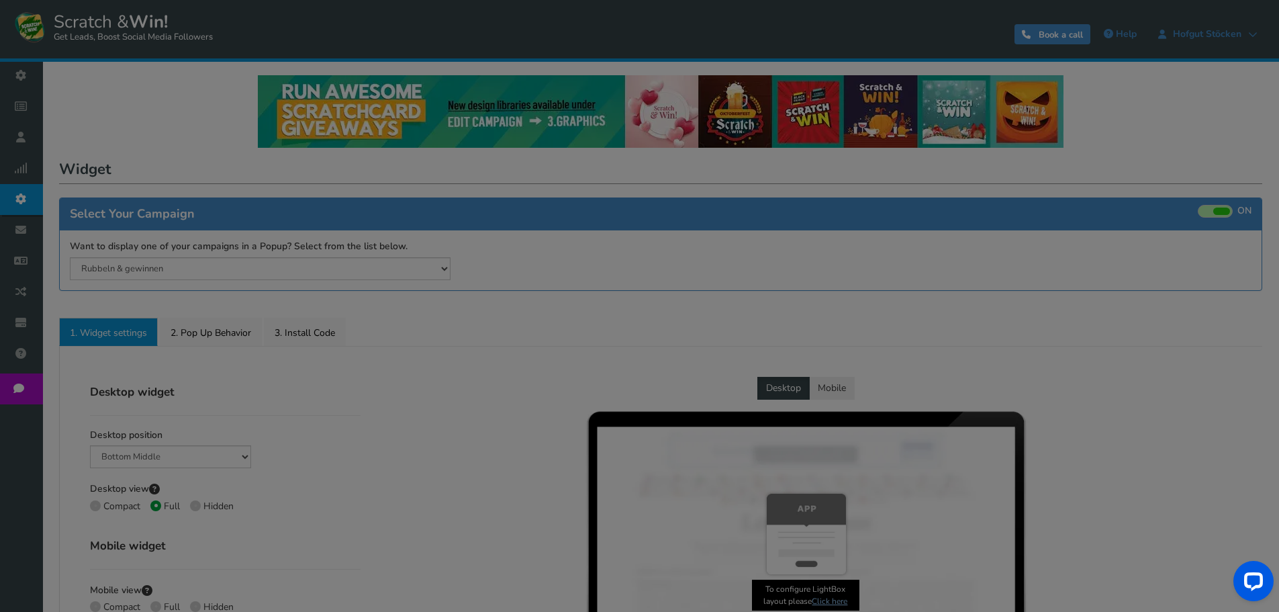
radio input "true"
select select "inherit"
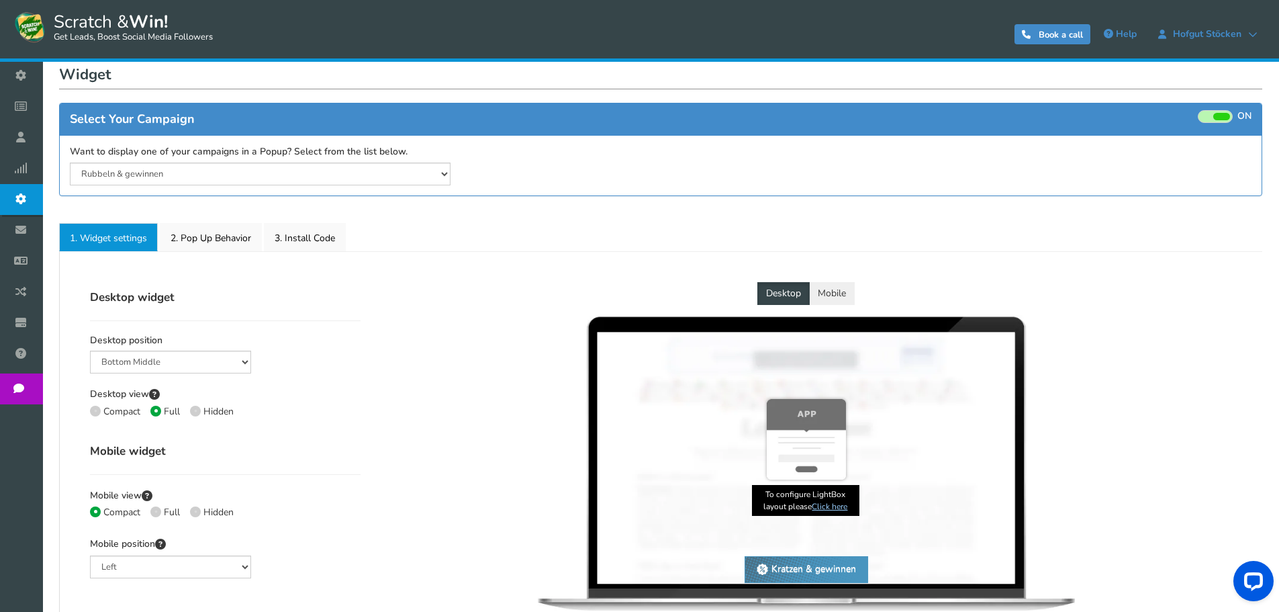
scroll to position [134, 0]
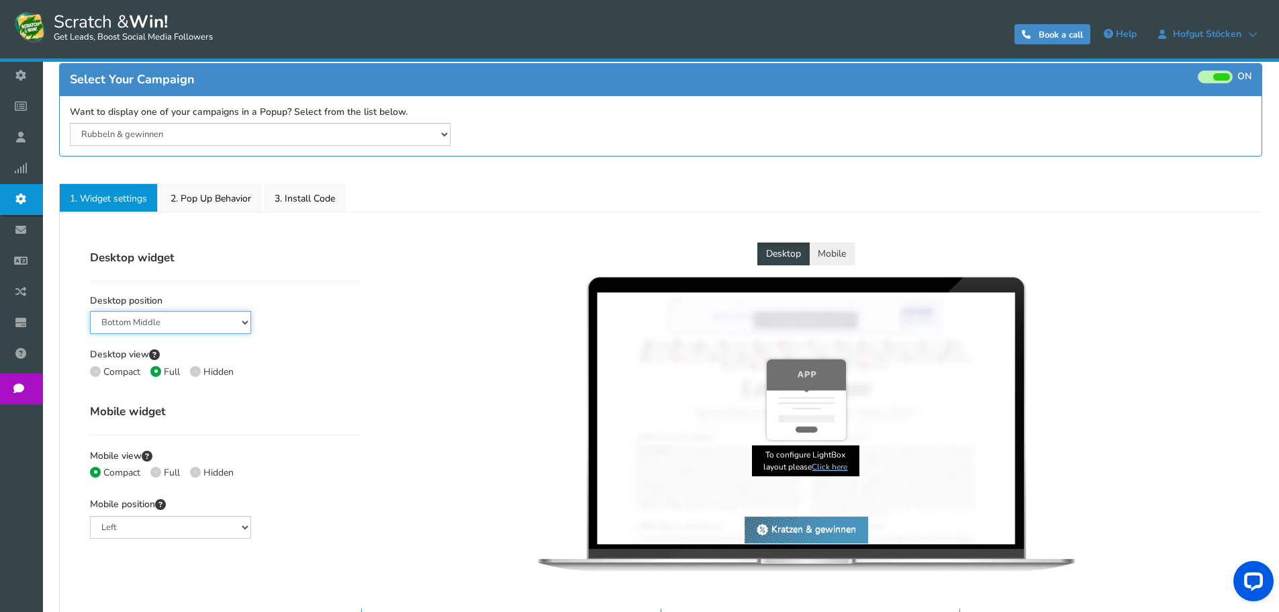
click at [140, 324] on select "Mid Right Mid Left Top Bar Bottom Bar Bottom Left Bottom Right Bottom Middle" at bounding box center [170, 322] width 161 height 23
select select "side-drawer"
click at [90, 311] on select "Mid Right Mid Left Top Bar Bottom Bar Bottom Left Bottom Right Bottom Middle" at bounding box center [170, 322] width 161 height 23
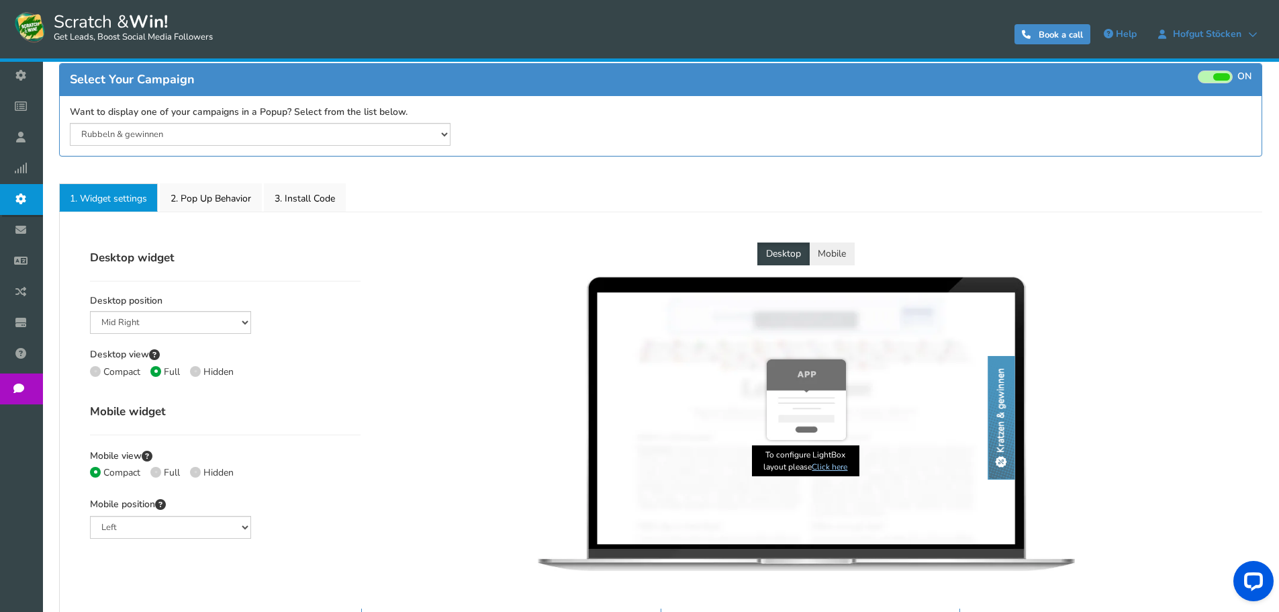
click at [96, 370] on icon at bounding box center [95, 371] width 3 height 3
click at [96, 369] on input "Compact" at bounding box center [94, 373] width 9 height 9
radio input "true"
click at [191, 371] on span at bounding box center [195, 371] width 11 height 11
click at [191, 371] on input "Hidden" at bounding box center [194, 373] width 9 height 9
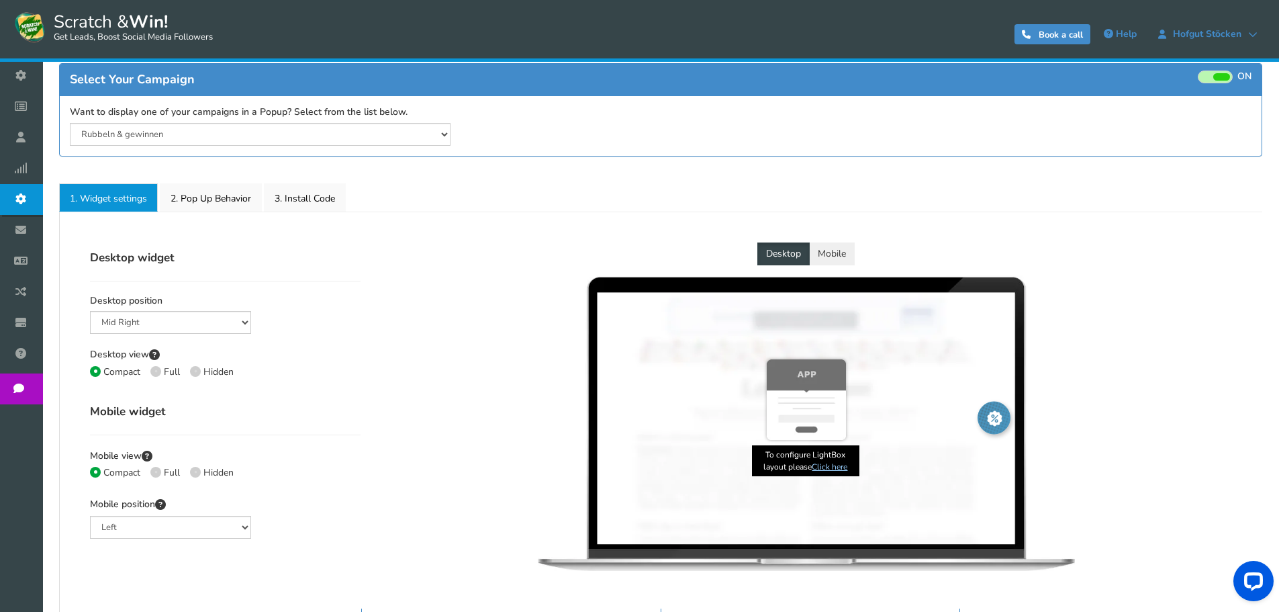
radio input "true"
click at [151, 369] on span at bounding box center [155, 371] width 11 height 11
click at [151, 369] on input "Full" at bounding box center [154, 373] width 9 height 9
radio input "true"
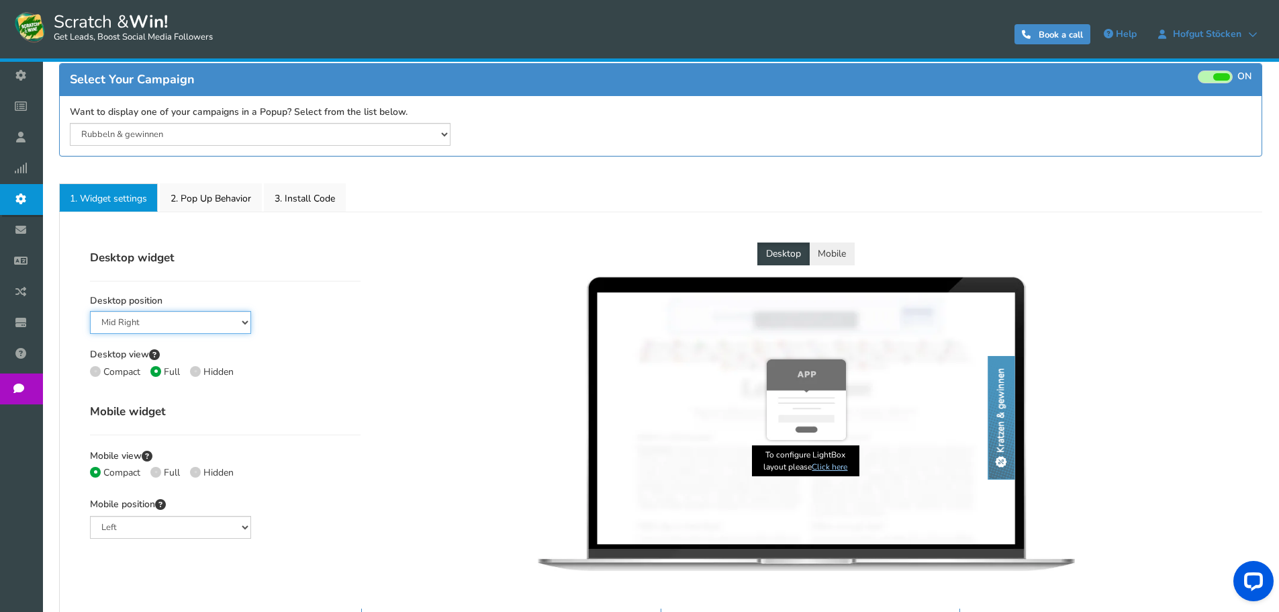
click at [147, 319] on select "Mid Right Mid Left Top Bar Bottom Bar Bottom Left Bottom Right Bottom Middle" at bounding box center [170, 322] width 161 height 23
select select "left-side-drawer"
click at [90, 311] on select "Mid Right Mid Left Top Bar Bottom Bar Bottom Left Bottom Right Bottom Middle" at bounding box center [170, 322] width 161 height 23
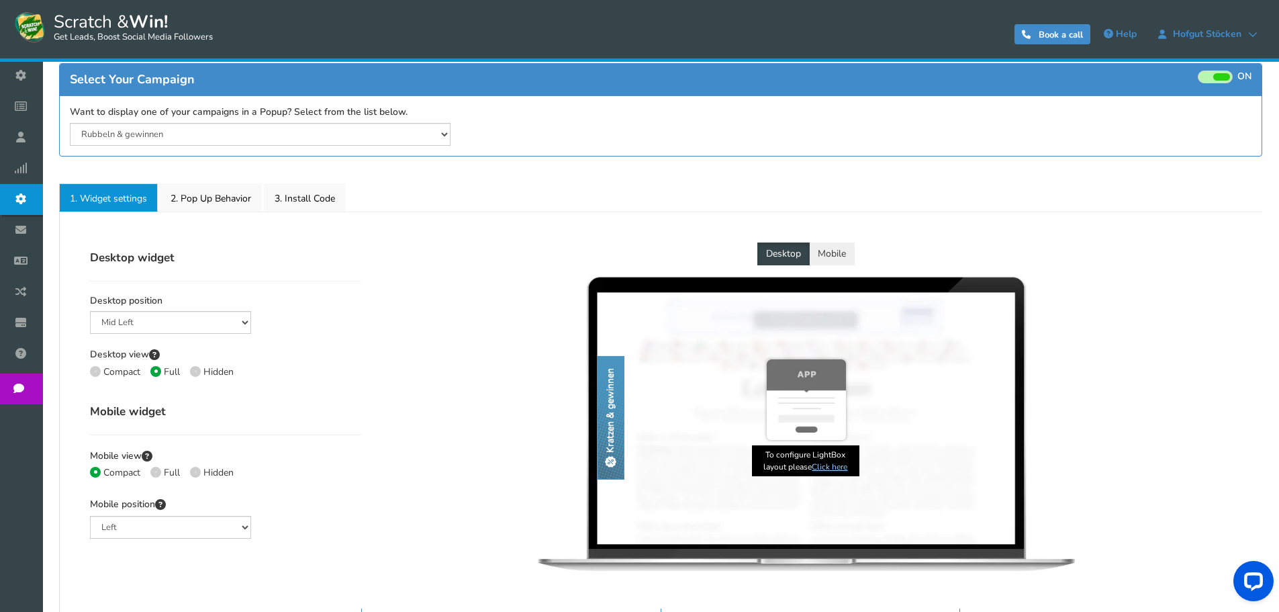
click at [156, 471] on icon at bounding box center [155, 472] width 3 height 3
click at [156, 470] on input "Full" at bounding box center [154, 473] width 9 height 9
radio input "true"
click at [156, 470] on icon at bounding box center [155, 471] width 3 height 3
click at [156, 470] on input "Full" at bounding box center [154, 473] width 9 height 9
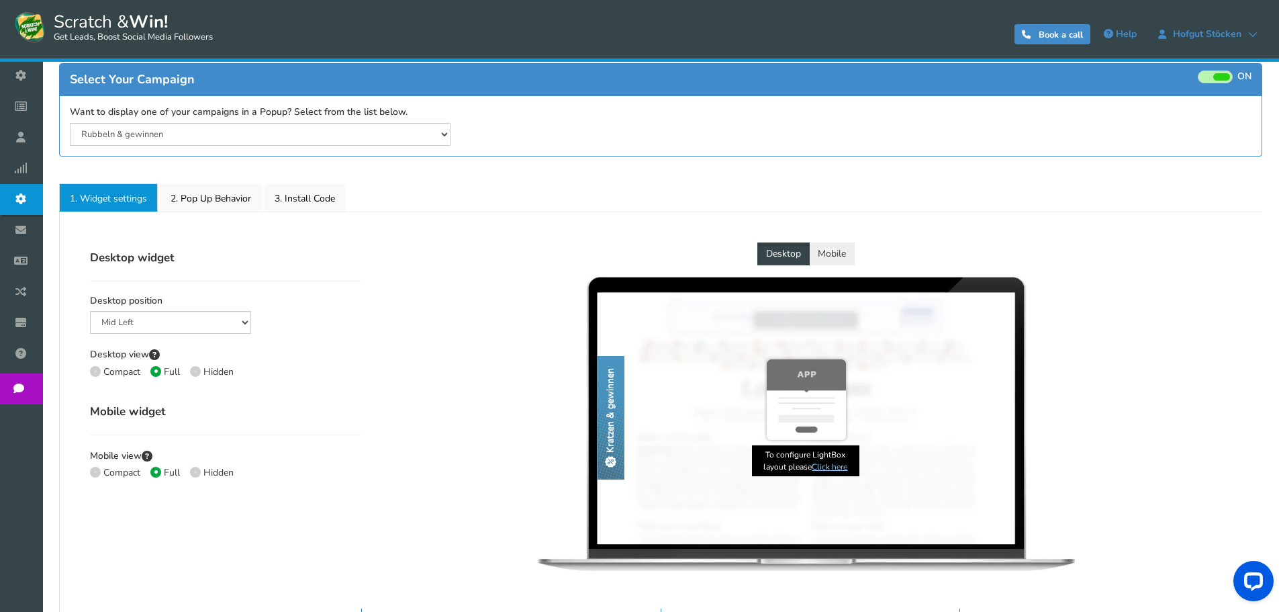
click at [107, 469] on span "Compact" at bounding box center [121, 472] width 37 height 13
click at [99, 469] on input "Compact" at bounding box center [94, 473] width 9 height 9
radio input "true"
click at [201, 438] on div "Mobile widget Mobile view Compact Full Hidden Mobile position Left Right Middle…" at bounding box center [225, 474] width 291 height 156
click at [213, 196] on link "2. Pop Up Behavior" at bounding box center [211, 197] width 102 height 28
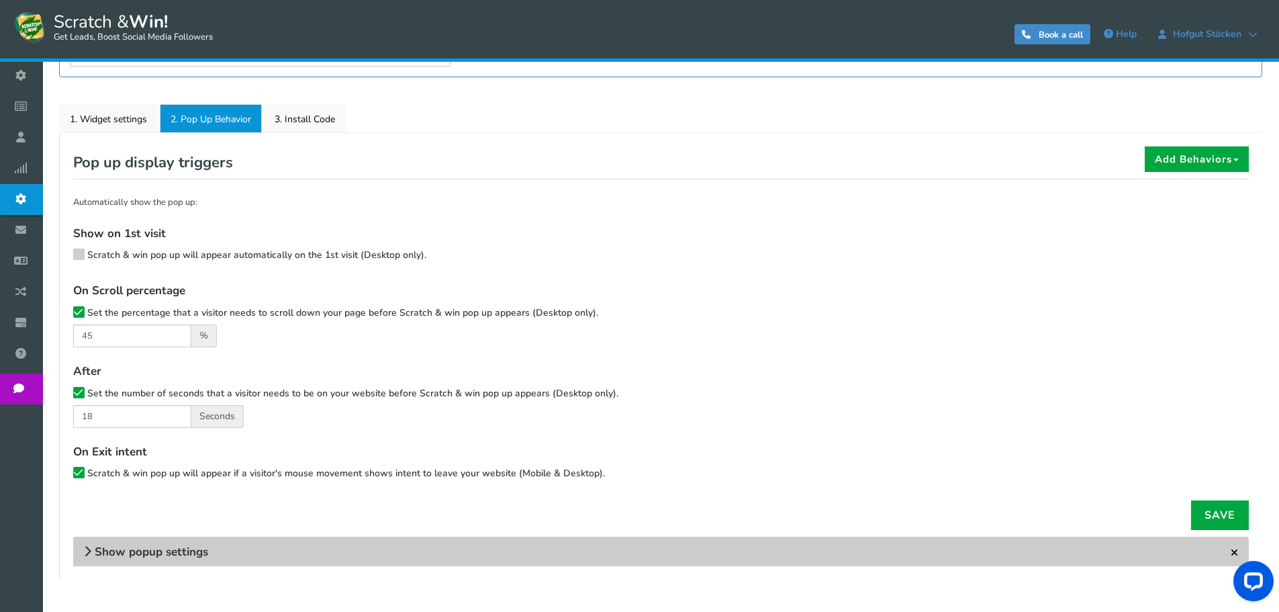
scroll to position [270, 0]
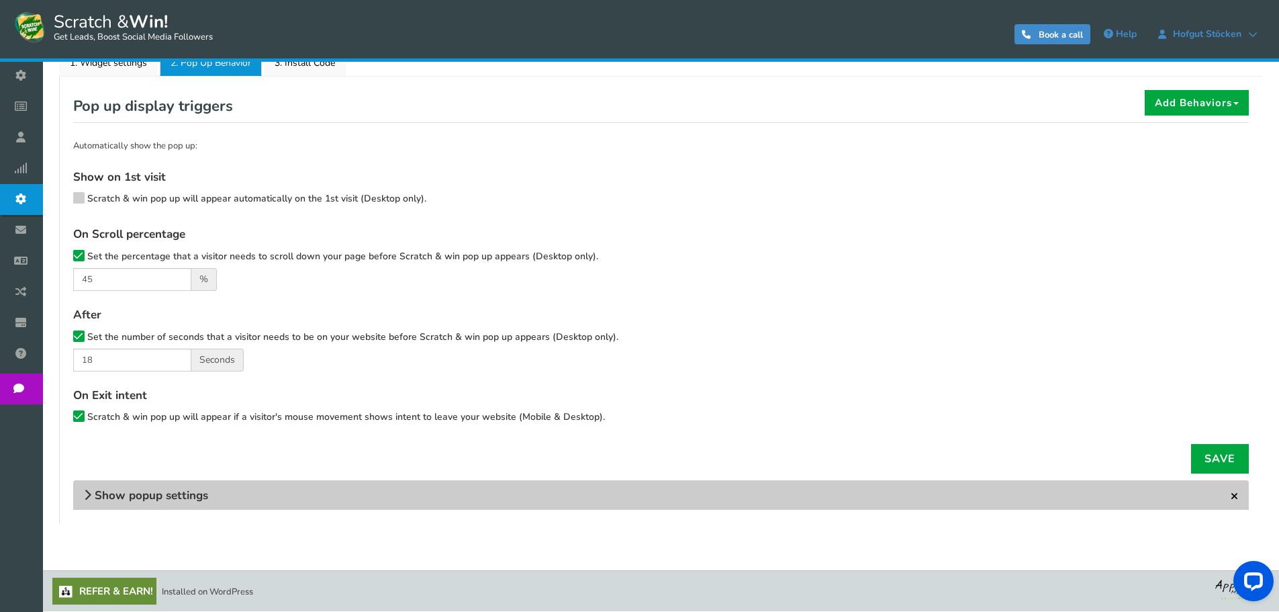
click at [117, 498] on span "Show popup settings" at bounding box center [151, 494] width 113 height 15
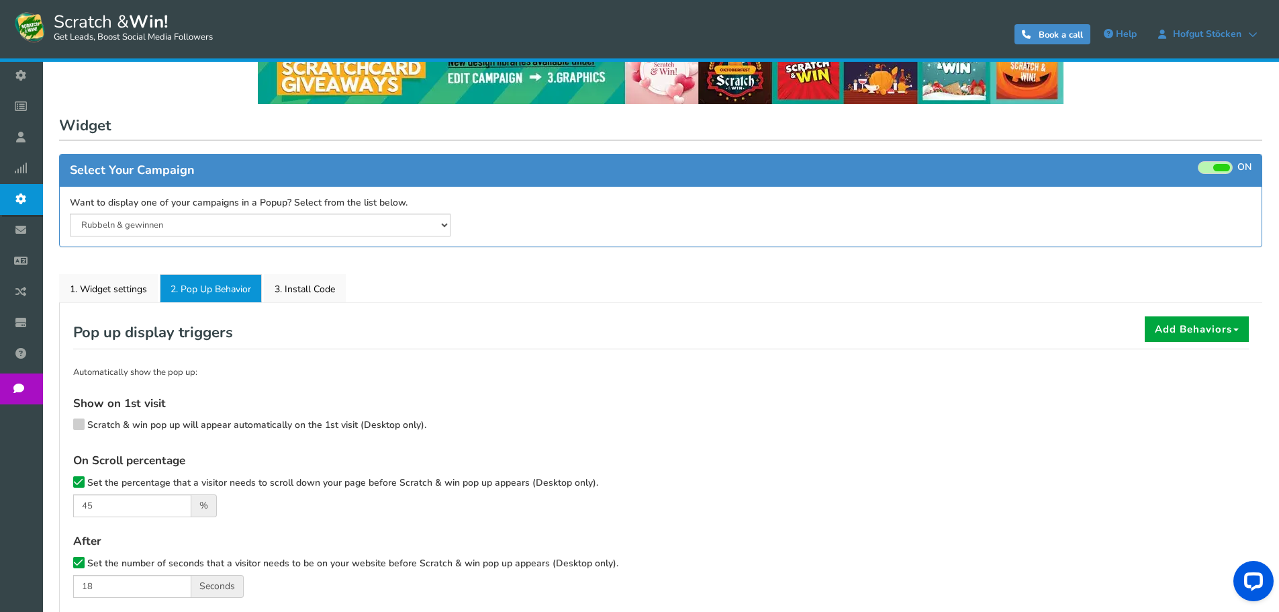
scroll to position [42, 0]
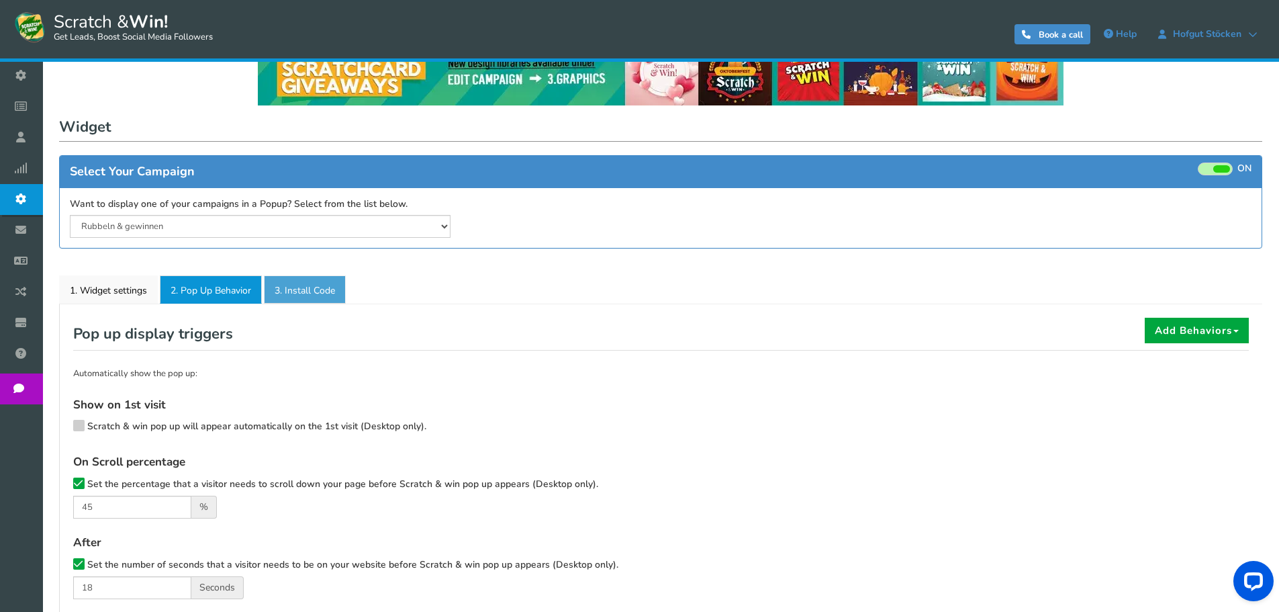
click at [297, 290] on link "3. Install Code" at bounding box center [305, 289] width 82 height 28
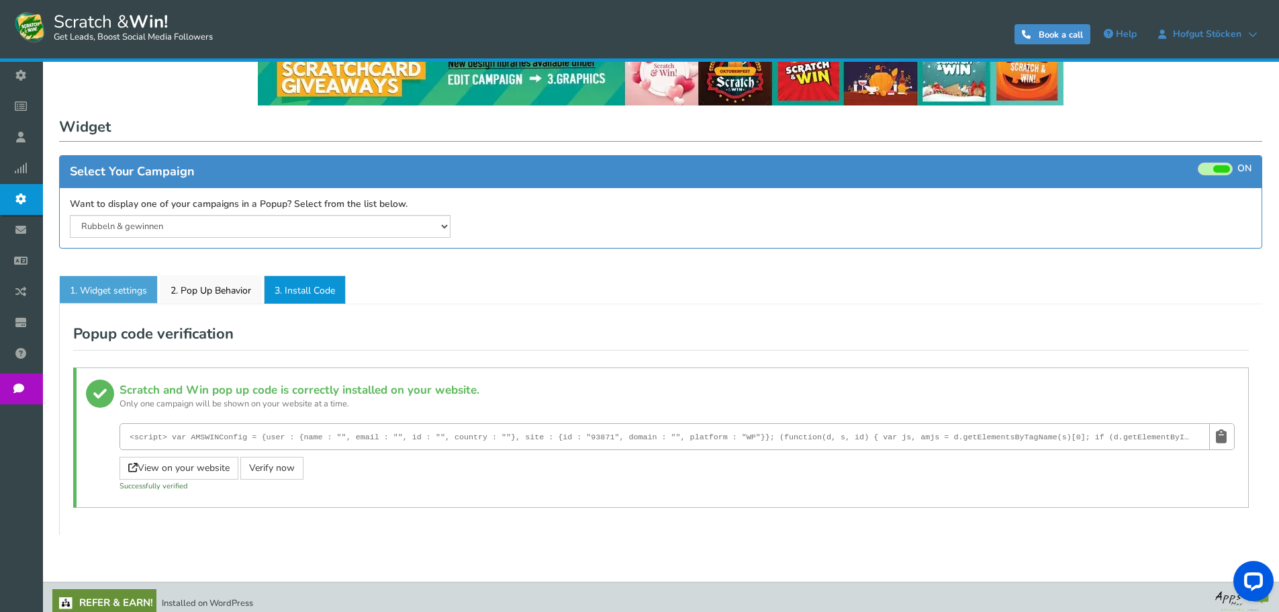
click at [95, 297] on link "1. Widget settings" at bounding box center [108, 289] width 99 height 28
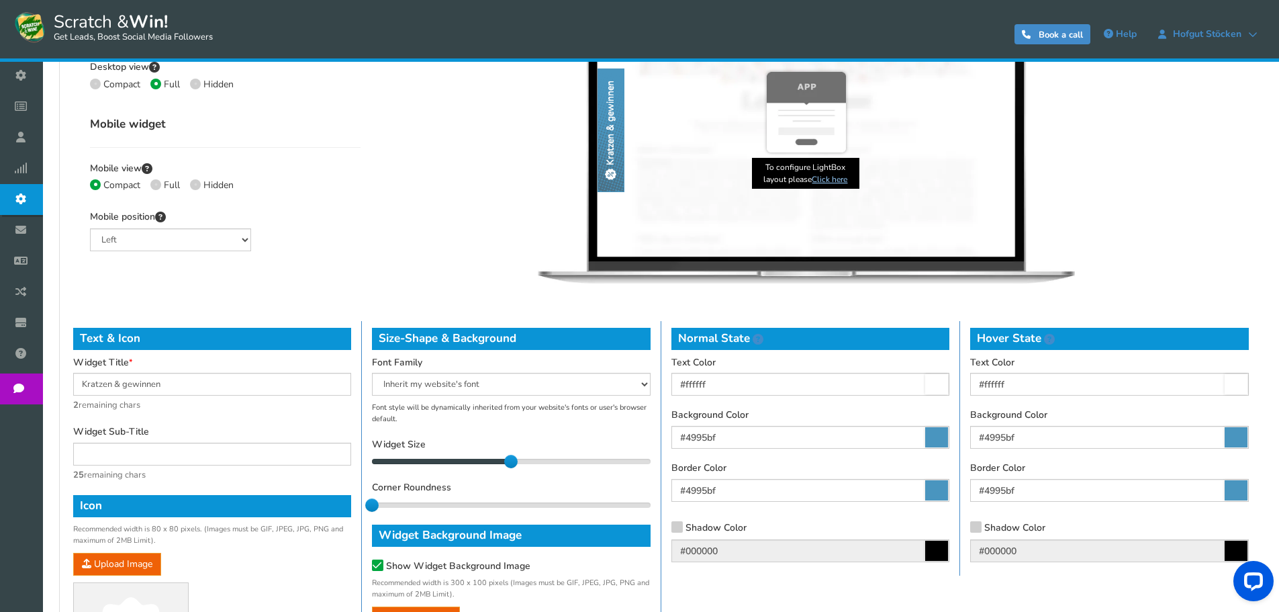
scroll to position [445, 0]
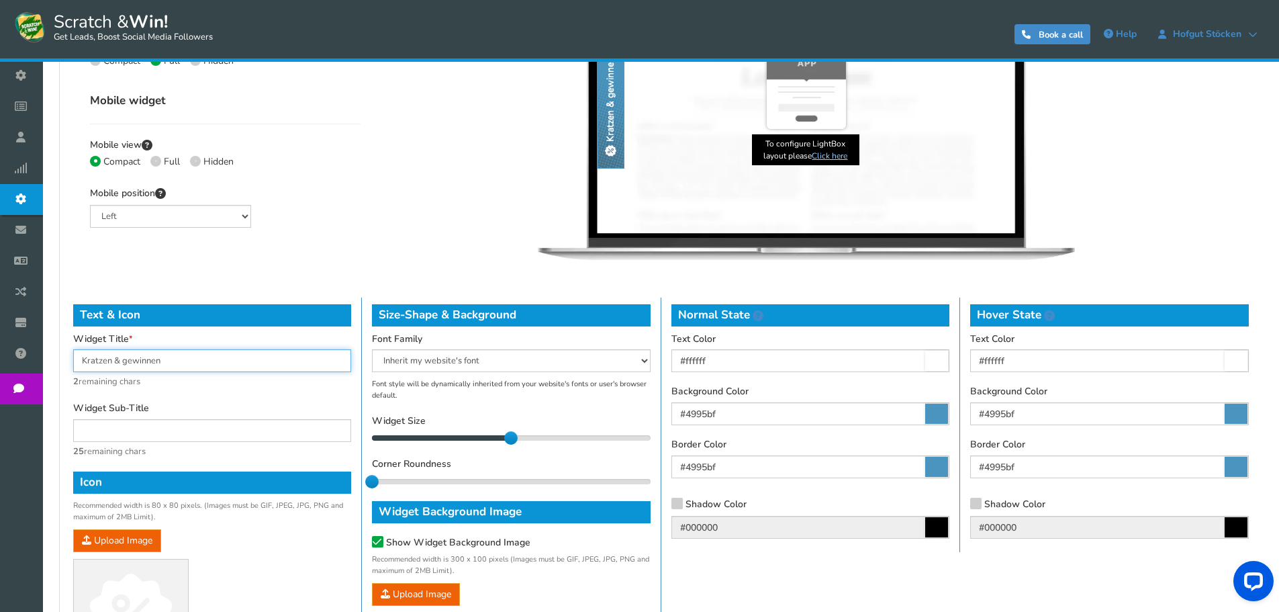
drag, startPoint x: 89, startPoint y: 363, endPoint x: 72, endPoint y: 365, distance: 17.6
click at [72, 365] on div "Text & Icon Widget Title Kratzen & gewinnen 2 remaining chars Widget Sub-Title …" at bounding box center [212, 492] width 299 height 390
click at [126, 361] on input "Rubbatzen & gewinnen" at bounding box center [212, 360] width 278 height 23
type input "Rubbeln & gewinnen"
click at [97, 429] on input "text" at bounding box center [212, 430] width 278 height 23
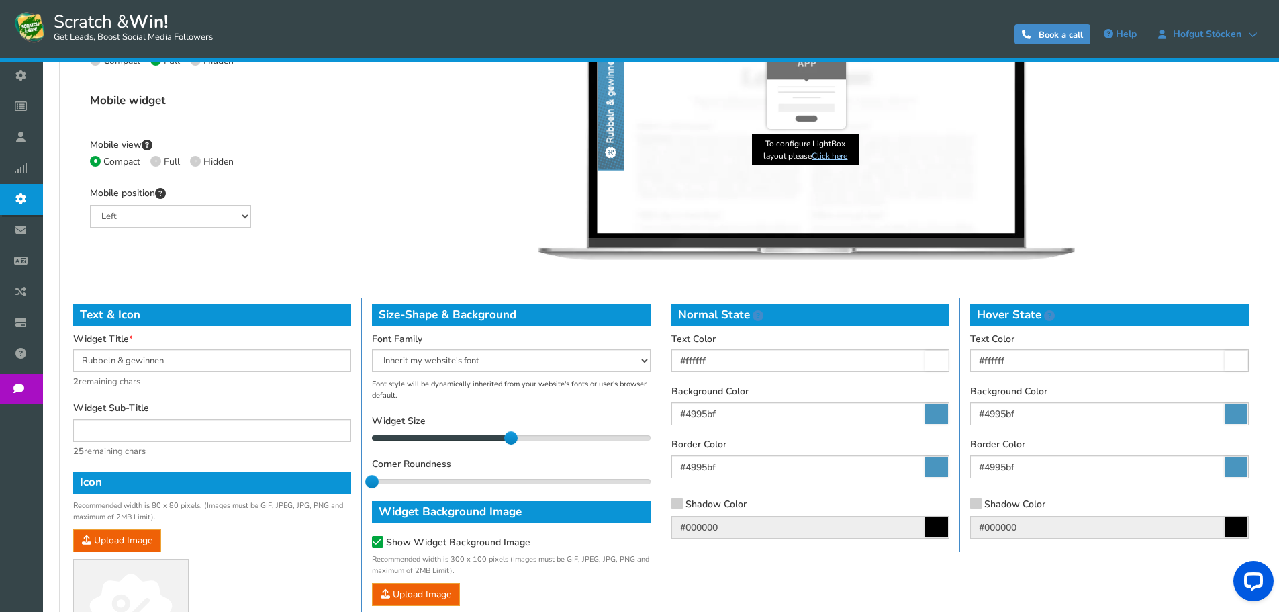
click at [226, 521] on small "Recommended width is 80 x 80 pixels. (Images must be GIF, JPEG, JPG, PNG and ma…" at bounding box center [212, 511] width 278 height 22
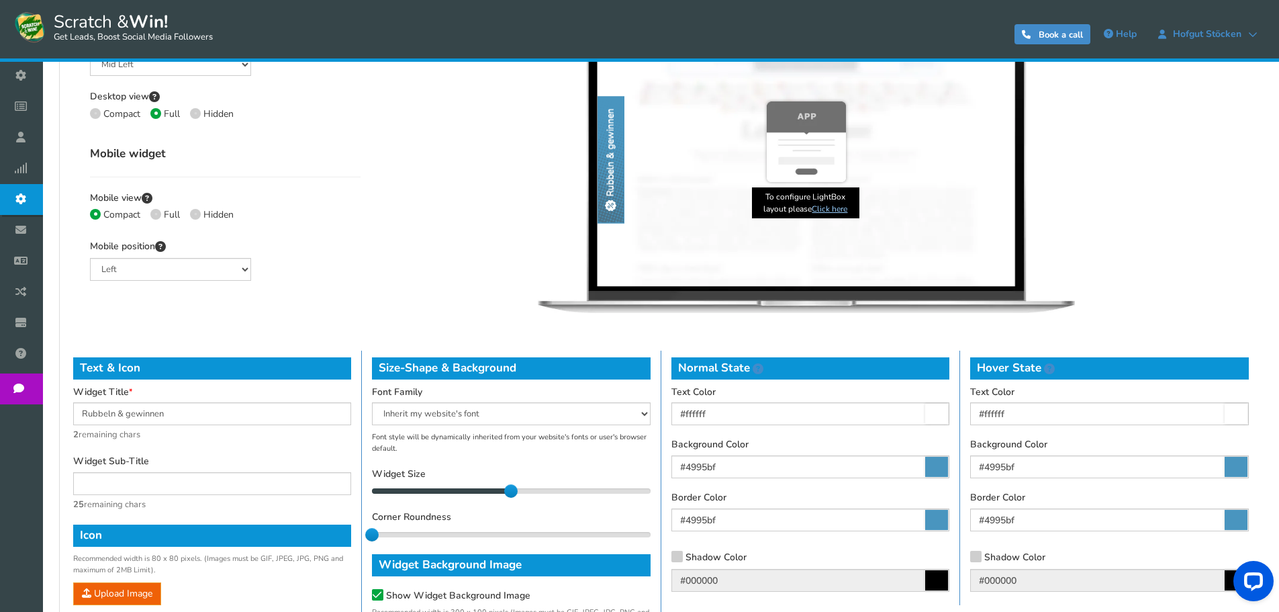
scroll to position [378, 0]
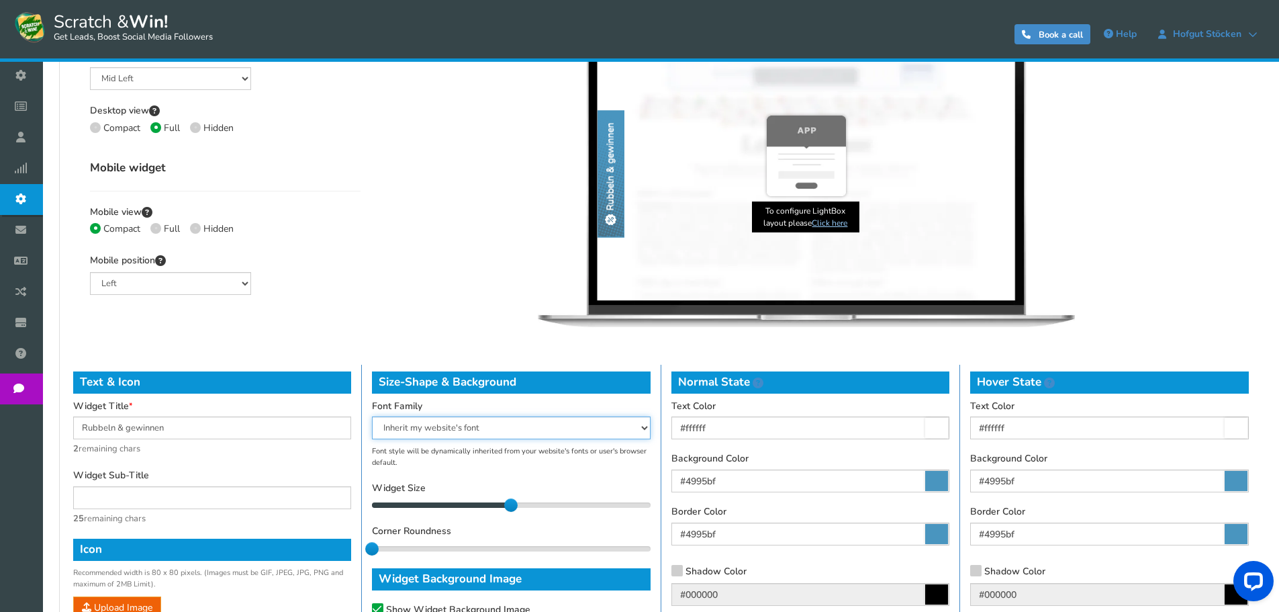
click at [480, 430] on select "Arial Comic Sans MS Courier New Georgia Inherit my website's font Tahoma Trebuc…" at bounding box center [511, 427] width 278 height 23
click at [372, 416] on select "Arial Comic Sans MS Courier New Georgia Inherit my website's font Tahoma Trebuc…" at bounding box center [511, 427] width 278 height 23
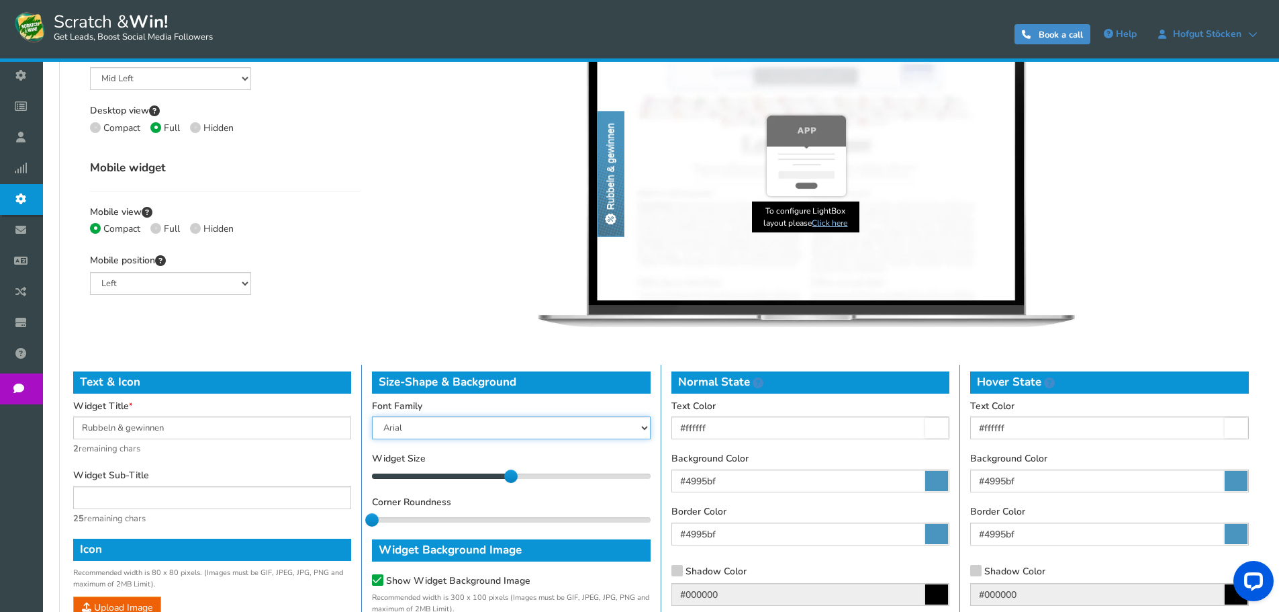
click at [426, 424] on select "Arial Comic Sans MS Courier New Georgia Inherit my website's font Tahoma Trebuc…" at bounding box center [511, 427] width 278 height 23
click at [372, 416] on select "Arial Comic Sans MS Courier New Georgia Inherit my website's font Tahoma Trebuc…" at bounding box center [511, 427] width 278 height 23
click at [418, 428] on select "Arial Comic Sans MS Courier New Georgia Inherit my website's font Tahoma Trebuc…" at bounding box center [511, 427] width 278 height 23
click at [372, 416] on select "Arial Comic Sans MS Courier New Georgia Inherit my website's font Tahoma Trebuc…" at bounding box center [511, 427] width 278 height 23
click at [420, 422] on select "Arial Comic Sans MS Courier New Georgia Inherit my website's font Tahoma Trebuc…" at bounding box center [511, 427] width 278 height 23
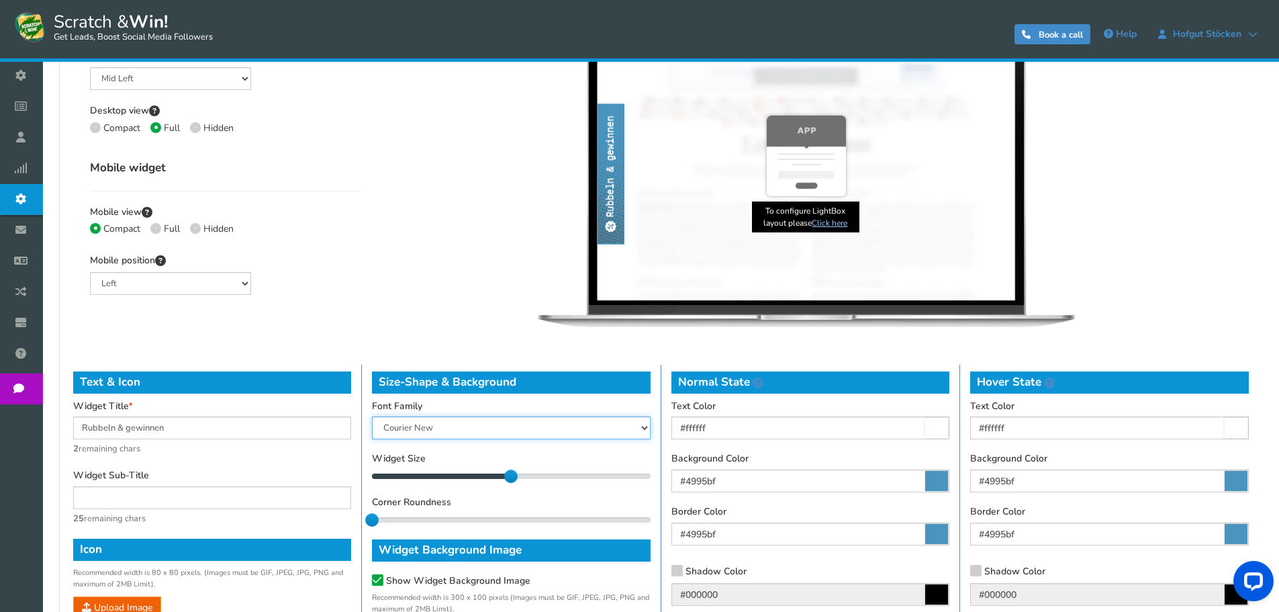
click at [372, 416] on select "Arial Comic Sans MS Courier New Georgia Inherit my website's font Tahoma Trebuc…" at bounding box center [511, 427] width 278 height 23
click at [412, 425] on select "Arial Comic Sans MS Courier New Georgia Inherit my website's font Tahoma Trebuc…" at bounding box center [511, 427] width 278 height 23
select select "inherit"
click at [372, 416] on select "Arial Comic Sans MS Courier New Georgia Inherit my website's font Tahoma Trebuc…" at bounding box center [511, 427] width 278 height 23
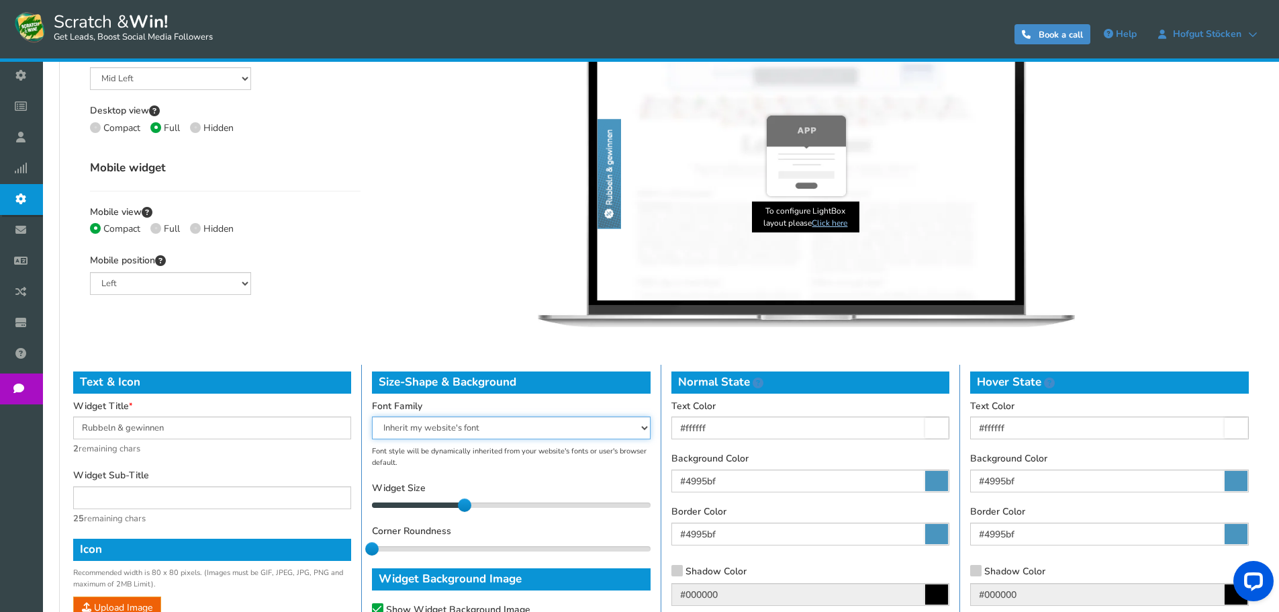
drag, startPoint x: 506, startPoint y: 503, endPoint x: 461, endPoint y: 496, distance: 44.9
click at [461, 496] on div "Widget Size 12 12" at bounding box center [511, 497] width 278 height 30
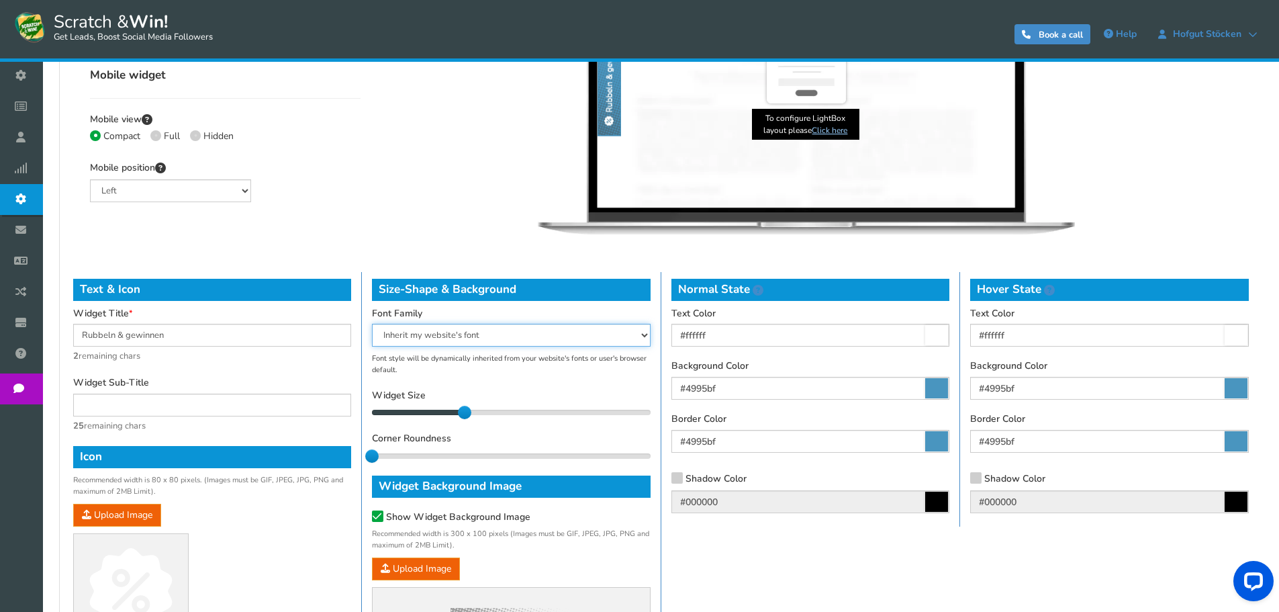
scroll to position [512, 0]
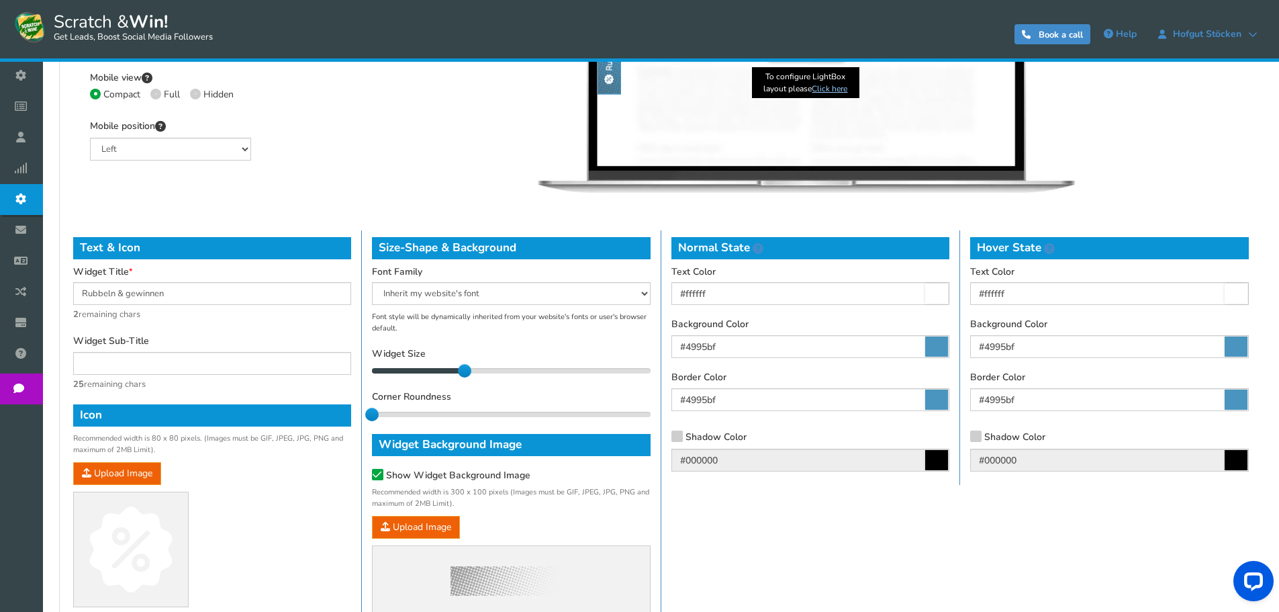
click at [931, 346] on icon at bounding box center [936, 346] width 23 height 20
click at [931, 346] on input "#4995bf" at bounding box center [810, 346] width 278 height 23
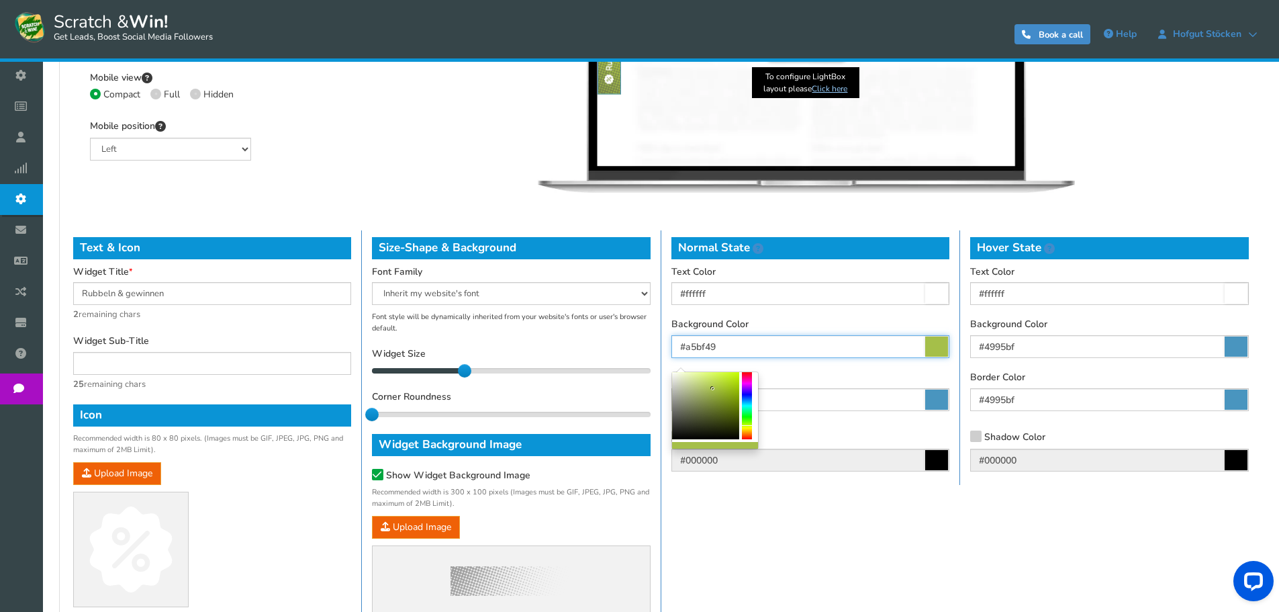
click at [747, 426] on div at bounding box center [747, 405] width 10 height 67
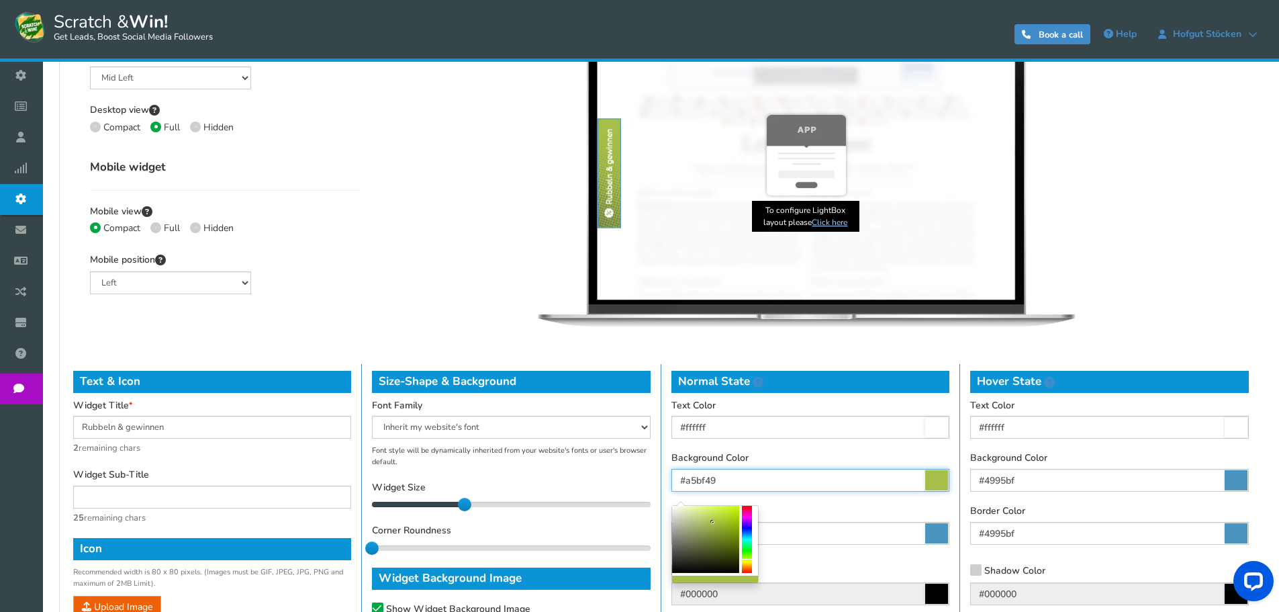
scroll to position [378, 0]
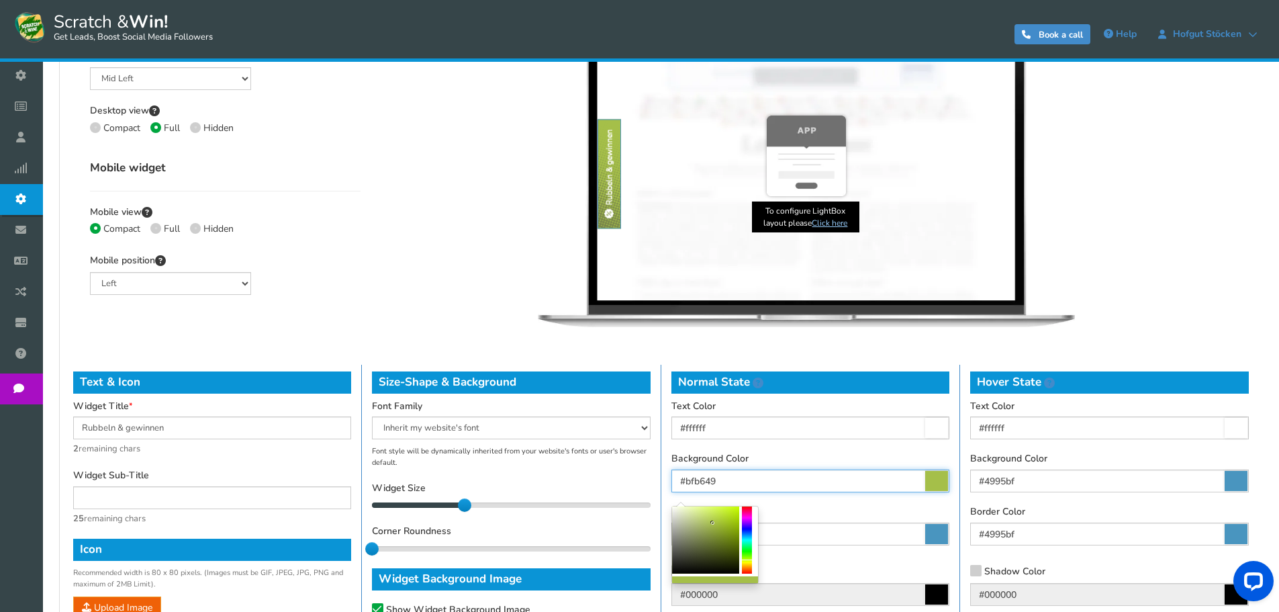
click at [747, 563] on div at bounding box center [747, 539] width 10 height 67
drag, startPoint x: 710, startPoint y: 525, endPoint x: 689, endPoint y: 514, distance: 24.0
click at [689, 514] on div at bounding box center [705, 539] width 67 height 67
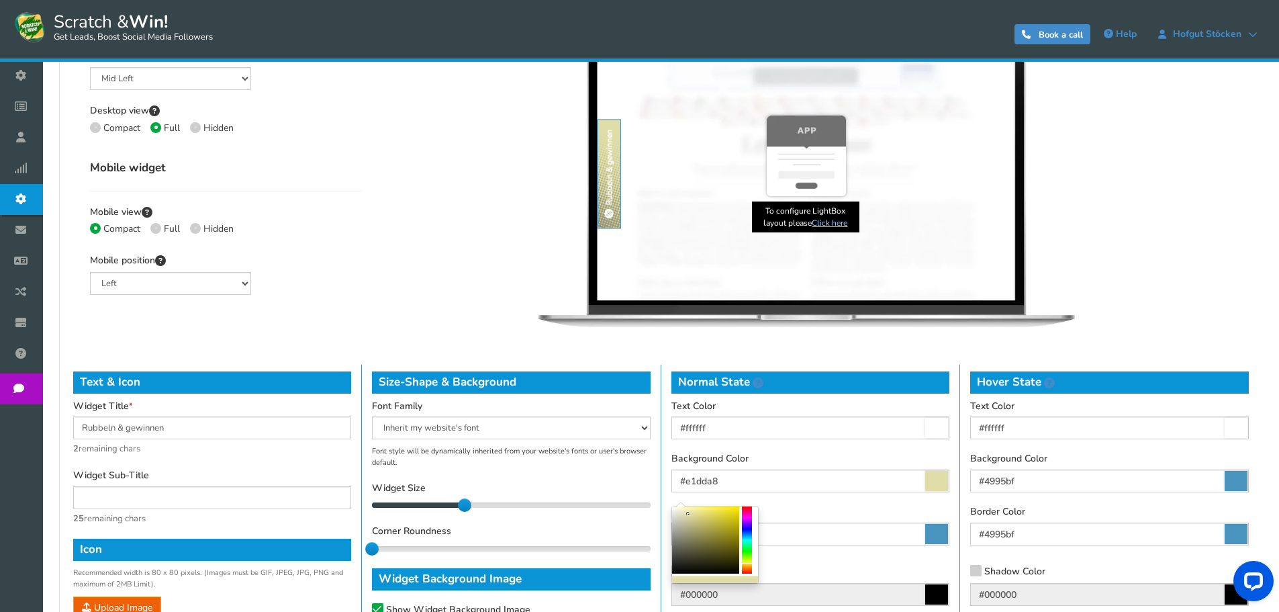
click at [855, 495] on div "Normal State Text Color #ffffff Background Color #e1dda8 Border Color #4995bf S…" at bounding box center [810, 492] width 299 height 254
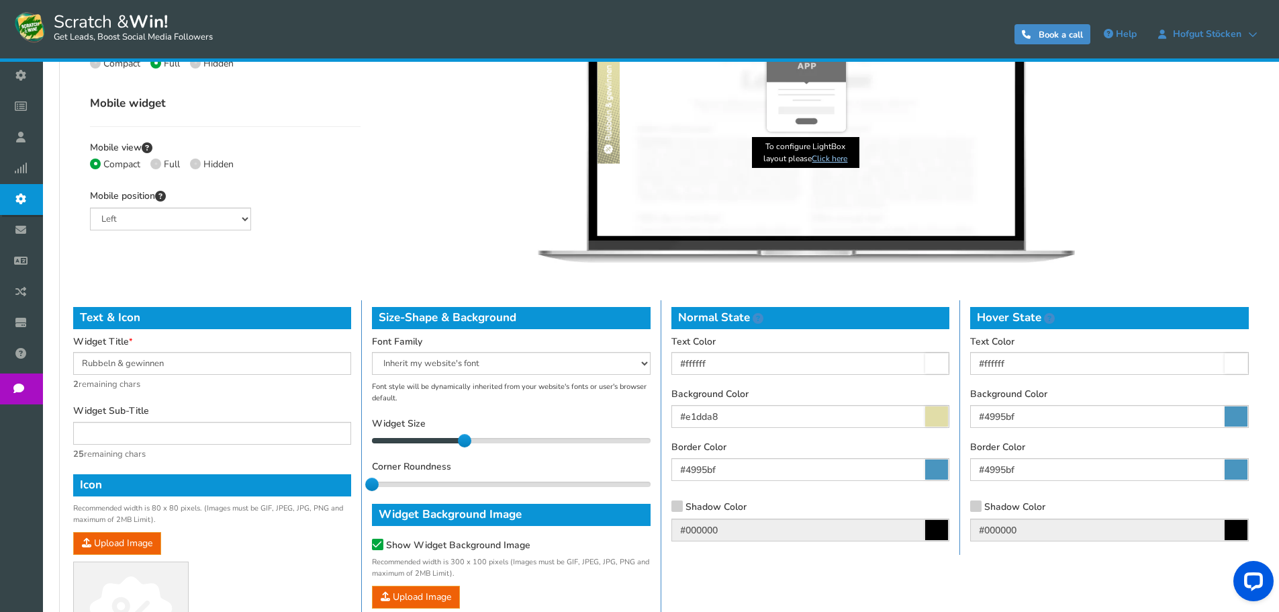
scroll to position [445, 0]
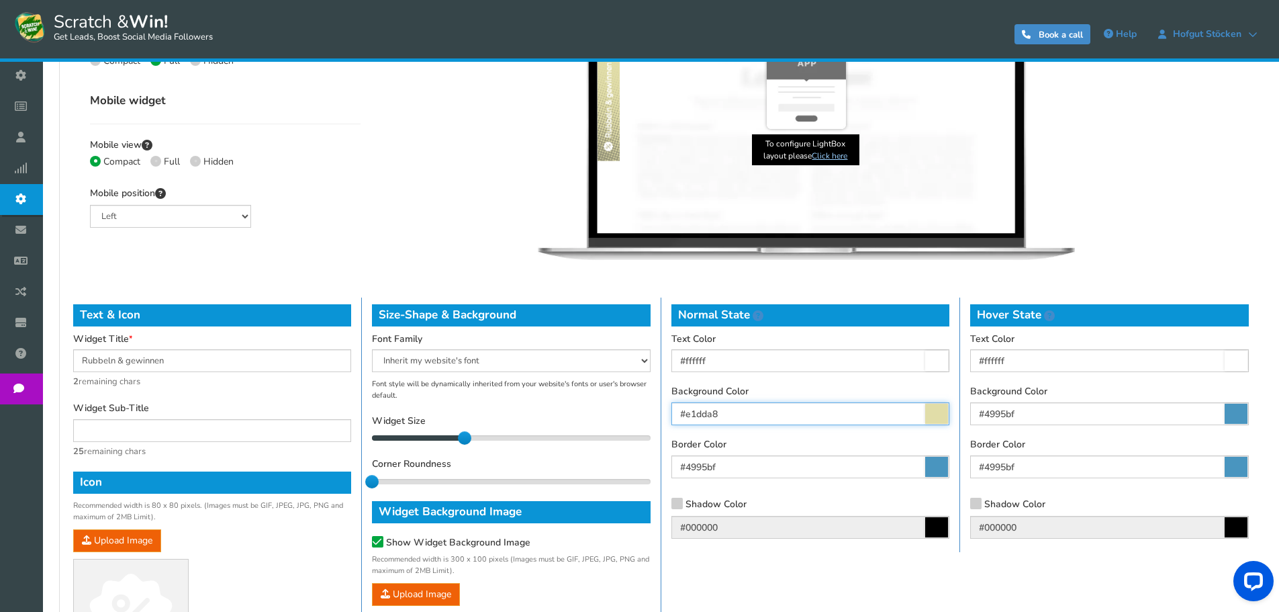
click at [734, 417] on input "#e1dda8" at bounding box center [810, 413] width 278 height 23
paste input "E30613"
type input "#e30613"
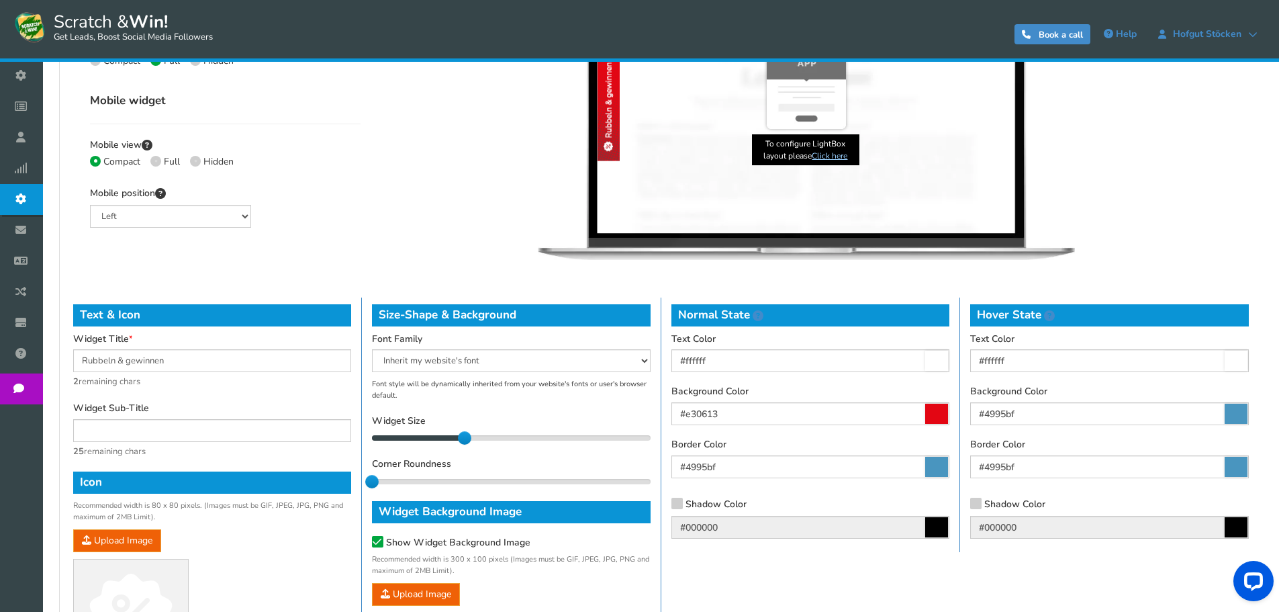
click at [385, 148] on div "Desktop Mobile Kratzen & gewinnen × Kratzen & gewinnen × Rubbeln & gewinnen Kra…" at bounding box center [806, 101] width 871 height 338
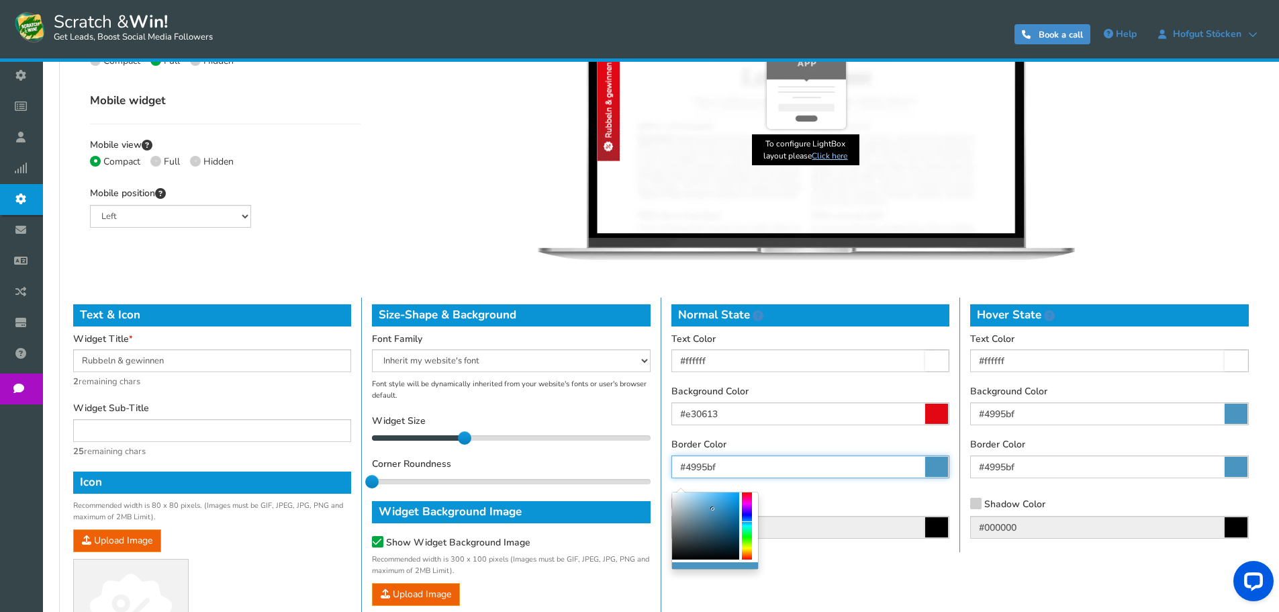
click at [742, 466] on input "#4995bf" at bounding box center [810, 466] width 278 height 23
paste input "B40A12"
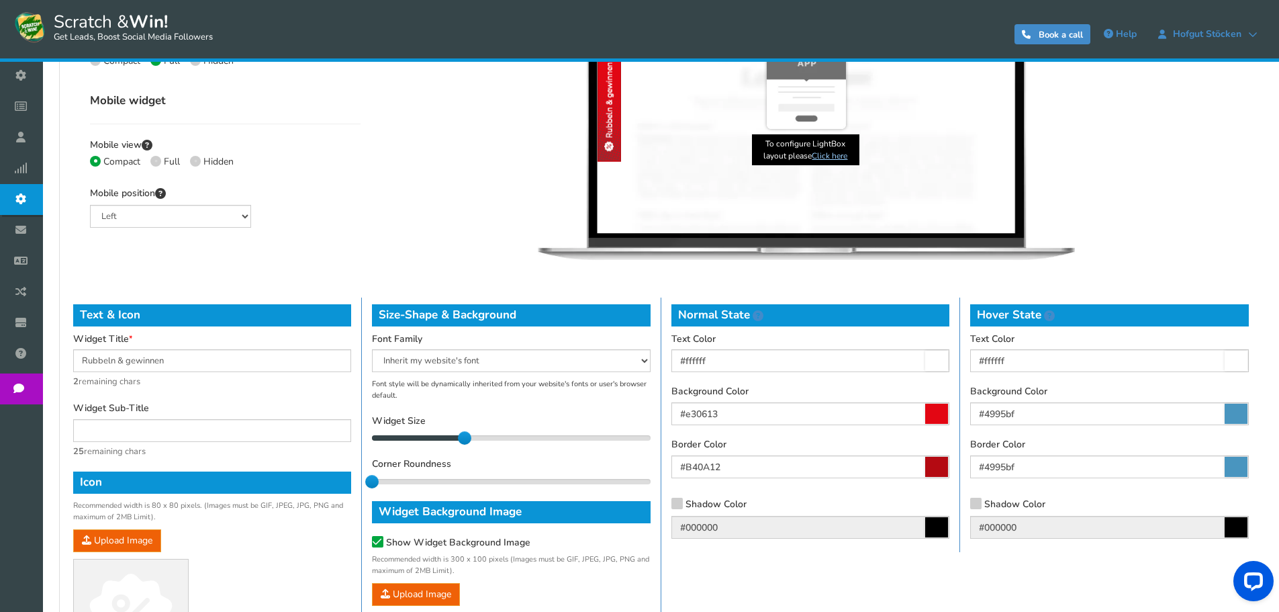
type input "#b40a12"
click at [755, 432] on div "Normal State Text Color #ffffff Background Color #e30613 Border Color #b40a12 S…" at bounding box center [810, 424] width 299 height 254
click at [680, 501] on icon at bounding box center [676, 502] width 9 height 10
click at [658, 501] on input "Shadow Color" at bounding box center [658, 505] width 0 height 9
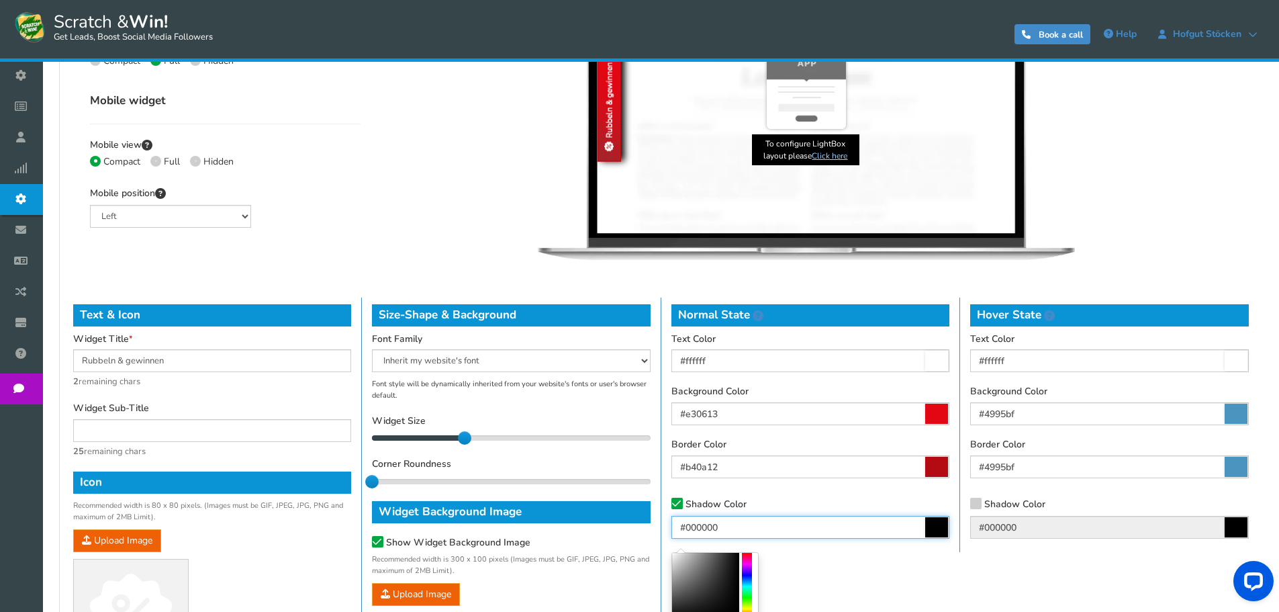
click at [739, 525] on input "#000000" at bounding box center [810, 527] width 278 height 23
paste input "7A0005"
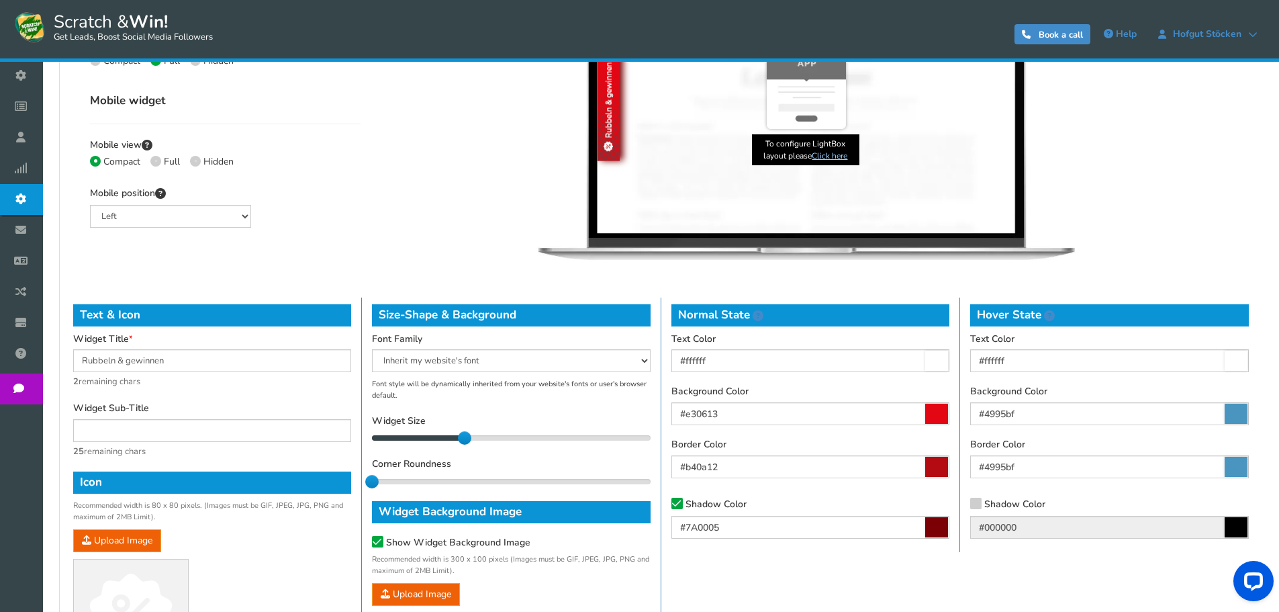
type input "#7a0005"
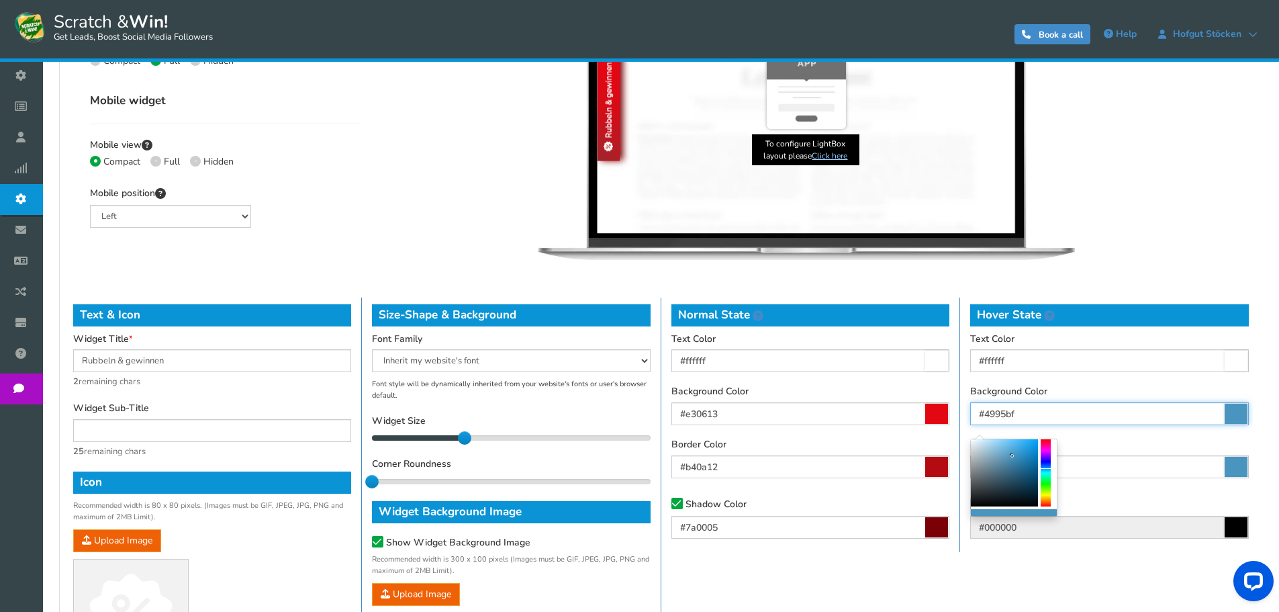
click at [1010, 408] on input "#4995bf" at bounding box center [1109, 413] width 279 height 23
click at [1020, 358] on input "#ffffff" at bounding box center [1109, 360] width 279 height 23
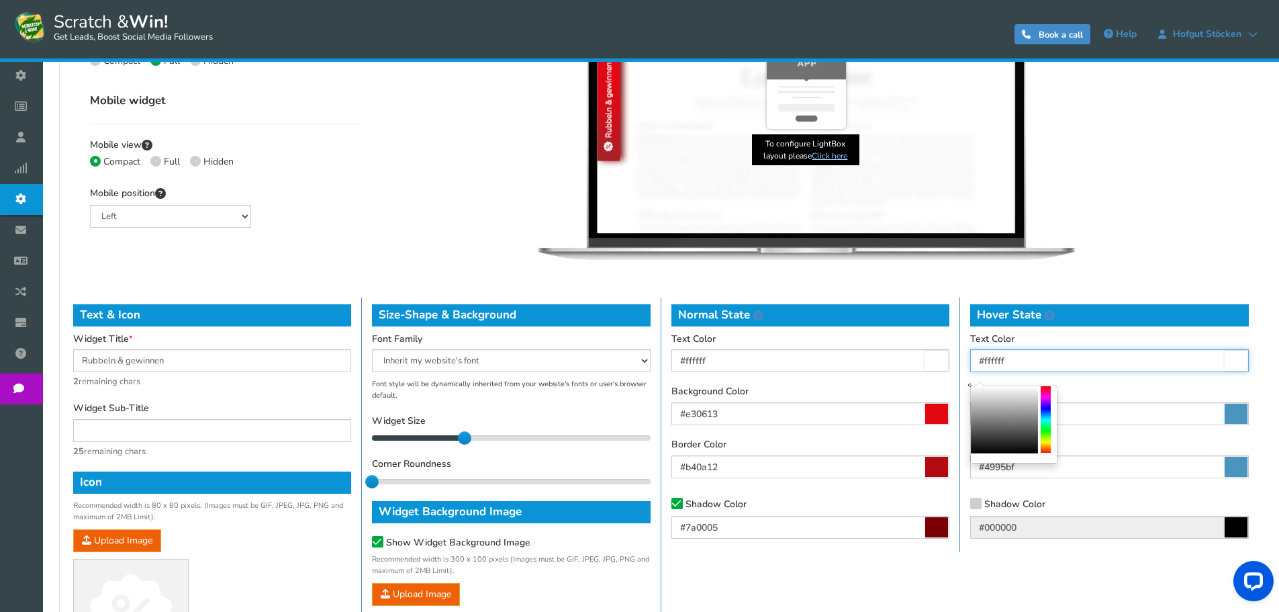
click at [1020, 358] on input "#ffffff" at bounding box center [1109, 360] width 279 height 23
paste input "E30613"
type input "#e30613"
click at [1122, 412] on input "#4995bf" at bounding box center [1109, 413] width 279 height 23
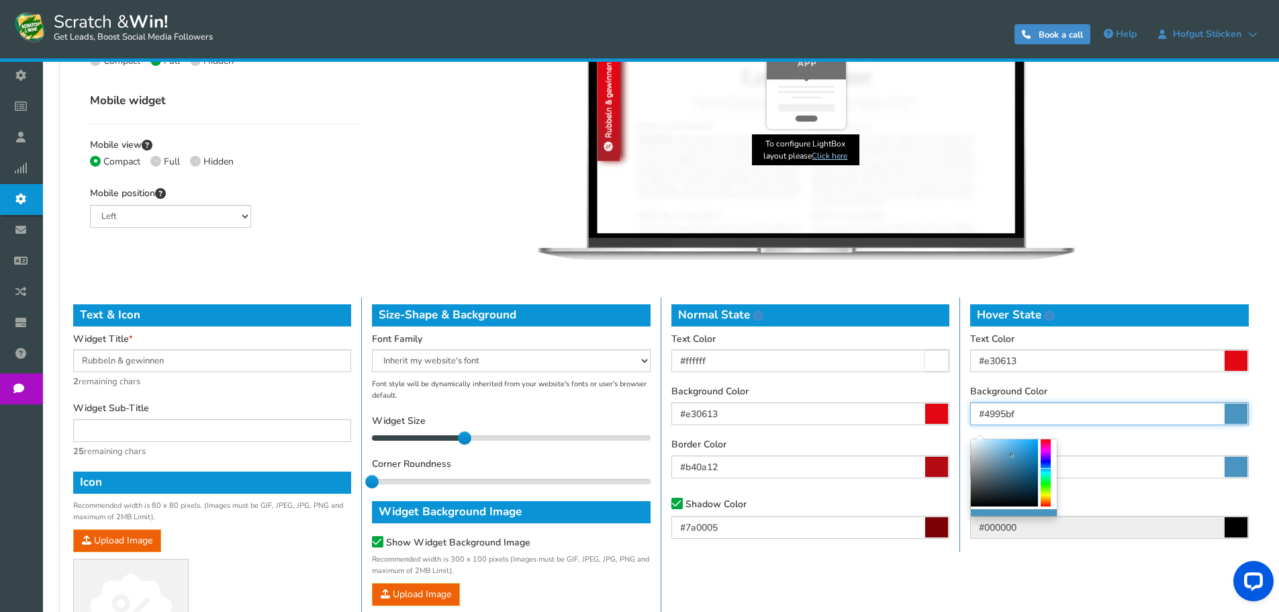
click at [1122, 412] on input "#4995bf" at bounding box center [1109, 413] width 279 height 23
paste input "FDECEF"
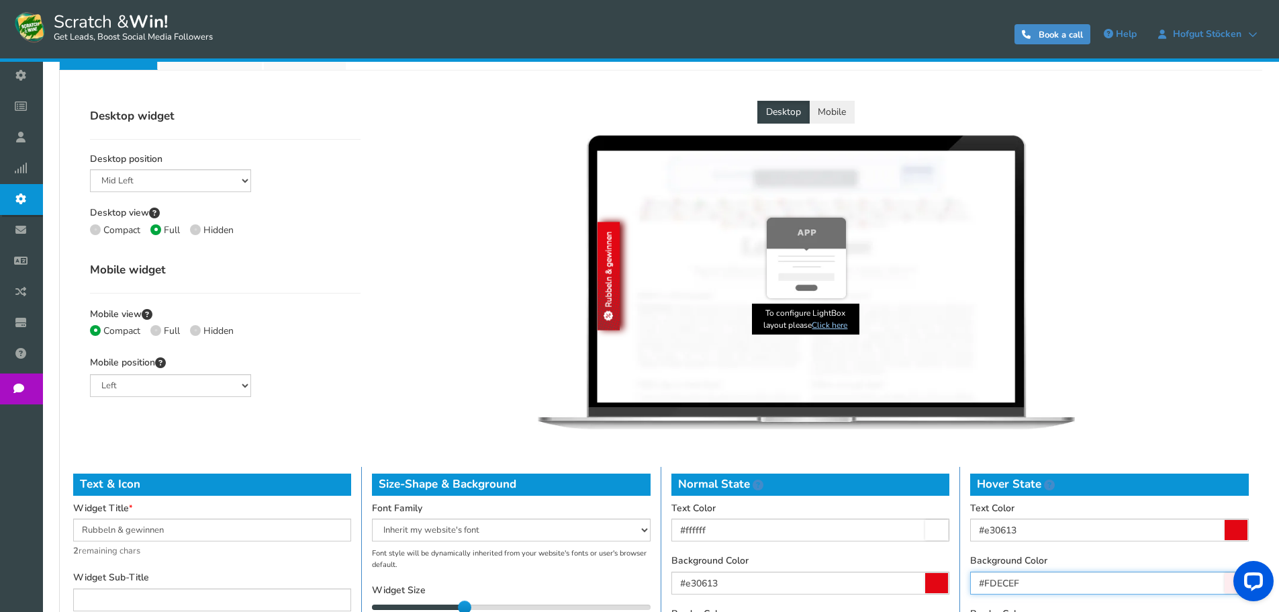
scroll to position [244, 0]
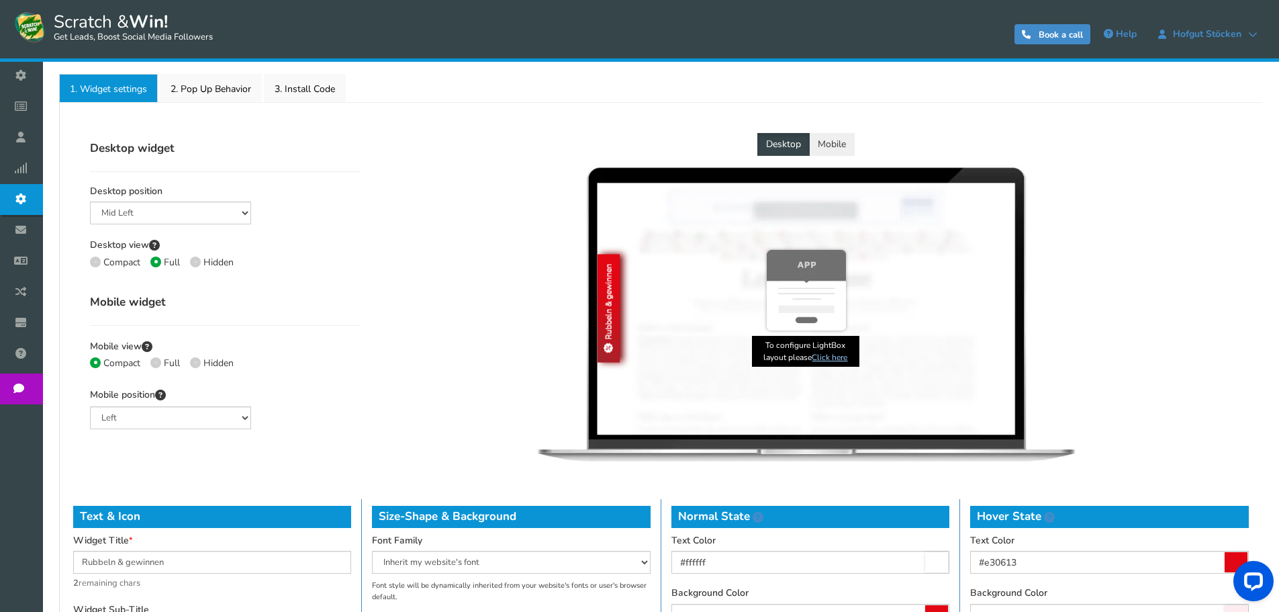
type input "#fdecef"
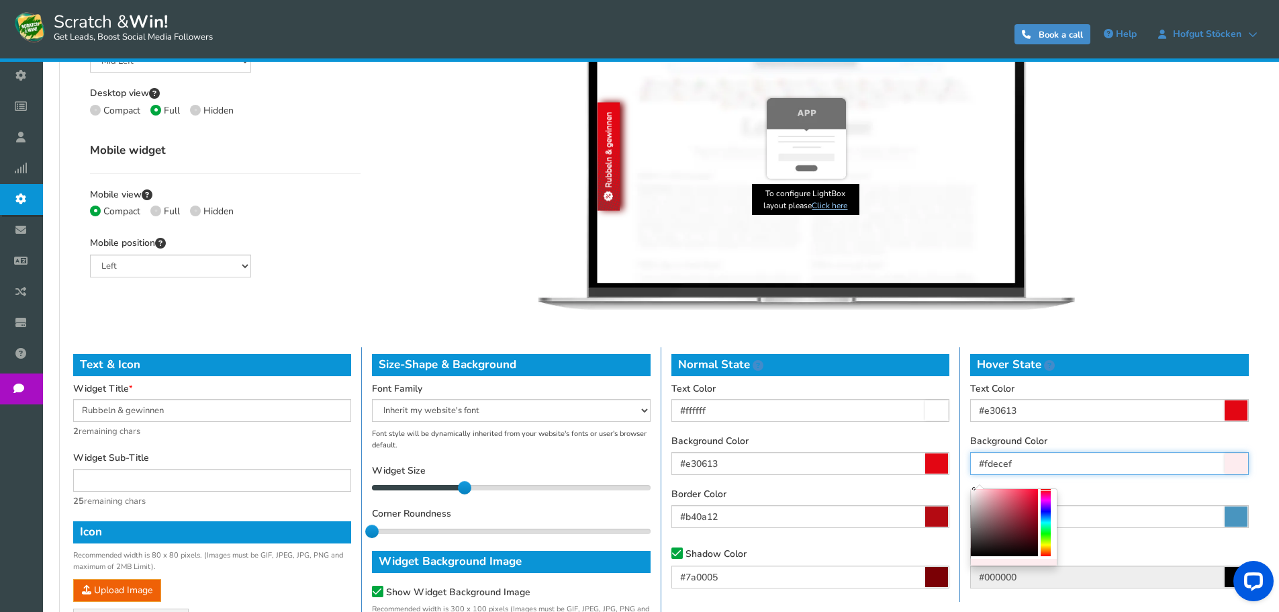
scroll to position [445, 0]
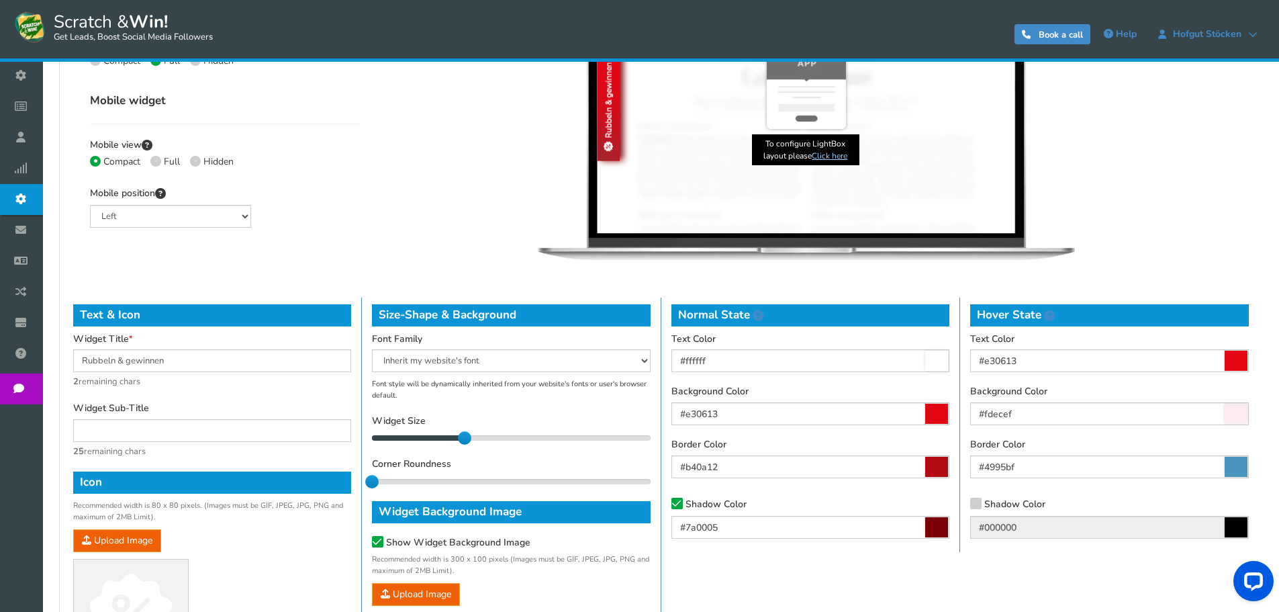
click at [1114, 480] on div "Hover State Text Color #e30613 Background Color #fdecef Border Color #4995bf Sh…" at bounding box center [1109, 424] width 299 height 254
click at [1068, 465] on input "#4995bf" at bounding box center [1109, 466] width 279 height 23
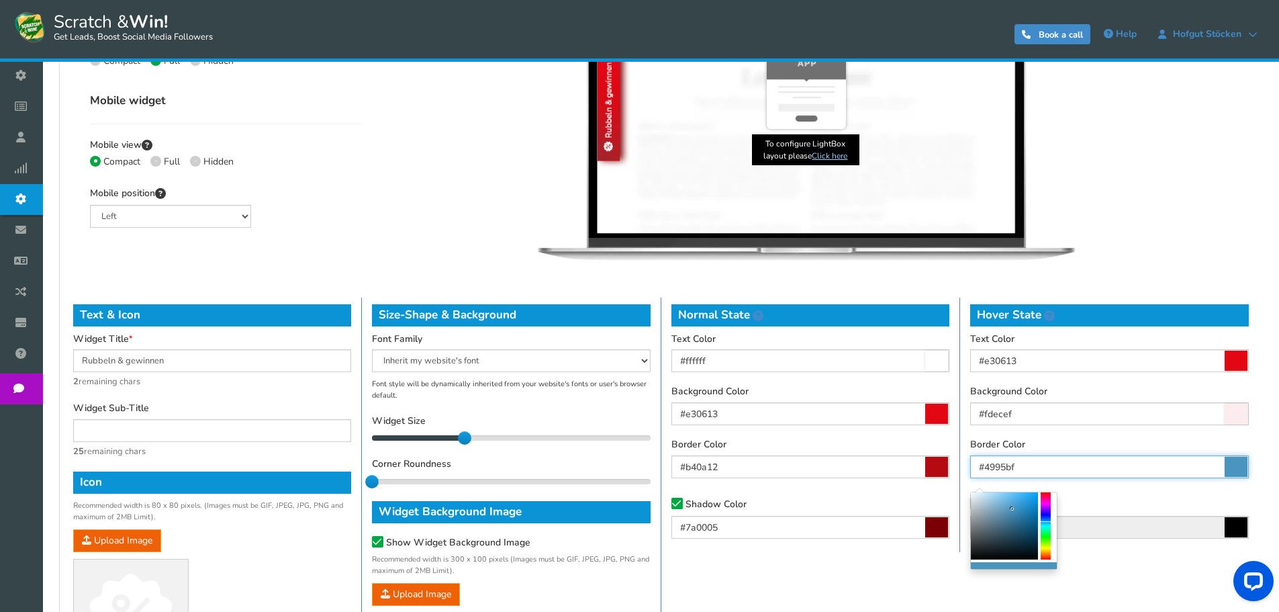
click at [1068, 465] on input "#4995bf" at bounding box center [1109, 466] width 279 height 23
paste input "F6C9D0"
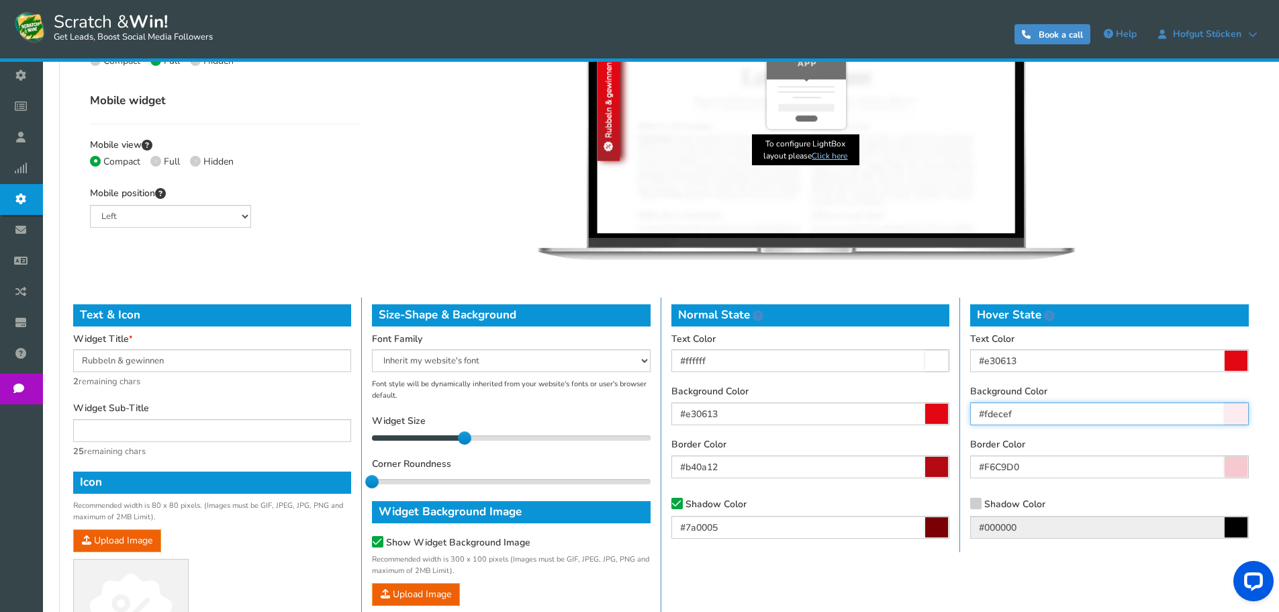
type input "#f6c9d0"
click at [1014, 405] on input "#fdecef" at bounding box center [1109, 413] width 279 height 23
paste input "F6C9D0"
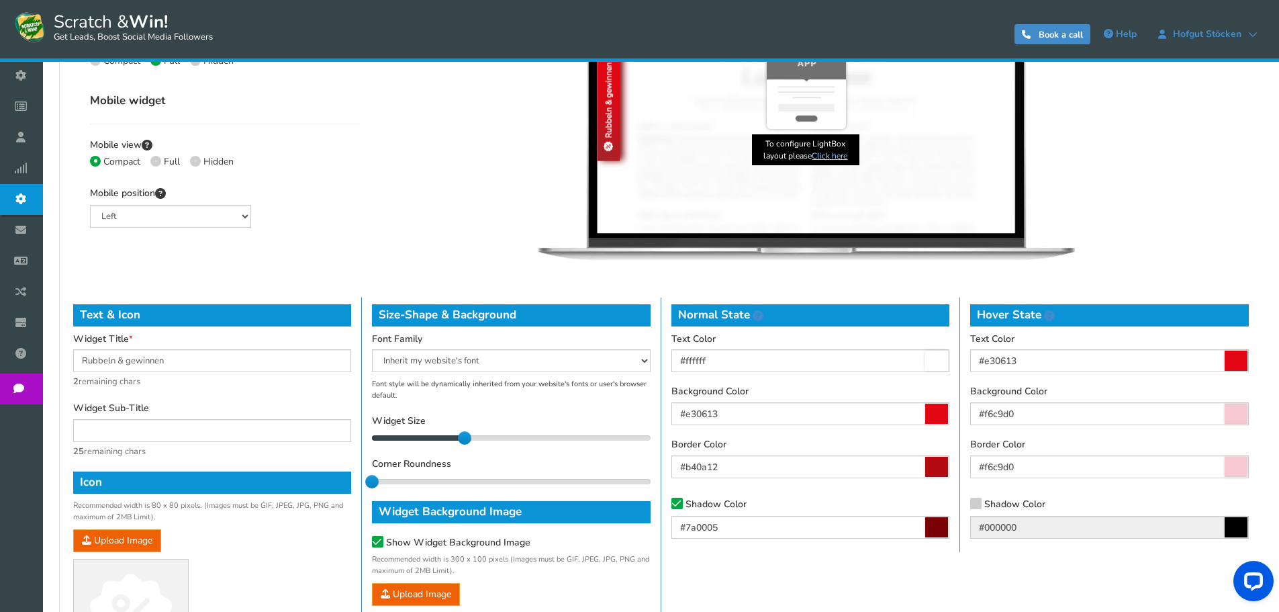
click at [1227, 406] on icon at bounding box center [1236, 413] width 23 height 20
click at [1227, 406] on input "#f6c9d0" at bounding box center [1109, 413] width 279 height 23
click at [986, 441] on b at bounding box center [984, 440] width 3 height 3
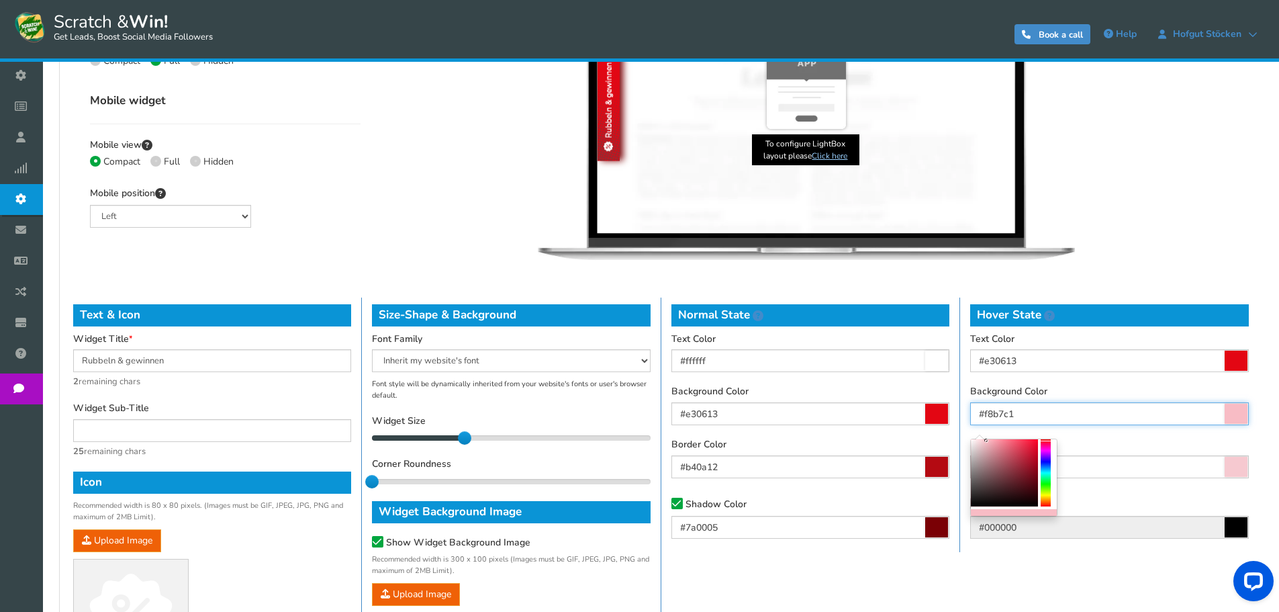
type input "#f8b2bd"
click at [990, 441] on b at bounding box center [989, 440] width 3 height 3
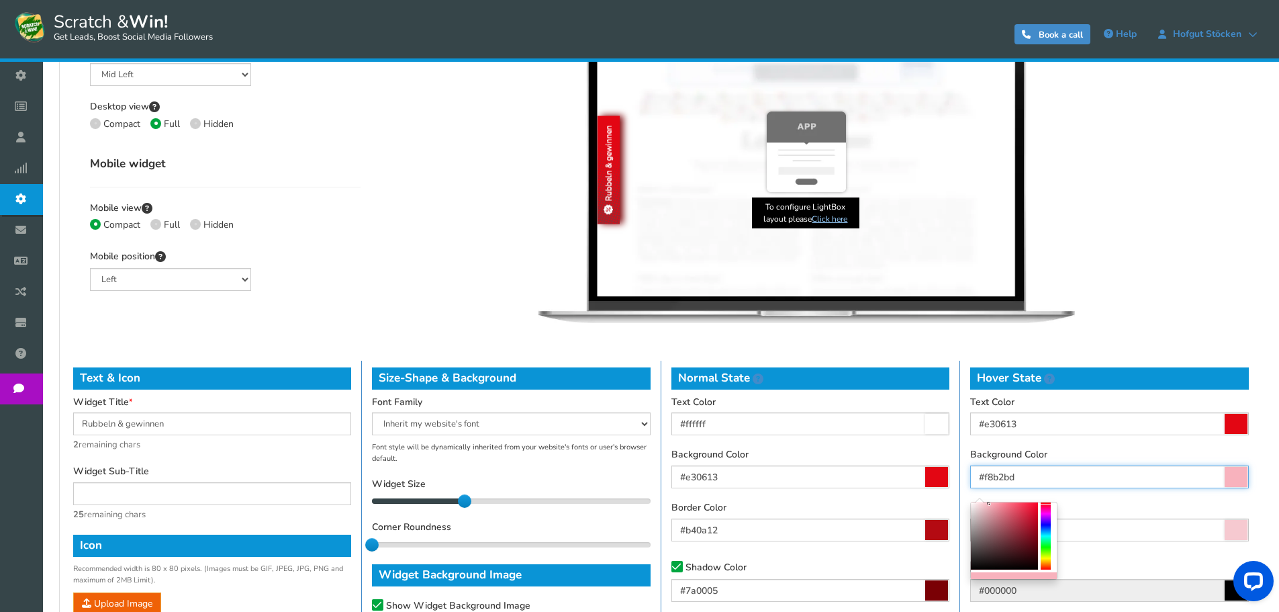
scroll to position [378, 0]
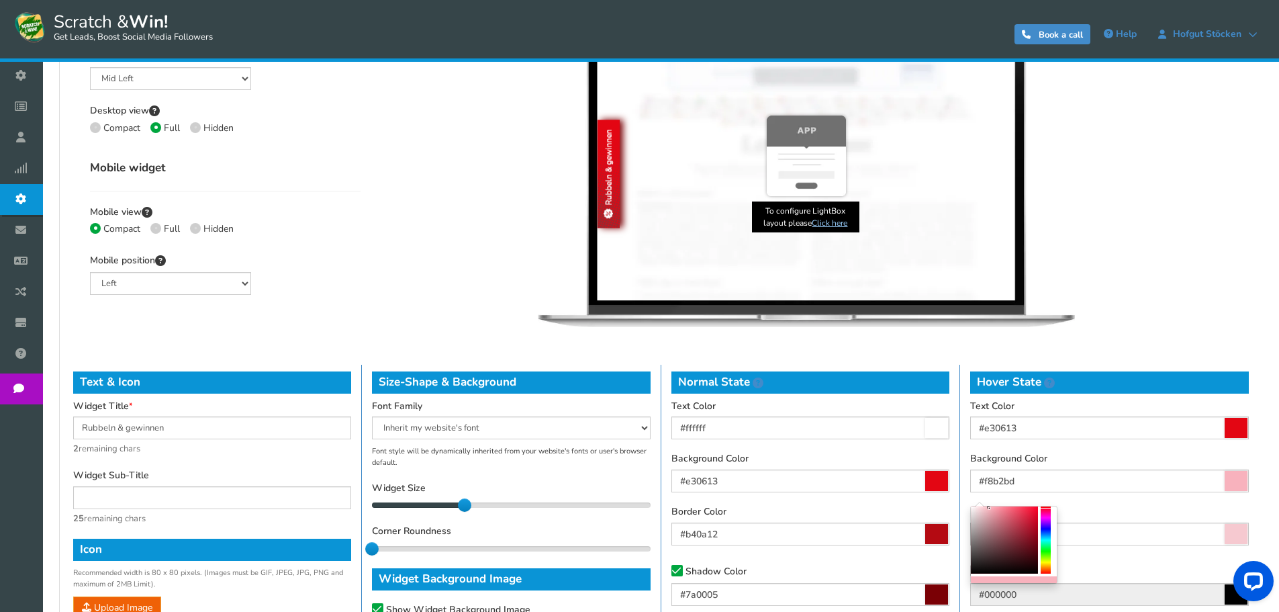
click at [473, 181] on div "Desktop Mobile Kratzen & gewinnen × Kratzen & gewinnen × Rubbeln & gewinnen Kra…" at bounding box center [806, 168] width 871 height 338
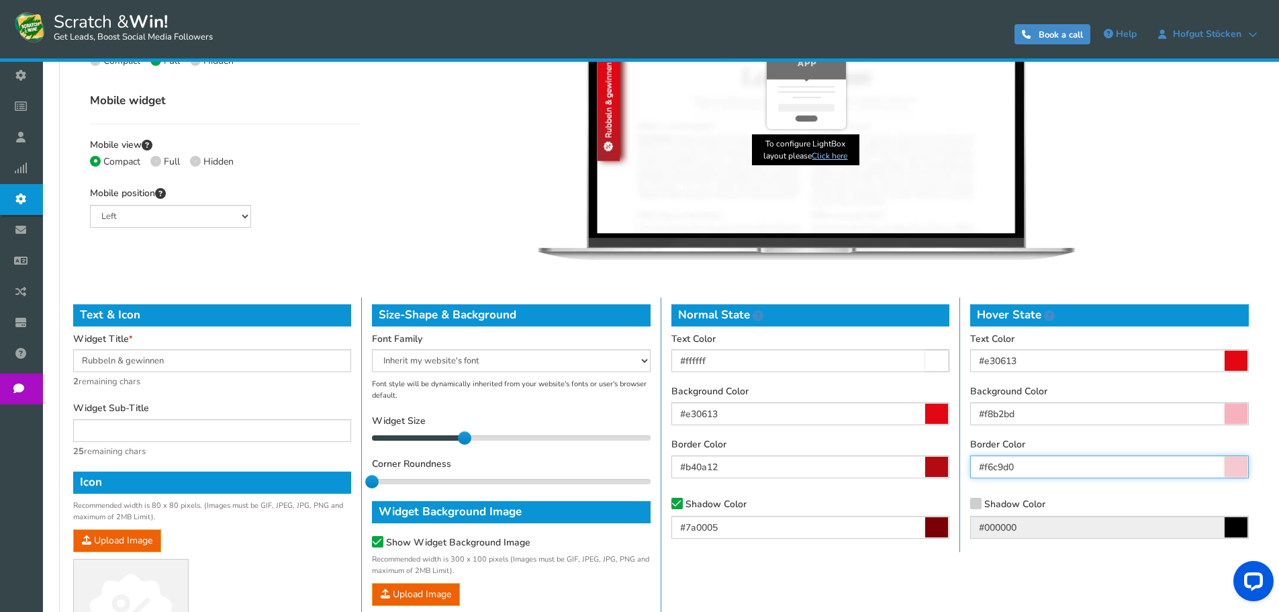
click at [994, 461] on input "#f6c9d0" at bounding box center [1109, 466] width 279 height 23
click at [975, 504] on icon at bounding box center [975, 502] width 9 height 10
click at [957, 504] on input "Shadow Color" at bounding box center [957, 505] width 0 height 9
click at [1014, 522] on input "#000000" at bounding box center [1109, 527] width 279 height 23
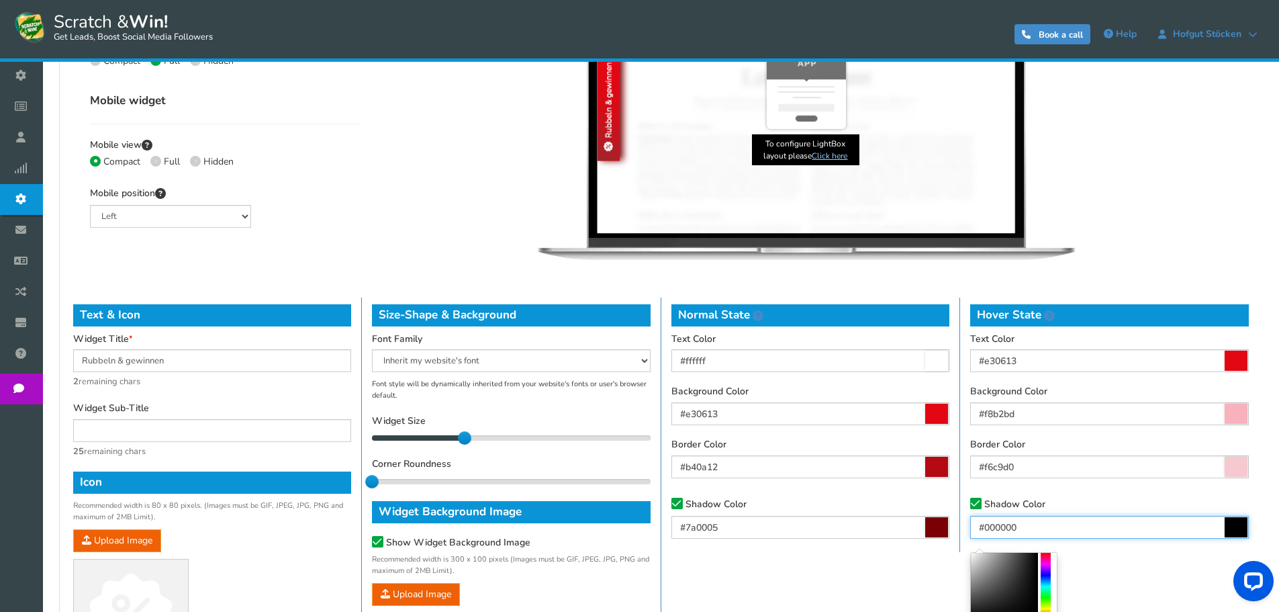
click at [1014, 522] on input "#000000" at bounding box center [1109, 527] width 279 height 23
paste input "EBD5D9"
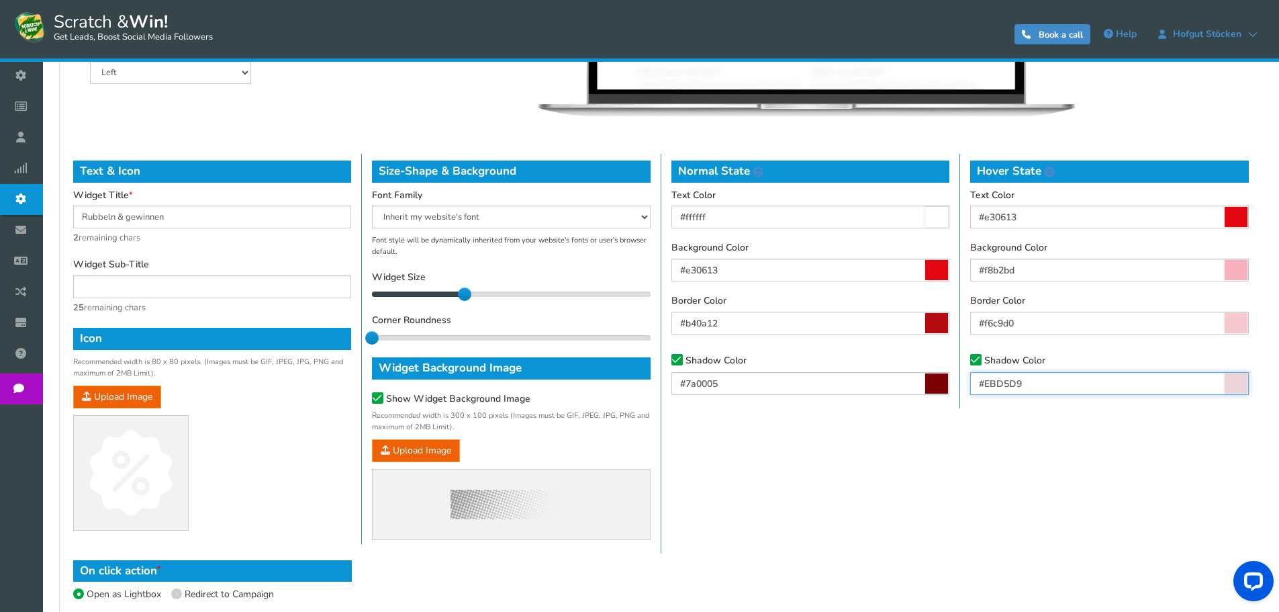
scroll to position [646, 0]
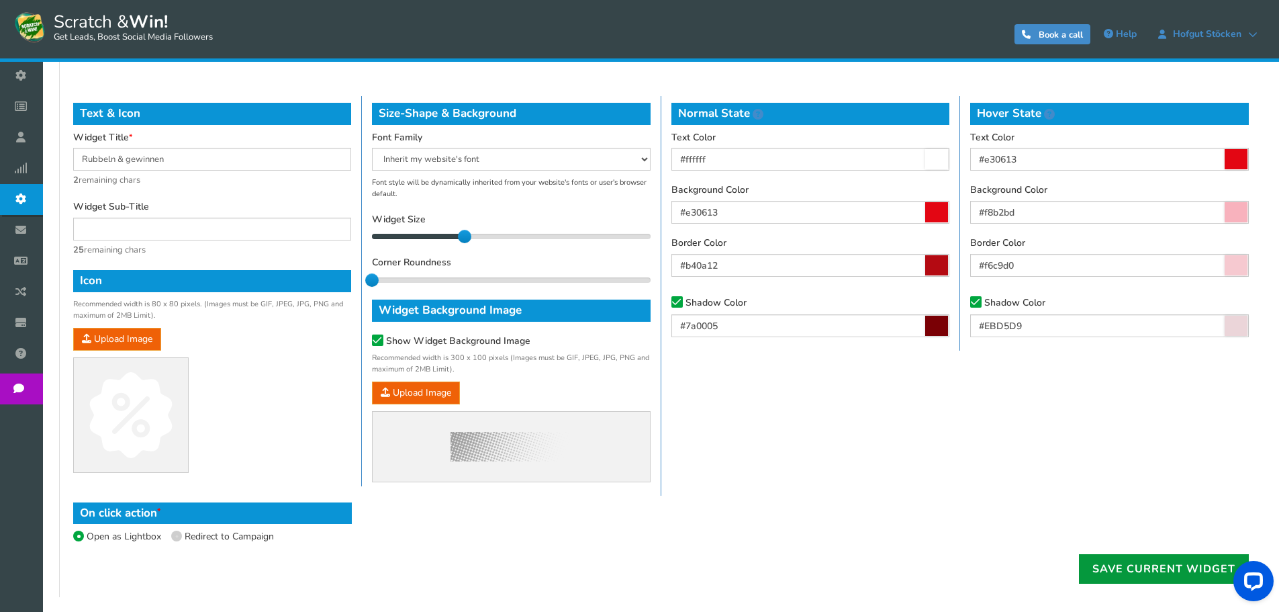
type input "#ebd5d9"
click at [1161, 573] on link "Save current widget" at bounding box center [1164, 569] width 170 height 30
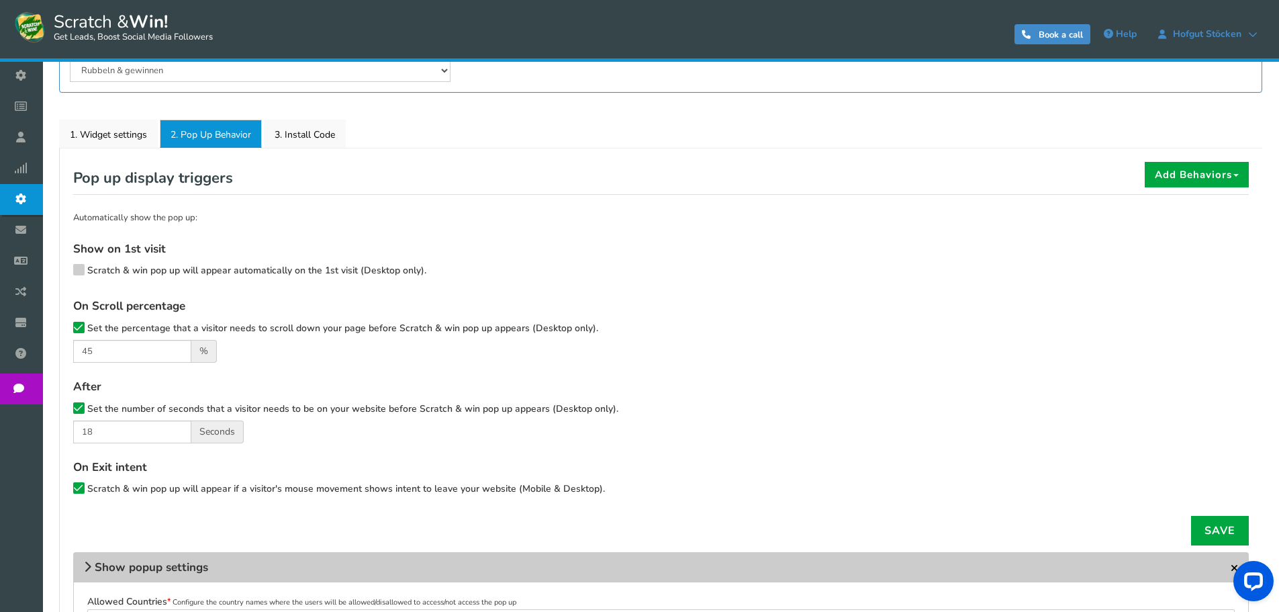
scroll to position [201, 0]
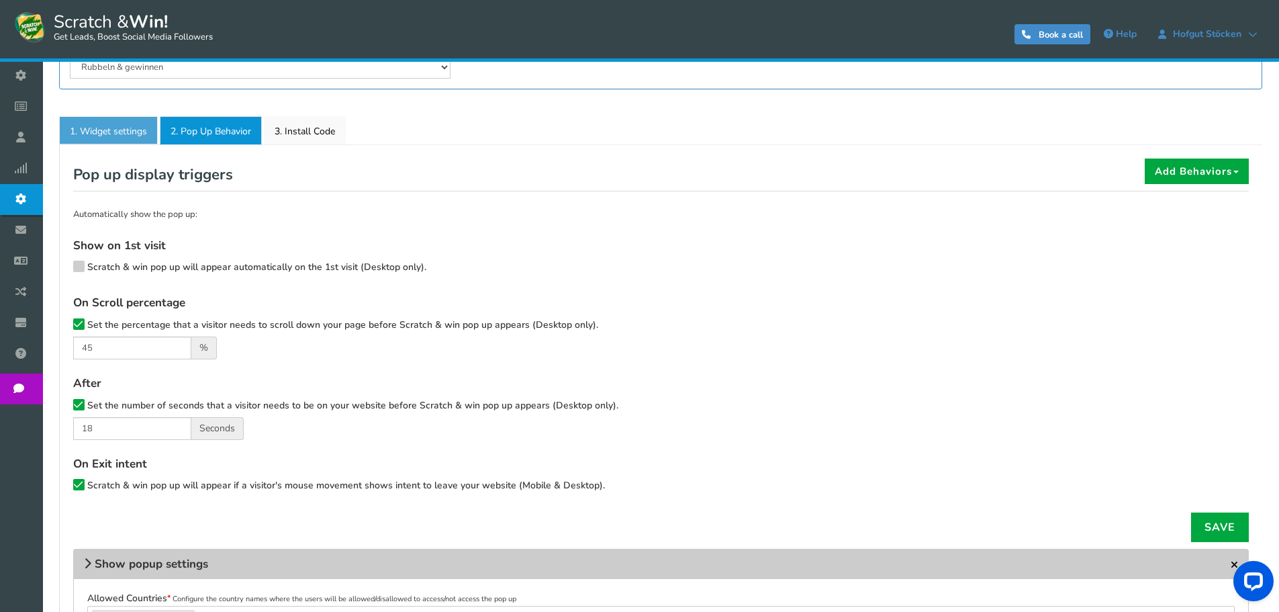
click at [97, 136] on link "1. Widget settings" at bounding box center [108, 130] width 99 height 28
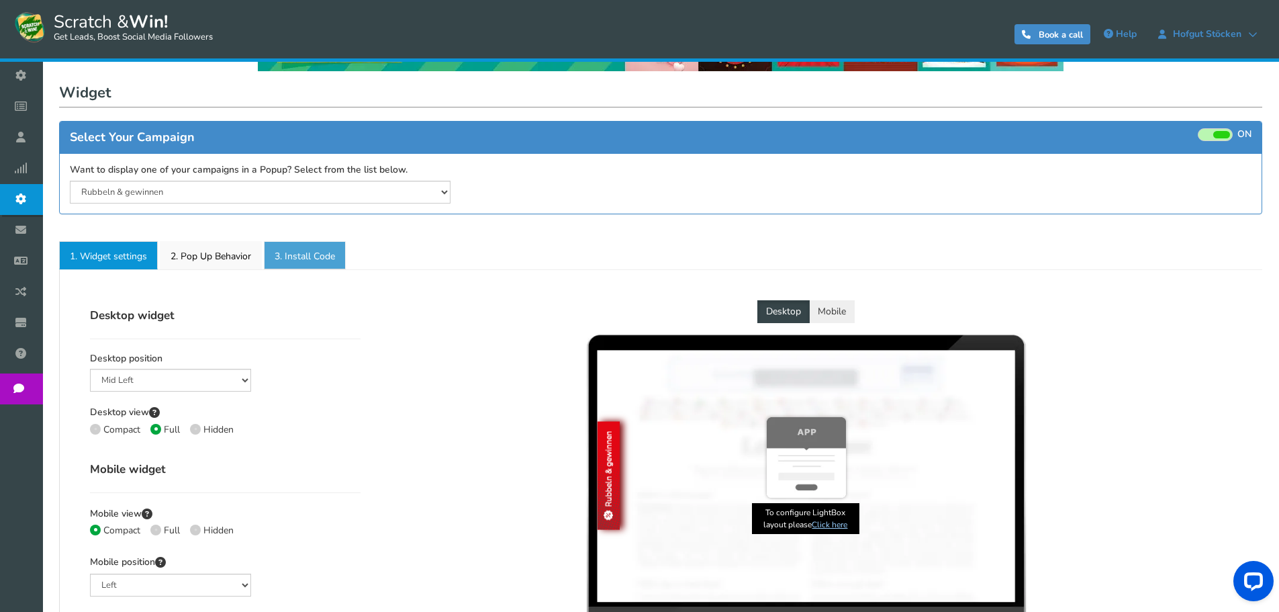
scroll to position [67, 0]
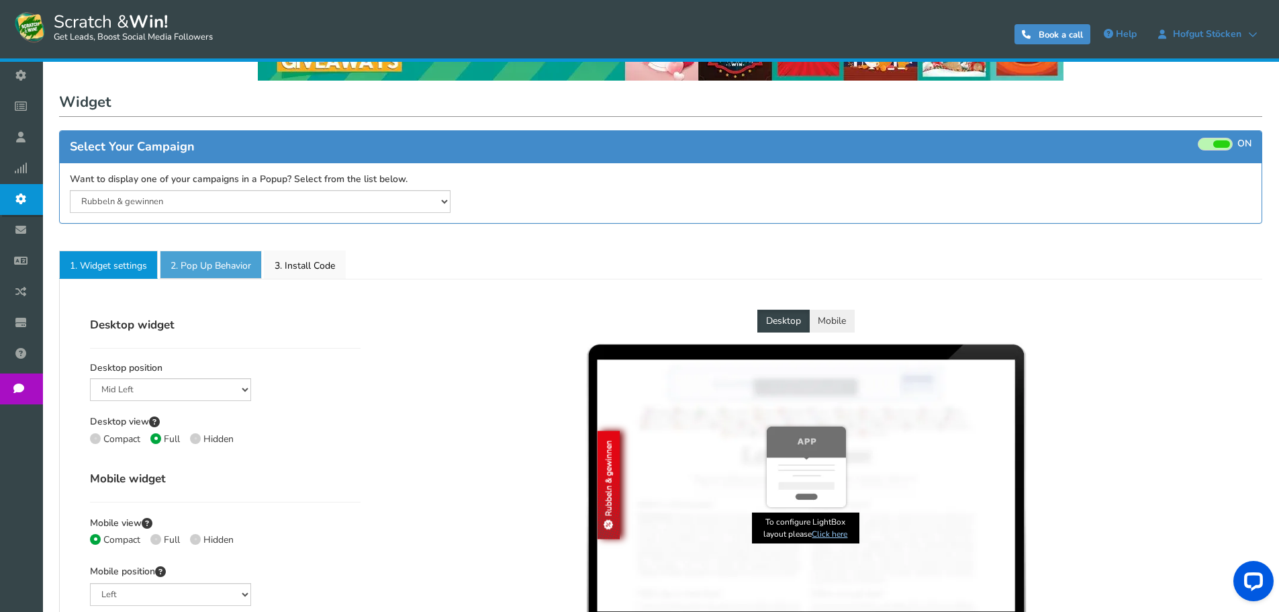
click at [214, 265] on link "2. Pop Up Behavior" at bounding box center [211, 264] width 102 height 28
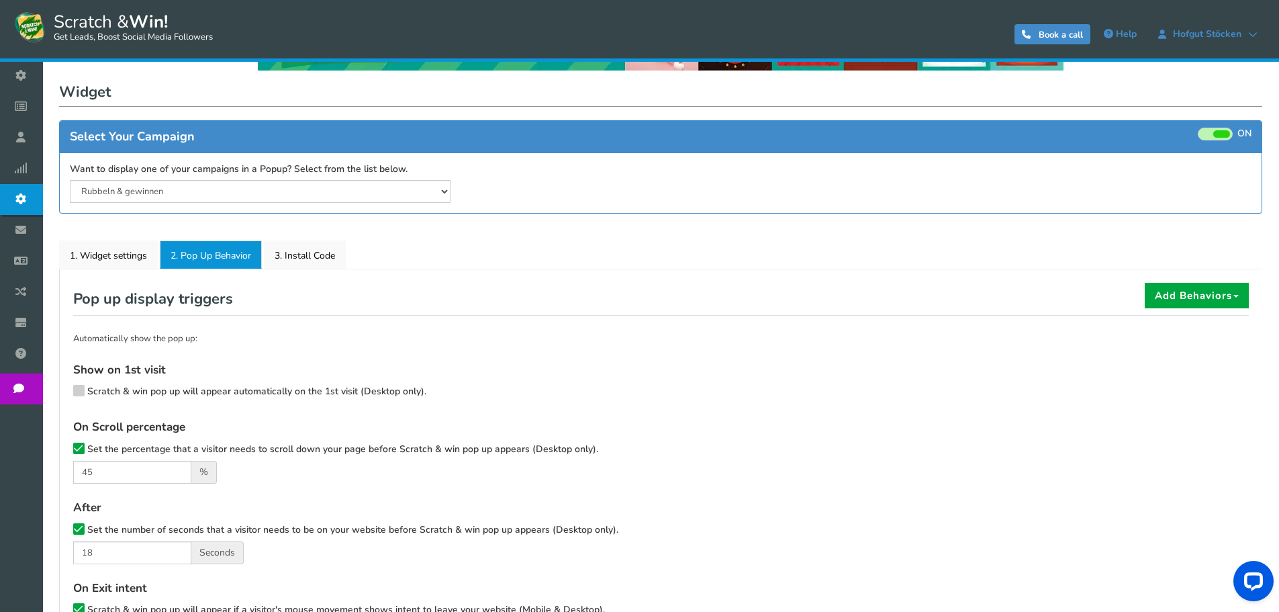
scroll to position [42, 0]
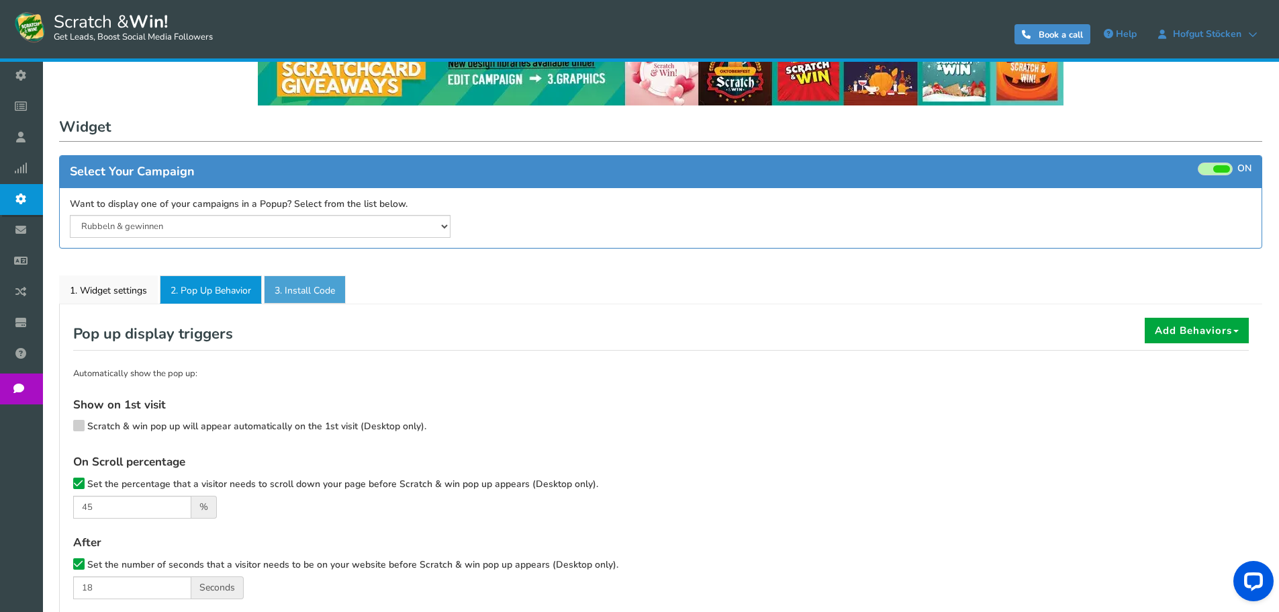
click at [316, 301] on link "3. Install Code" at bounding box center [305, 289] width 82 height 28
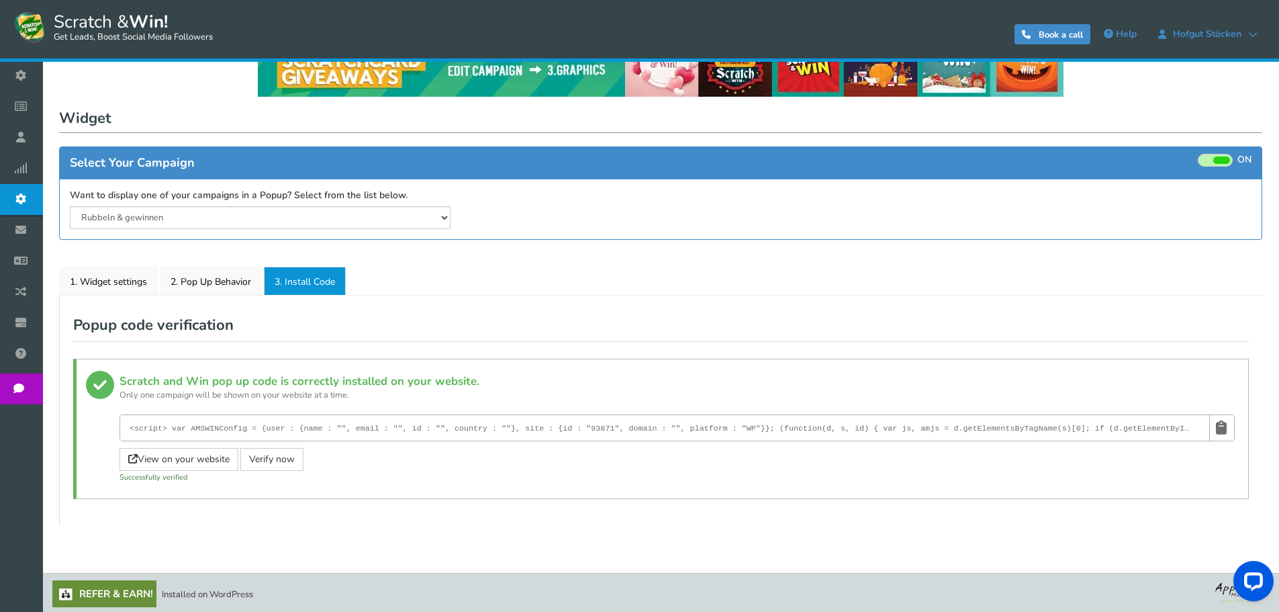
scroll to position [54, 0]
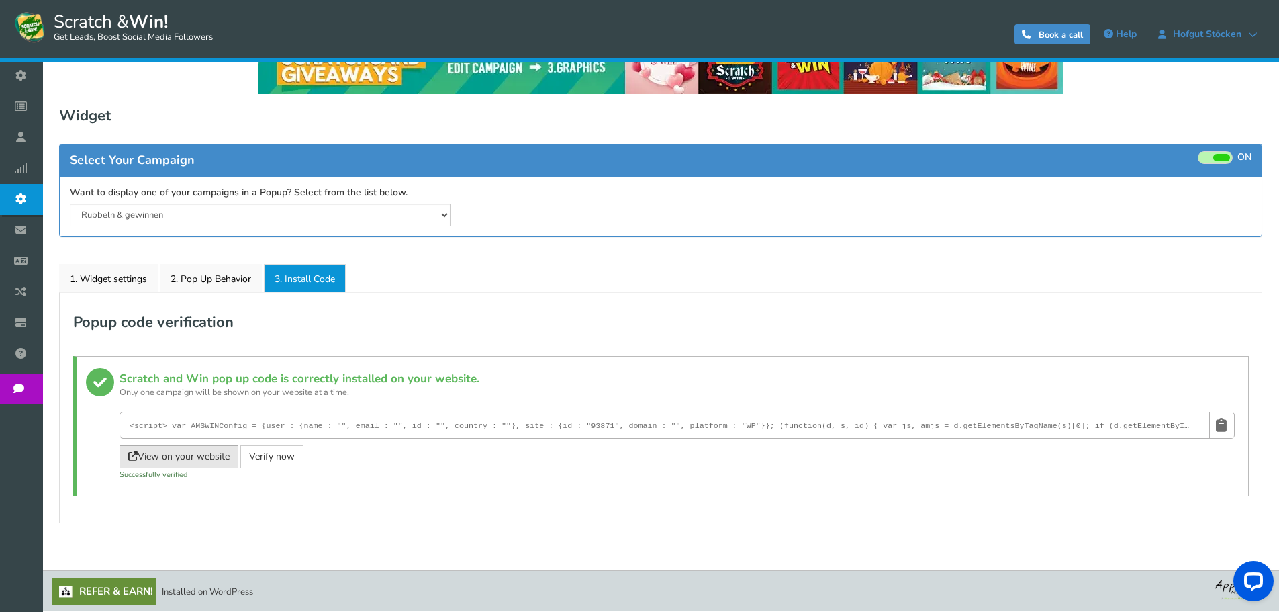
click at [195, 459] on link "View on your website" at bounding box center [178, 456] width 119 height 23
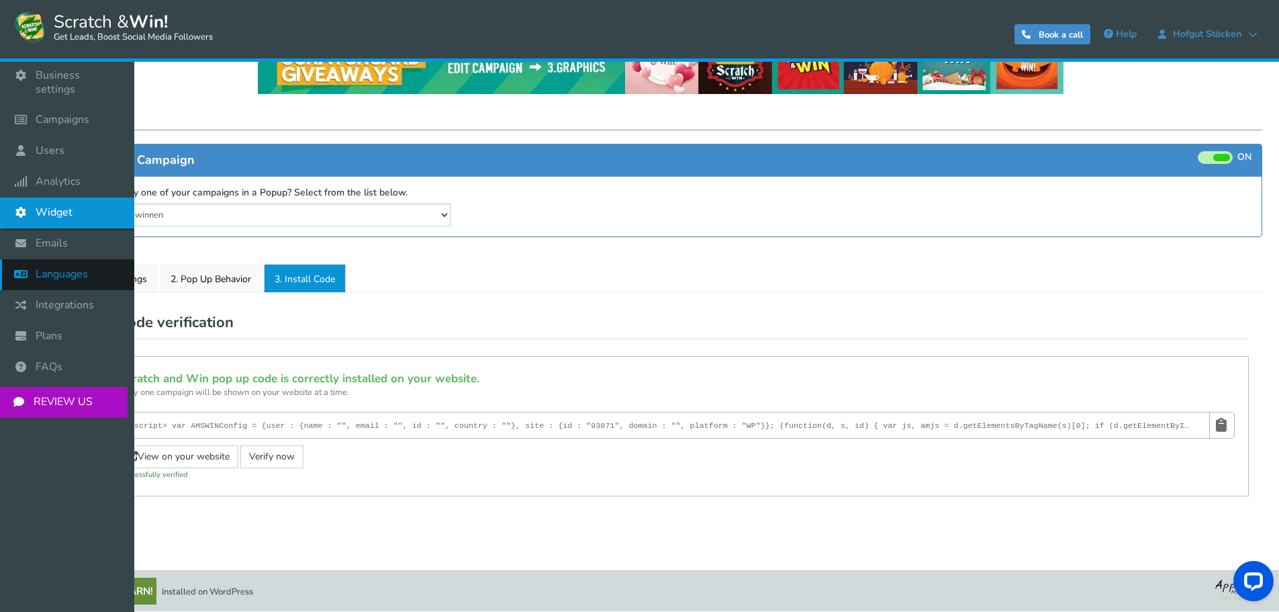
click at [39, 267] on span "Languages" at bounding box center [62, 274] width 52 height 14
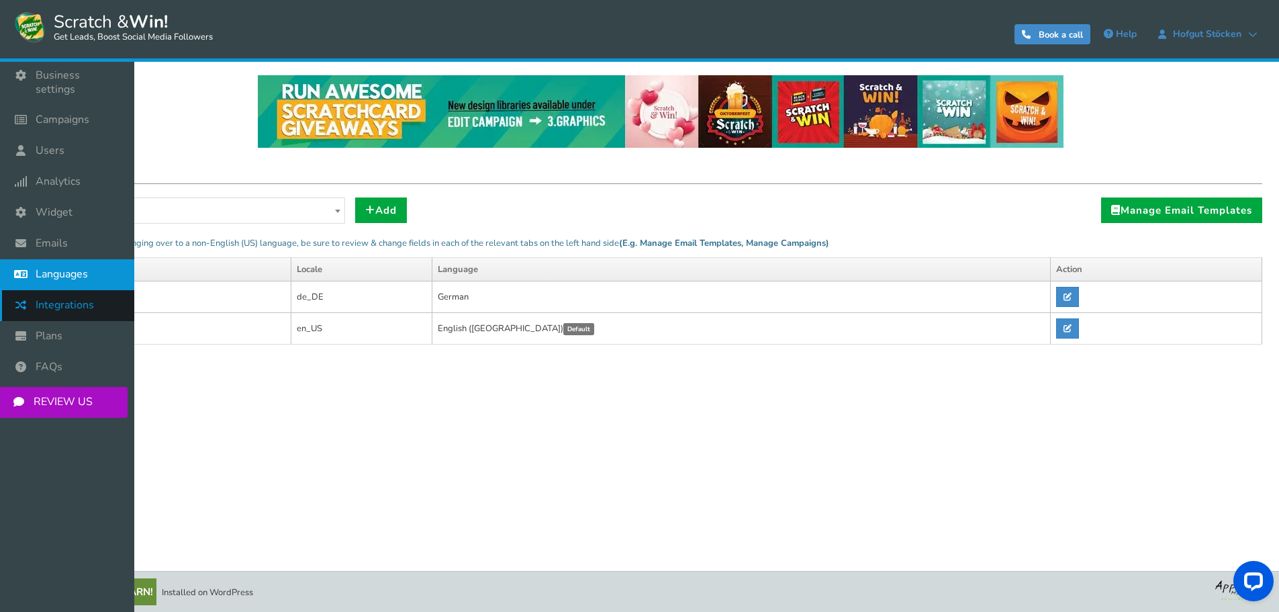
click at [22, 296] on icon at bounding box center [24, 305] width 26 height 30
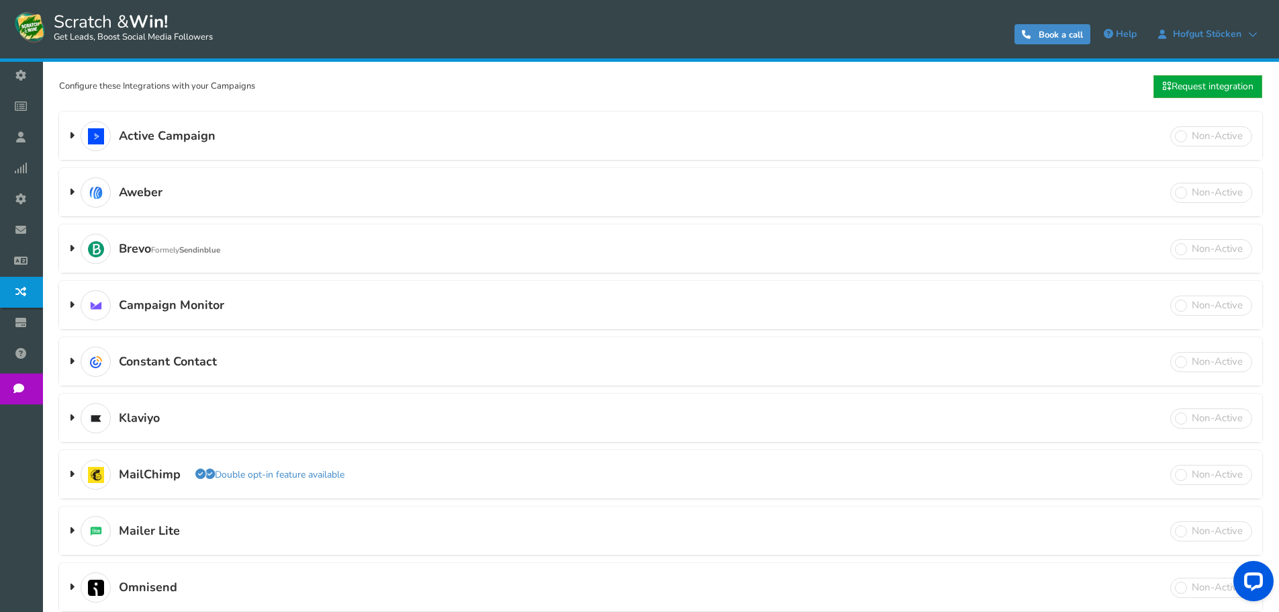
scroll to position [134, 0]
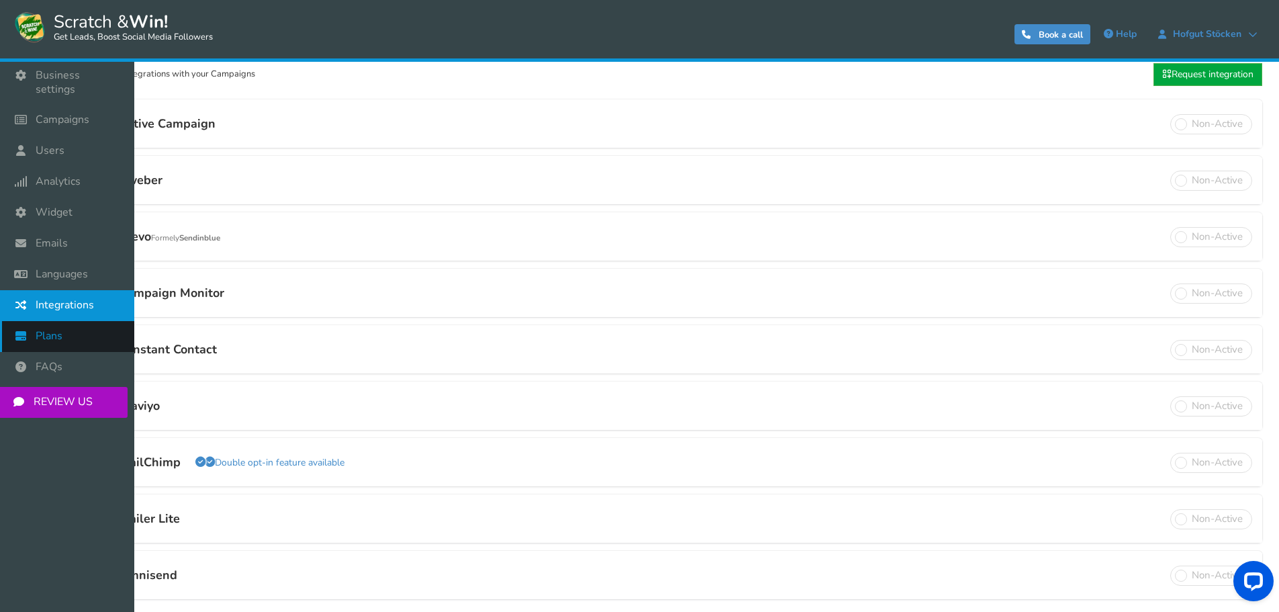
click at [21, 321] on icon at bounding box center [24, 336] width 26 height 30
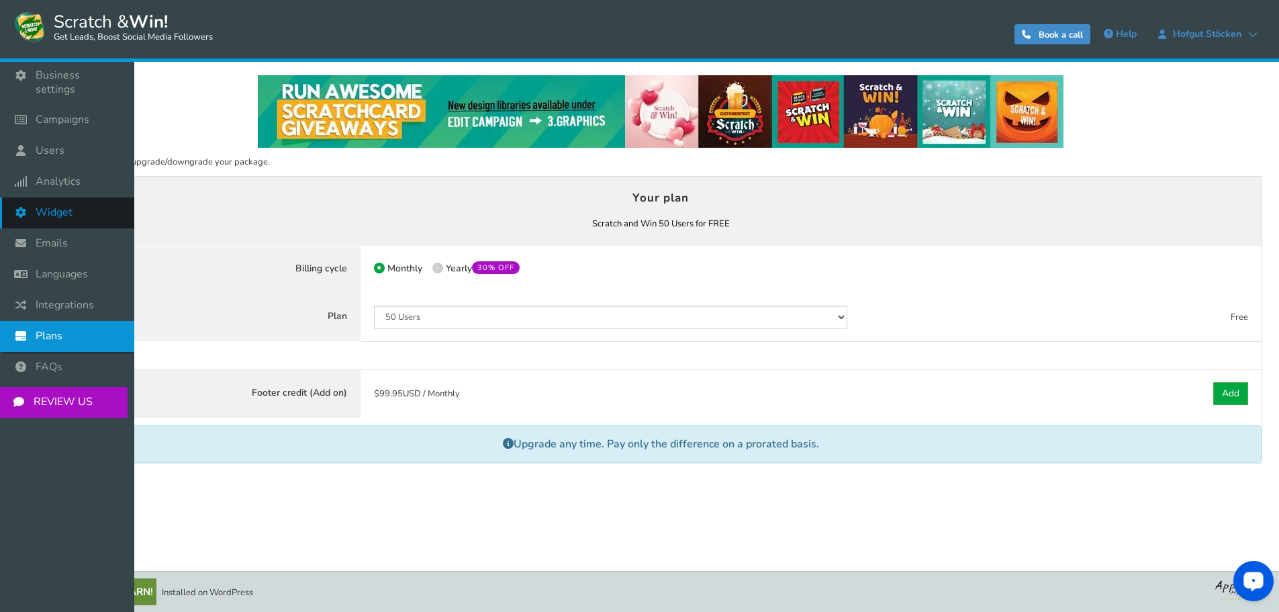
click at [38, 205] on span "Widget" at bounding box center [54, 212] width 37 height 14
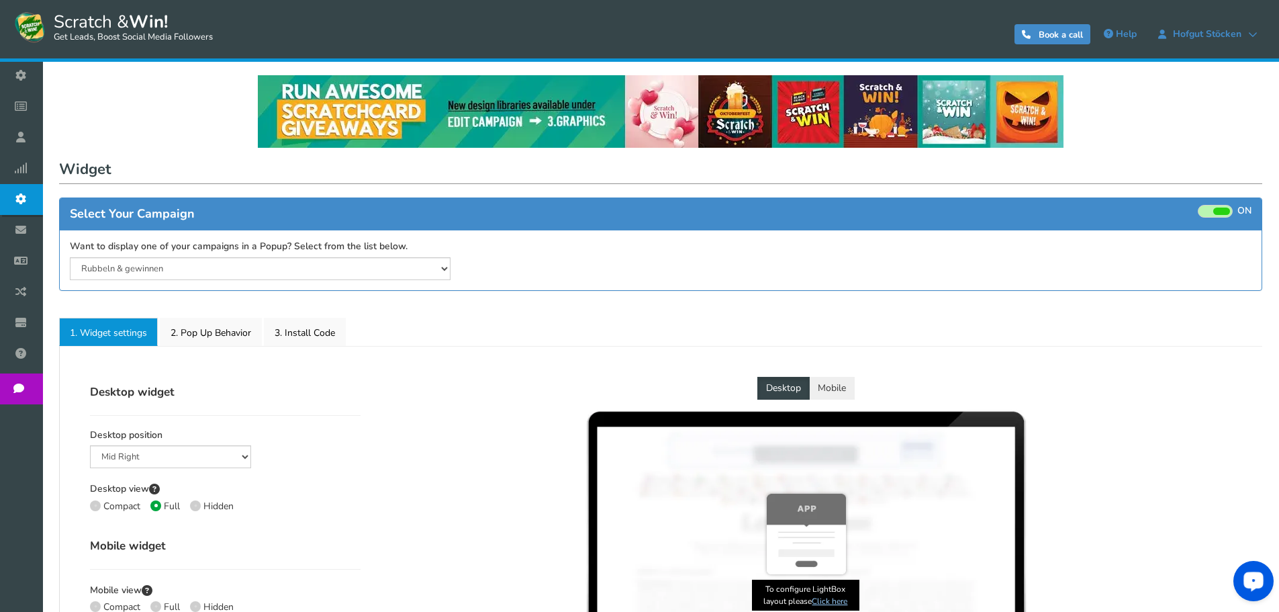
select select "left-side-drawer"
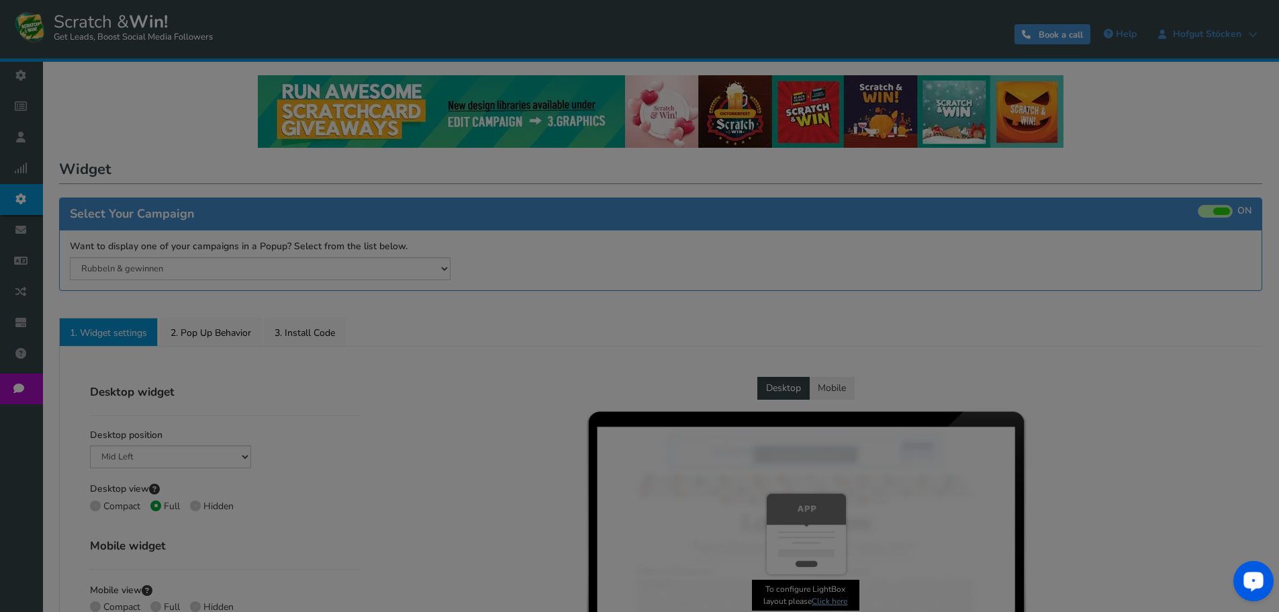
radio input "true"
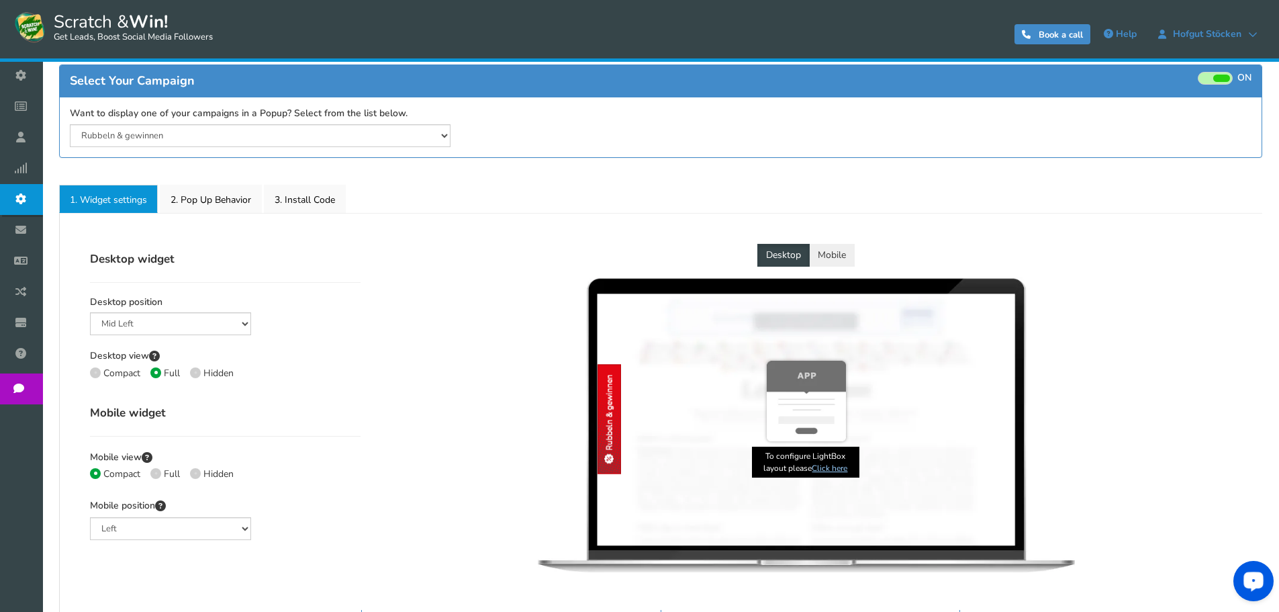
scroll to position [134, 0]
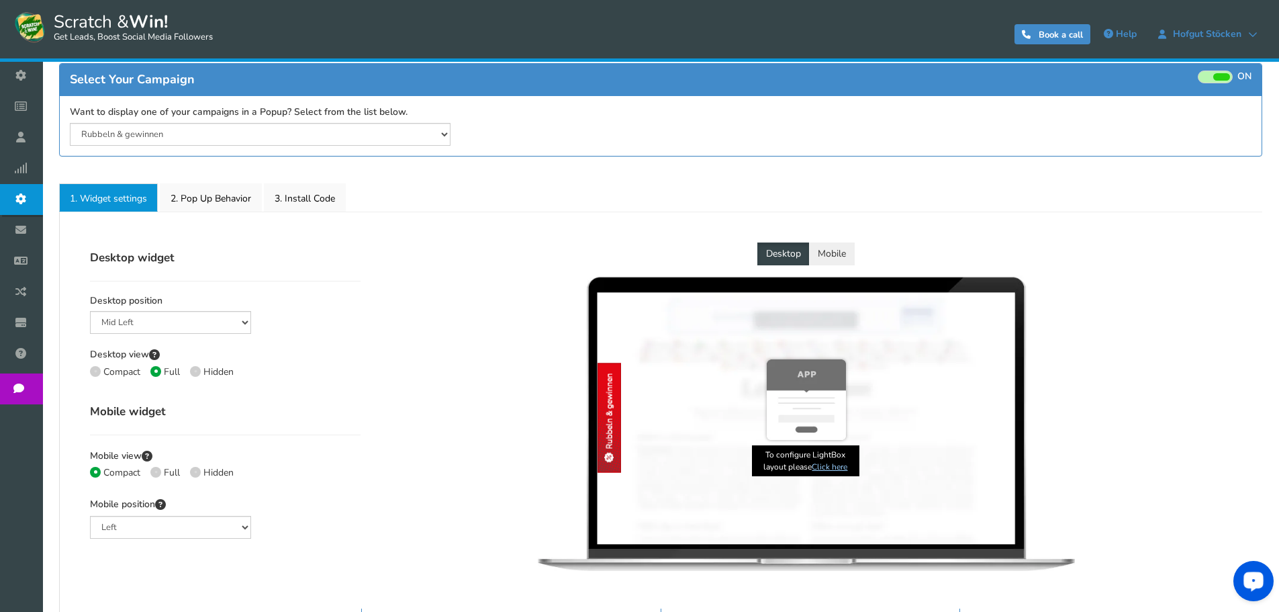
click at [832, 256] on button "Mobile" at bounding box center [832, 253] width 46 height 23
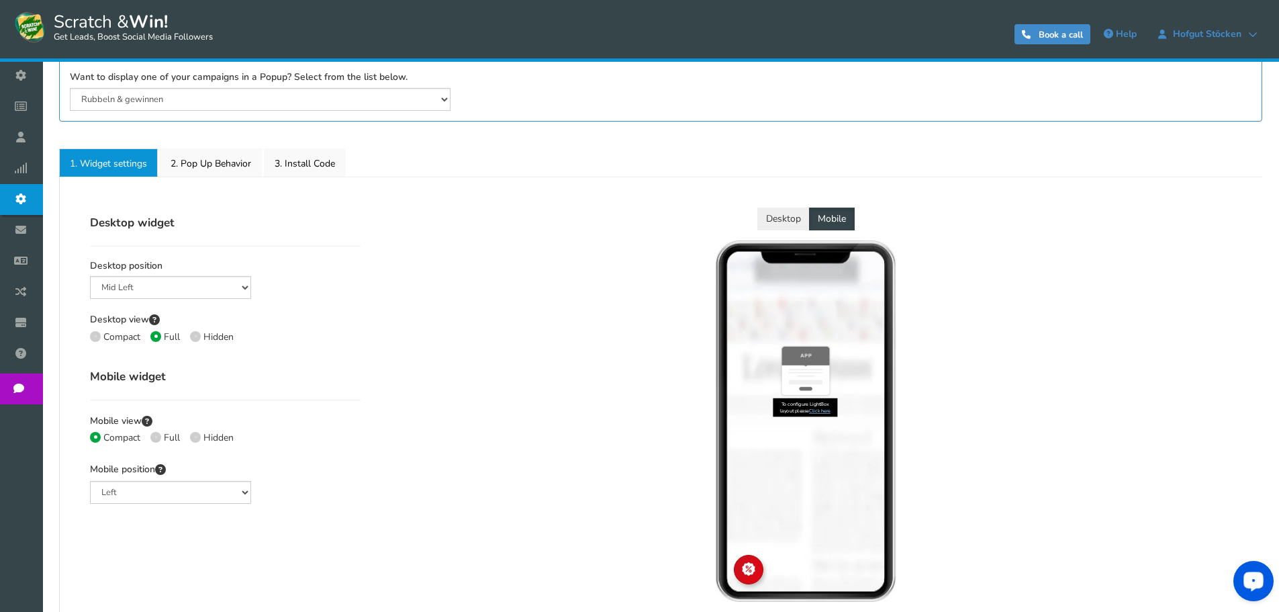
scroll to position [201, 0]
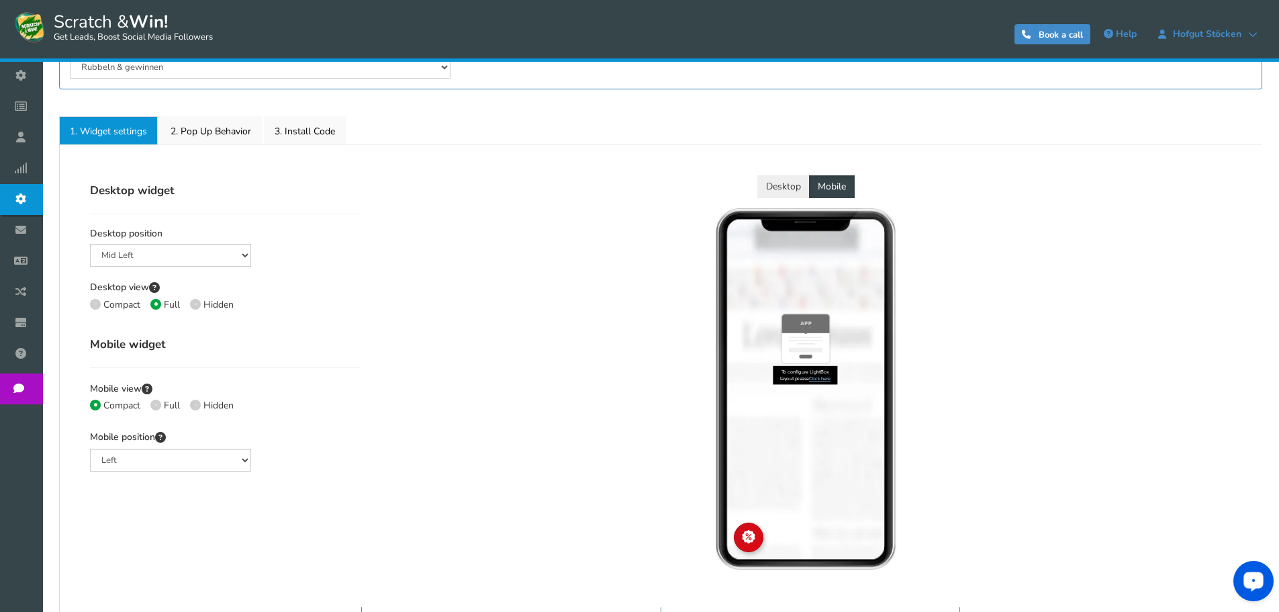
click at [89, 302] on div "Desktop widget Desktop position Mid Right Mid Left Top Bar Bottom Bar Bottom Le…" at bounding box center [225, 252] width 291 height 154
click at [97, 304] on span at bounding box center [95, 304] width 11 height 11
click at [97, 304] on input "Compact" at bounding box center [94, 305] width 9 height 9
radio input "true"
click at [158, 405] on span at bounding box center [155, 404] width 11 height 11
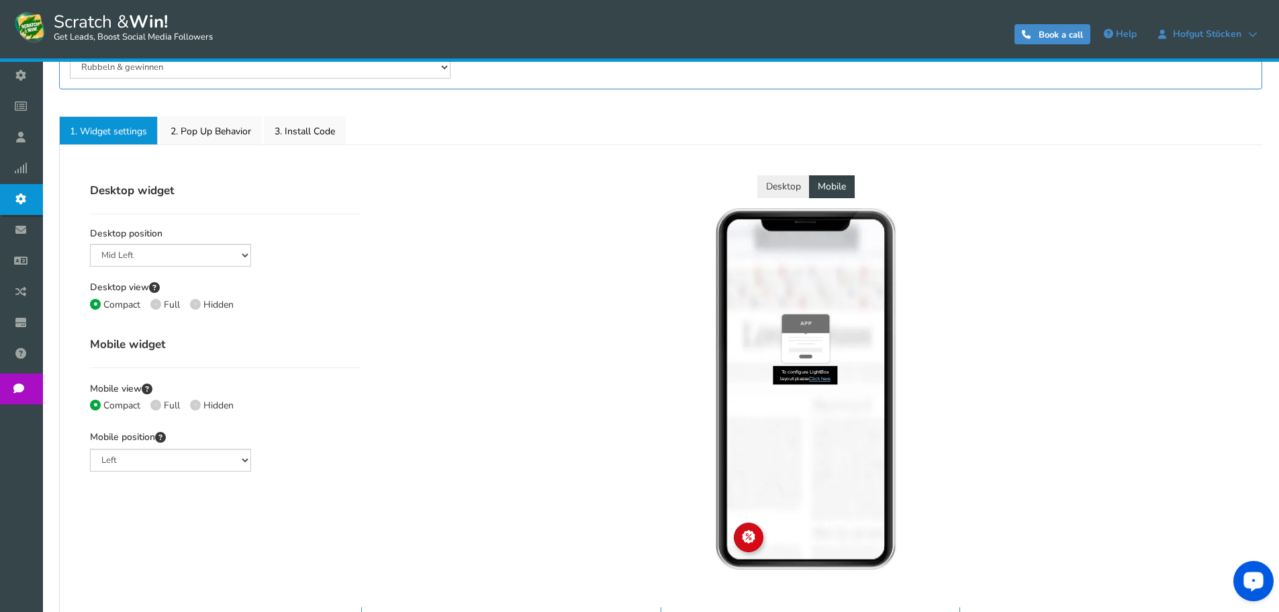
click at [158, 405] on input "Full" at bounding box center [154, 406] width 9 height 9
radio input "true"
click at [95, 402] on span at bounding box center [95, 404] width 11 height 11
click at [95, 402] on input "Compact" at bounding box center [94, 406] width 9 height 9
radio input "true"
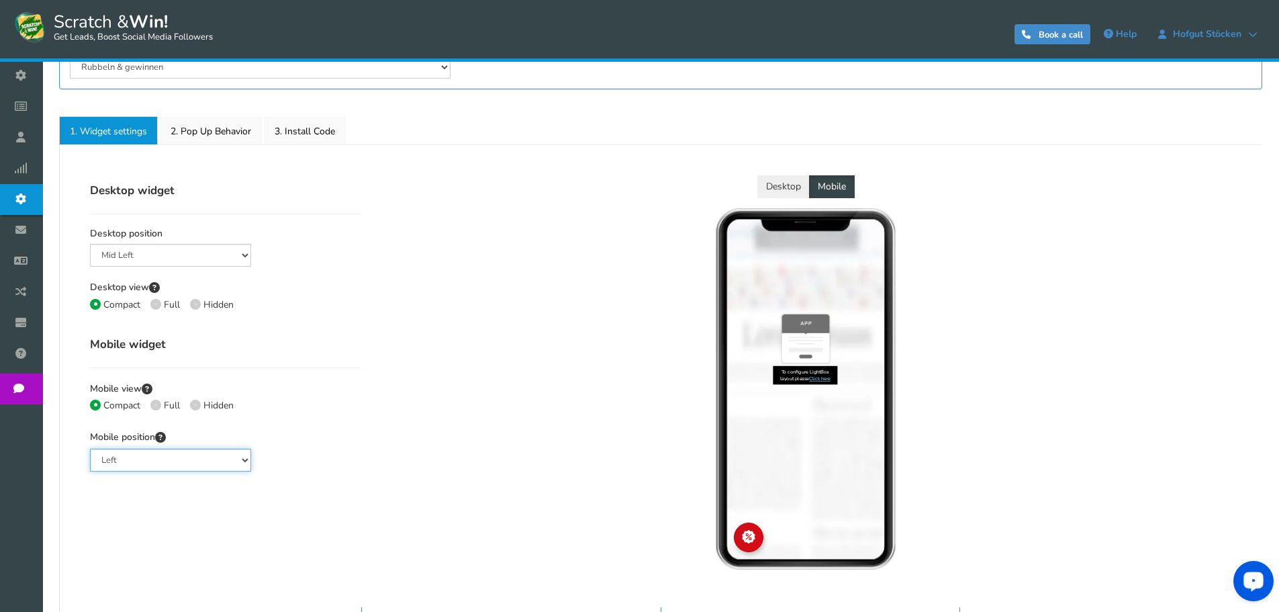
click at [128, 454] on select "Left Right Middle" at bounding box center [170, 459] width 161 height 23
click at [90, 448] on select "Left Right Middle" at bounding box center [170, 459] width 161 height 23
click at [119, 463] on select "Left Right Middle" at bounding box center [170, 459] width 161 height 23
click at [90, 448] on select "Left Right Middle" at bounding box center [170, 459] width 161 height 23
click at [120, 461] on select "Left Right Middle" at bounding box center [170, 459] width 161 height 23
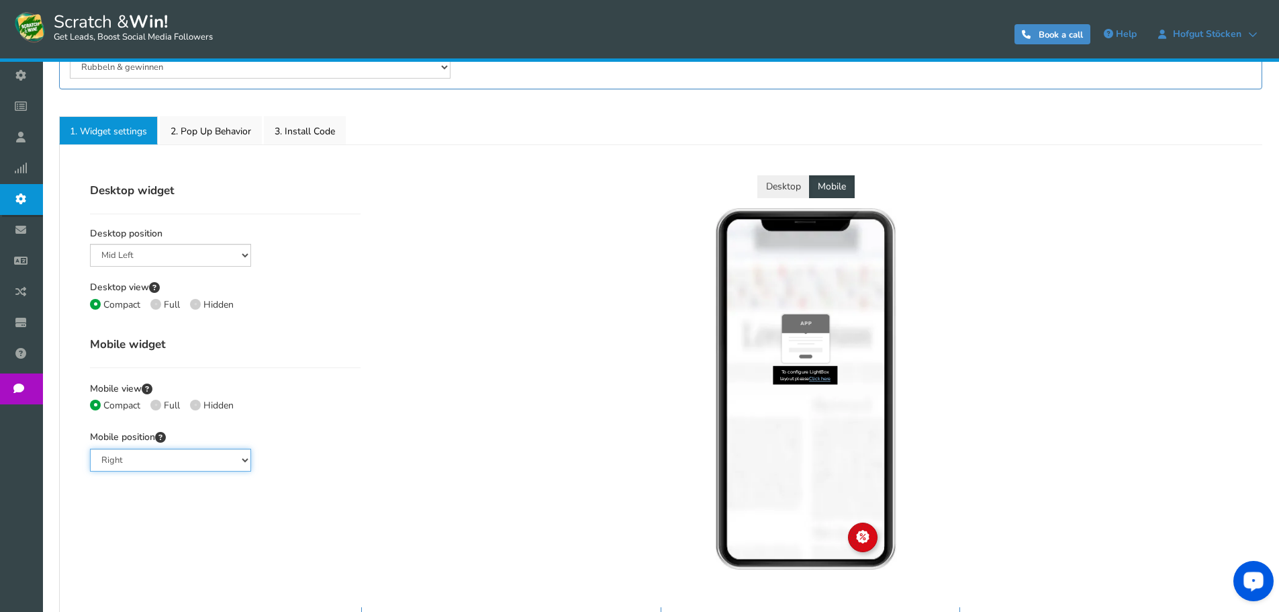
select select "left"
click at [90, 448] on select "Left Right Middle" at bounding box center [170, 459] width 161 height 23
click at [511, 373] on div "Desktop Mobile Kratzen & gewinnen × Kratzen & gewinnen × Rubbeln & gewinnen Kra…" at bounding box center [806, 377] width 871 height 404
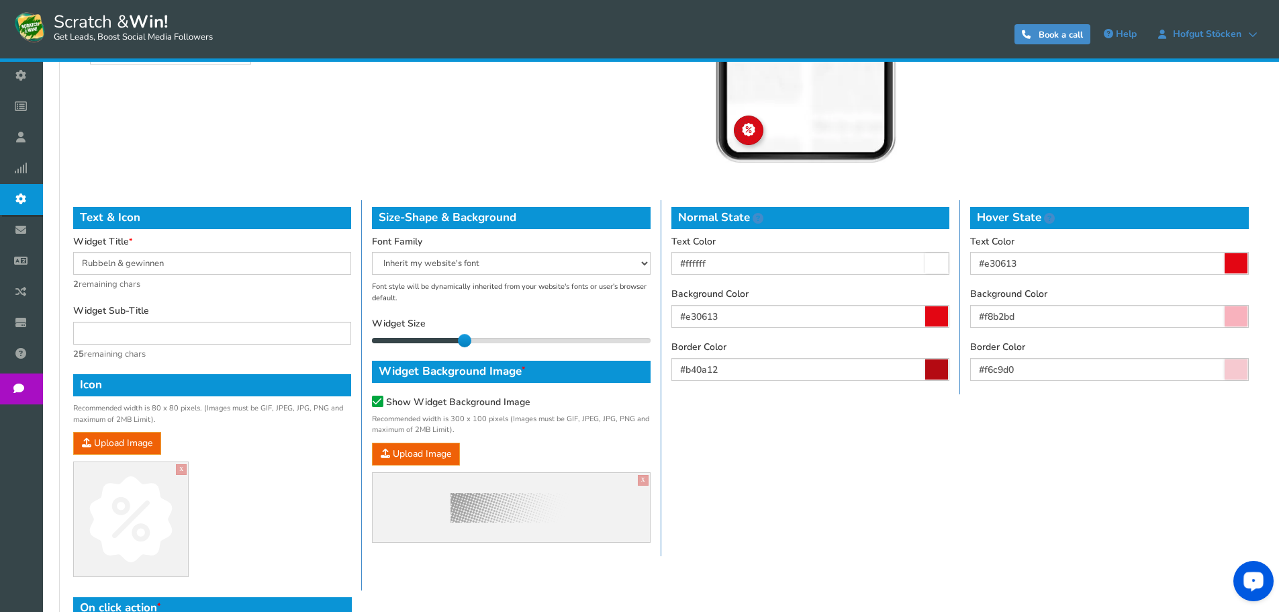
scroll to position [710, 0]
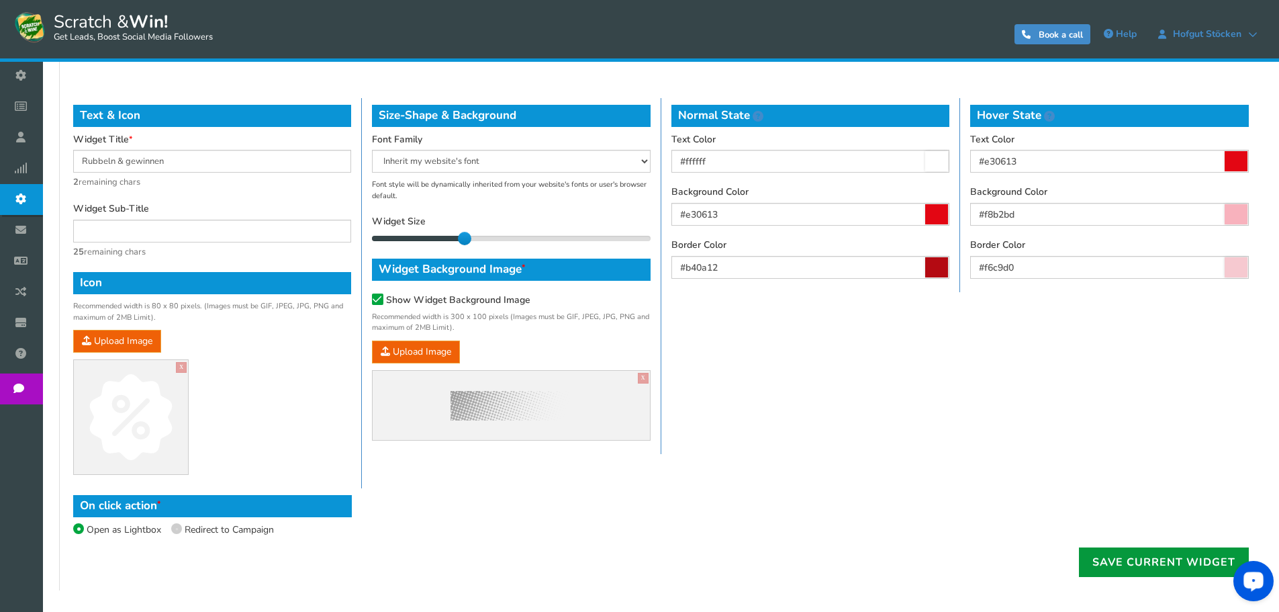
click at [1123, 564] on link "Save current widget" at bounding box center [1164, 562] width 170 height 30
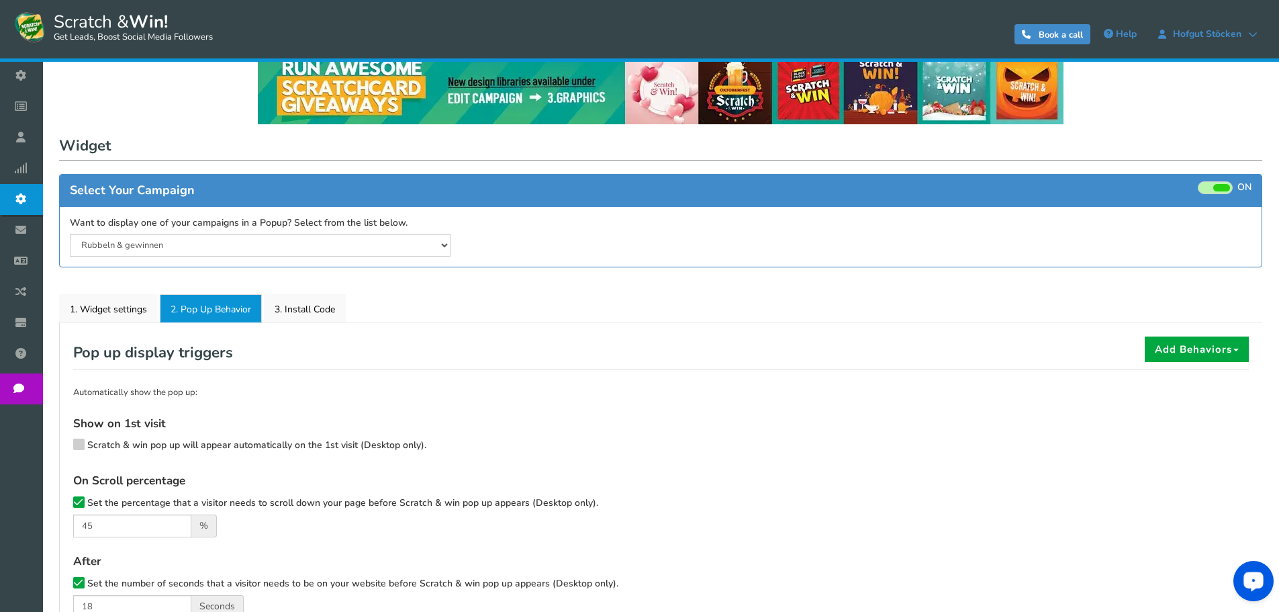
scroll to position [0, 0]
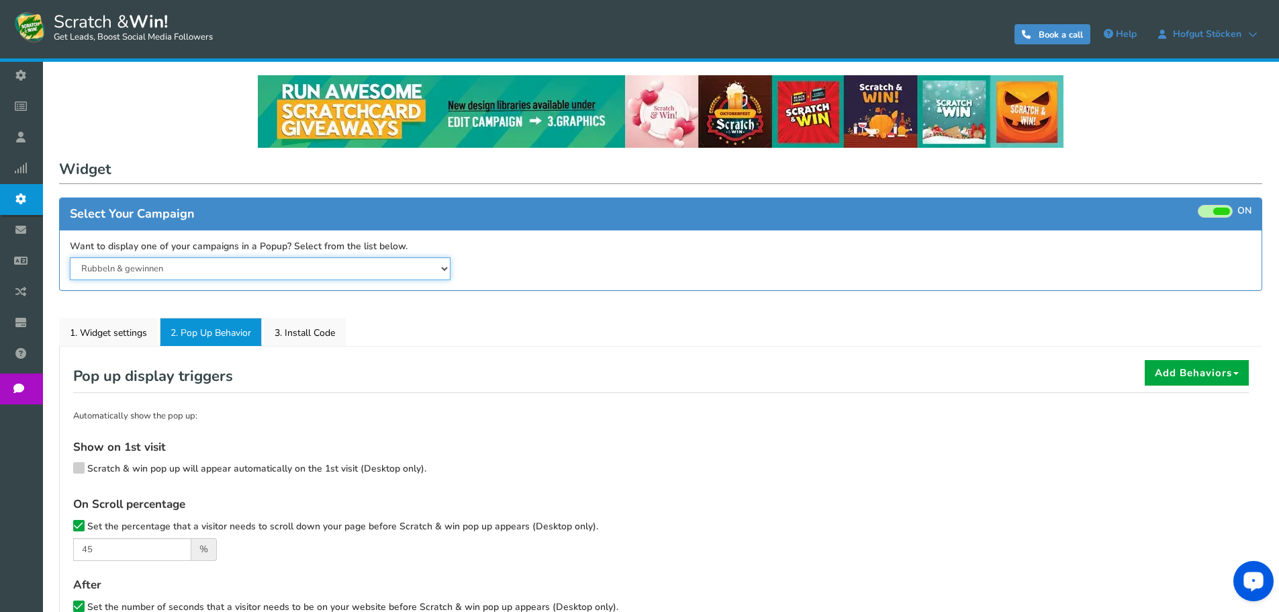
click at [384, 262] on select "Rubbeln & gewinnen" at bounding box center [260, 268] width 381 height 23
click at [662, 305] on div "Widget × Close Pop up embed script copy and paste this pop up script tag on the…" at bounding box center [660, 475] width 1203 height 636
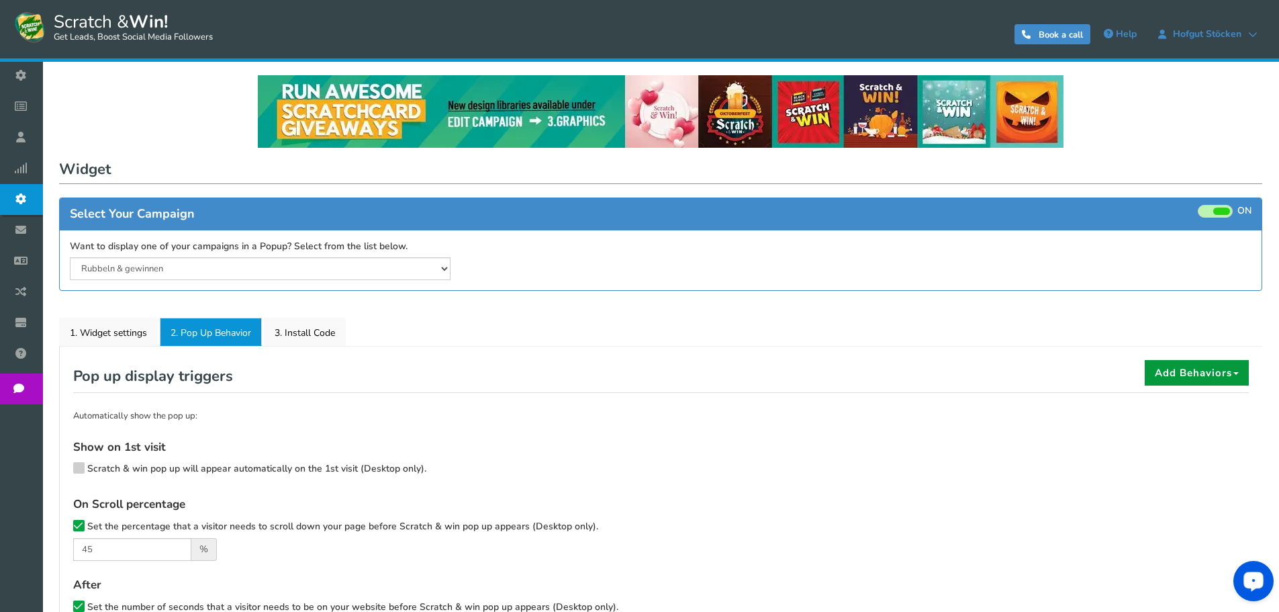
click at [1164, 365] on button "Add Behaviors" at bounding box center [1197, 373] width 104 height 26
click at [1239, 371] on button "Add Behaviors" at bounding box center [1197, 373] width 104 height 26
click at [939, 368] on div "Pop up display triggers Add Behaviors Frequency (number of times shown) Locatio…" at bounding box center [660, 376] width 1175 height 33
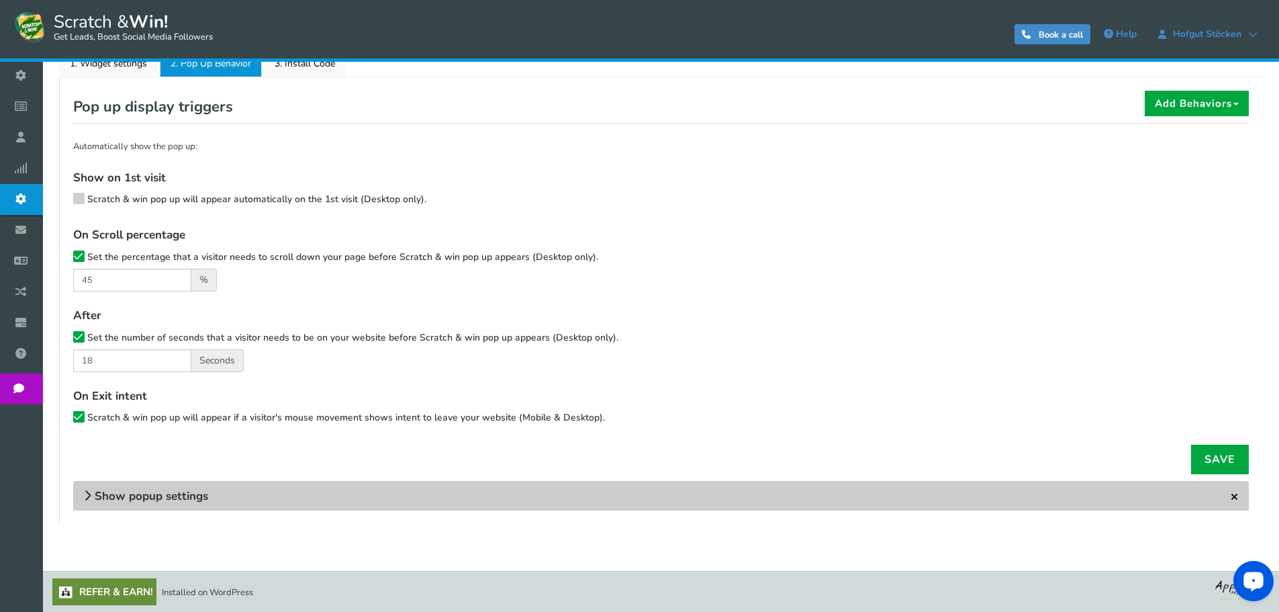
scroll to position [270, 0]
click at [384, 493] on h4 "Show popup settings" at bounding box center [660, 495] width 1175 height 30
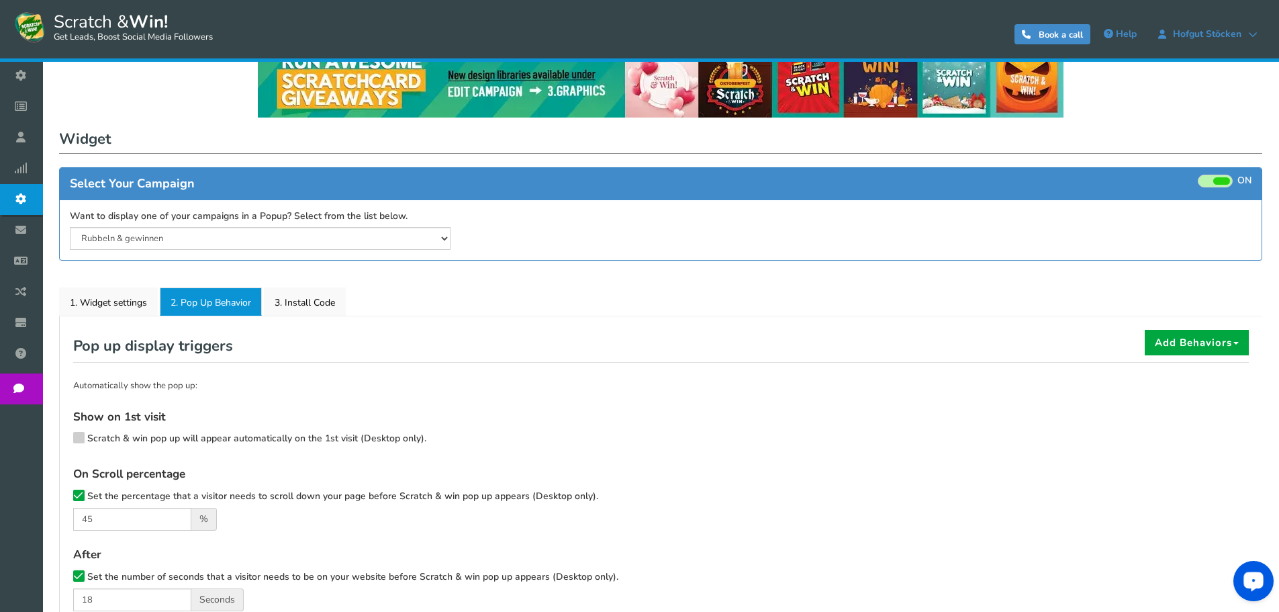
scroll to position [0, 0]
